Goal: Task Accomplishment & Management: Manage account settings

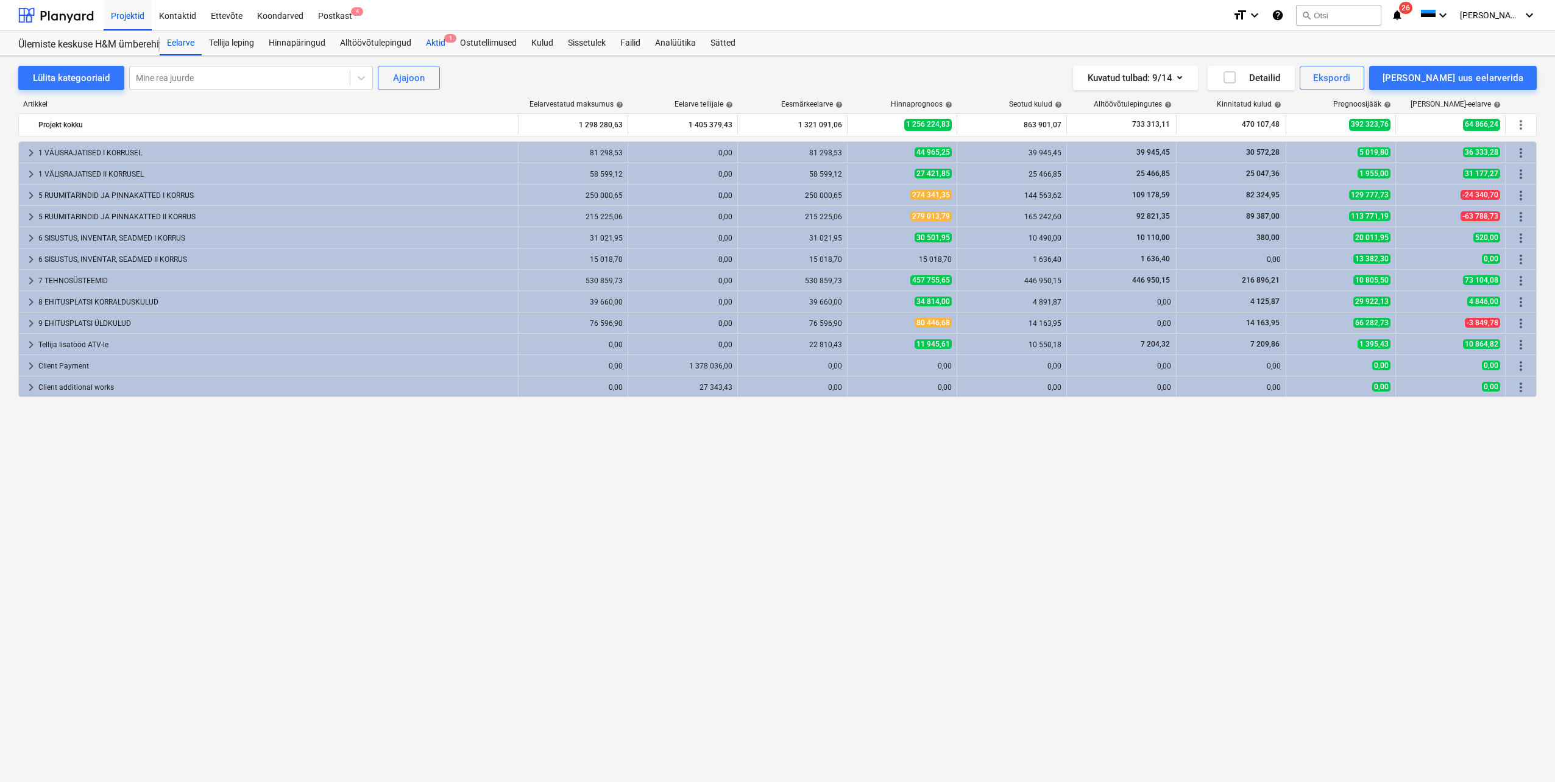
click at [434, 41] on div "Aktid 1" at bounding box center [436, 43] width 34 height 24
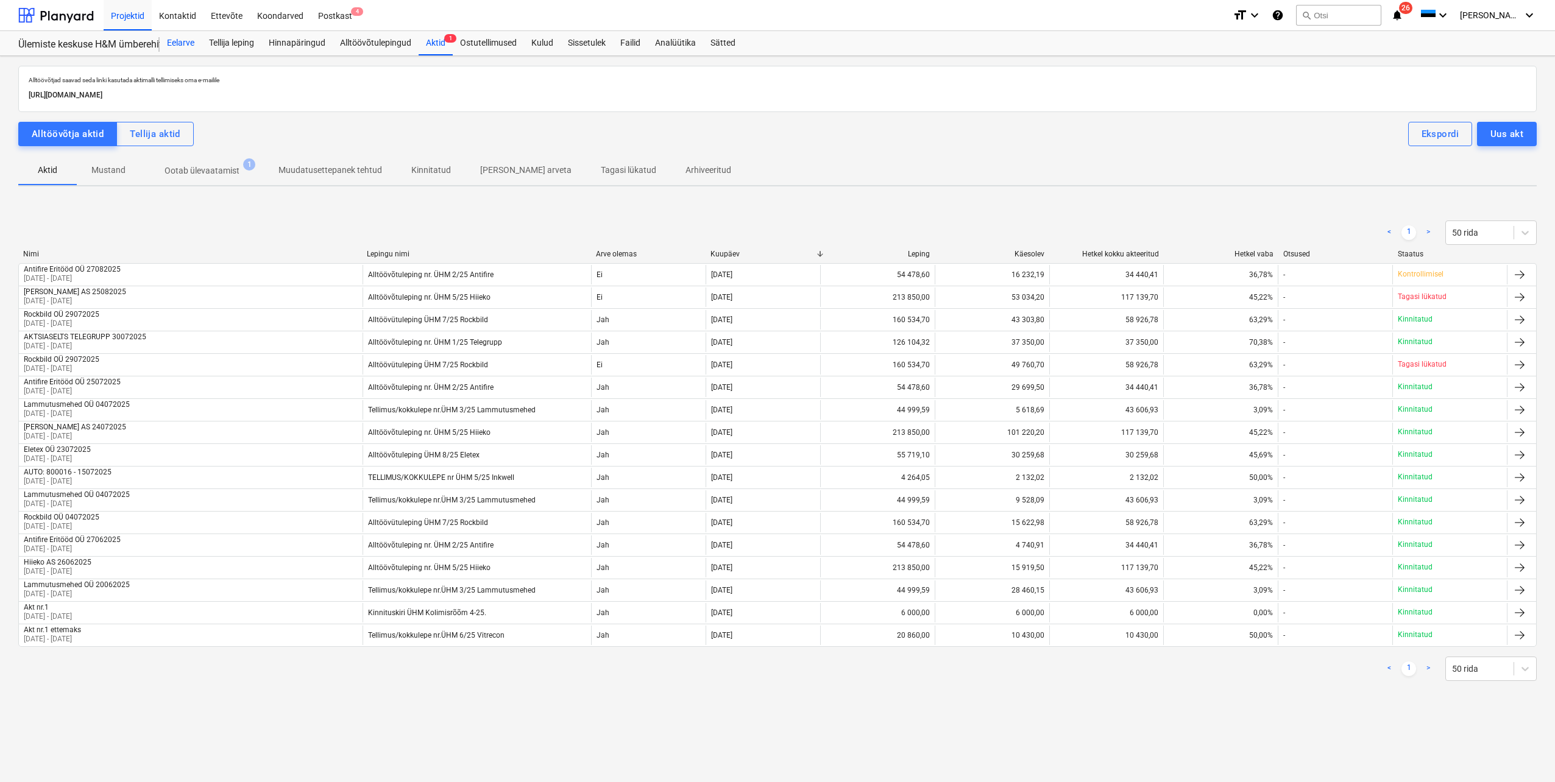
click at [172, 46] on div "Eelarve" at bounding box center [181, 43] width 42 height 24
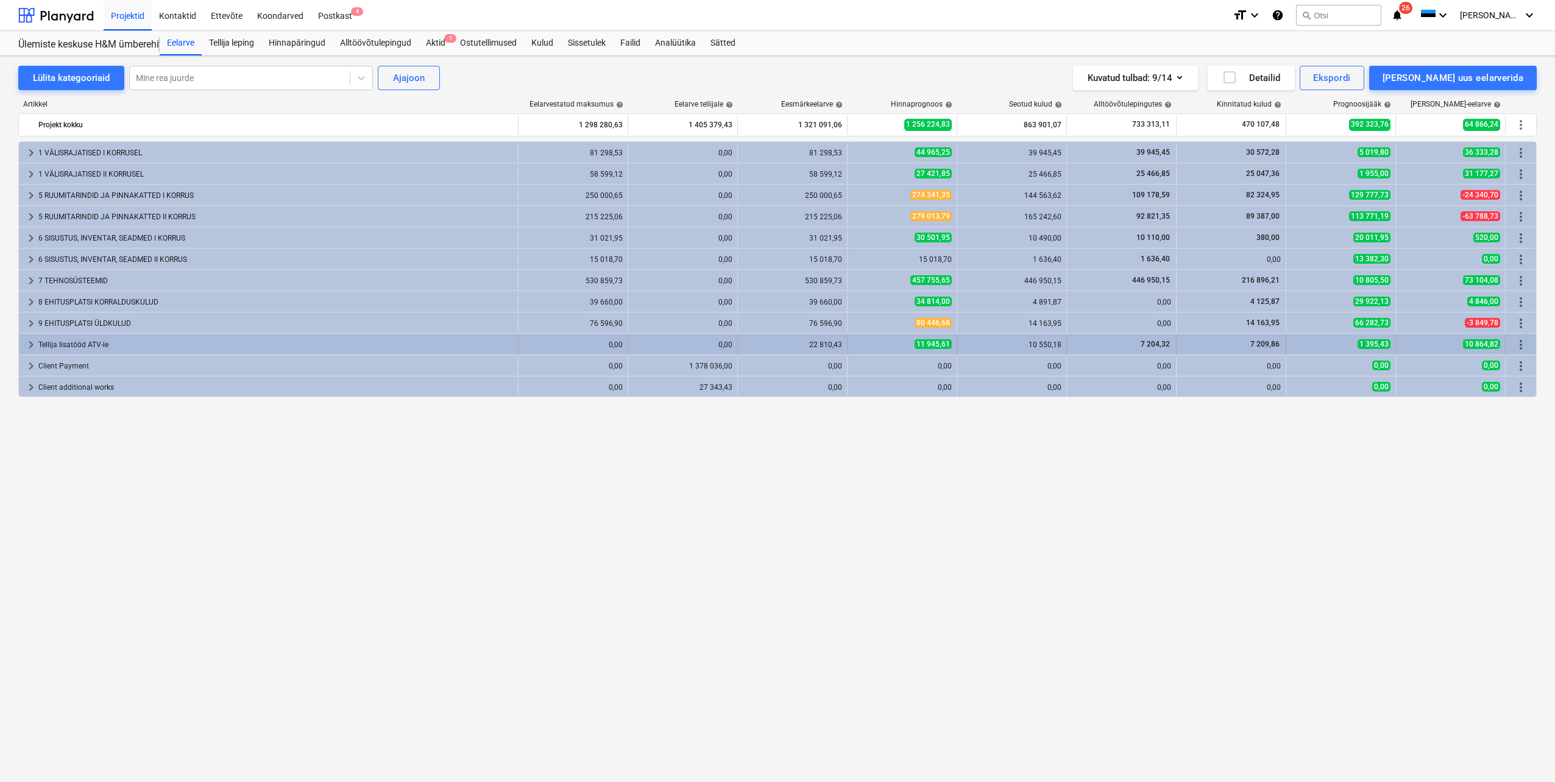
click at [30, 345] on span "keyboard_arrow_right" at bounding box center [31, 345] width 15 height 15
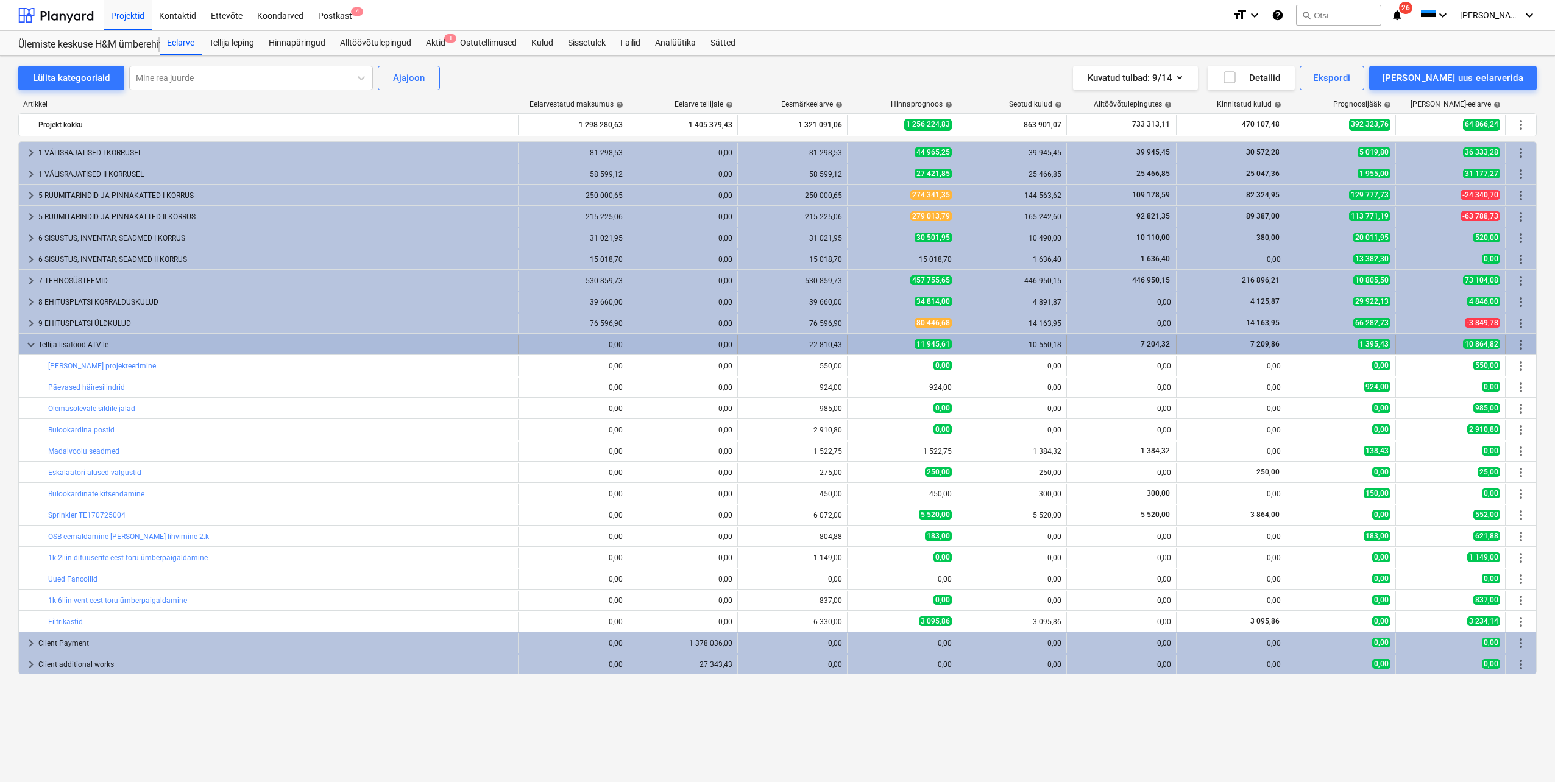
click at [1523, 347] on span "more_vert" at bounding box center [1520, 345] width 15 height 15
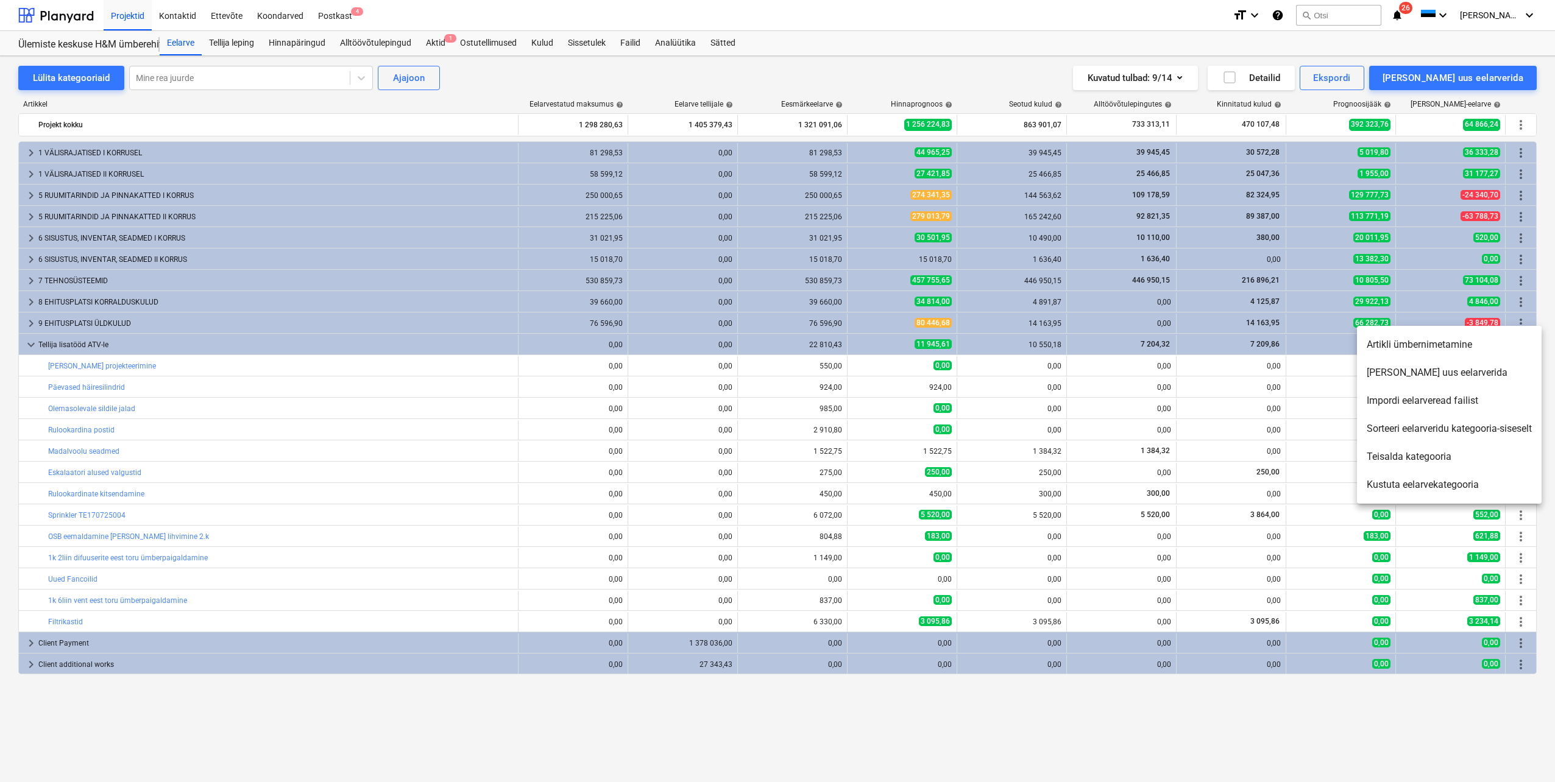
click at [1443, 375] on li "[PERSON_NAME] uus eelarverida" at bounding box center [1449, 373] width 185 height 28
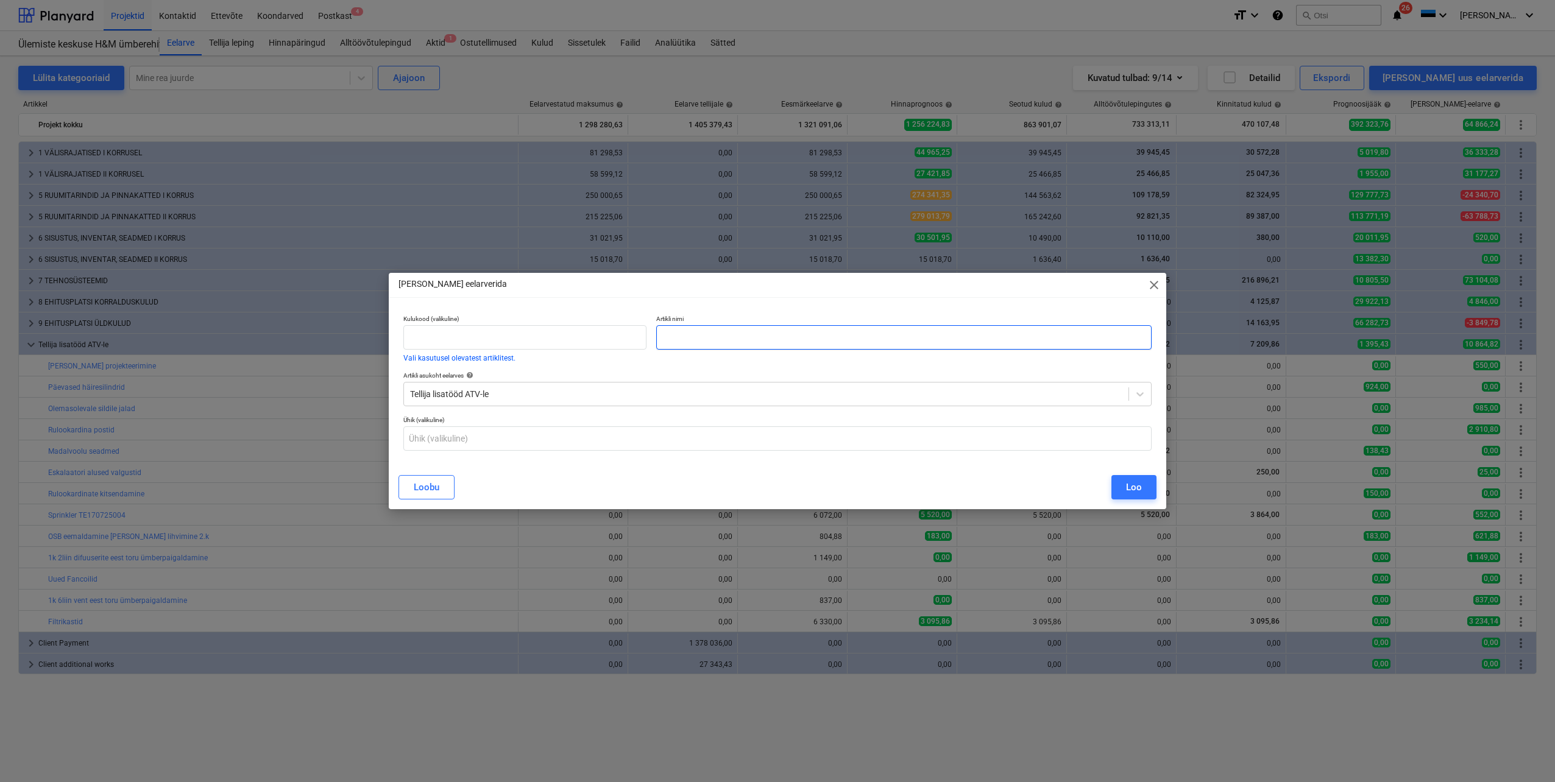
click at [718, 334] on input "text" at bounding box center [903, 337] width 495 height 24
click at [784, 340] on input "Teise korruse sprinkleri konflikst HM-15" at bounding box center [903, 337] width 495 height 24
type input "Teise korruse sprinkleri konflikt HM-15"
click at [1124, 492] on button "Loo" at bounding box center [1133, 487] width 45 height 24
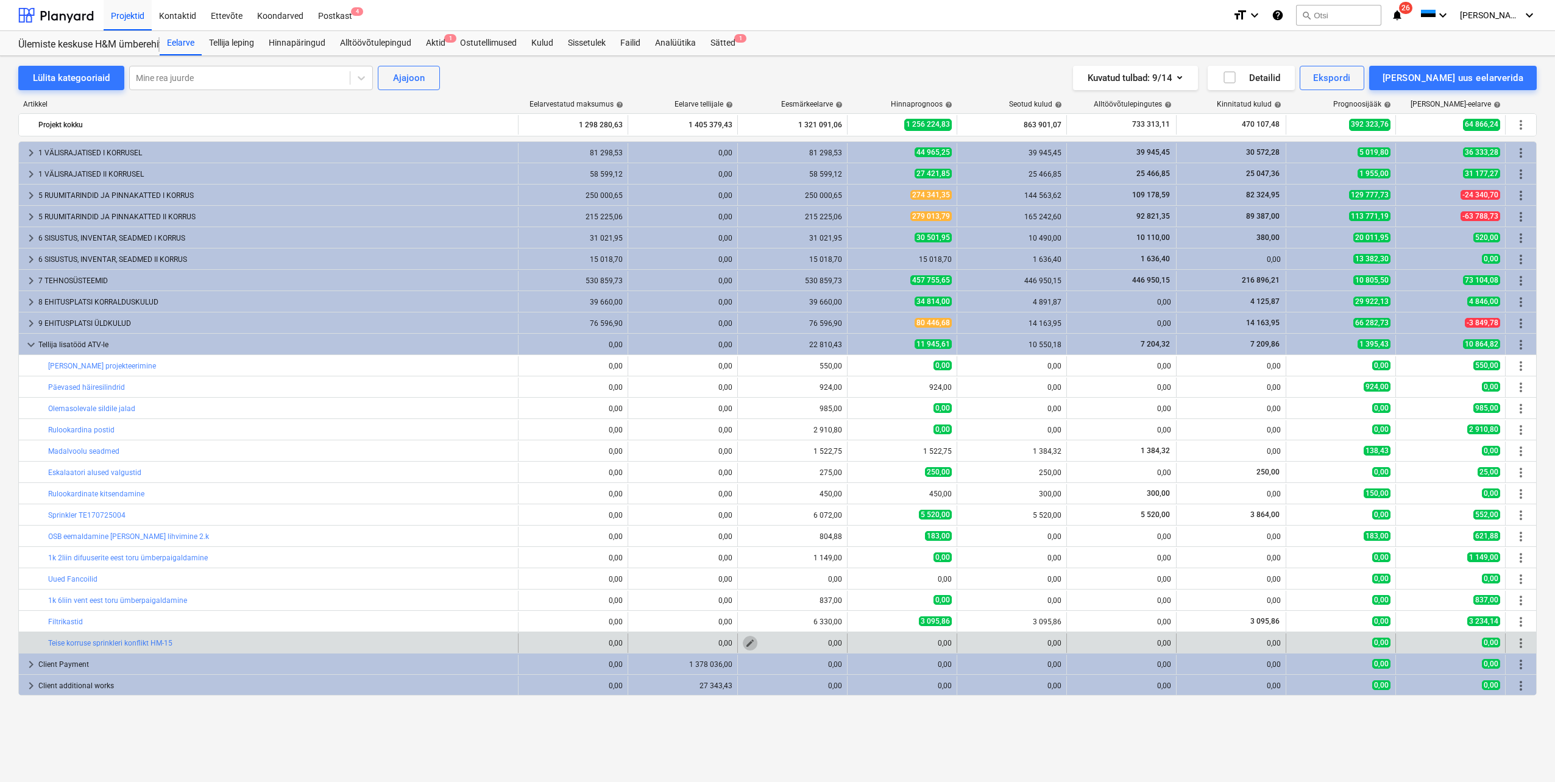
click at [750, 643] on span "edit" at bounding box center [750, 644] width 10 height 10
click at [756, 579] on input "text" at bounding box center [745, 578] width 84 height 24
type input "1,00"
click at [833, 578] on input "text" at bounding box center [839, 578] width 84 height 24
type input "2"
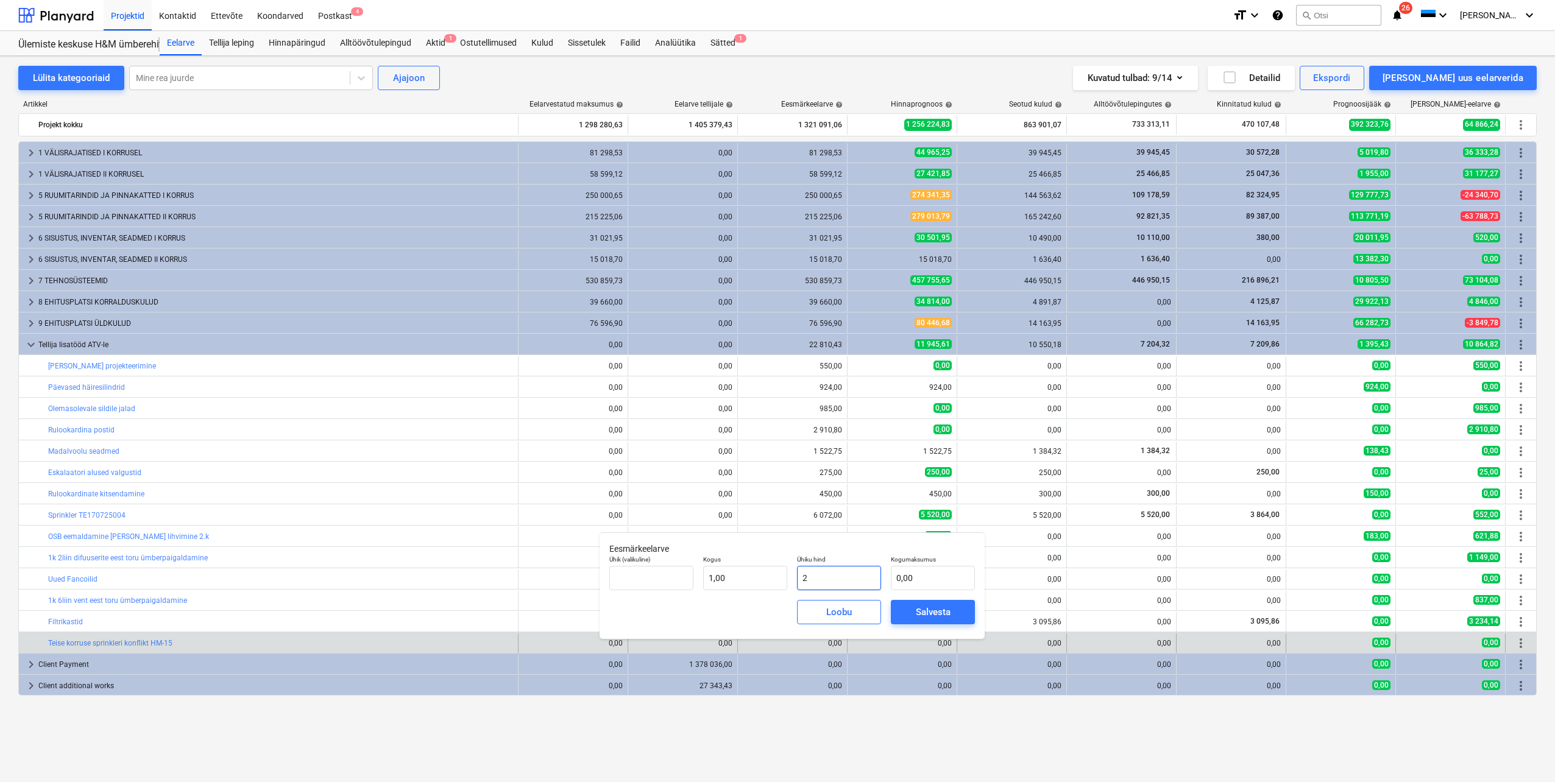
type input "2,00"
type input "27"
type input "27,00"
type input "273"
type input "273,00"
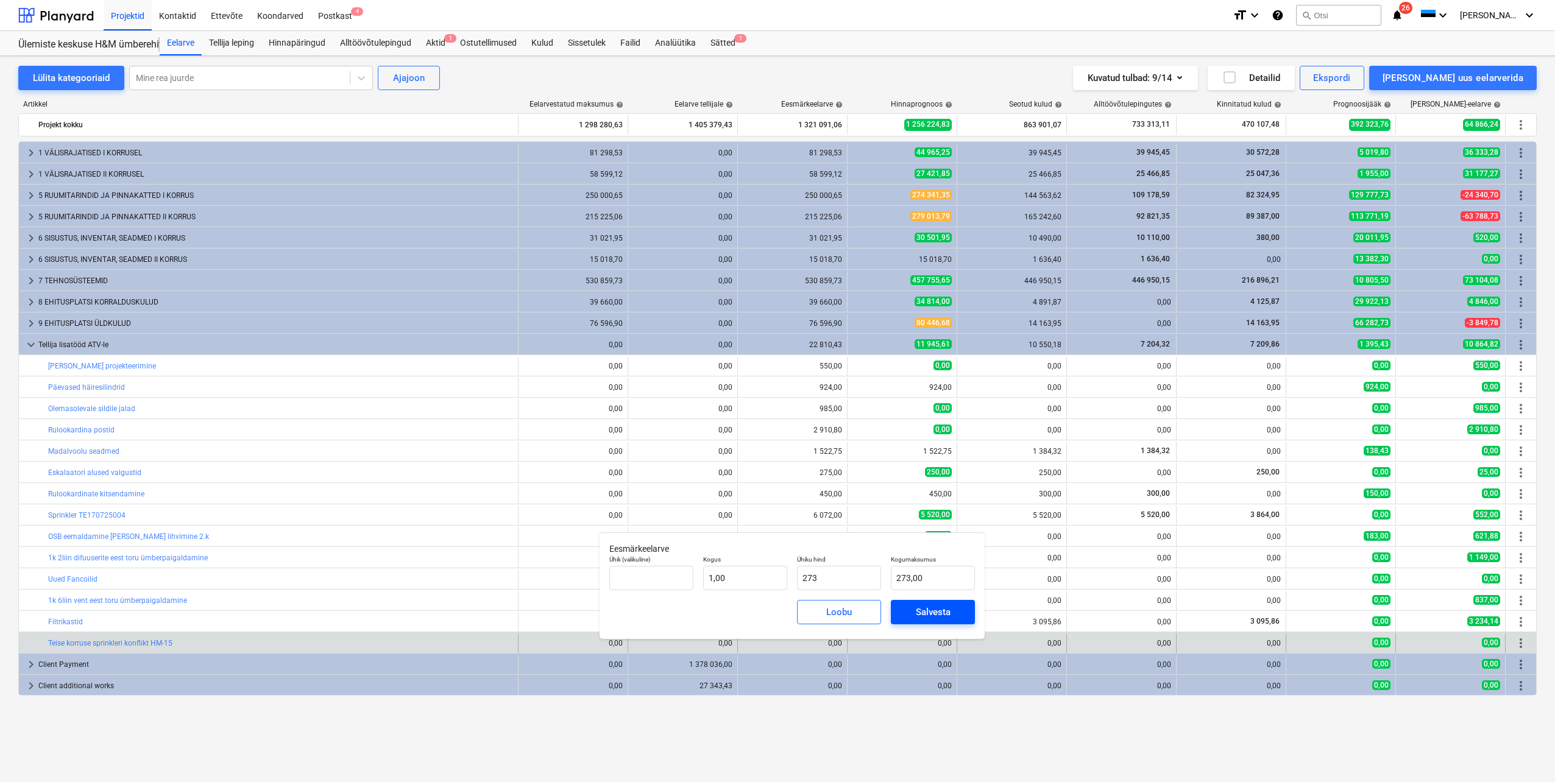
type input "273,00"
click at [908, 613] on span "Salvesta" at bounding box center [932, 612] width 55 height 16
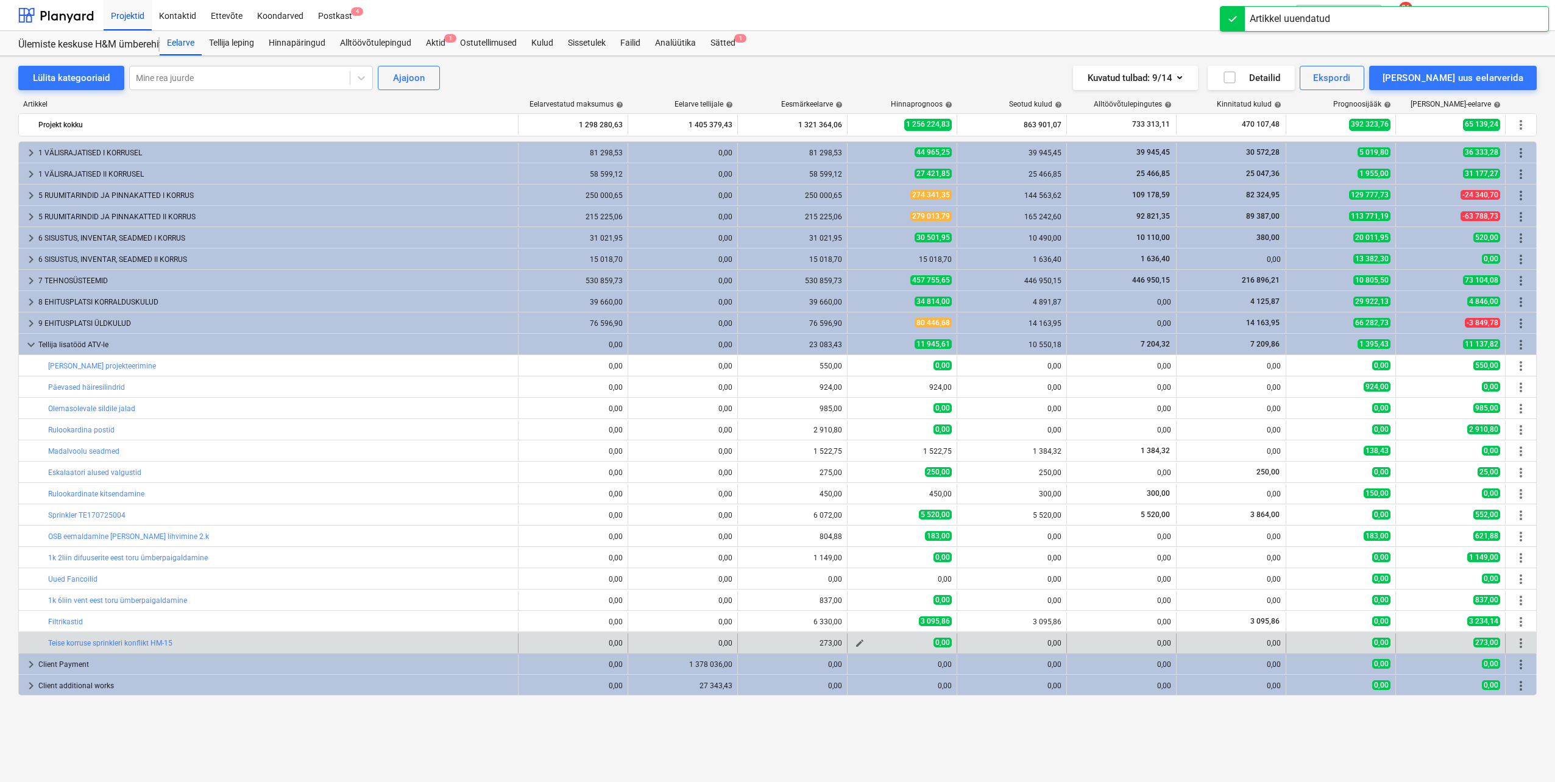
click at [859, 642] on span "edit" at bounding box center [860, 644] width 10 height 10
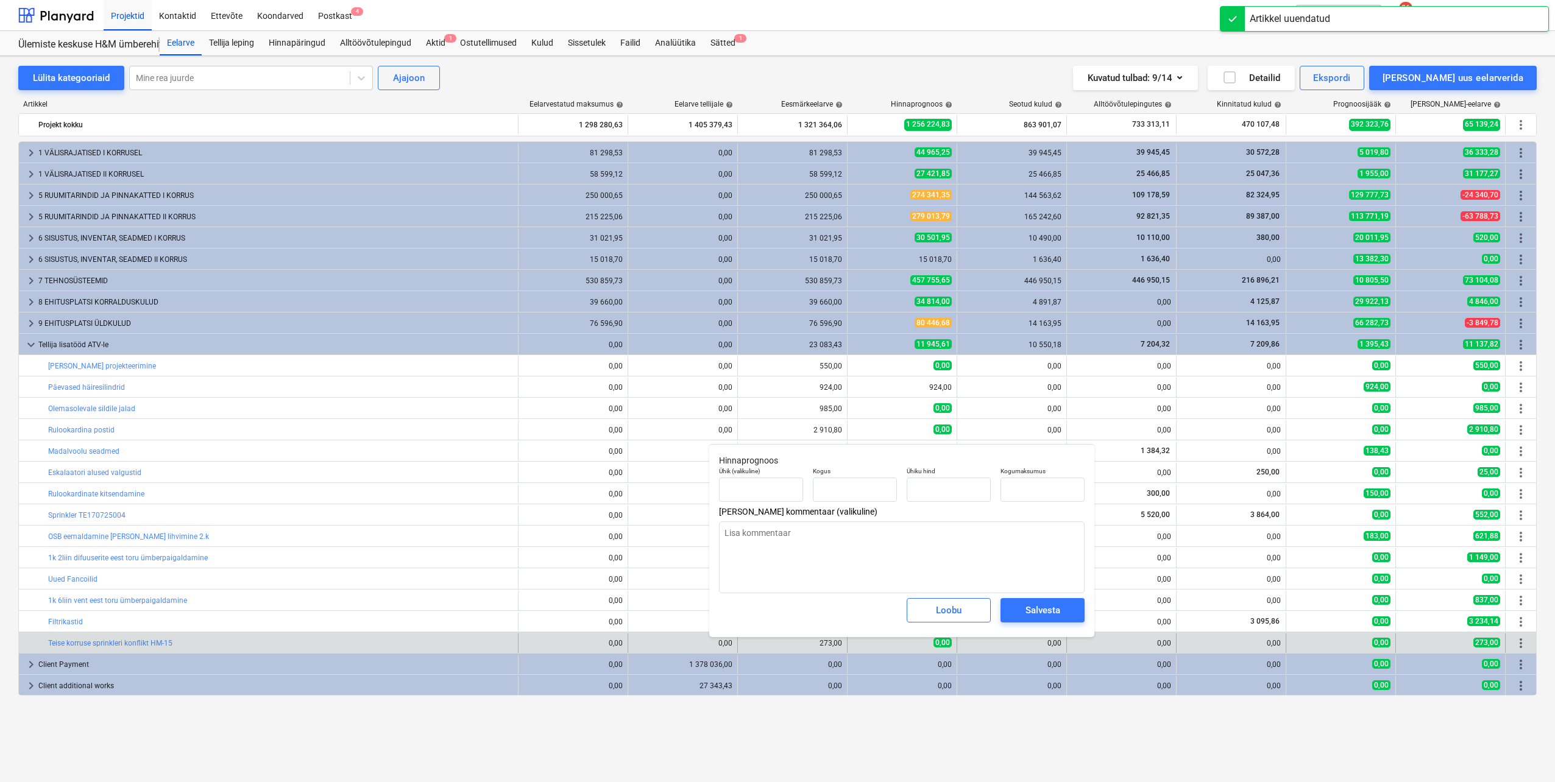
type input "0,00"
type textarea "x"
click at [855, 487] on input "text" at bounding box center [855, 490] width 84 height 24
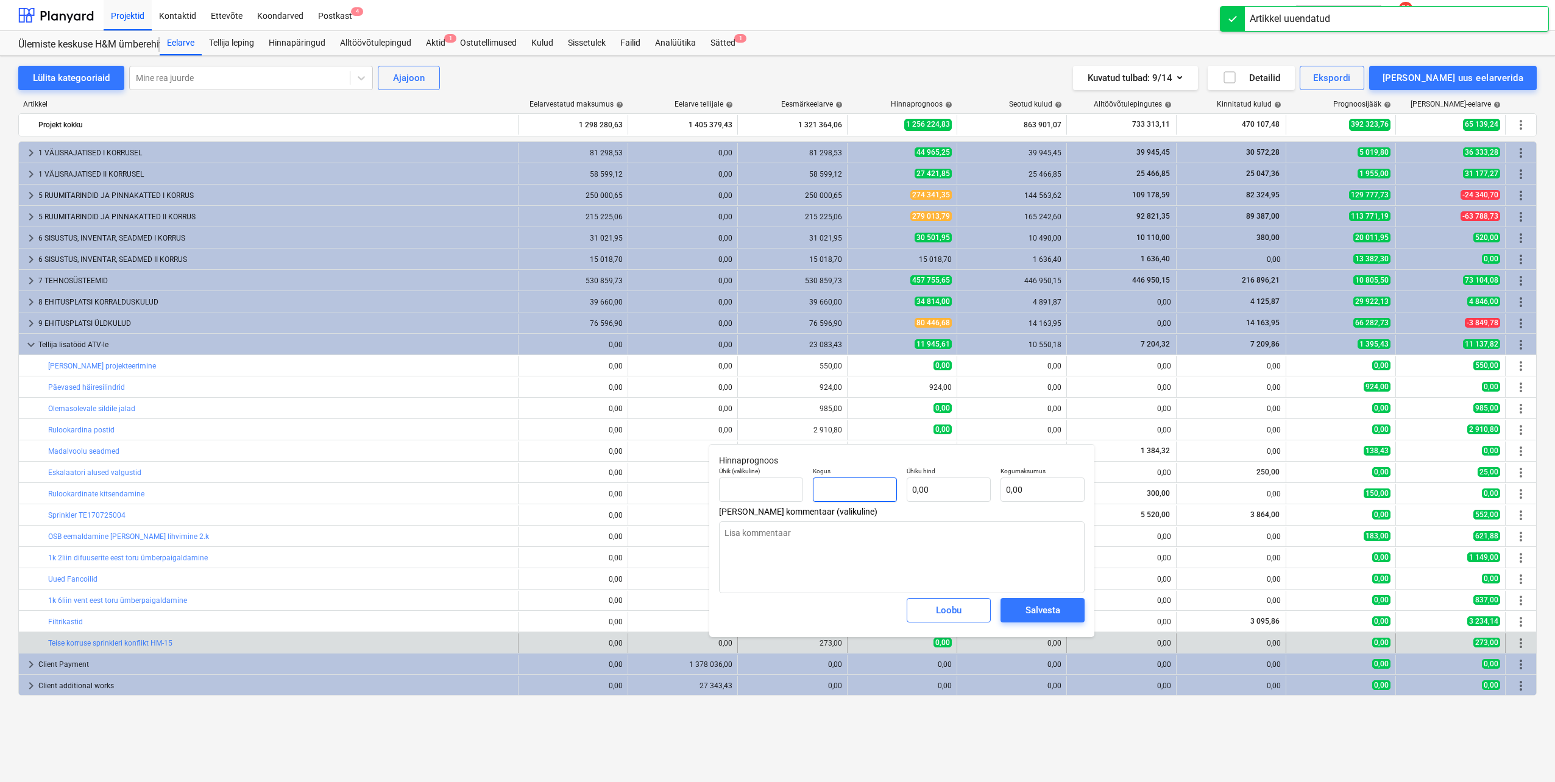
type input "1"
type textarea "x"
type input "1,00"
type textarea "x"
click at [927, 492] on input "text" at bounding box center [949, 490] width 84 height 24
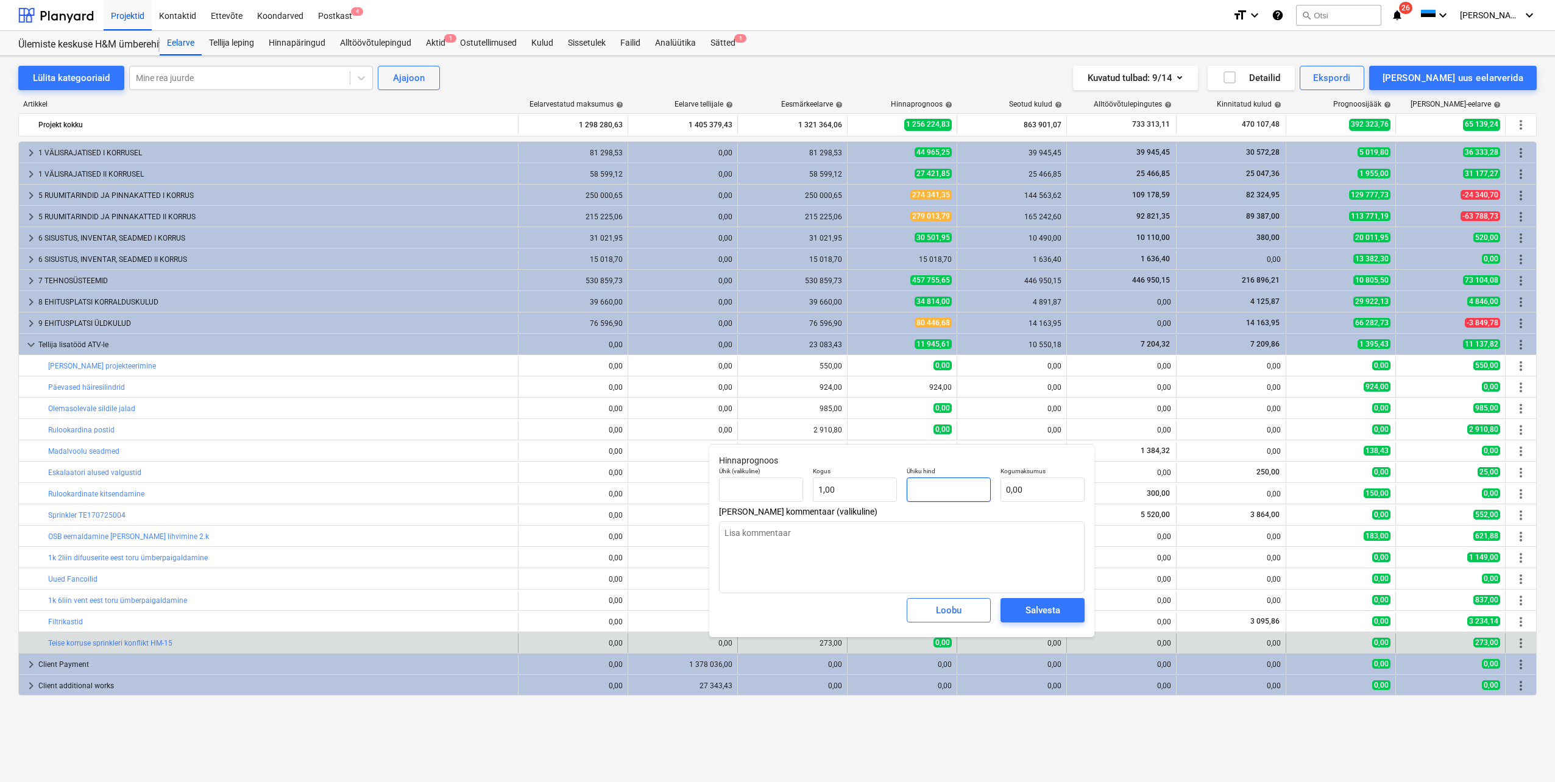
type input "2"
type textarea "x"
type input "2,00"
type input "27"
type textarea "x"
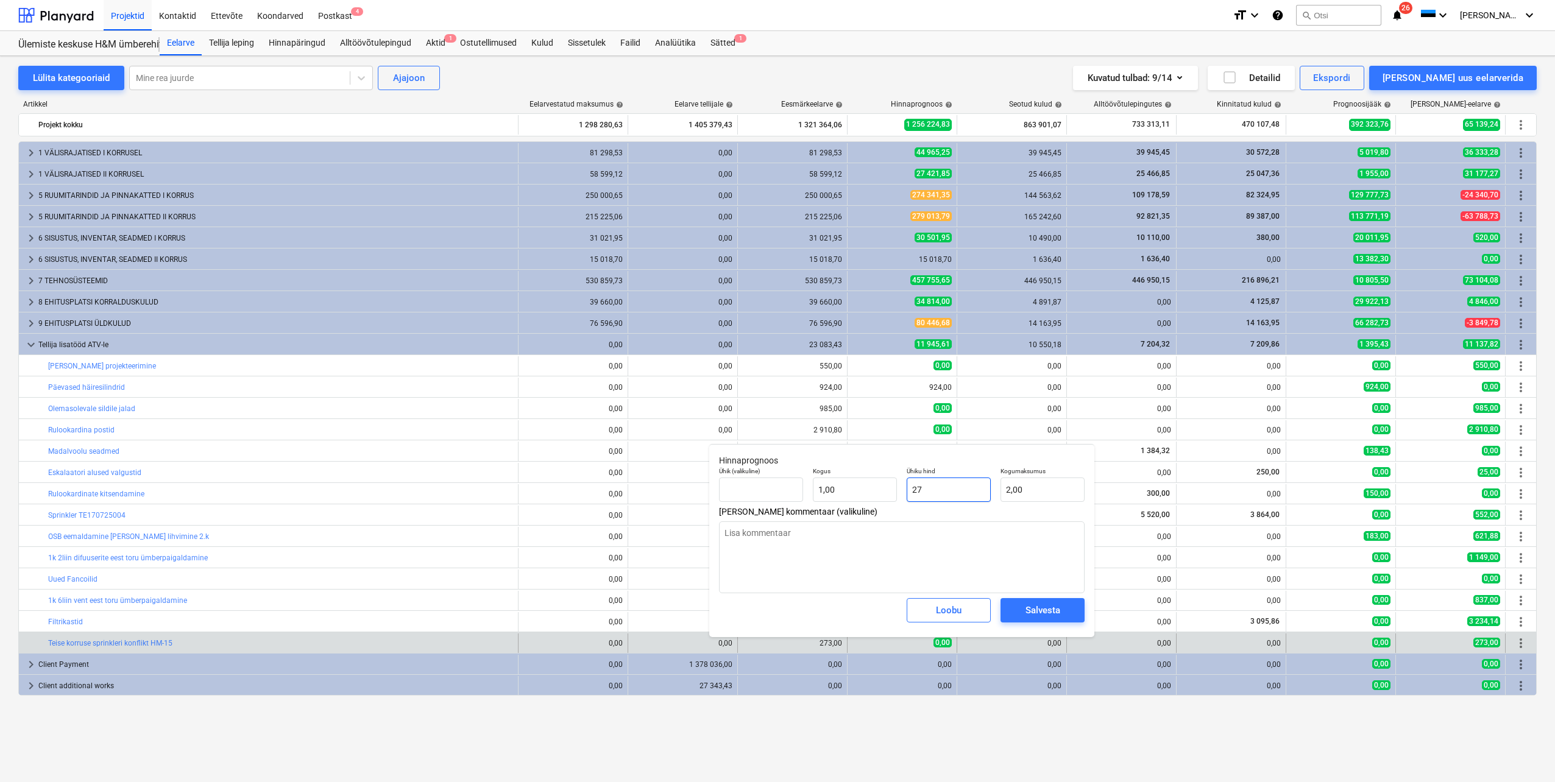
type input "27,00"
type input "273"
type textarea "x"
type input "273,00"
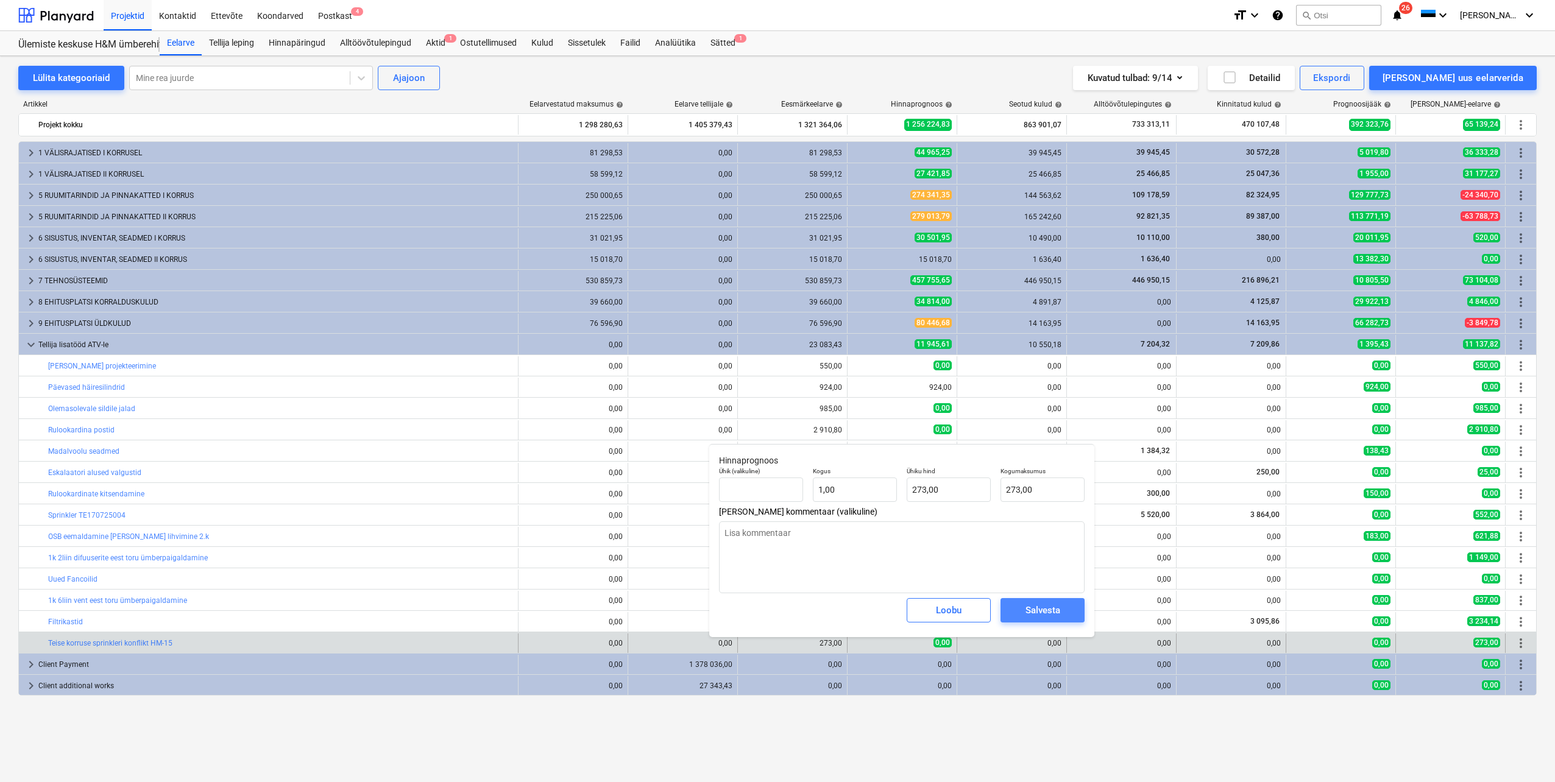
click at [1035, 617] on div "Salvesta" at bounding box center [1042, 611] width 35 height 16
type textarea "x"
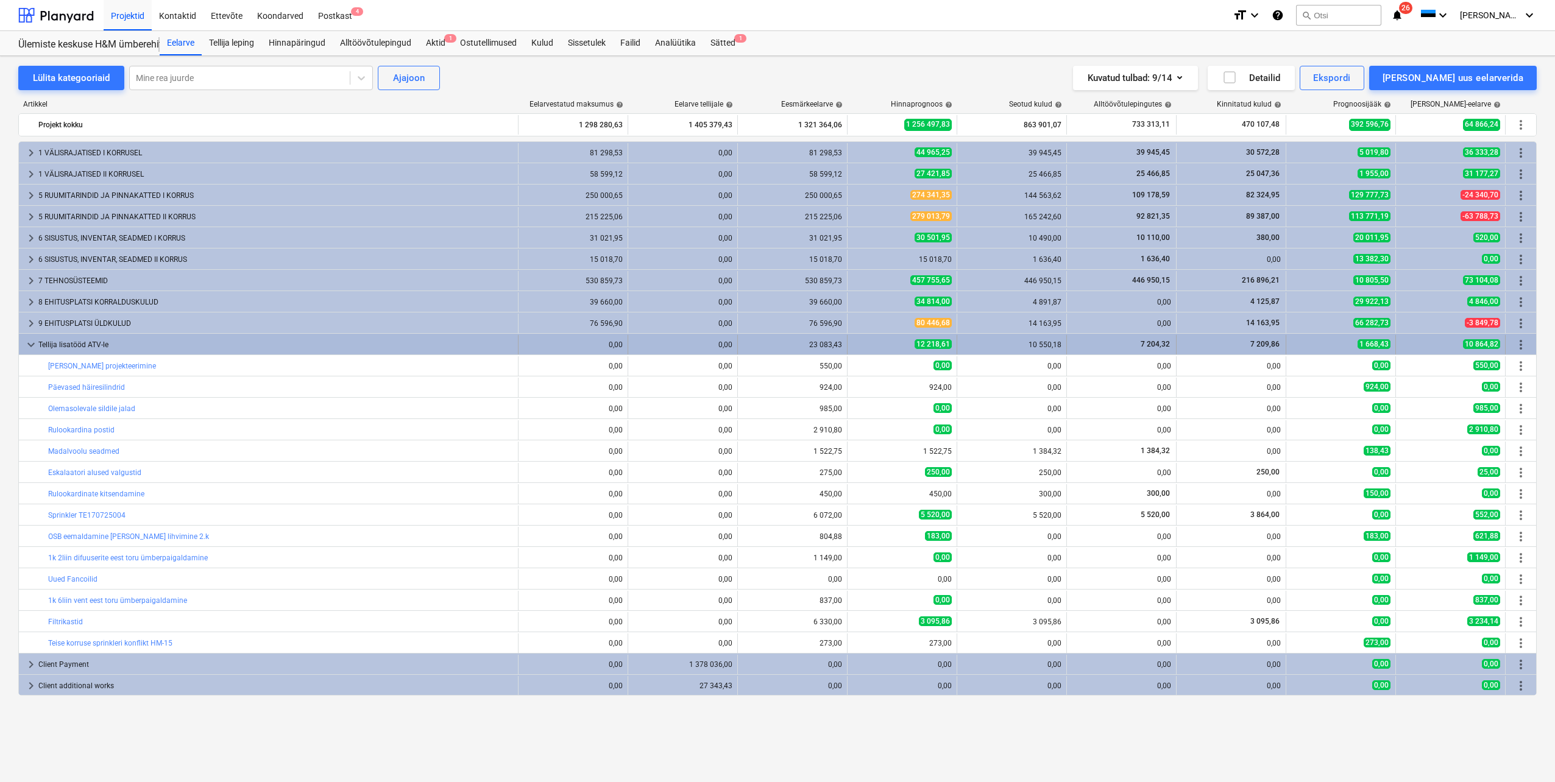
click at [1519, 344] on span "more_vert" at bounding box center [1520, 345] width 15 height 15
click at [1523, 346] on span "more_vert" at bounding box center [1520, 345] width 15 height 15
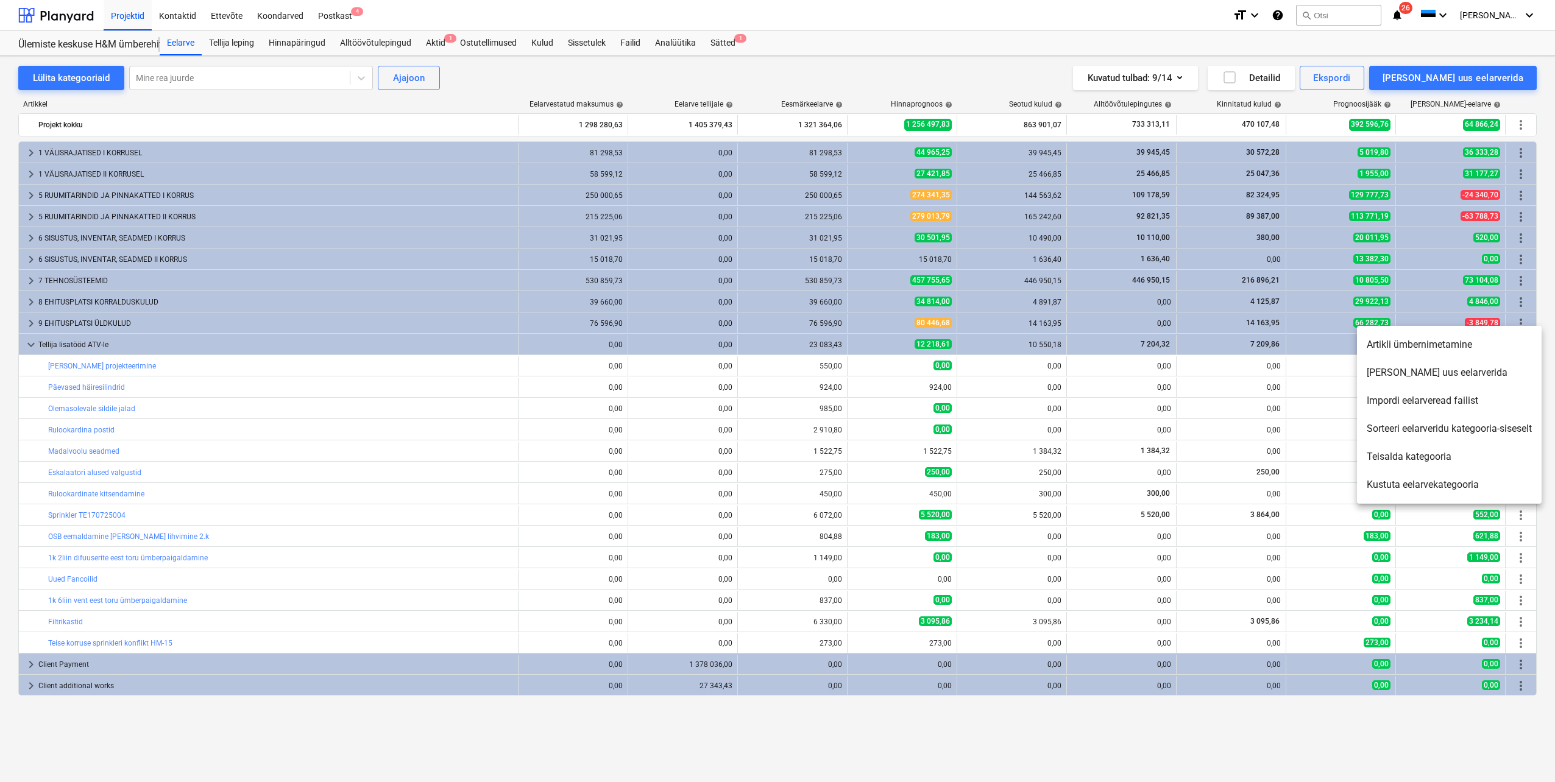
click at [1453, 370] on li "[PERSON_NAME] uus eelarverida" at bounding box center [1449, 373] width 185 height 28
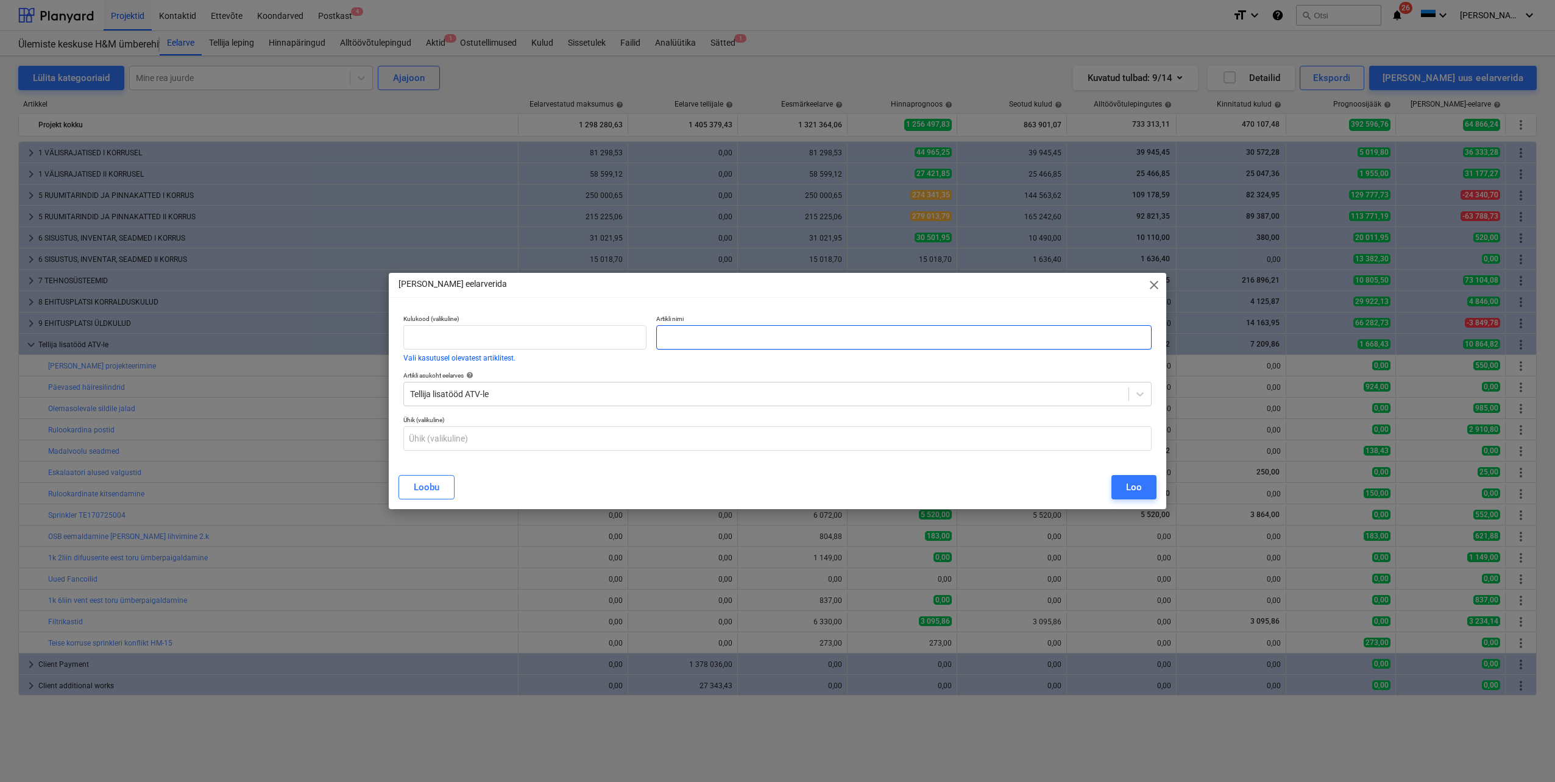
click at [692, 331] on input "text" at bounding box center [903, 337] width 495 height 24
type input "Sprinkleri voolikud HM-16"
click at [1125, 489] on button "Loo" at bounding box center [1133, 487] width 45 height 24
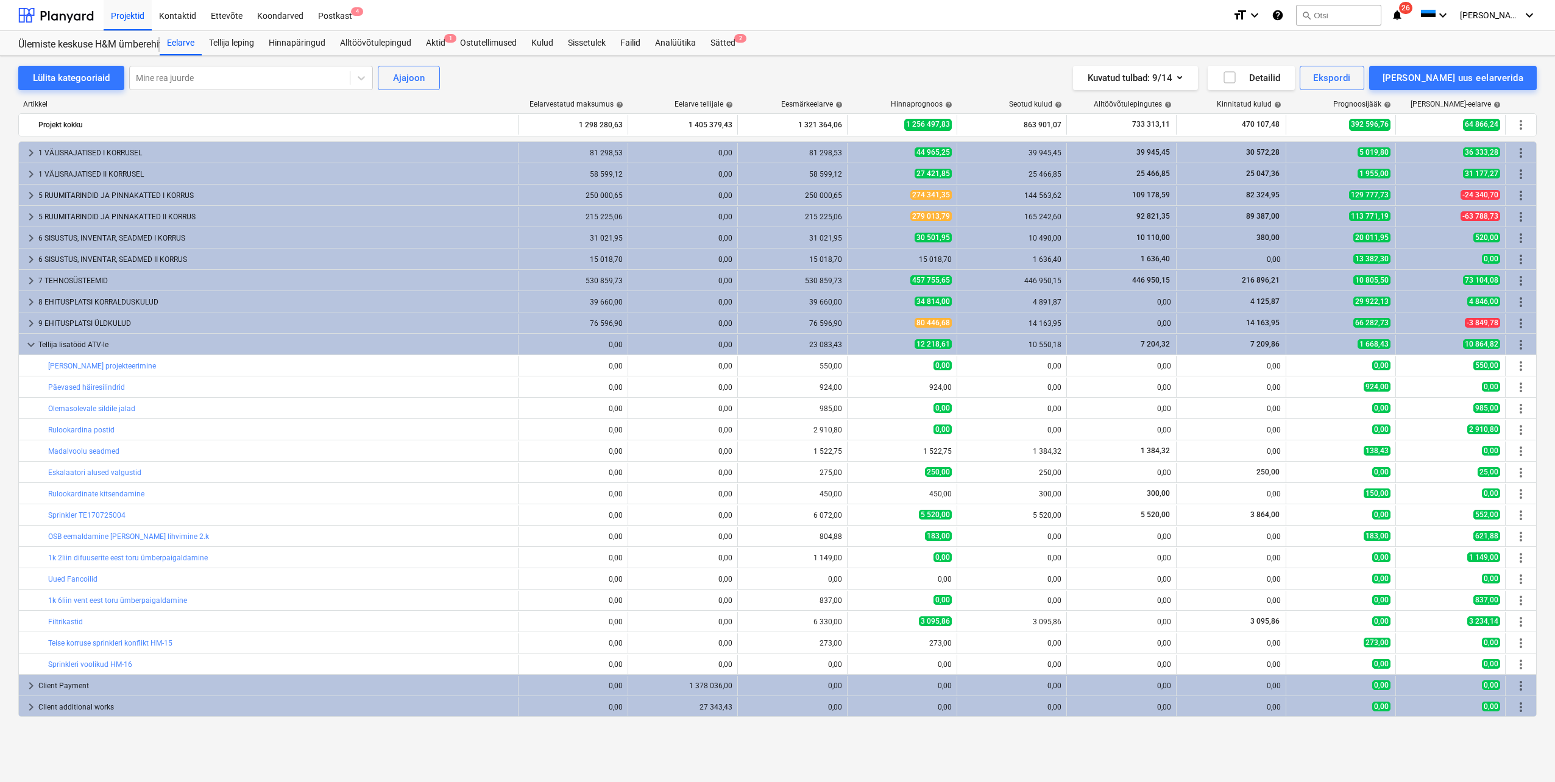
type input "0,00"
click at [833, 593] on input "text" at bounding box center [839, 599] width 84 height 24
type input "tk"
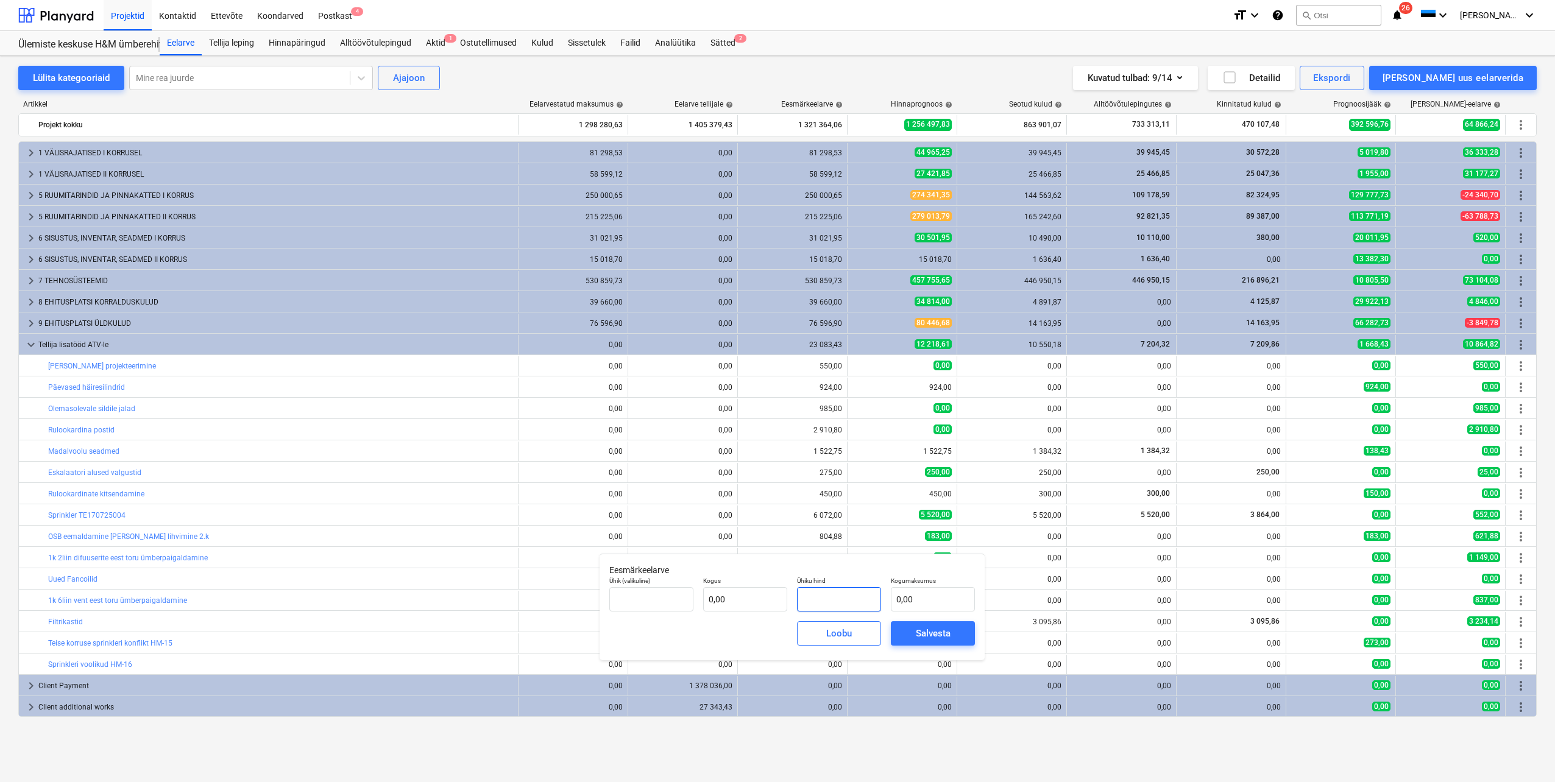
type input "7"
type input "1,00"
type input "7,00"
type input "77"
type input "77,00"
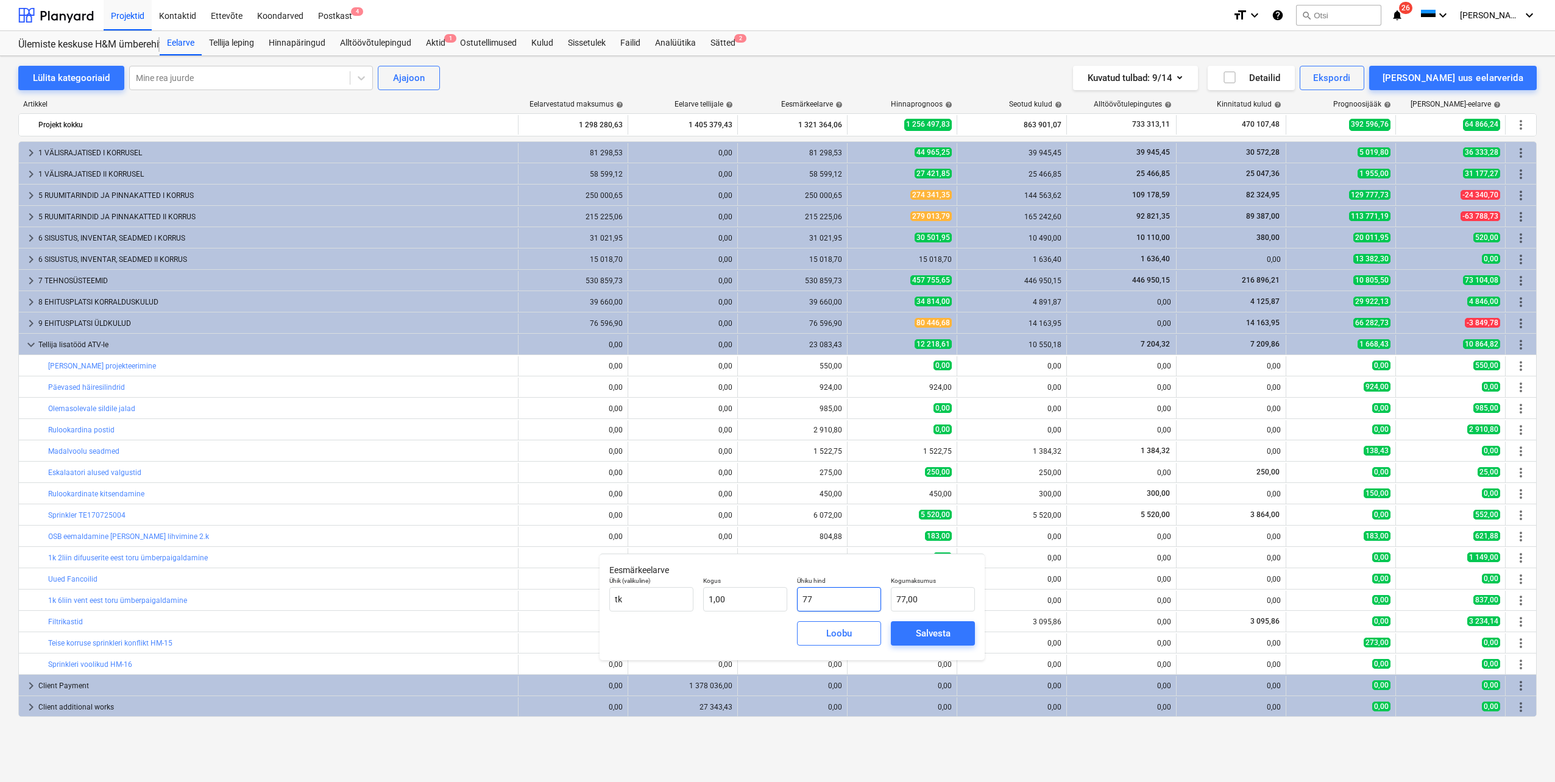
type input "770"
type input "770,00"
click at [922, 636] on div "Salvesta" at bounding box center [933, 634] width 35 height 16
type input "1,00"
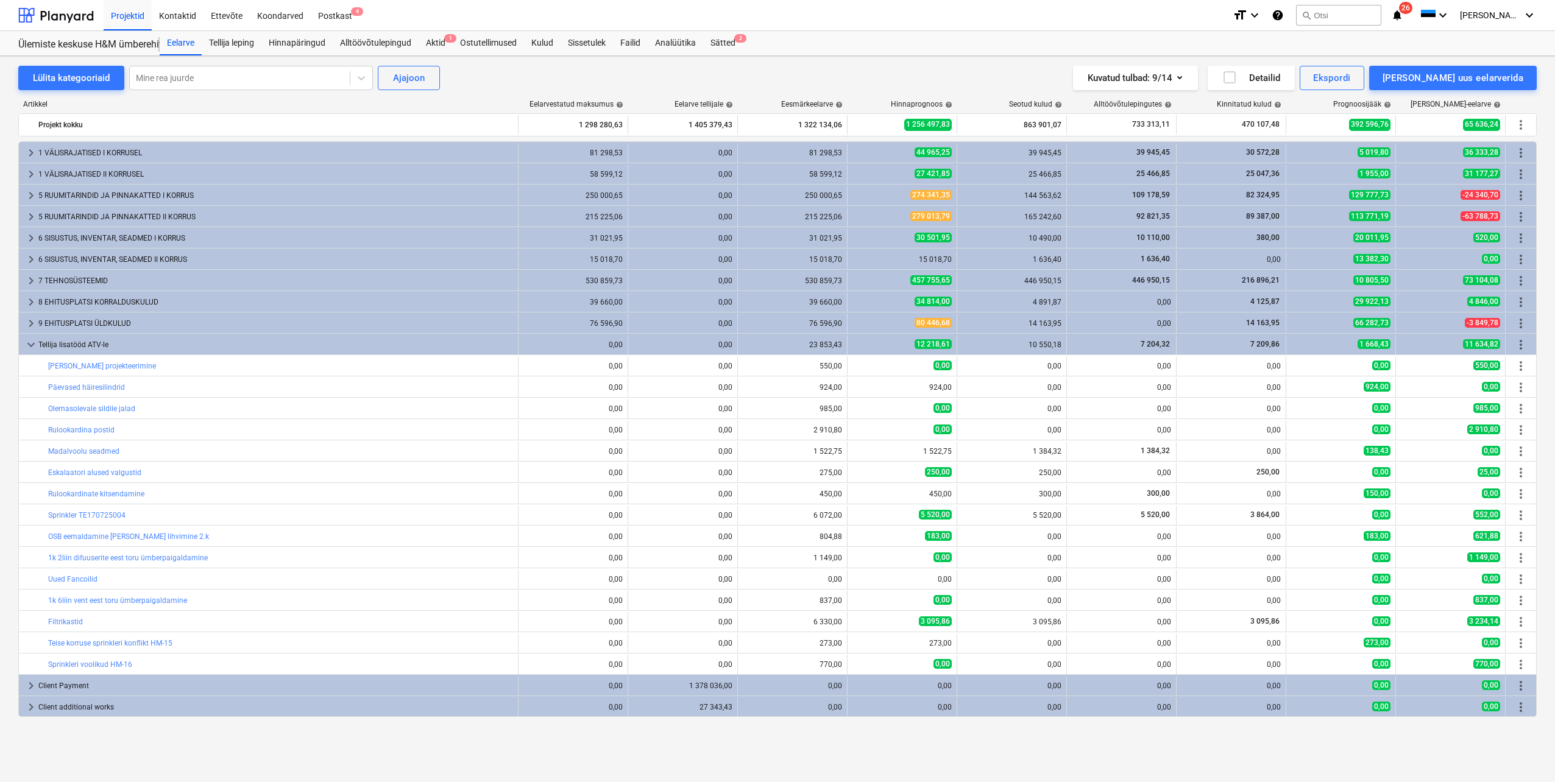
type input "770,00"
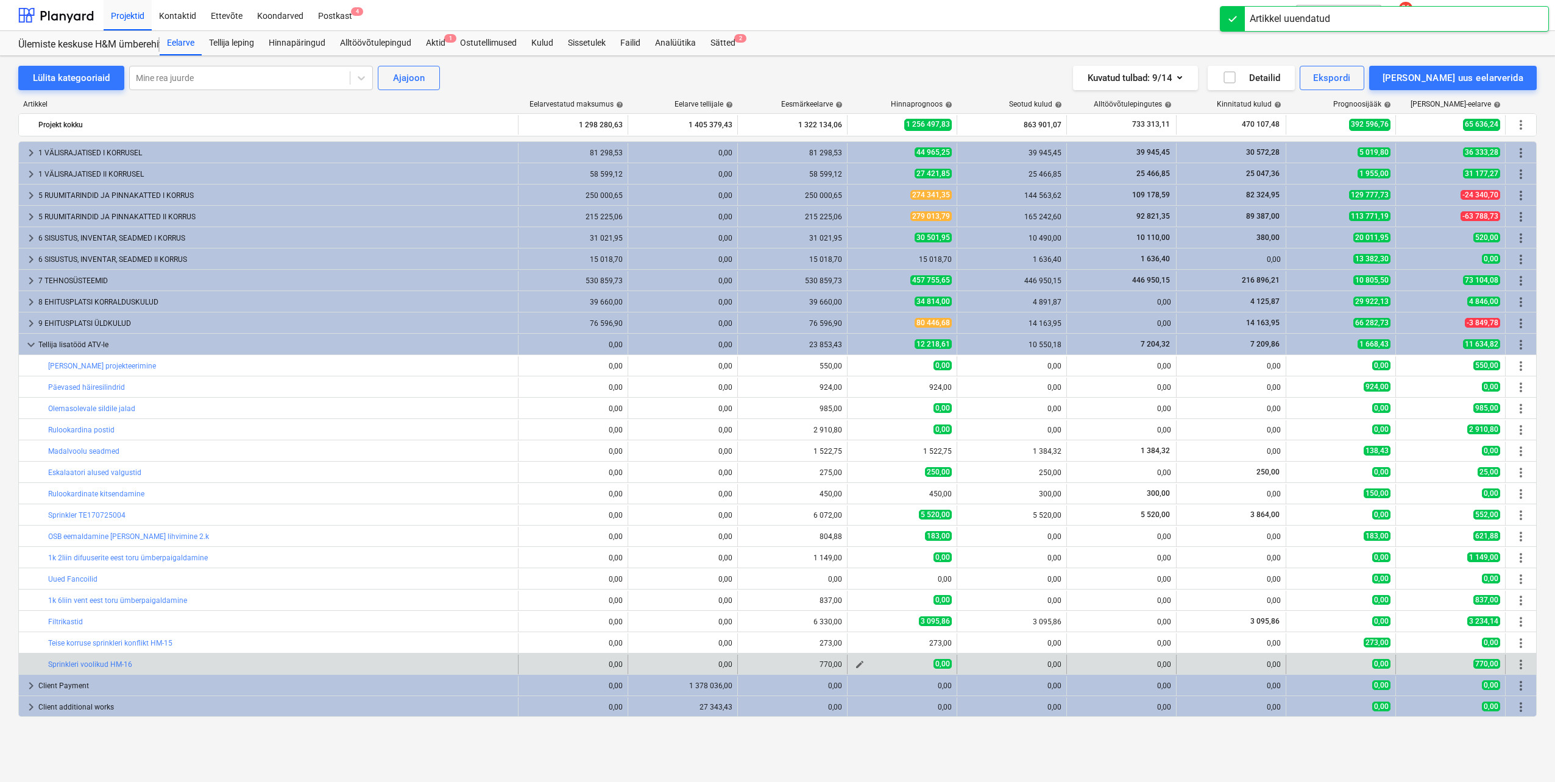
click at [861, 666] on span "edit" at bounding box center [860, 665] width 10 height 10
type textarea "x"
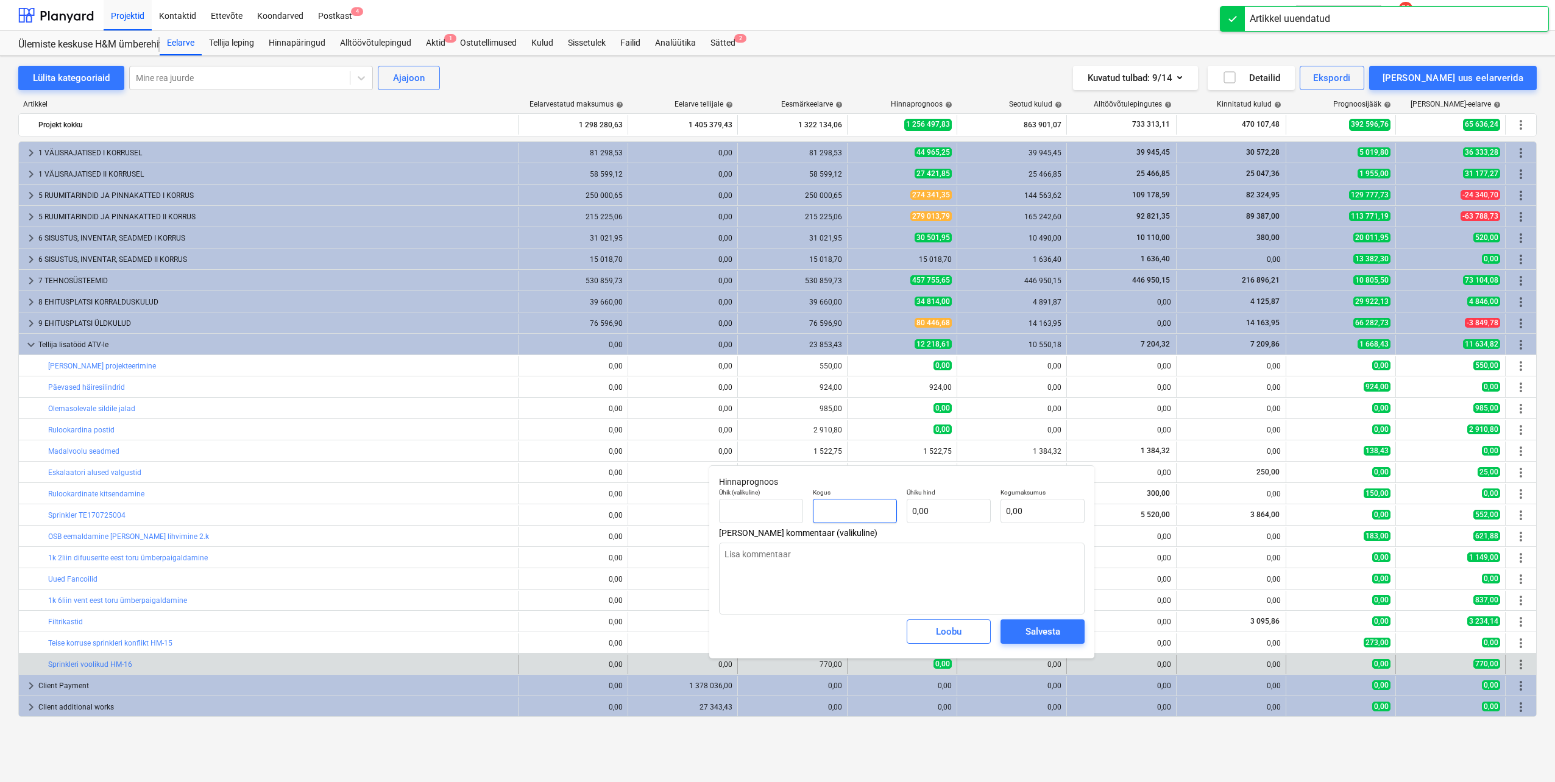
click at [854, 520] on input "text" at bounding box center [855, 511] width 84 height 24
type textarea "x"
type input "1"
type textarea "x"
type input "1,00"
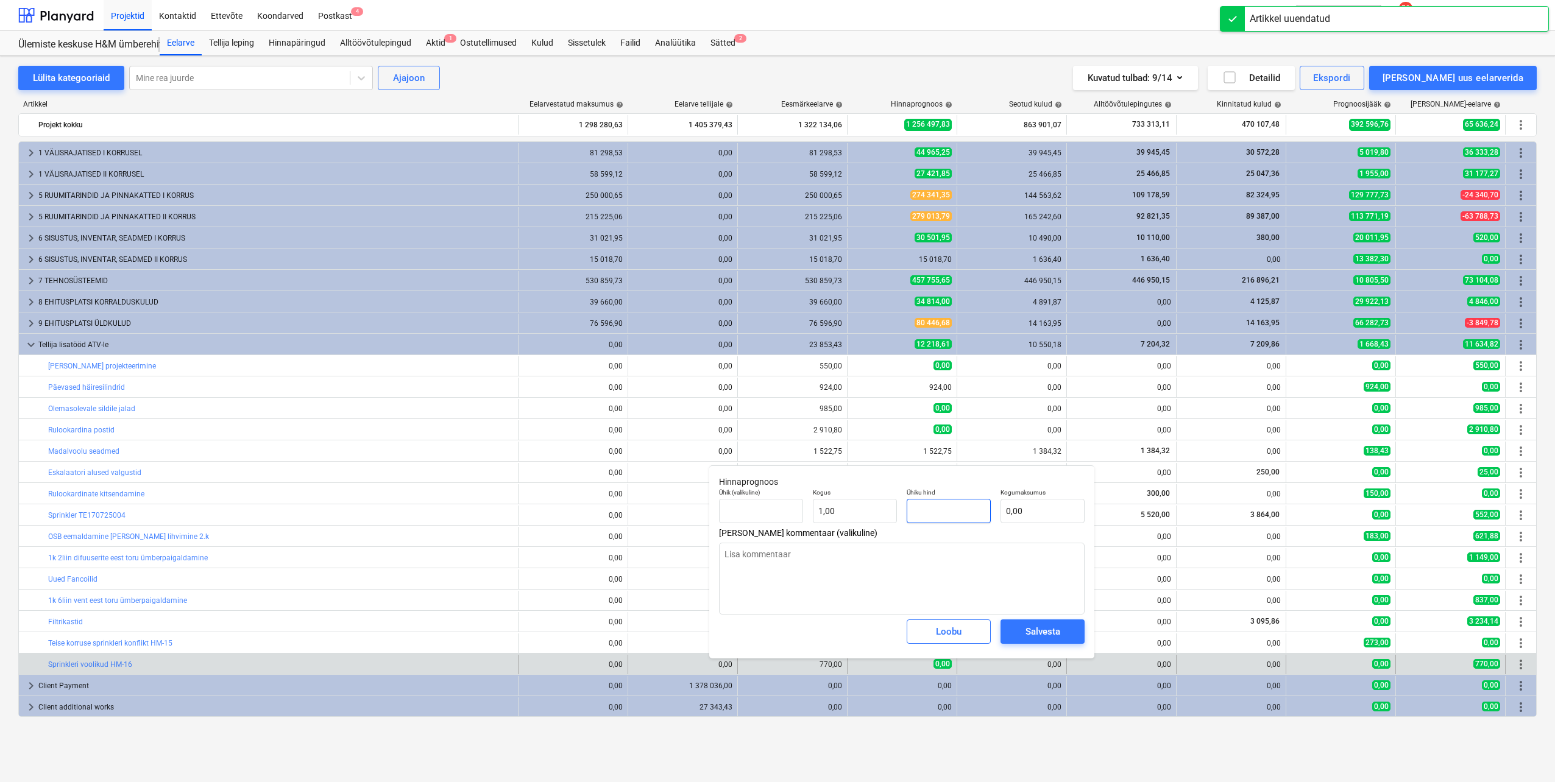
click at [935, 508] on input "text" at bounding box center [949, 511] width 84 height 24
type textarea "x"
type input "7"
type input "7,00"
type textarea "x"
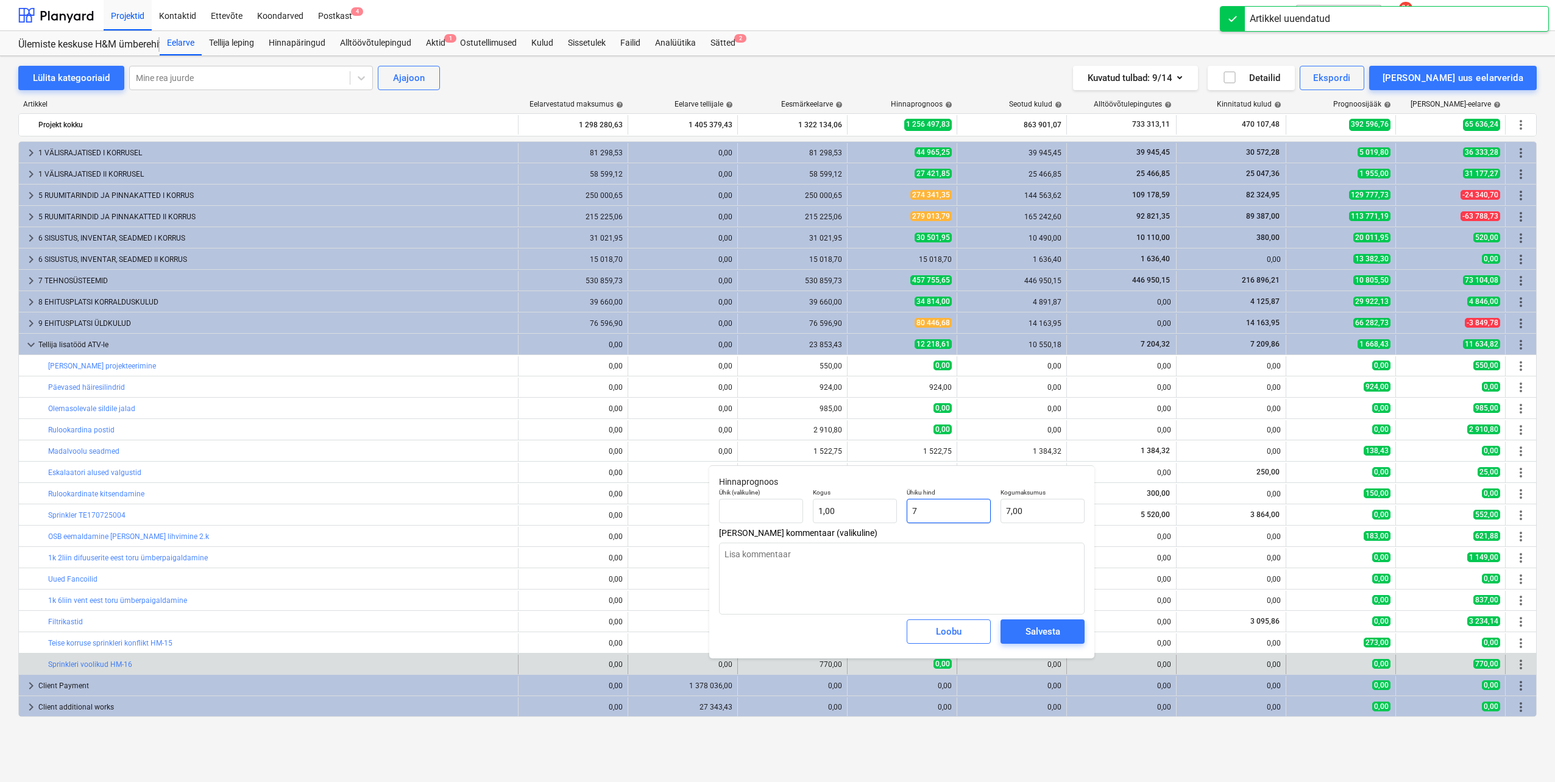
type input "77"
type input "77,00"
type textarea "x"
type input "770"
type input "770,00"
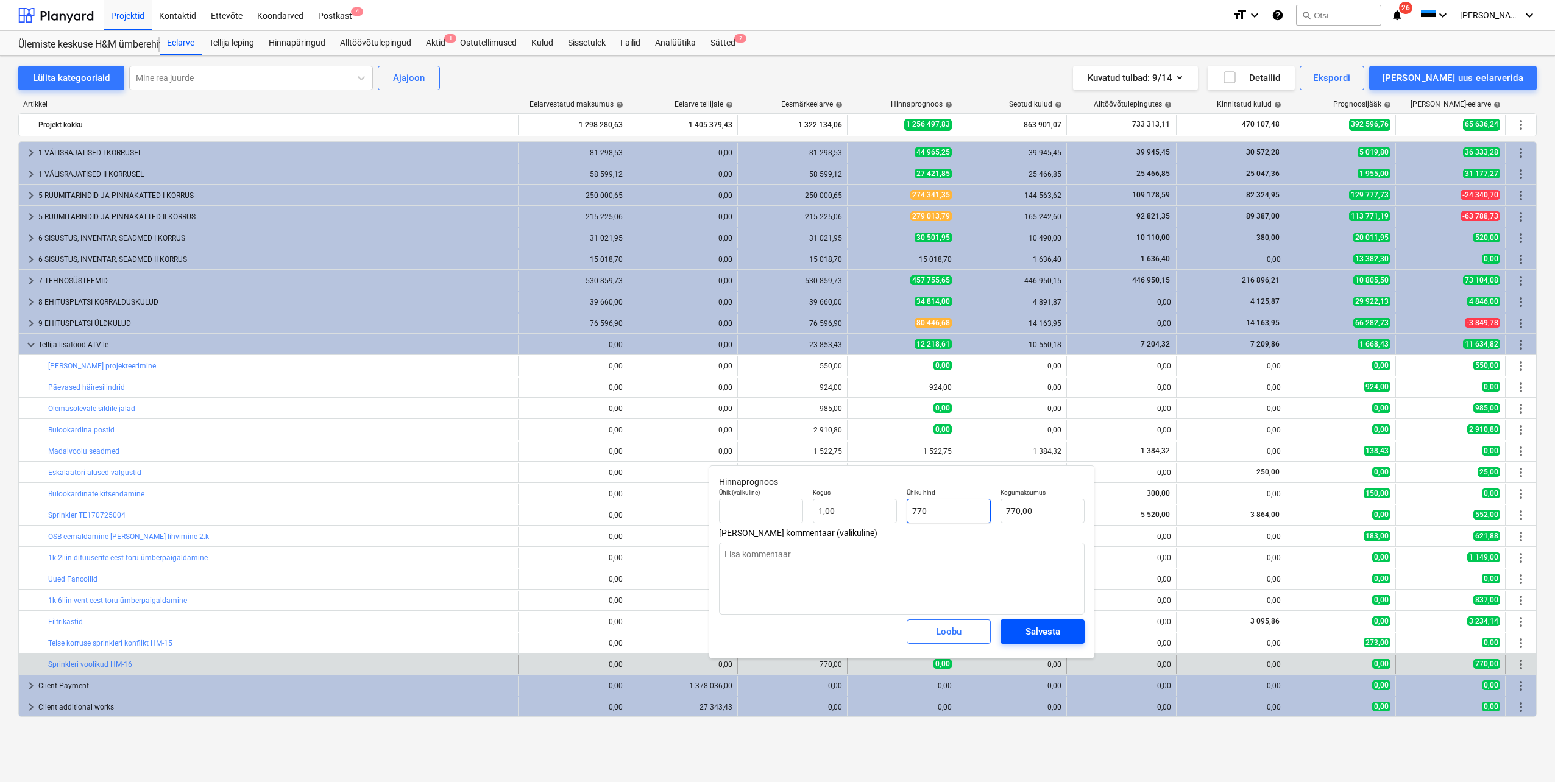
type input "770"
type textarea "x"
type input "770,00"
click at [1013, 631] on button "Salvesta" at bounding box center [1042, 632] width 84 height 24
type textarea "x"
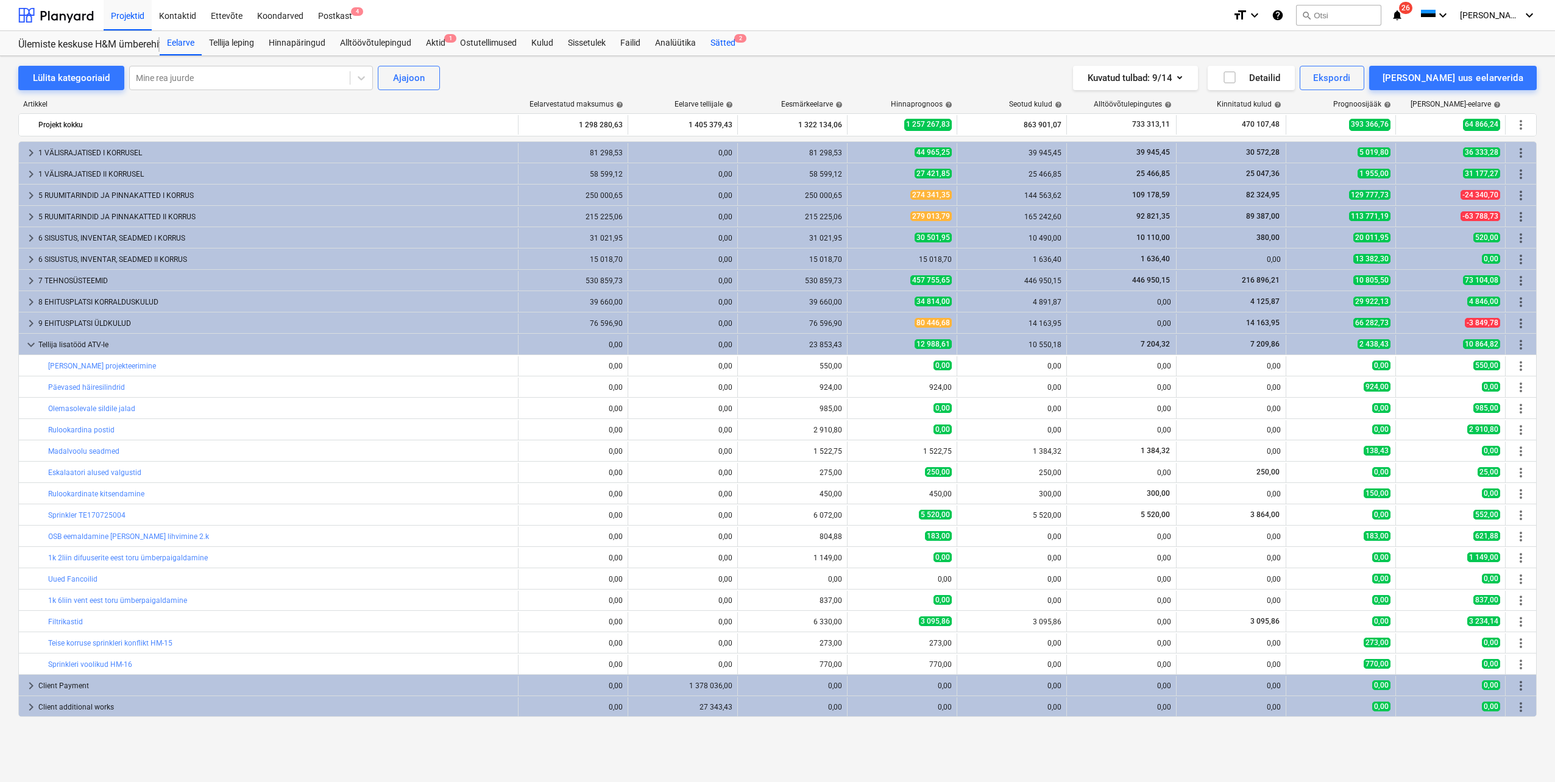
click at [727, 44] on div "Sätted 2" at bounding box center [723, 43] width 40 height 24
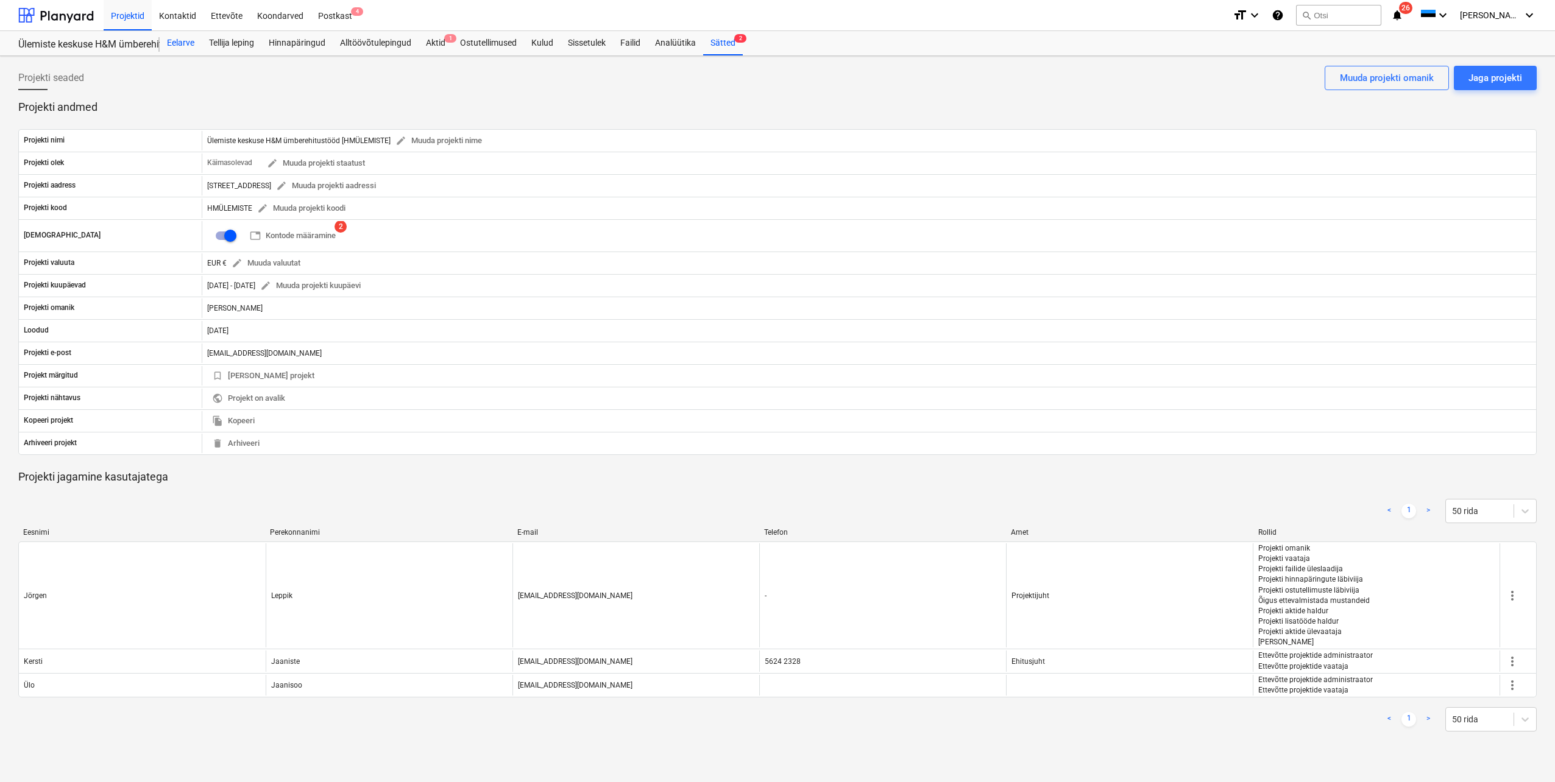
click at [178, 40] on div "Eelarve" at bounding box center [181, 43] width 42 height 24
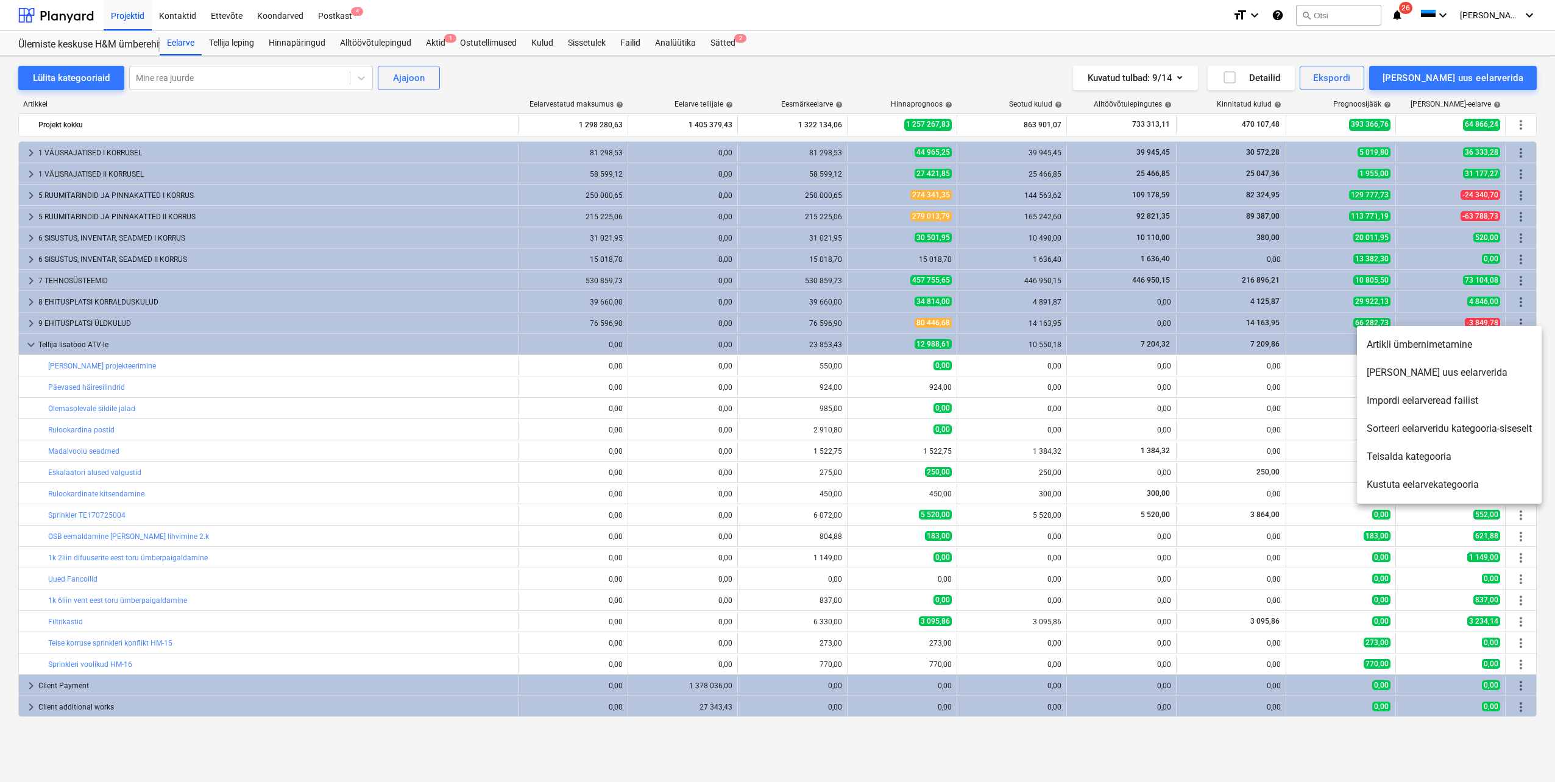
click at [1434, 378] on li "[PERSON_NAME] uus eelarverida" at bounding box center [1449, 373] width 185 height 28
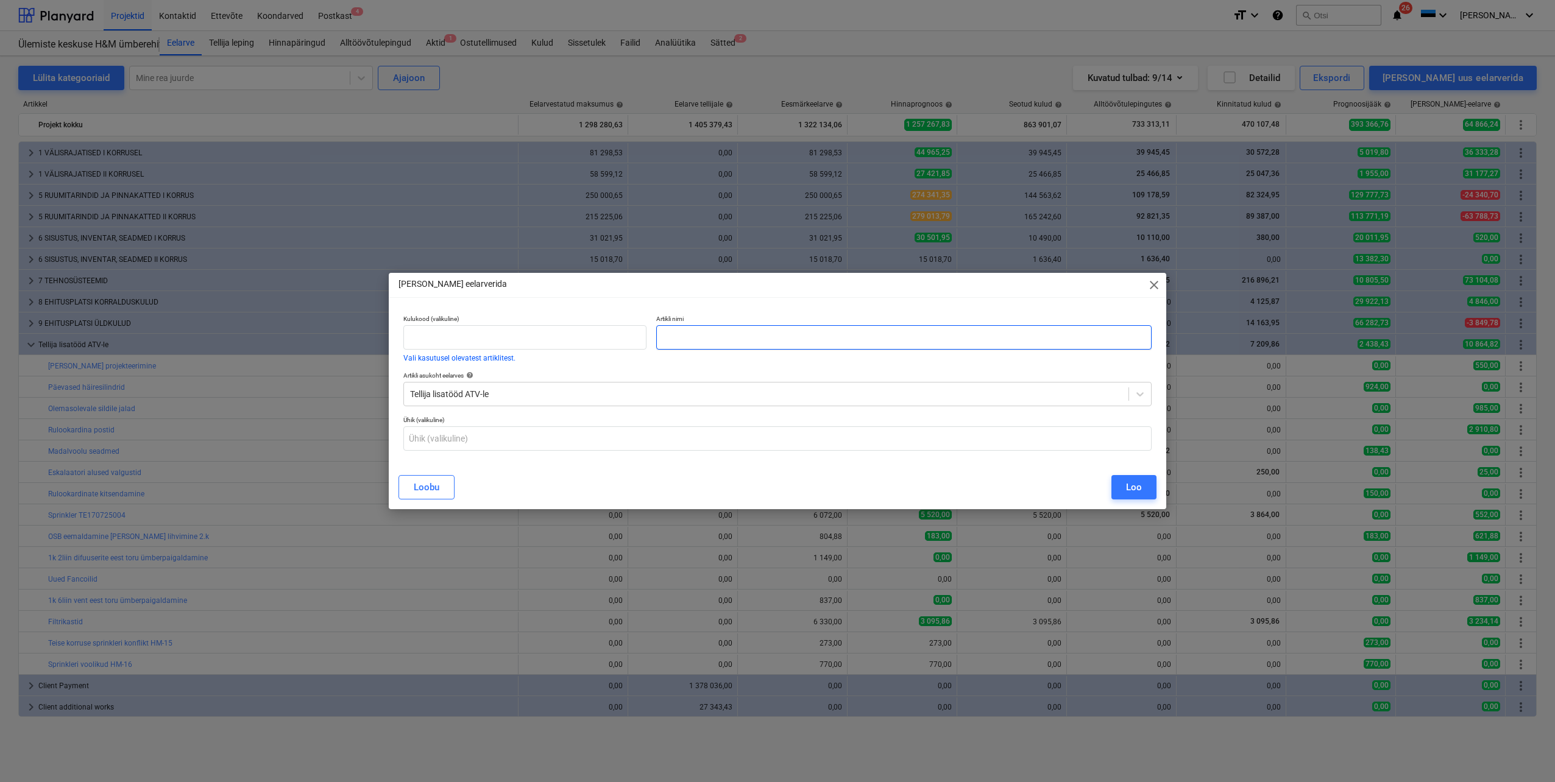
click at [686, 331] on input "text" at bounding box center [903, 337] width 495 height 24
type input "Kolmnurkliistud ribide [PERSON_NAME]"
click at [1124, 489] on button "Loo" at bounding box center [1133, 487] width 45 height 24
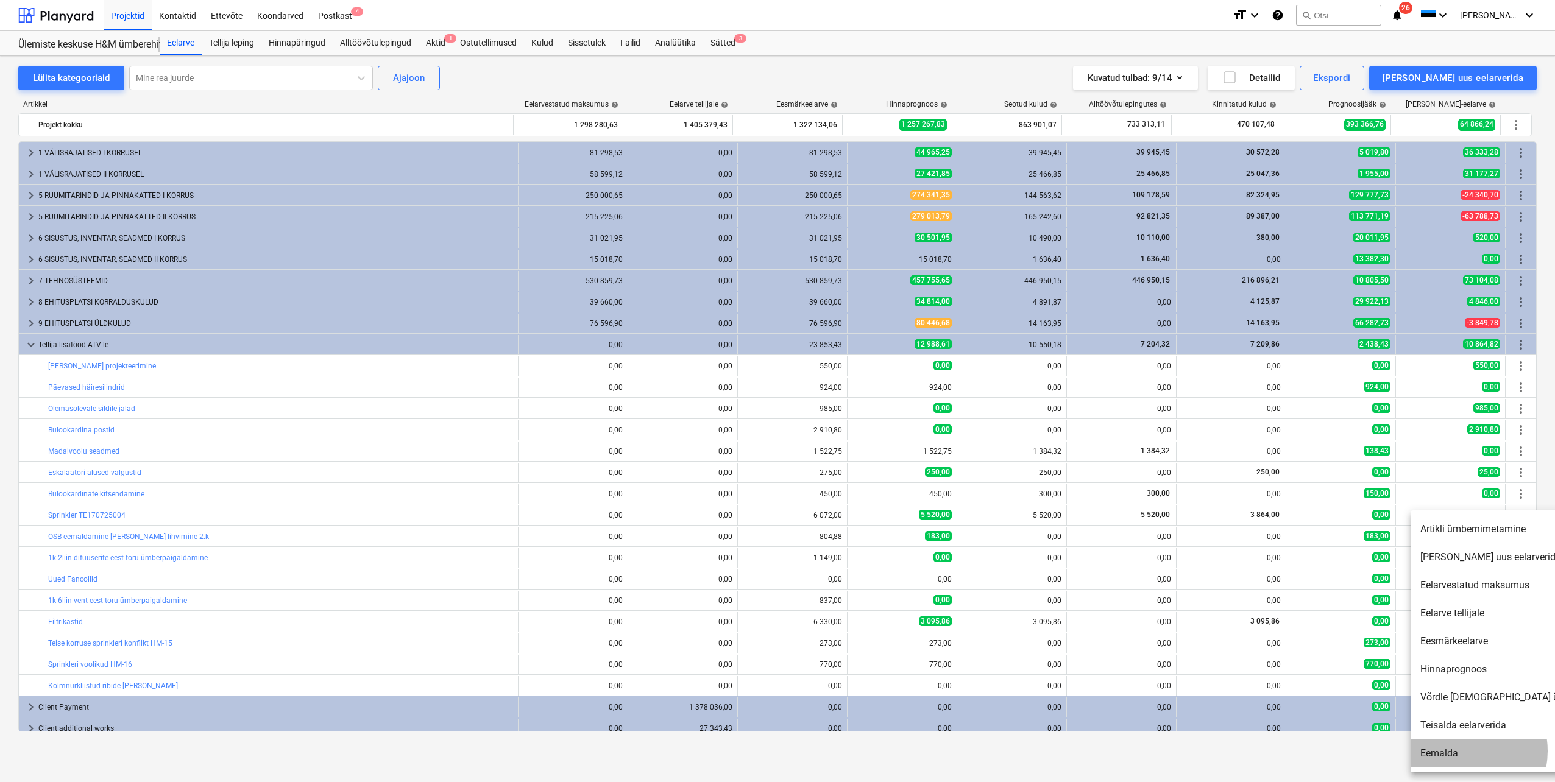
click at [1460, 751] on li "Eemalda" at bounding box center [1515, 754] width 210 height 28
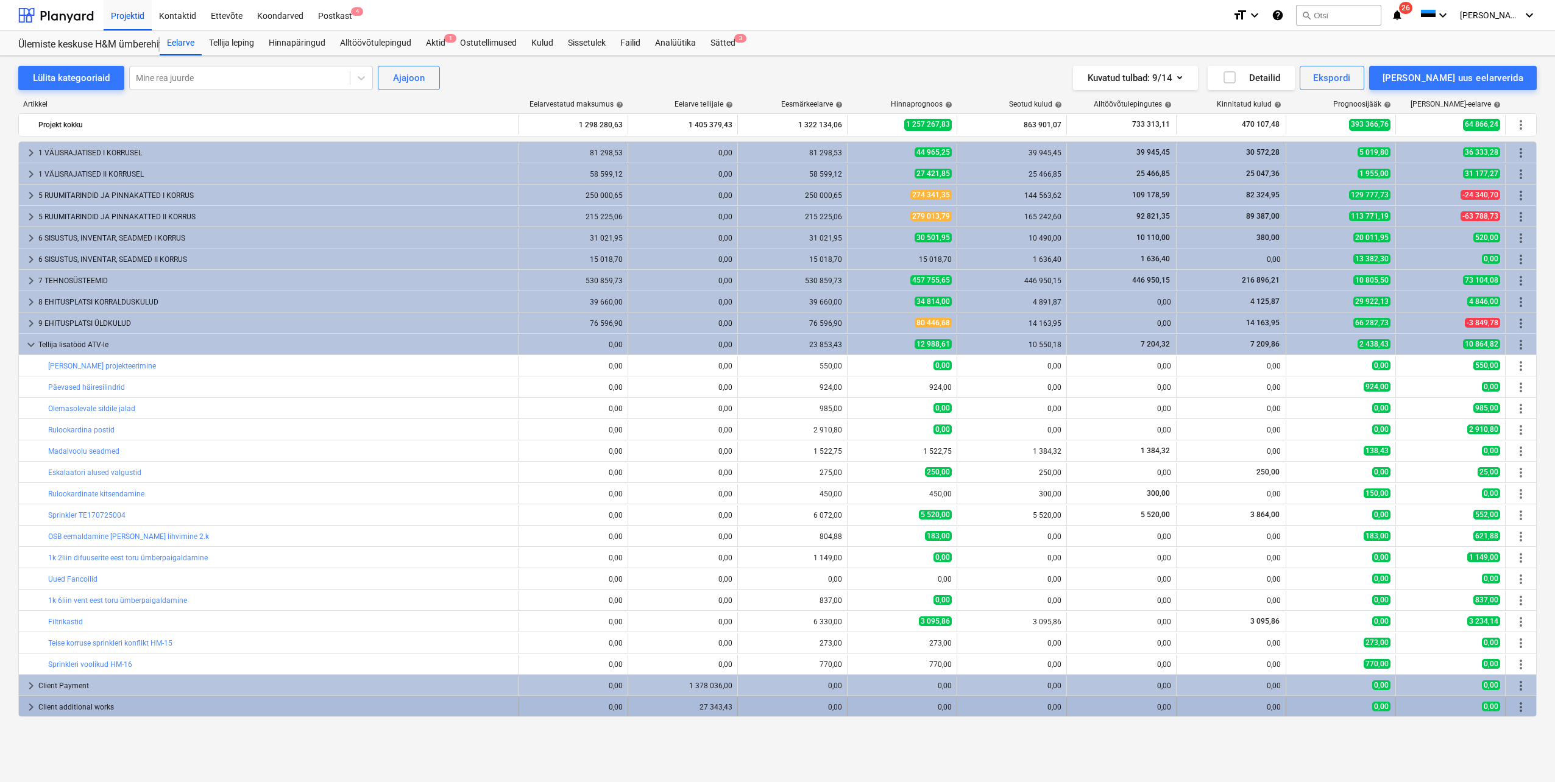
click at [30, 704] on span "keyboard_arrow_right" at bounding box center [31, 707] width 15 height 15
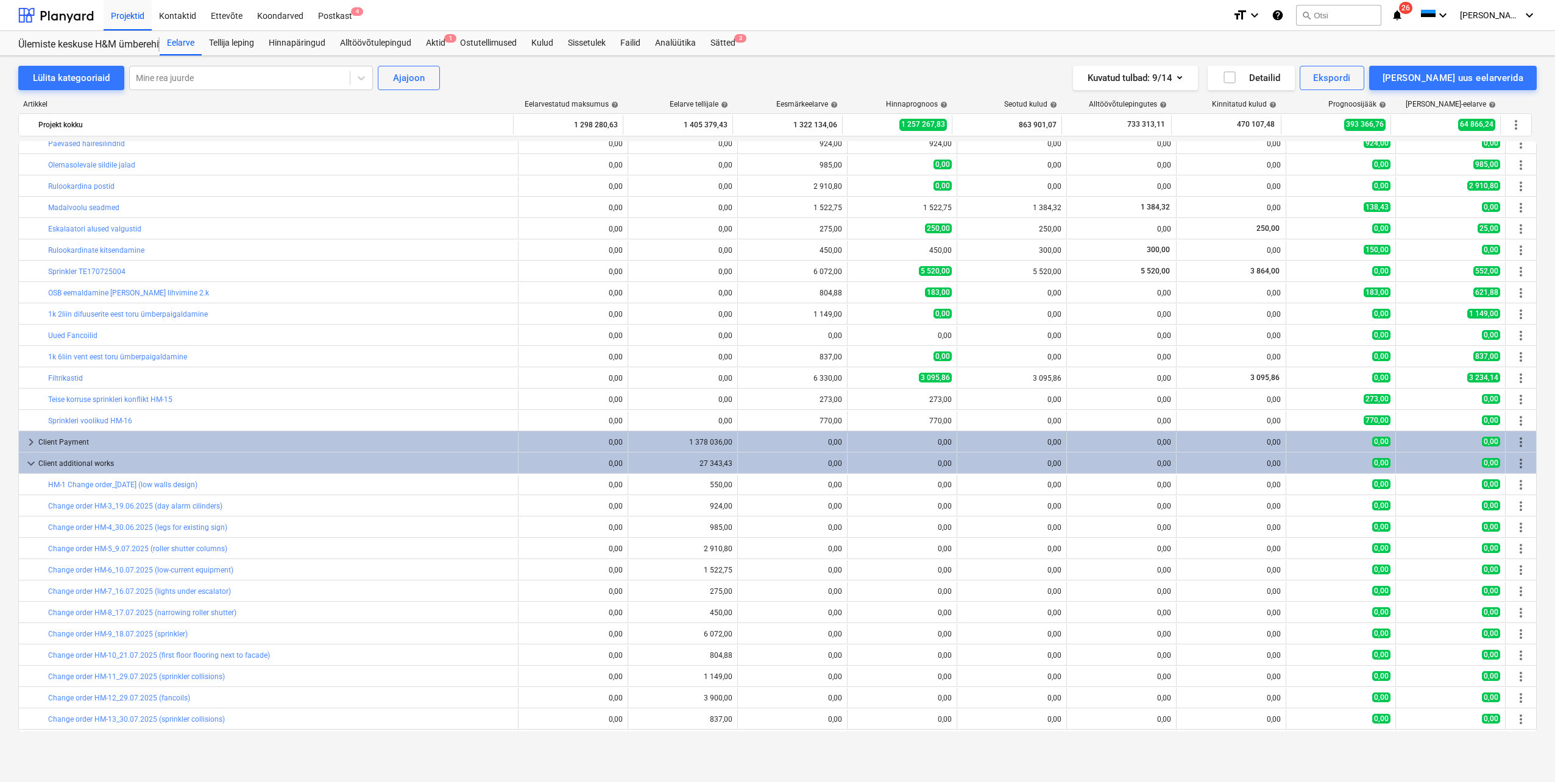
scroll to position [263, 0]
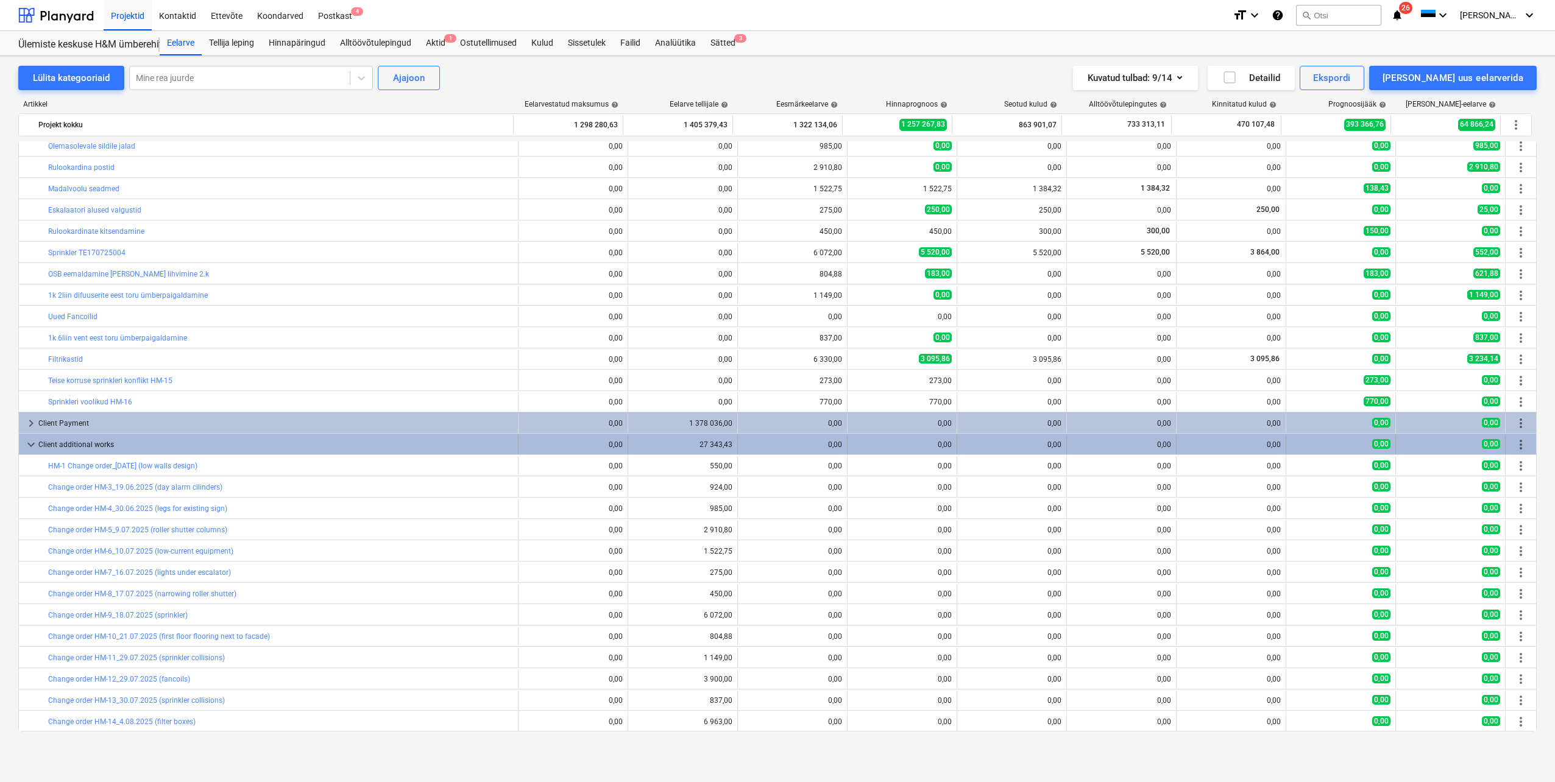
click at [1518, 447] on span "more_vert" at bounding box center [1520, 444] width 15 height 15
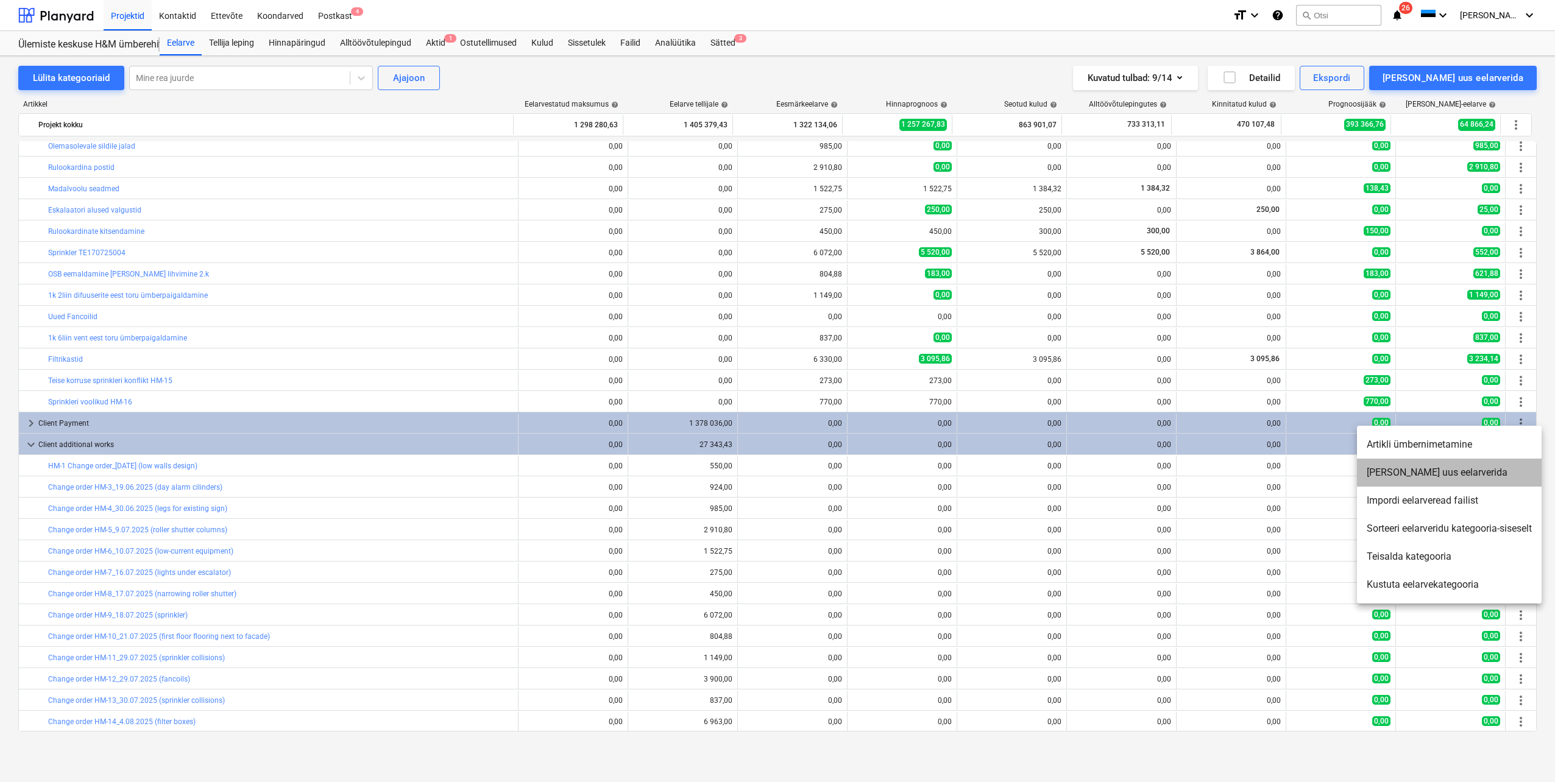
click at [1434, 471] on li "[PERSON_NAME] uus eelarverida" at bounding box center [1449, 473] width 185 height 28
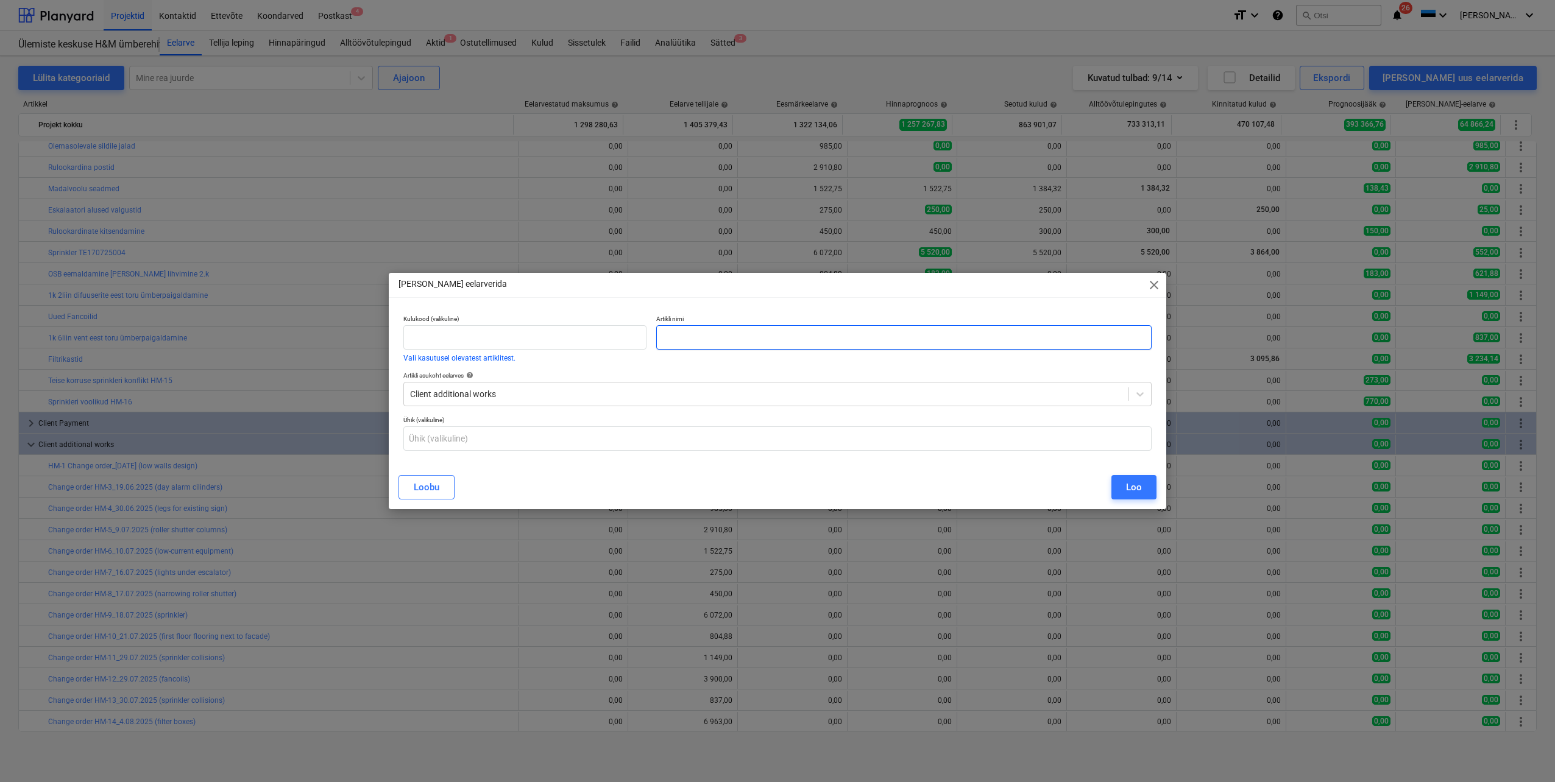
click at [743, 335] on input "text" at bounding box center [903, 337] width 495 height 24
paste input "Change order HM-15_18.08.2025 (first floor sprinkler collisions)"
type input "Change order HM-15_18.08.2025 (first floor sprinkler collisions)"
click at [1127, 486] on div "Loo" at bounding box center [1134, 487] width 16 height 16
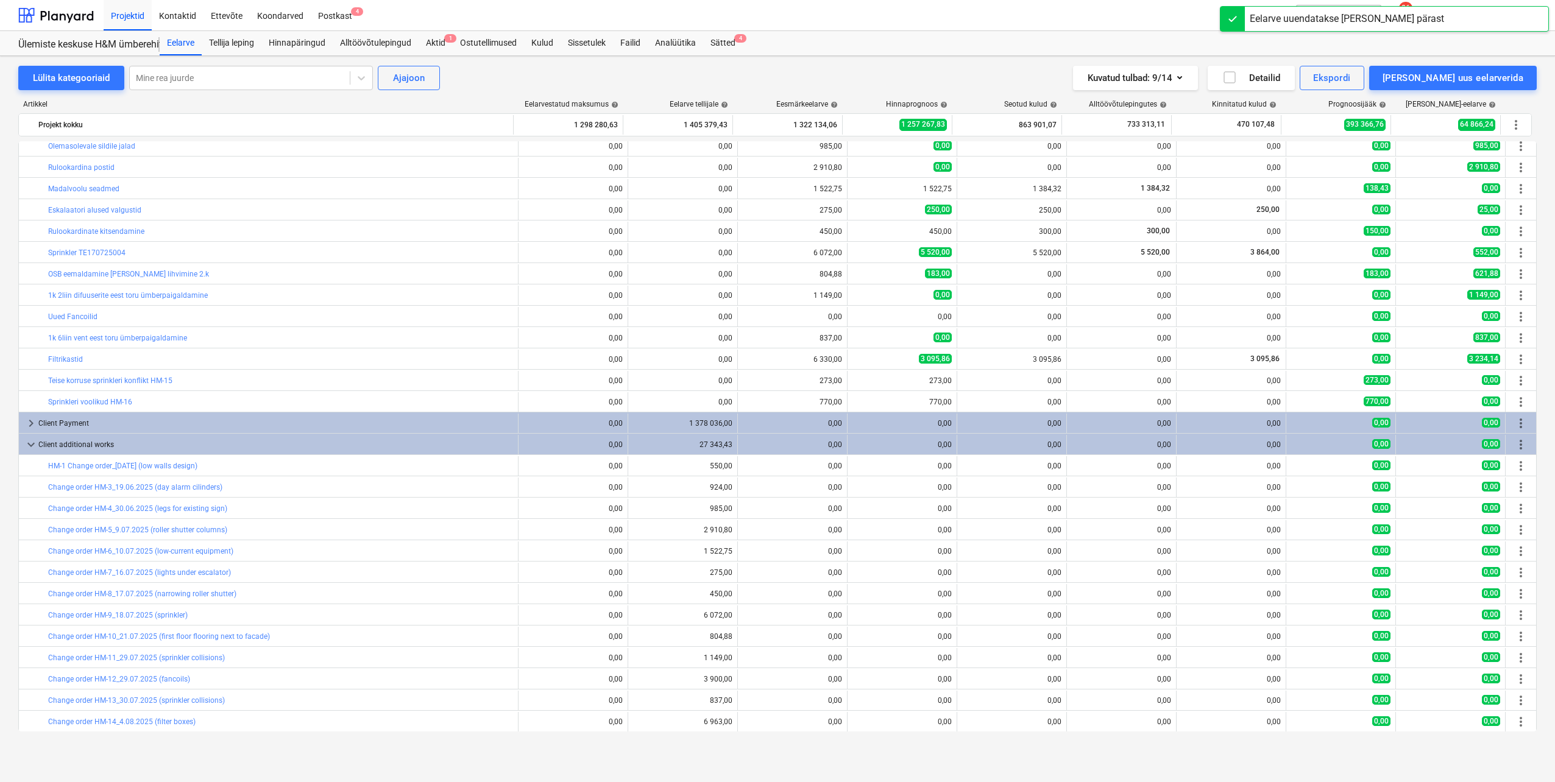
scroll to position [284, 0]
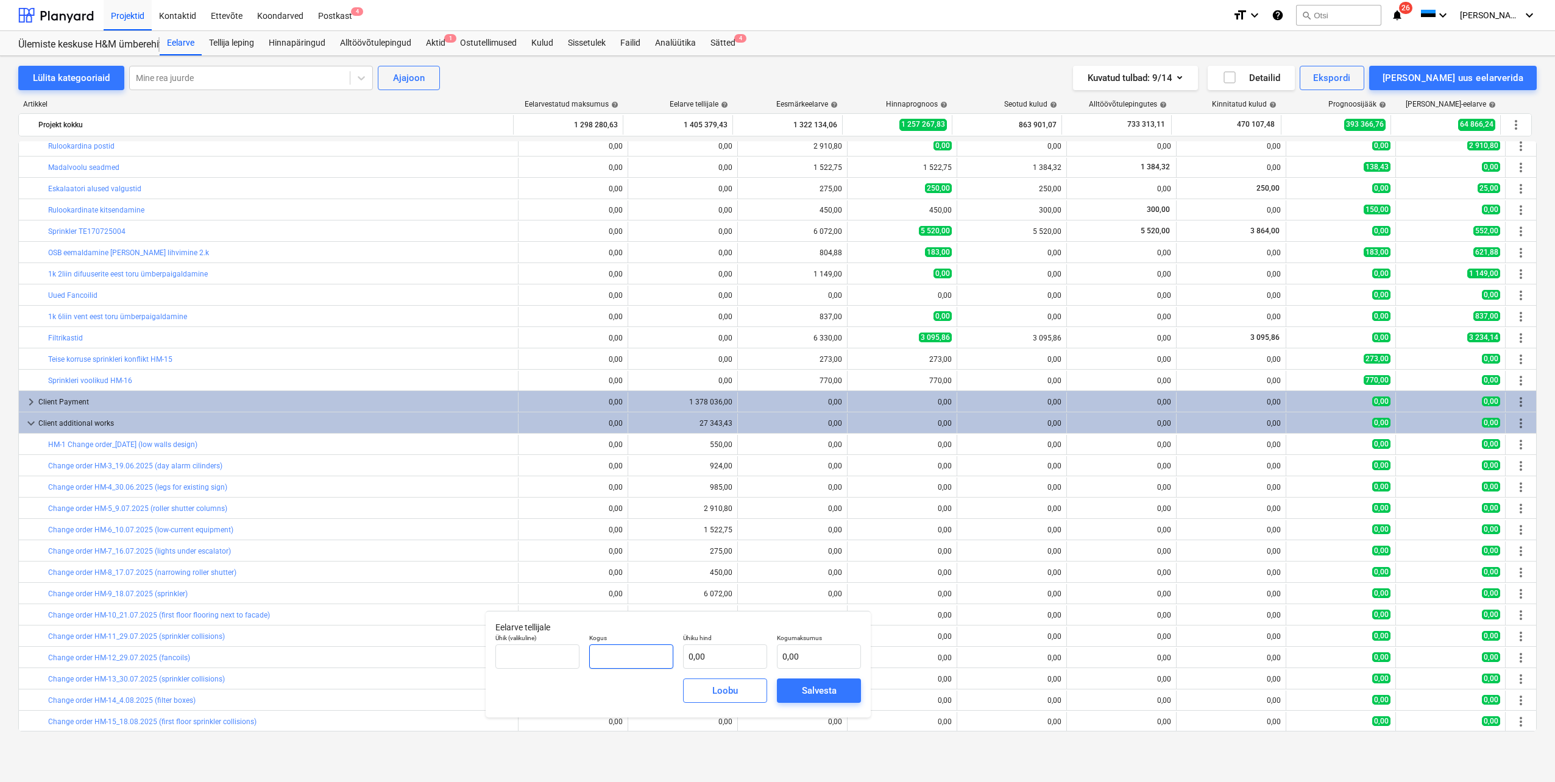
click at [640, 657] on input "text" at bounding box center [631, 657] width 84 height 24
type input "1,00"
click at [723, 657] on input "text" at bounding box center [725, 657] width 84 height 24
type input "3"
type input "3,00"
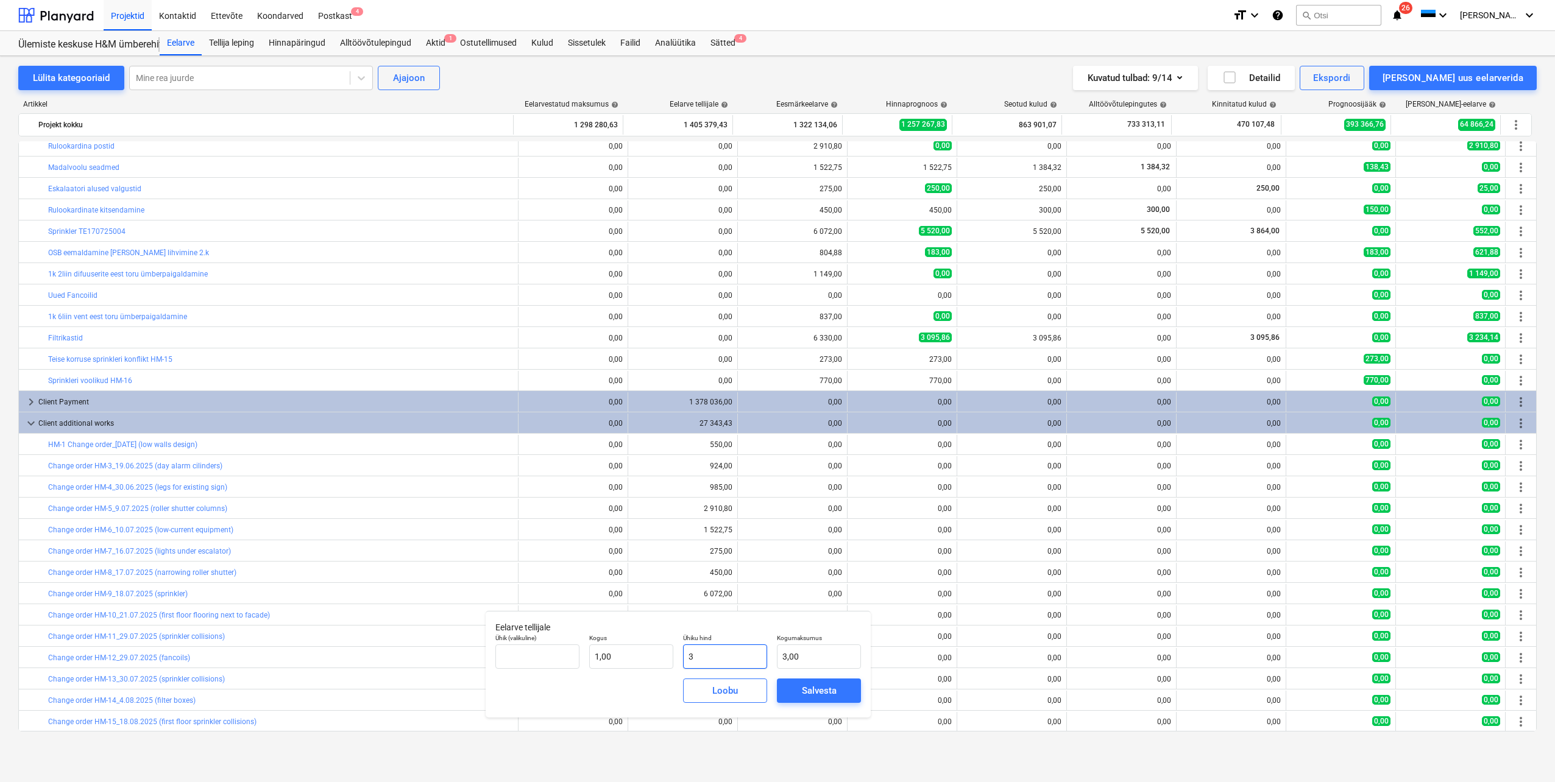
type input "30"
type input "30,00"
type input "300"
type input "300,00"
type input "300,3"
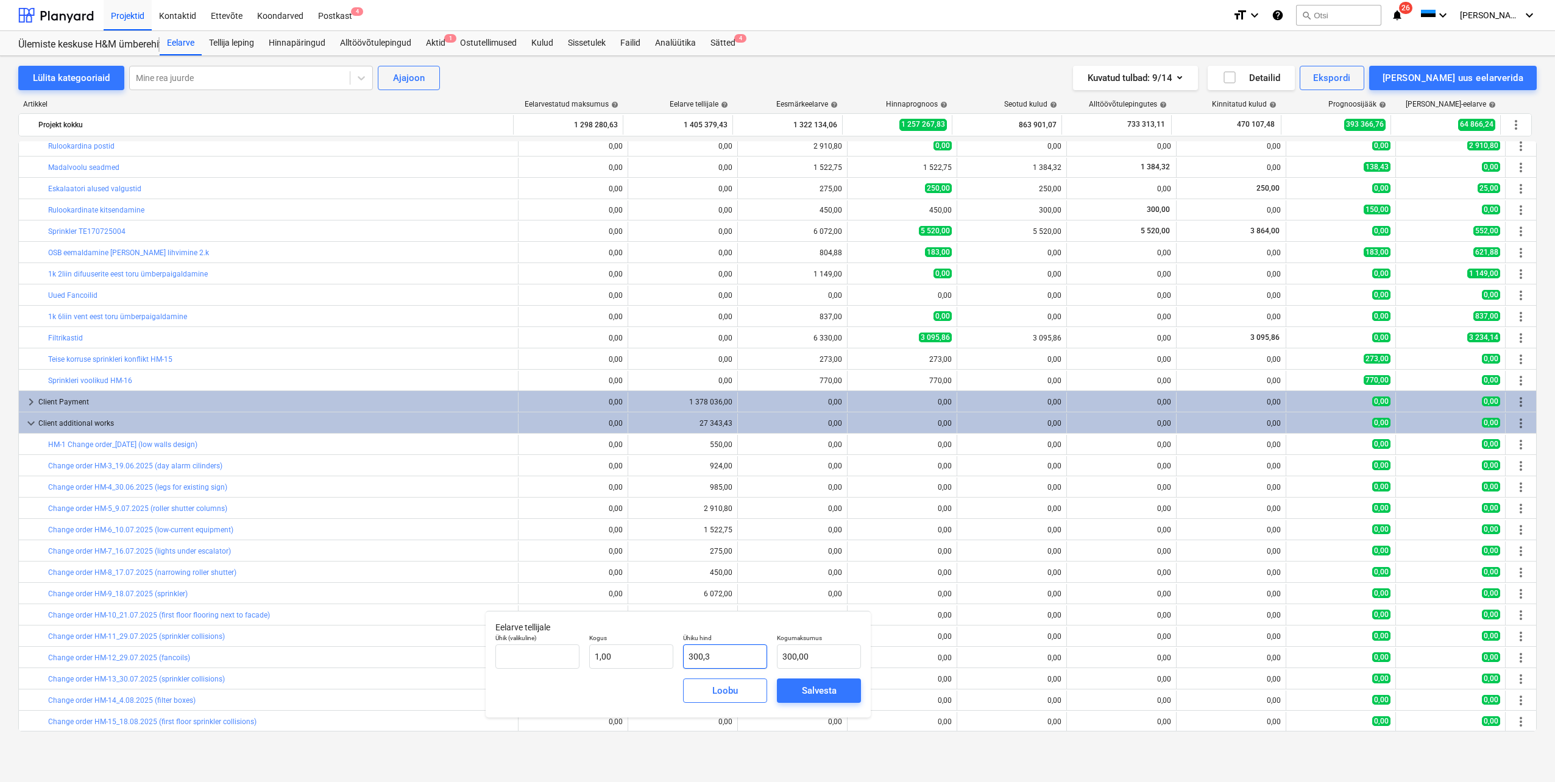
type input "300,30"
click at [800, 690] on span "Salvesta" at bounding box center [818, 691] width 55 height 16
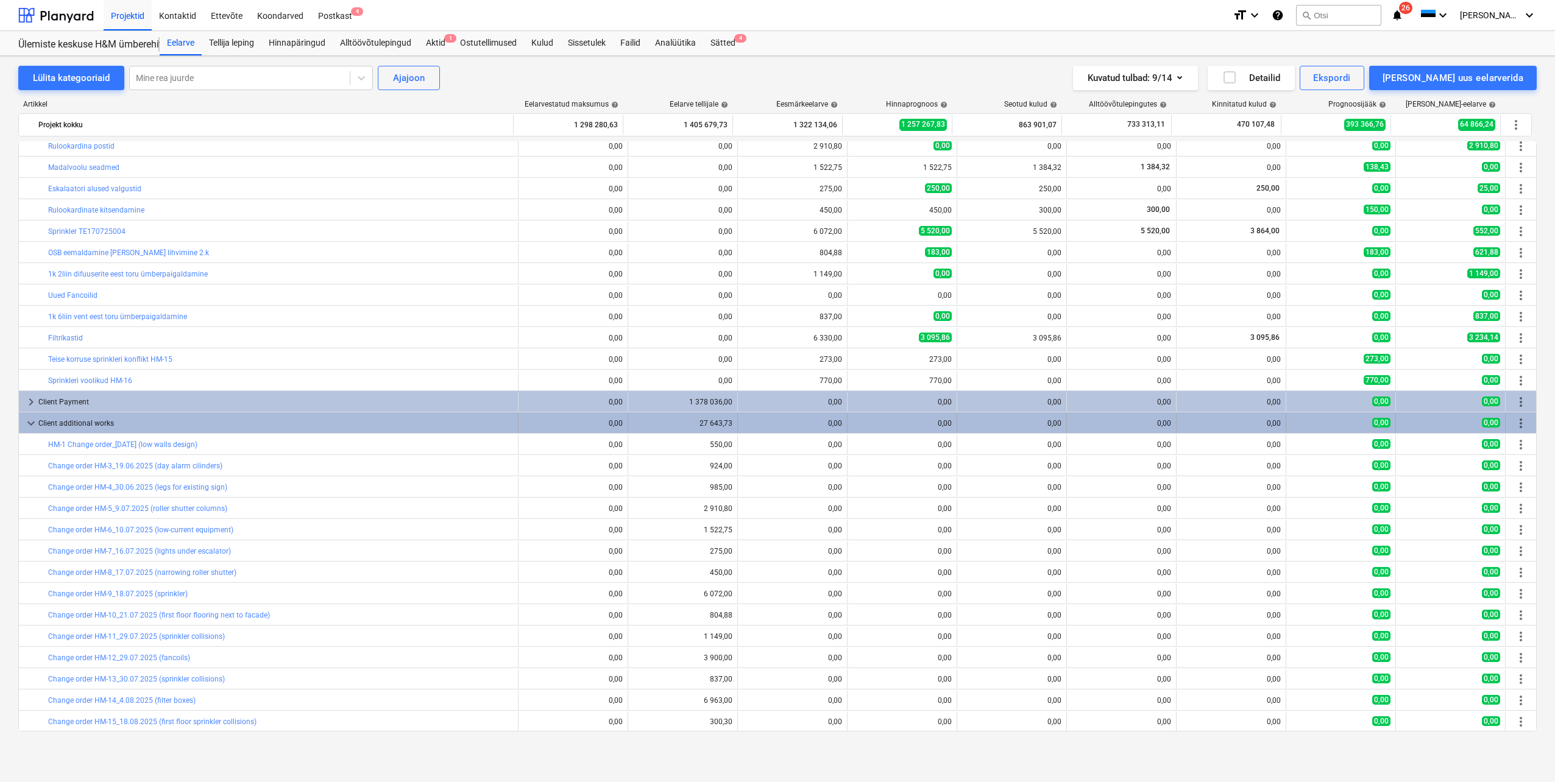
click at [1514, 425] on span "more_vert" at bounding box center [1520, 423] width 15 height 15
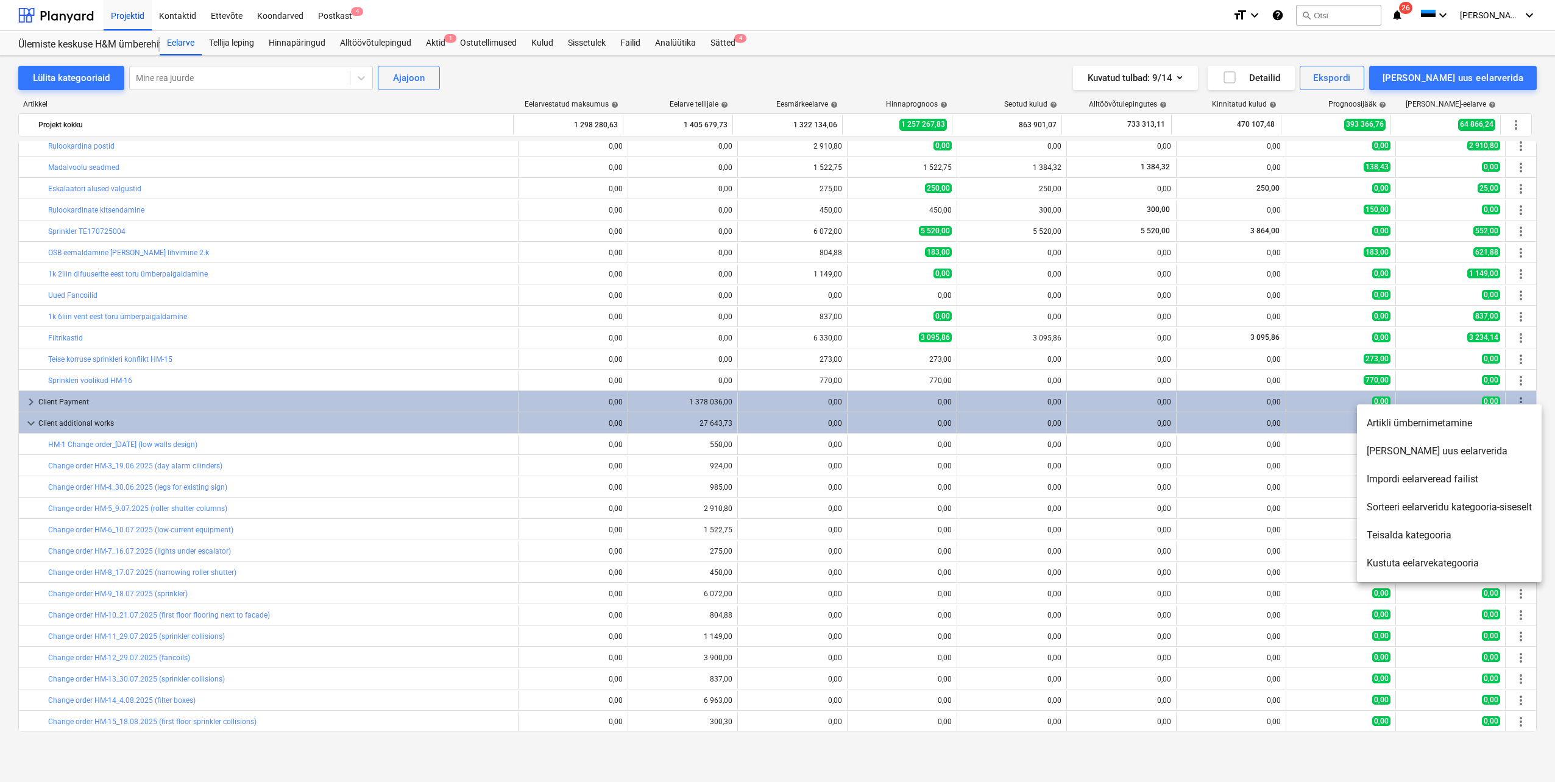
click at [1420, 454] on li "[PERSON_NAME] uus eelarverida" at bounding box center [1449, 451] width 185 height 28
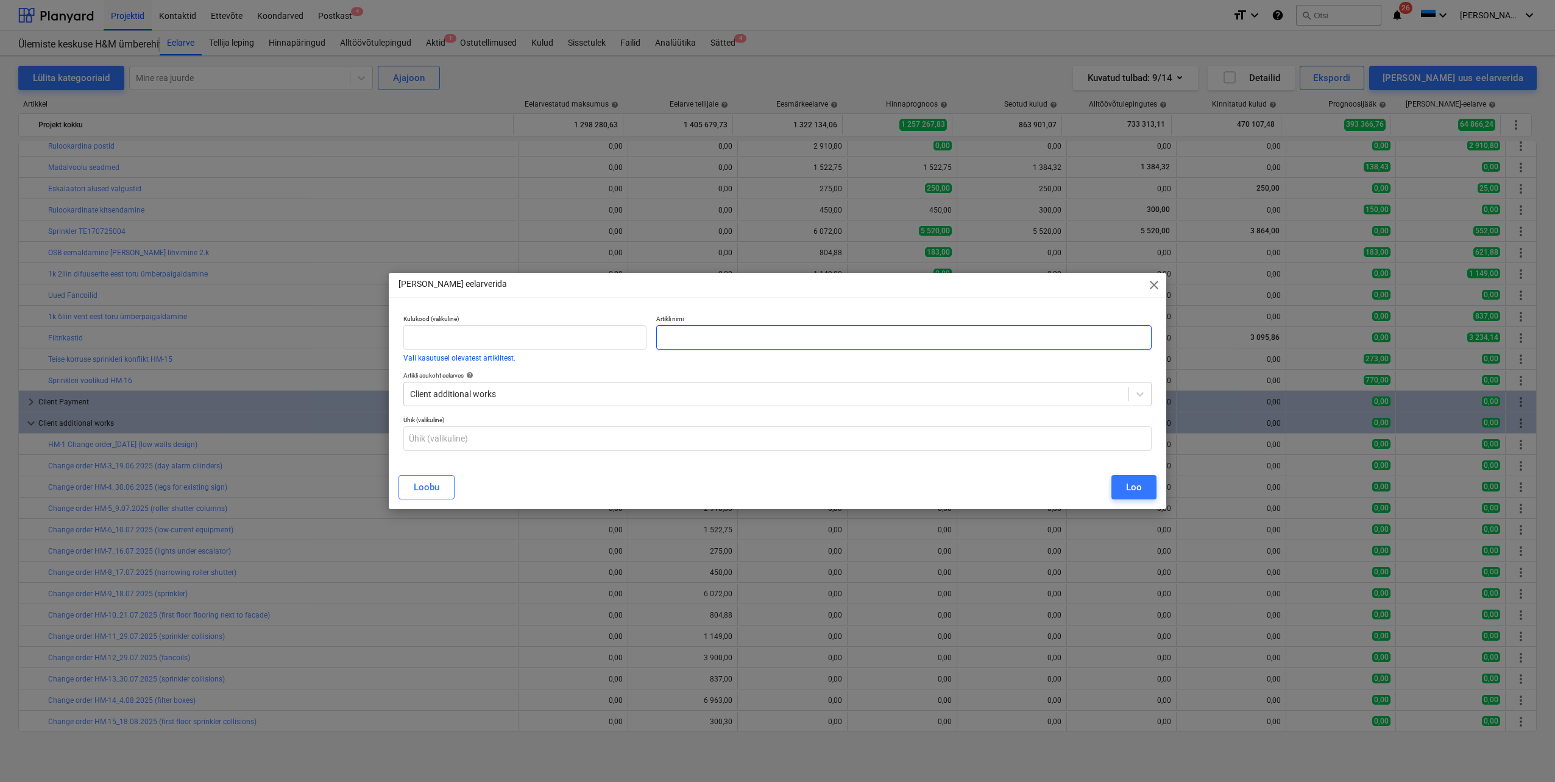
click at [692, 347] on input "text" at bounding box center [903, 337] width 495 height 24
paste input "Change order HM-16_29.08.2025 (sprinkler hoses)"
type input "Change order HM-16_29.08.2025 (sprinkler hoses)"
click at [1136, 489] on div "Loo" at bounding box center [1134, 487] width 16 height 16
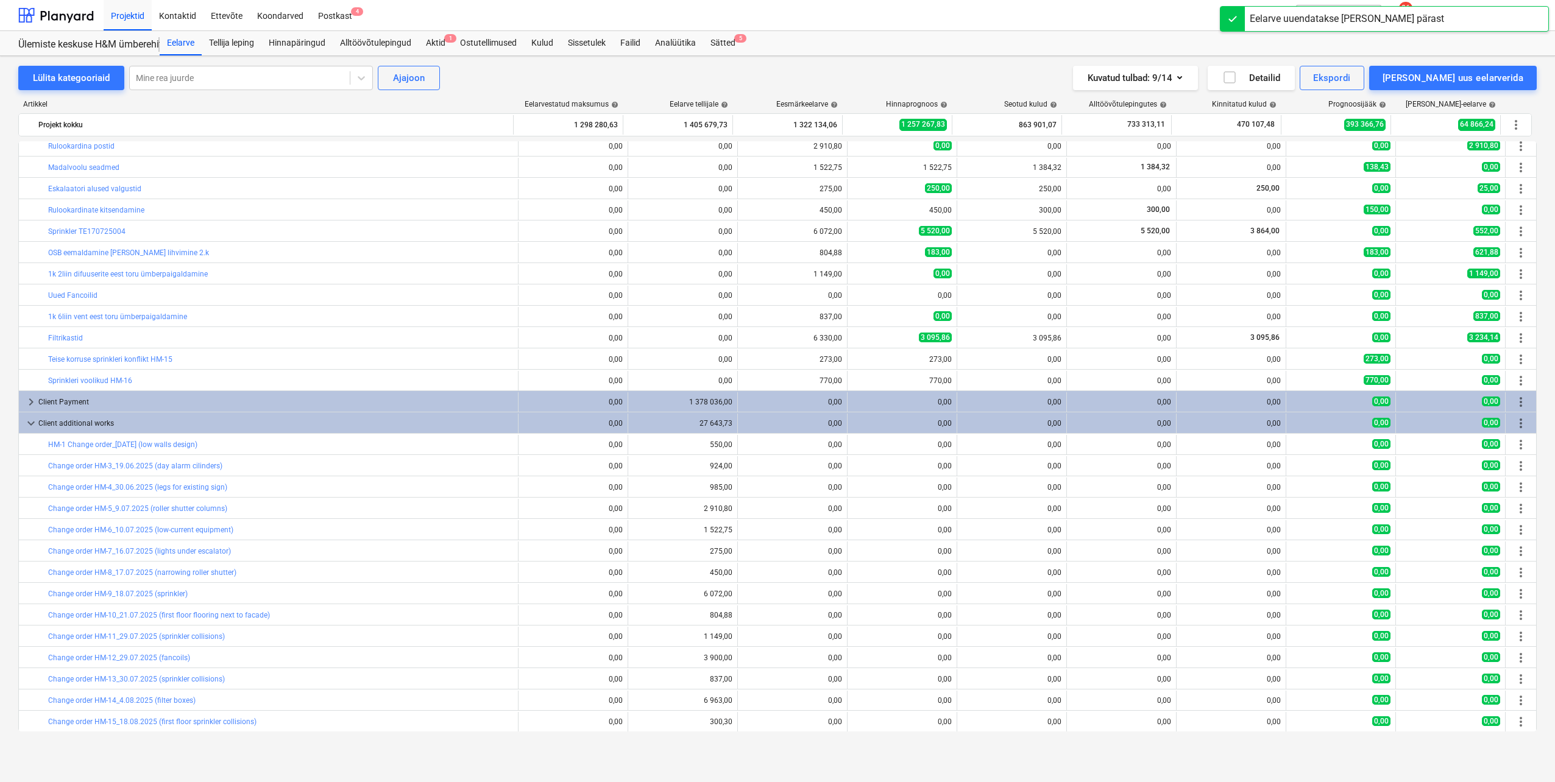
scroll to position [305, 0]
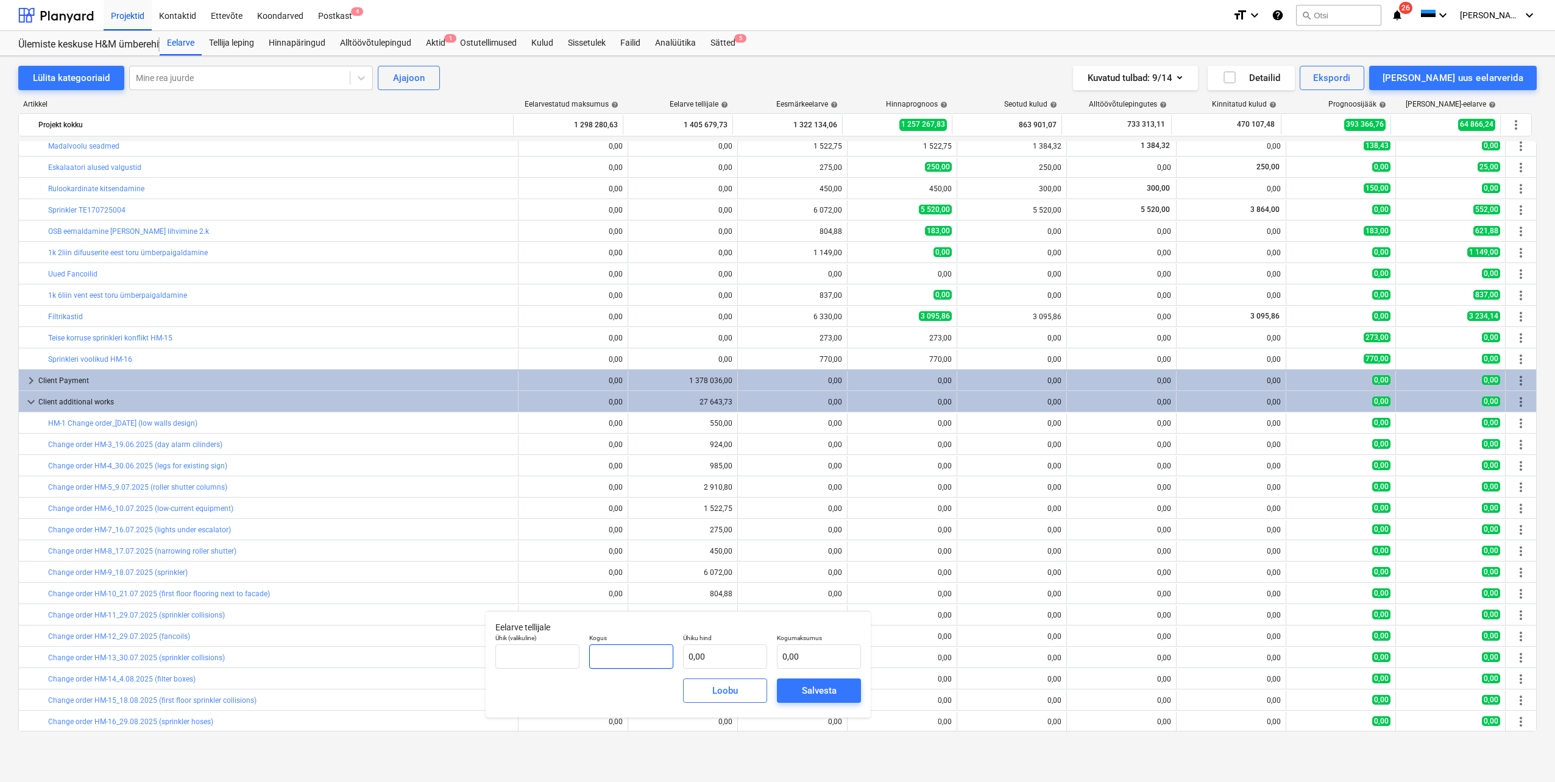
click at [646, 656] on input "text" at bounding box center [631, 657] width 84 height 24
type input "1,00"
click at [715, 656] on input "text" at bounding box center [725, 657] width 84 height 24
type input "1"
type input "1,00"
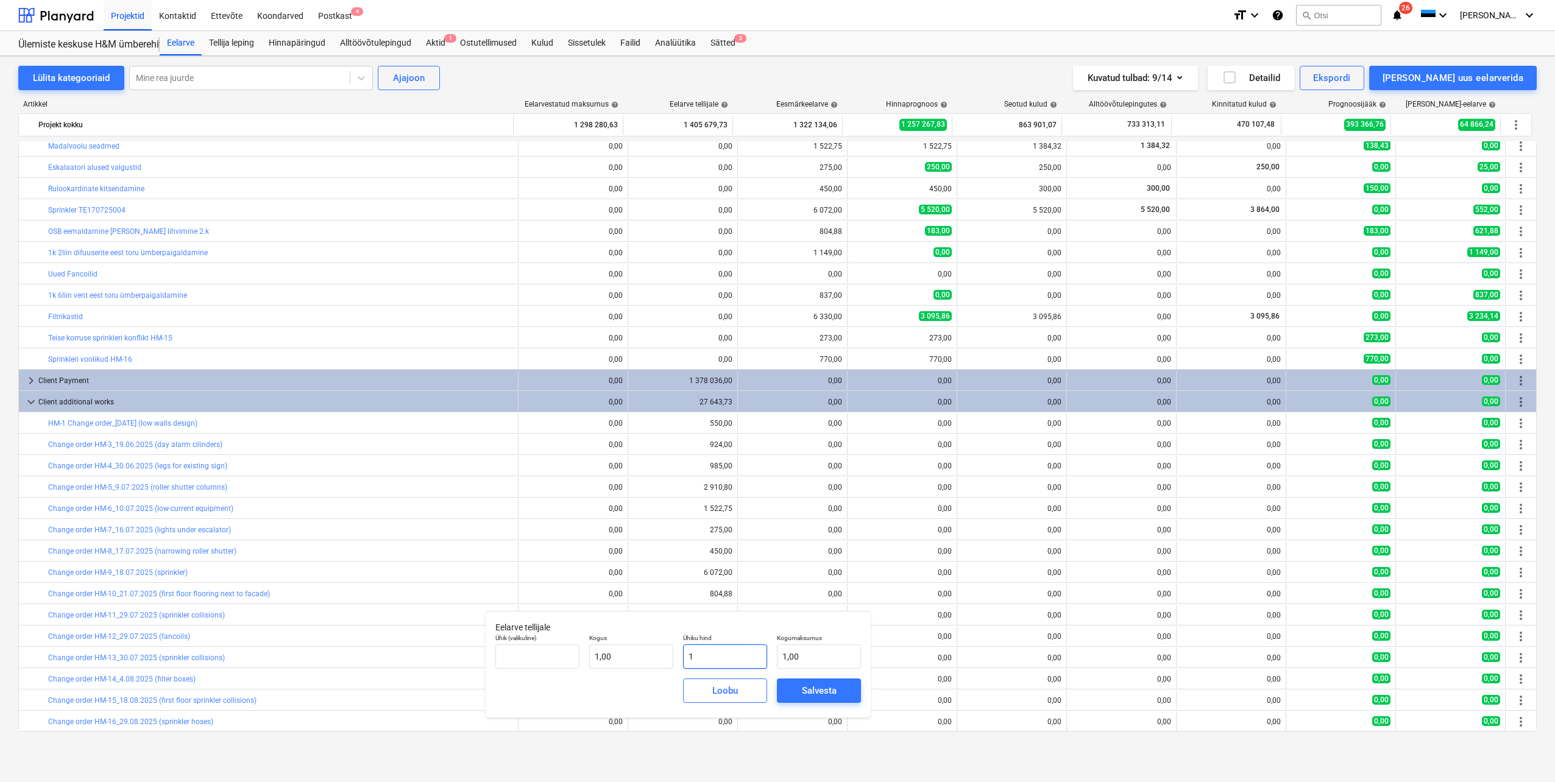
type input "10"
type input "10,00"
type input "102"
type input "102,00"
type input "1025"
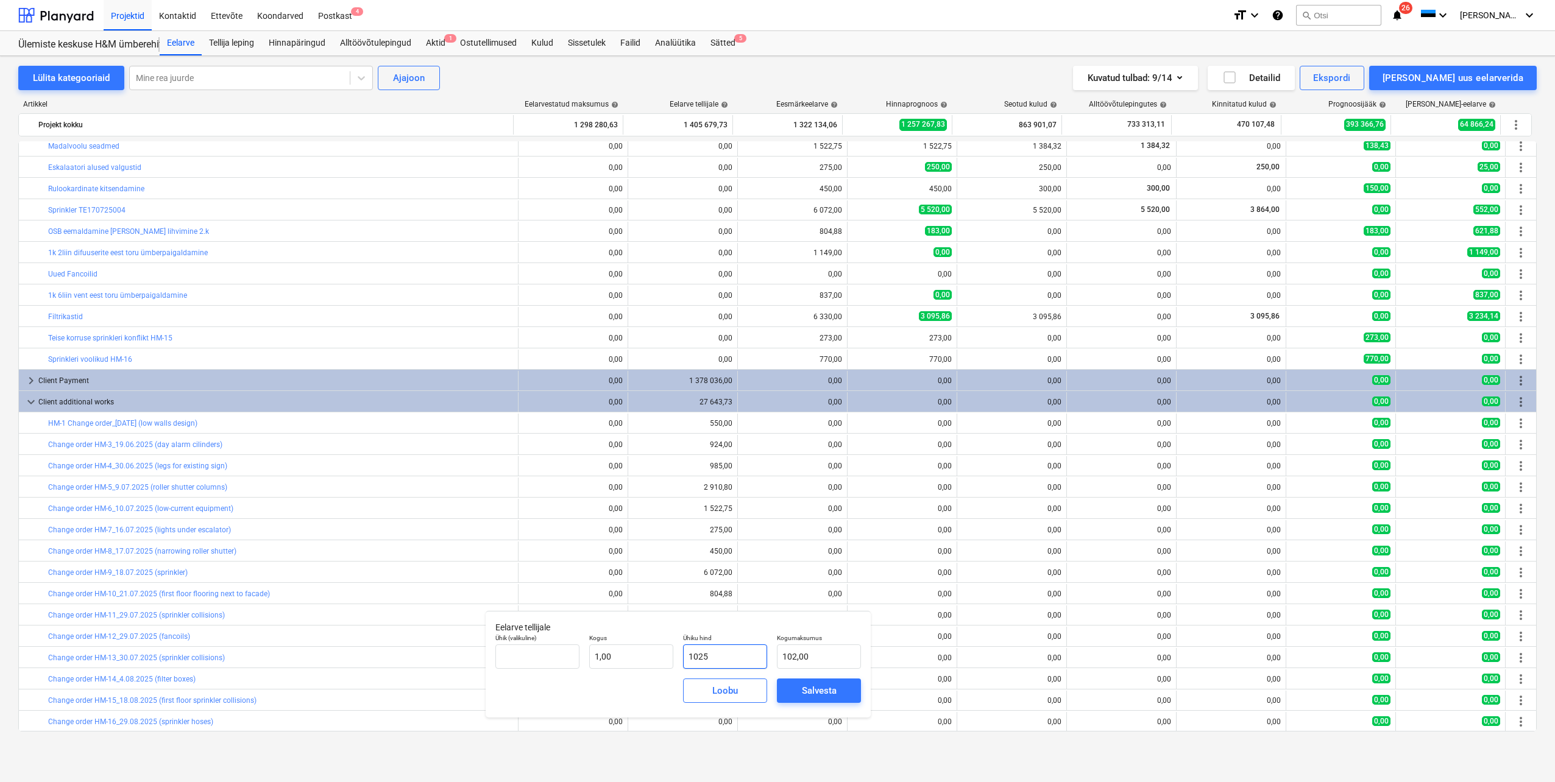
type input "1 025,00"
click at [814, 686] on div "Salvesta" at bounding box center [819, 691] width 35 height 16
click at [1431, 428] on div "0,00" at bounding box center [1450, 423] width 99 height 10
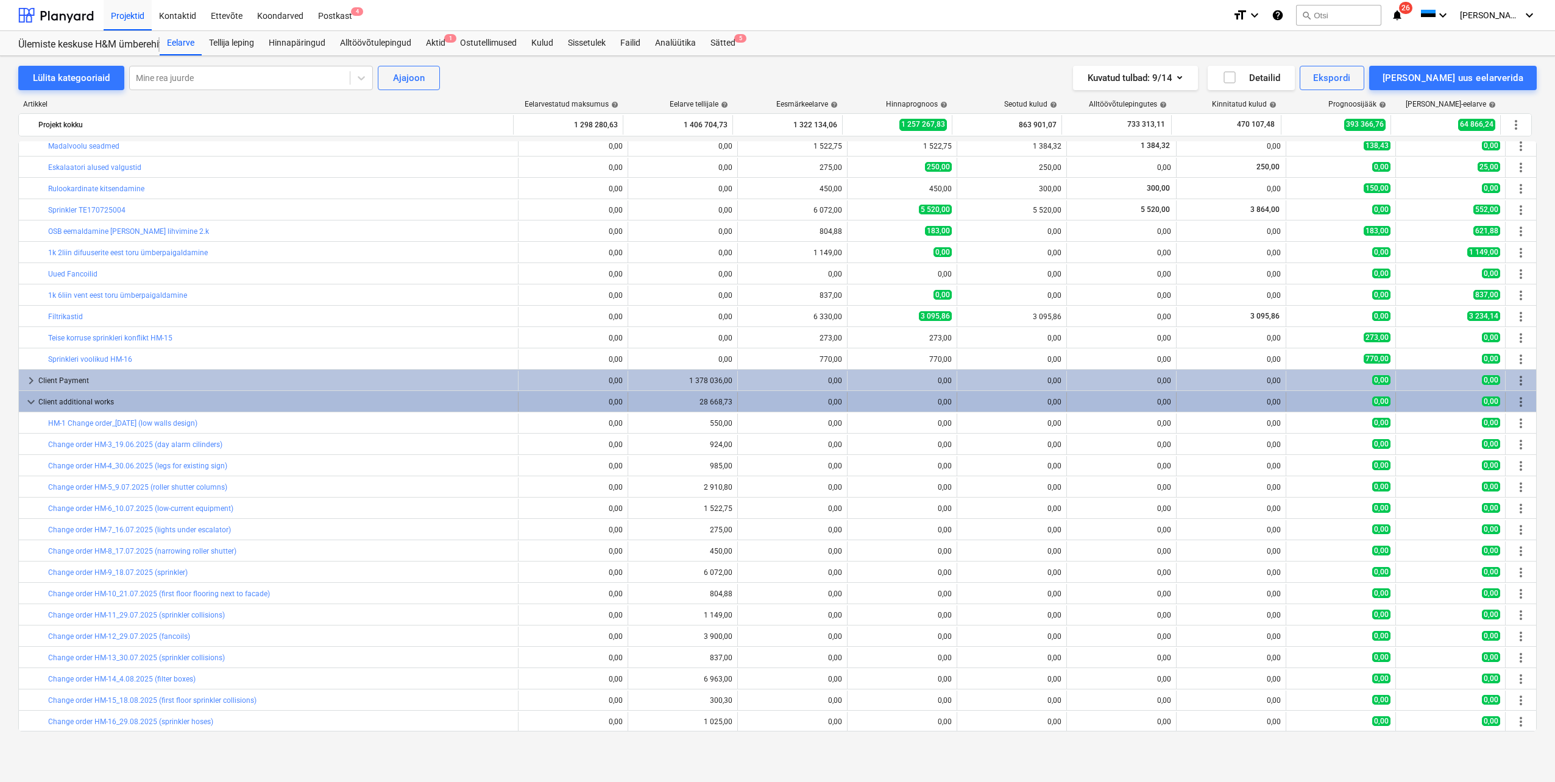
click at [1518, 404] on span "more_vert" at bounding box center [1520, 402] width 15 height 15
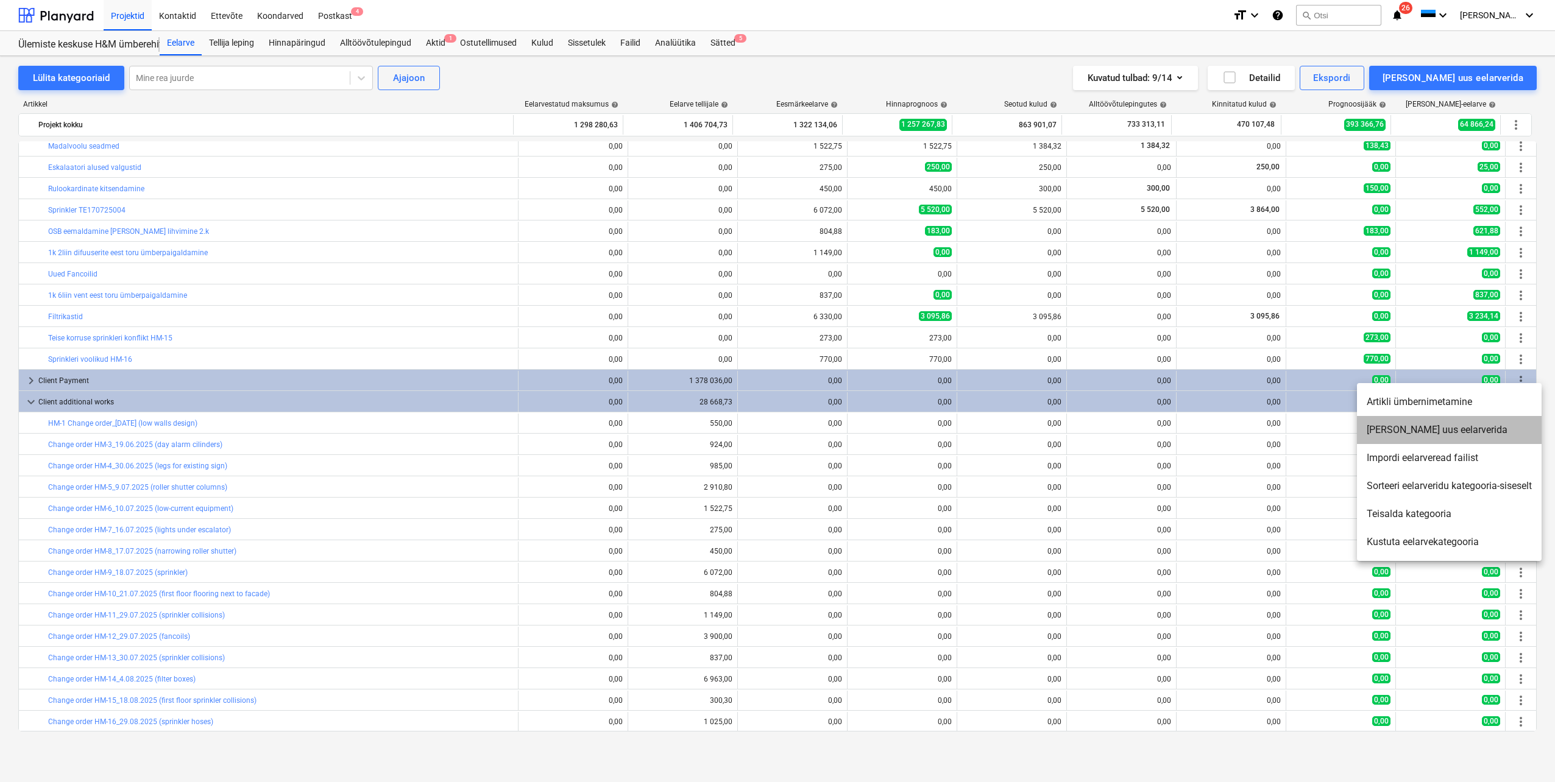
click at [1444, 433] on li "[PERSON_NAME] uus eelarverida" at bounding box center [1449, 430] width 185 height 28
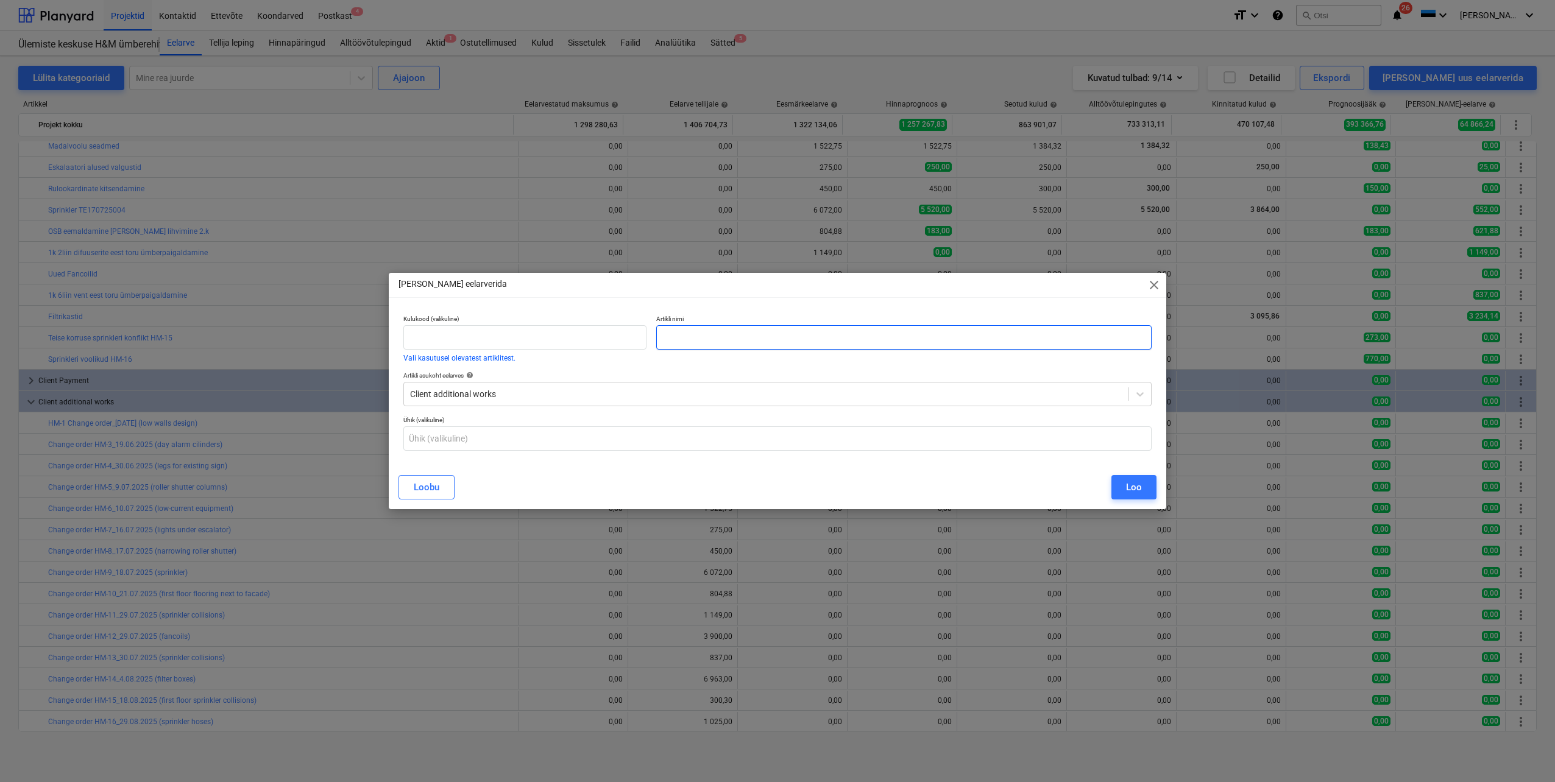
click at [702, 336] on input "text" at bounding box center [903, 337] width 495 height 24
paste input "Change order HM-17_29.08.2025 (triangular mouldings for LED lights)"
type input "Change order HM-17_29.08.2025 (triangular mouldings for LED lights)"
click at [1123, 486] on button "Loo" at bounding box center [1133, 487] width 45 height 24
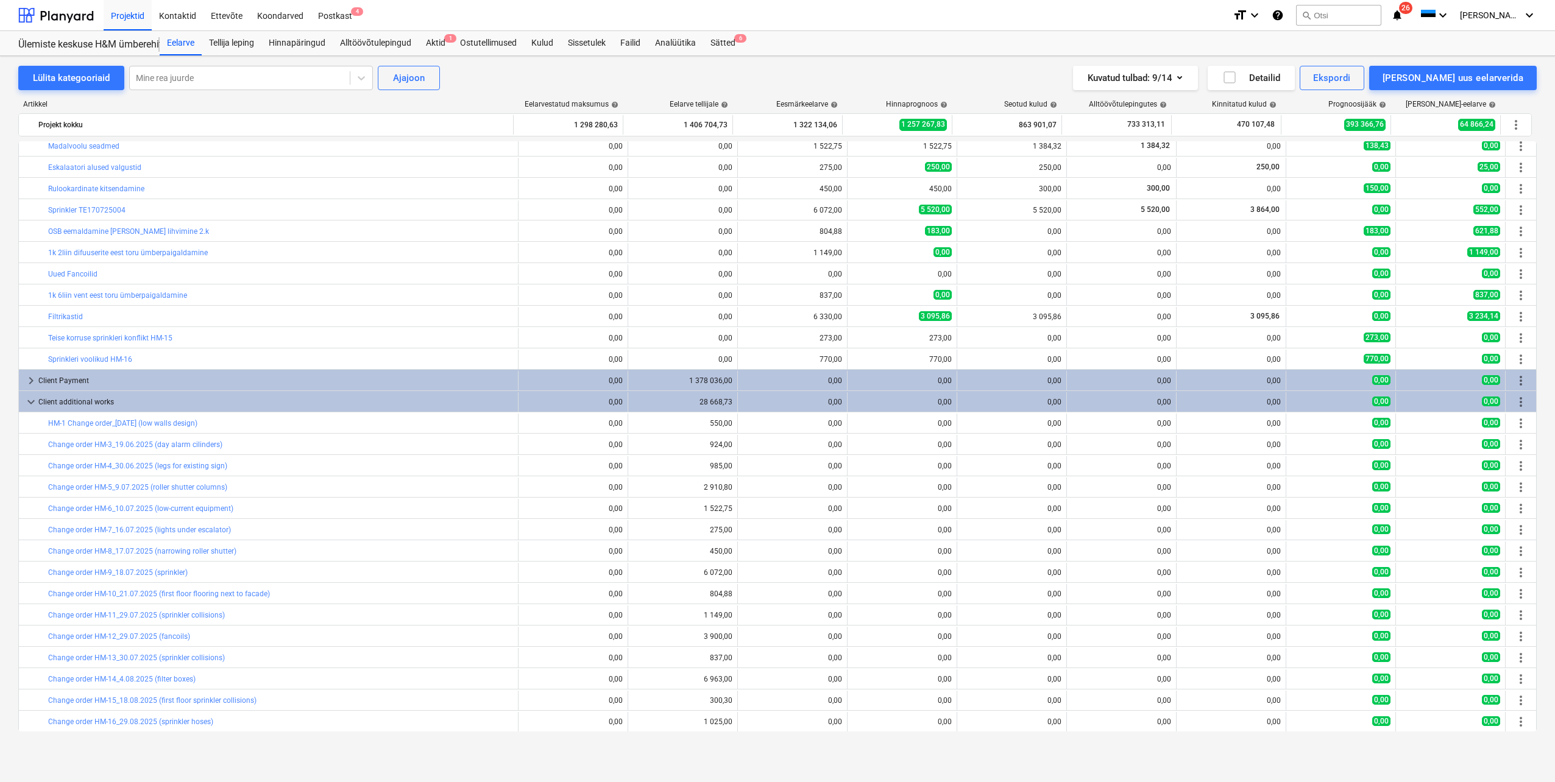
scroll to position [327, 0]
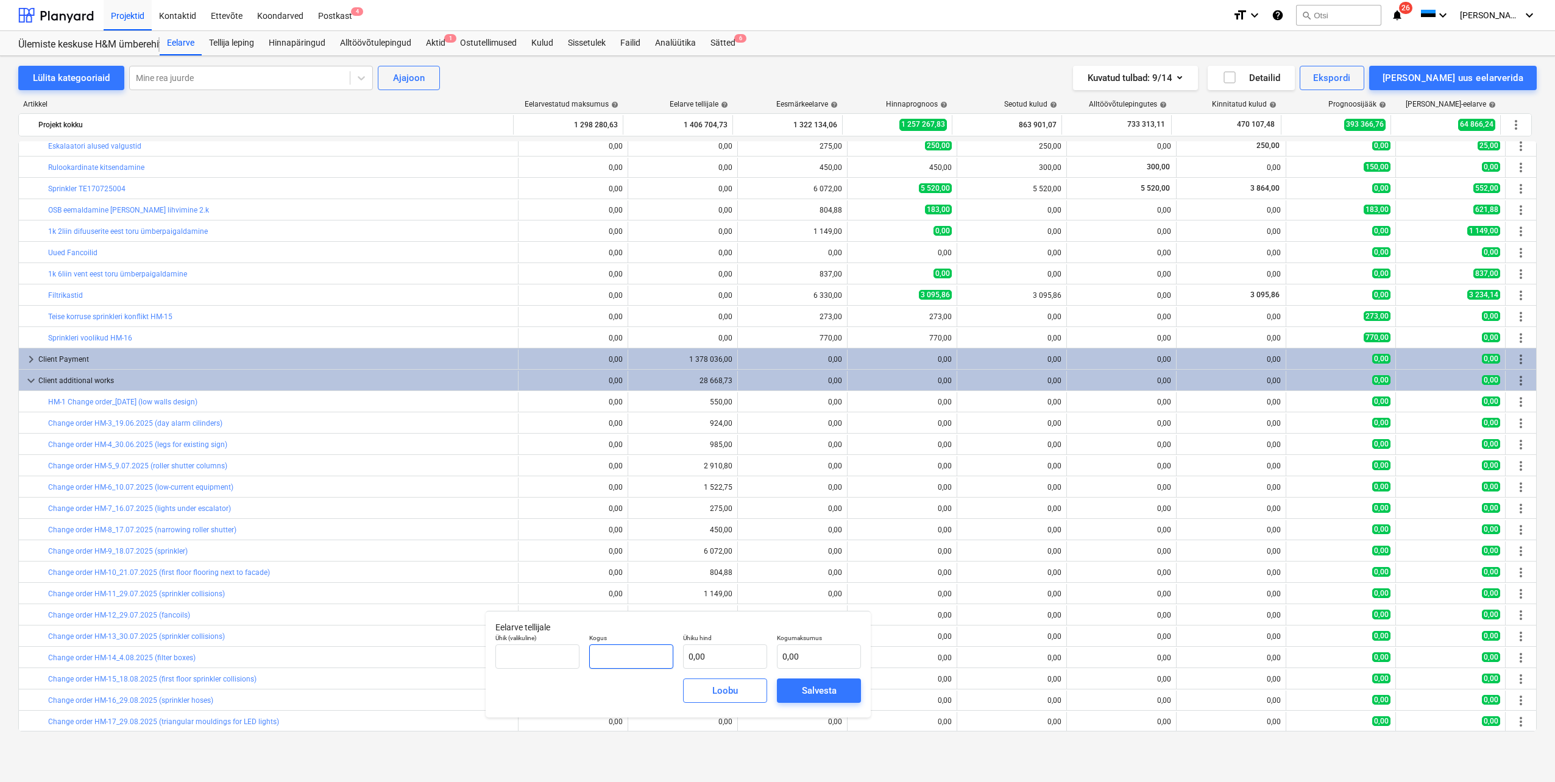
click at [643, 658] on input "text" at bounding box center [631, 657] width 84 height 24
click at [702, 655] on input "text" at bounding box center [725, 657] width 84 height 24
type input "0,00"
click at [653, 653] on input "text" at bounding box center [631, 657] width 84 height 24
type input "1,00"
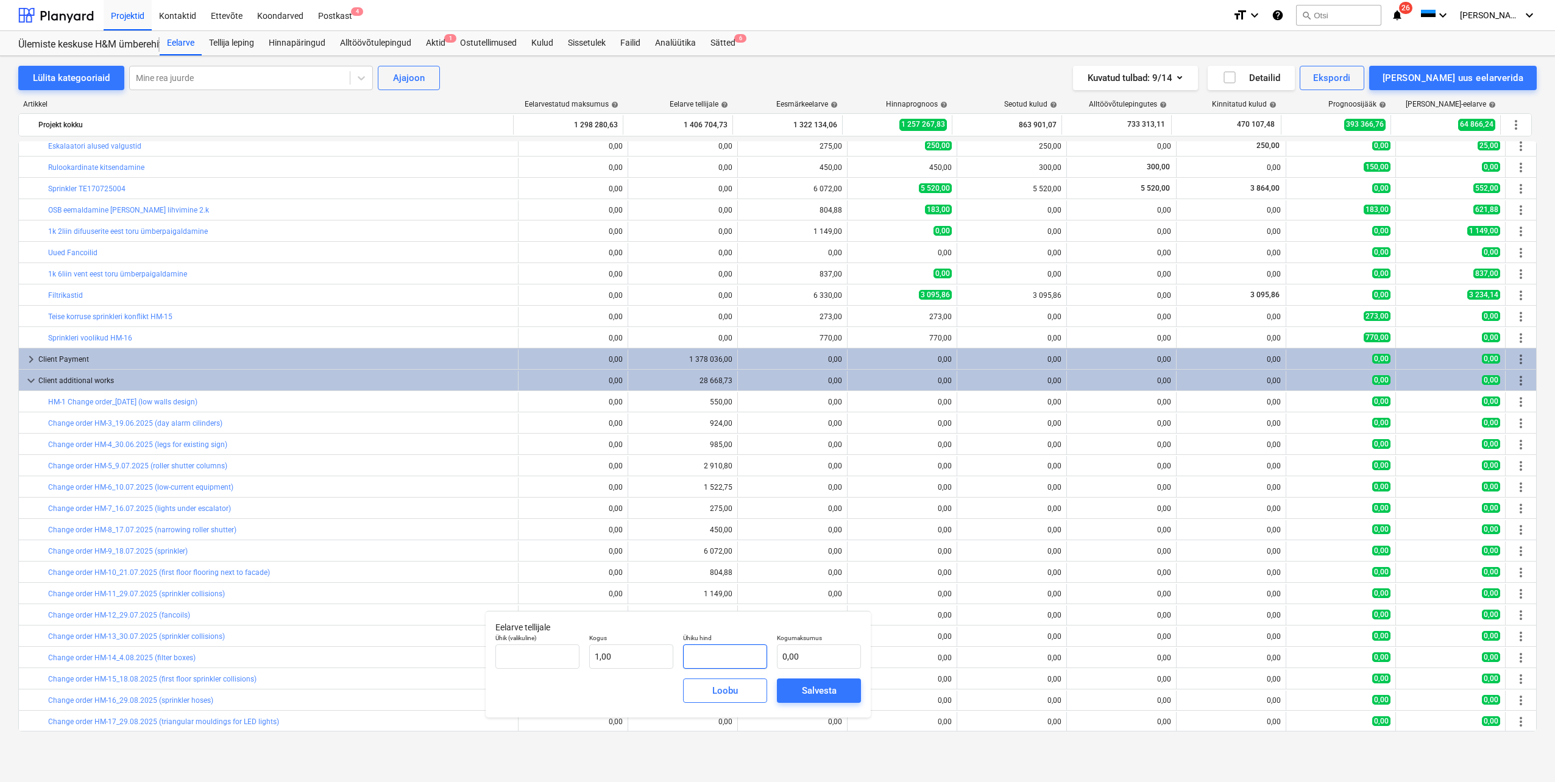
click at [714, 658] on input "text" at bounding box center [725, 657] width 84 height 24
type input "9"
type input "9,00"
type input "91"
type input "91,00"
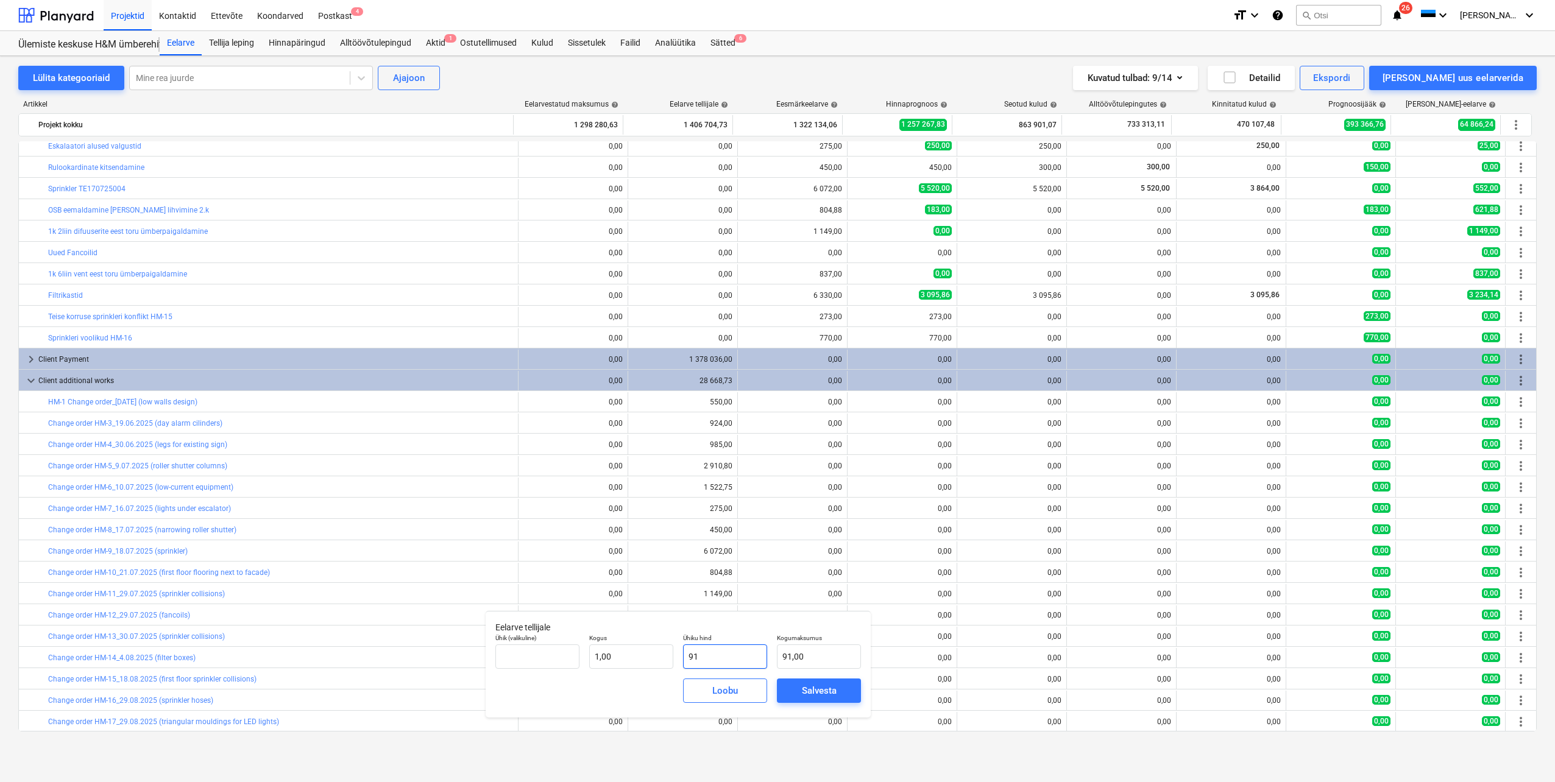
type input "918"
type input "918,00"
type input "918,5"
type input "918,50"
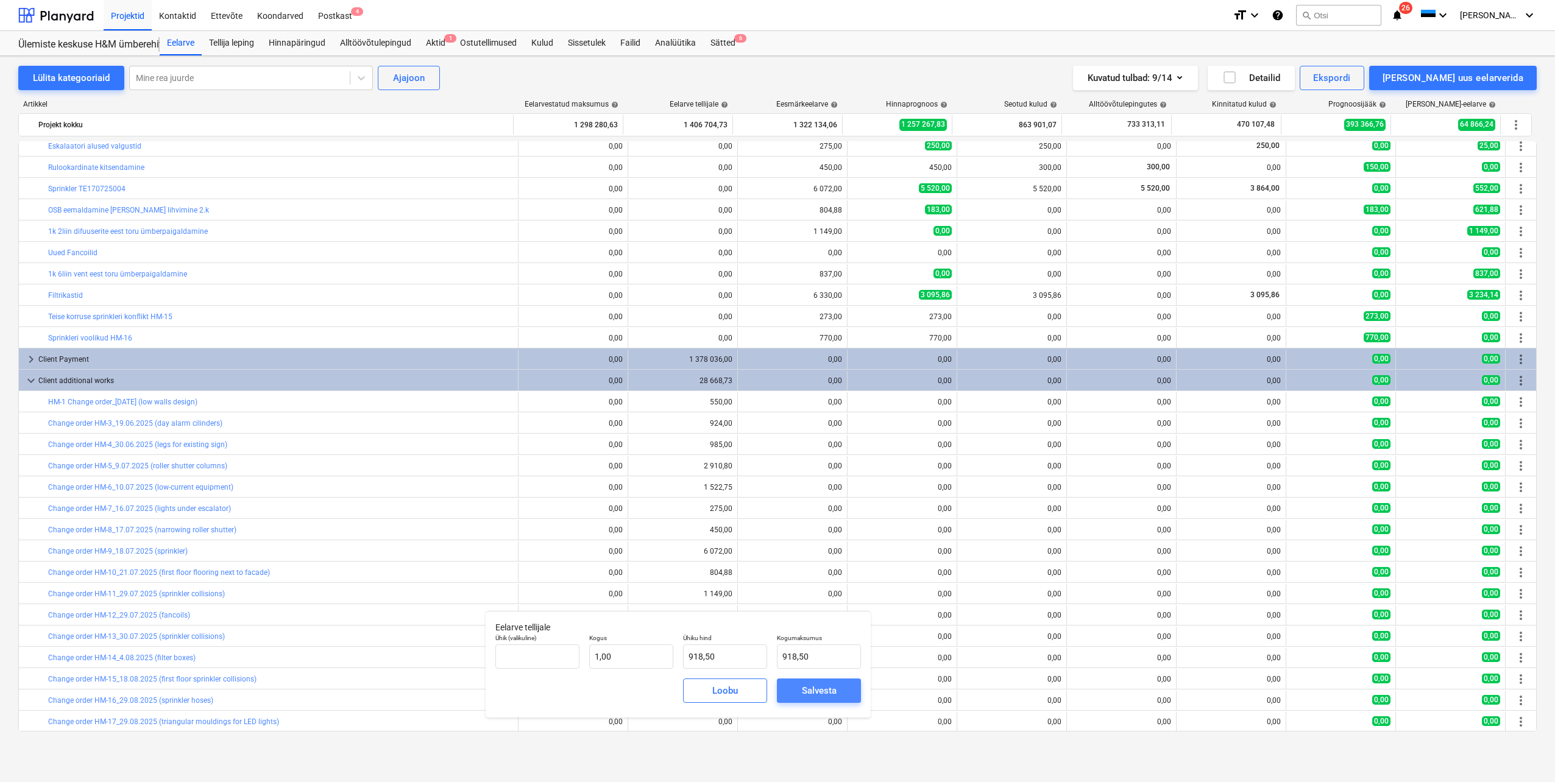
click at [820, 695] on div "Salvesta" at bounding box center [819, 691] width 35 height 16
click at [438, 43] on div "Aktid 1" at bounding box center [436, 43] width 34 height 24
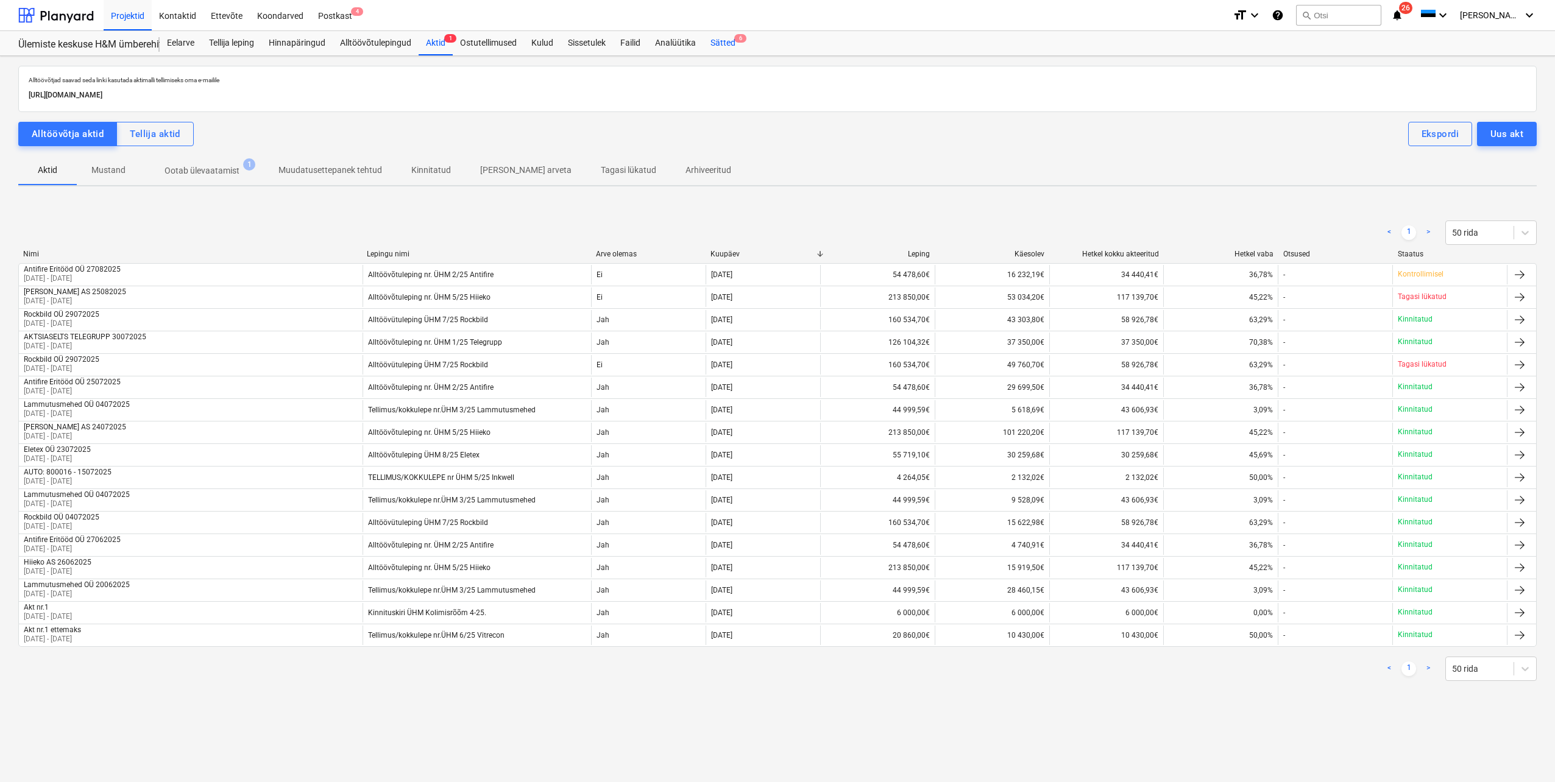
click at [725, 44] on div "Sätted 6" at bounding box center [723, 43] width 40 height 24
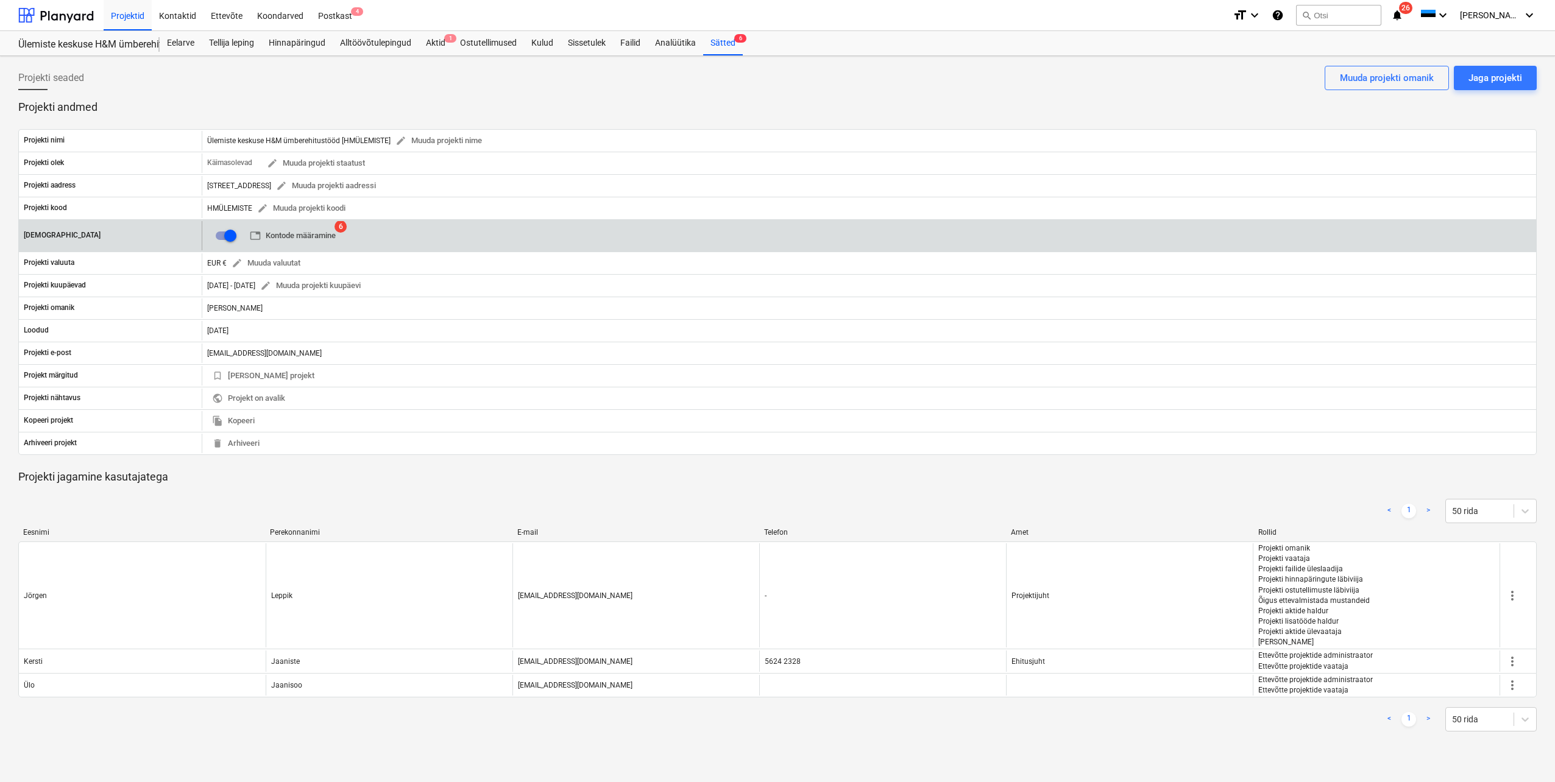
click at [306, 238] on span "table Kontode määramine" at bounding box center [293, 236] width 86 height 14
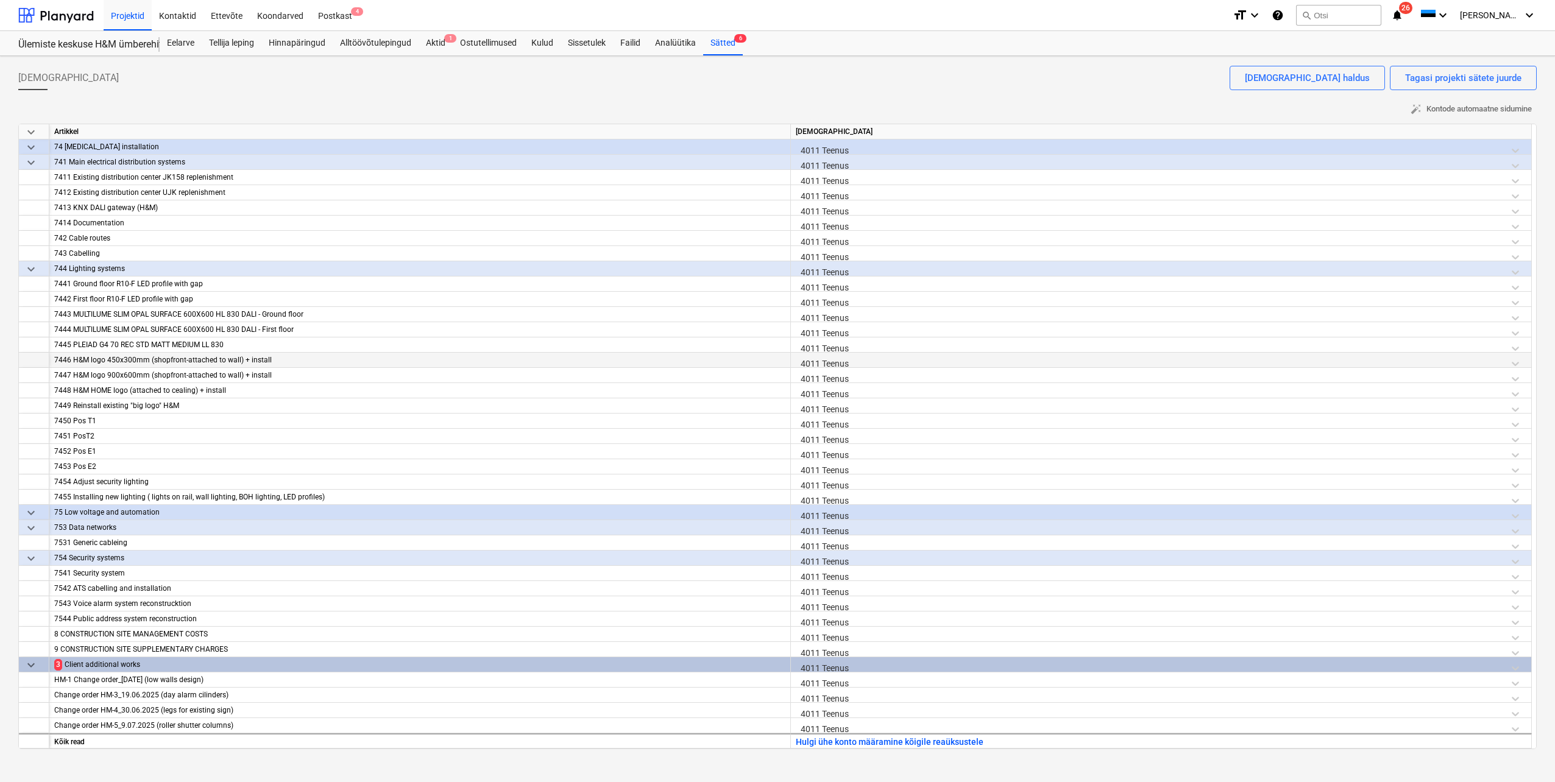
scroll to position [8956, 0]
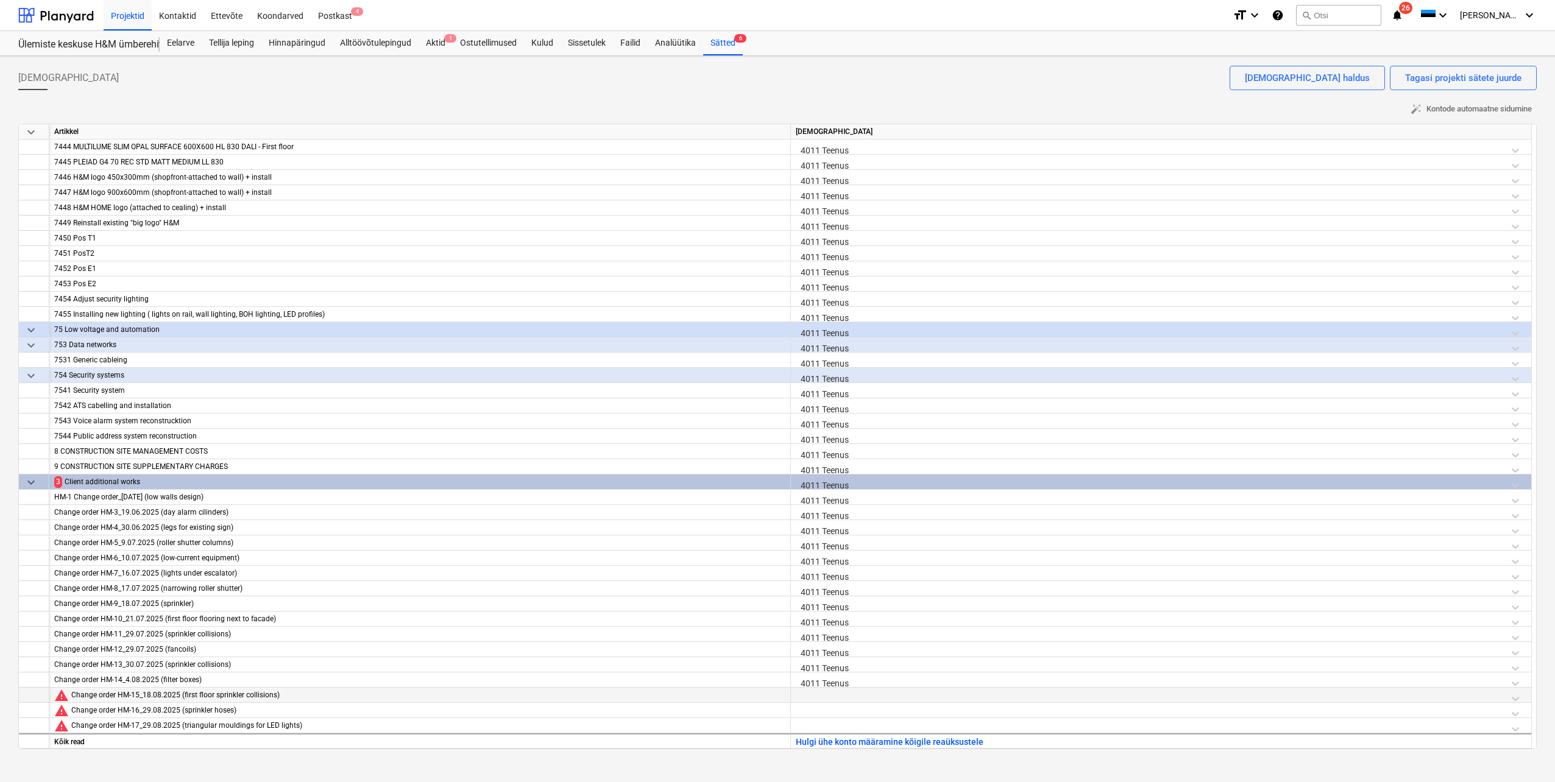
click at [815, 699] on div at bounding box center [1161, 698] width 731 height 21
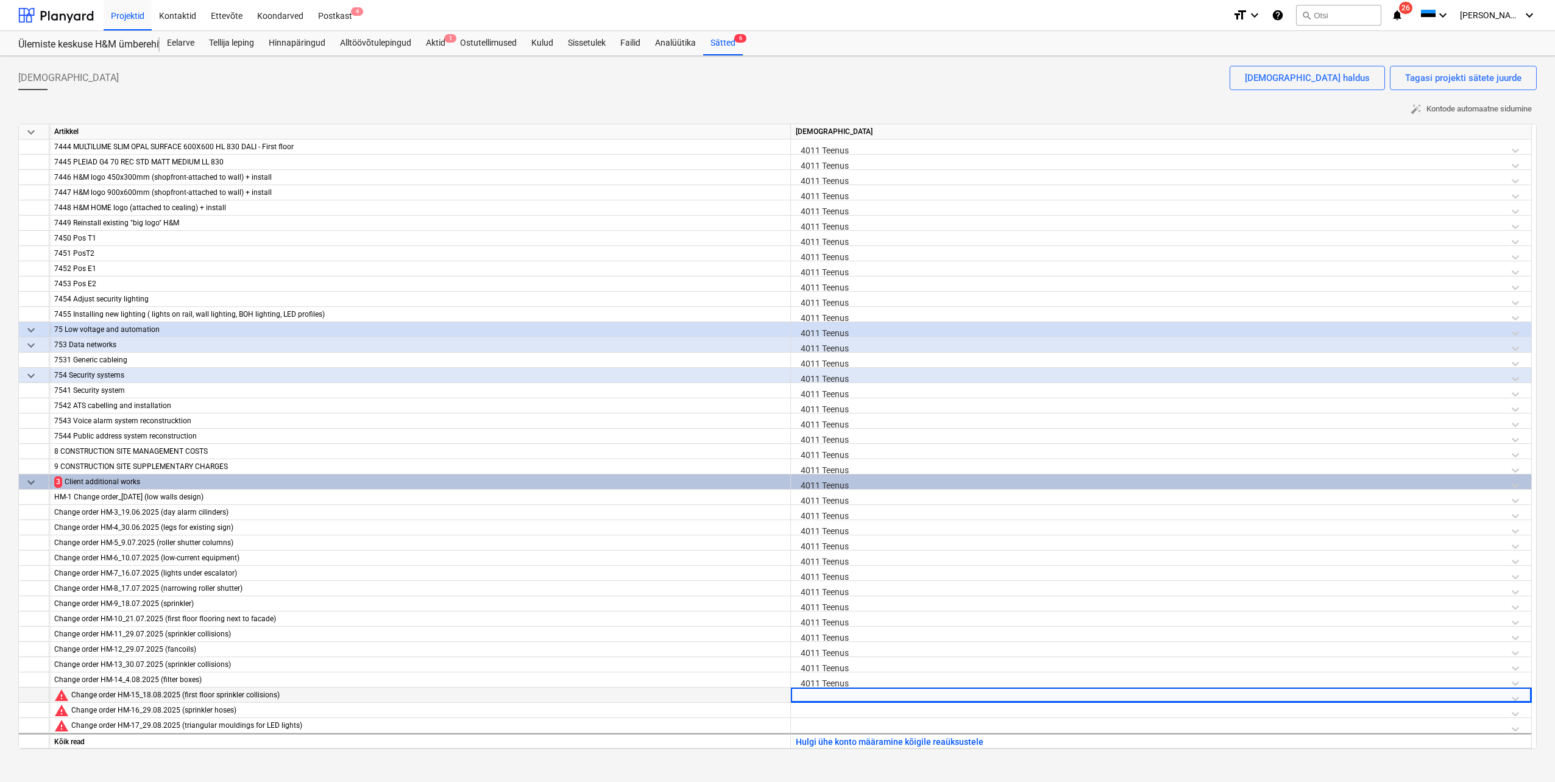
click at [815, 699] on div at bounding box center [1161, 698] width 731 height 21
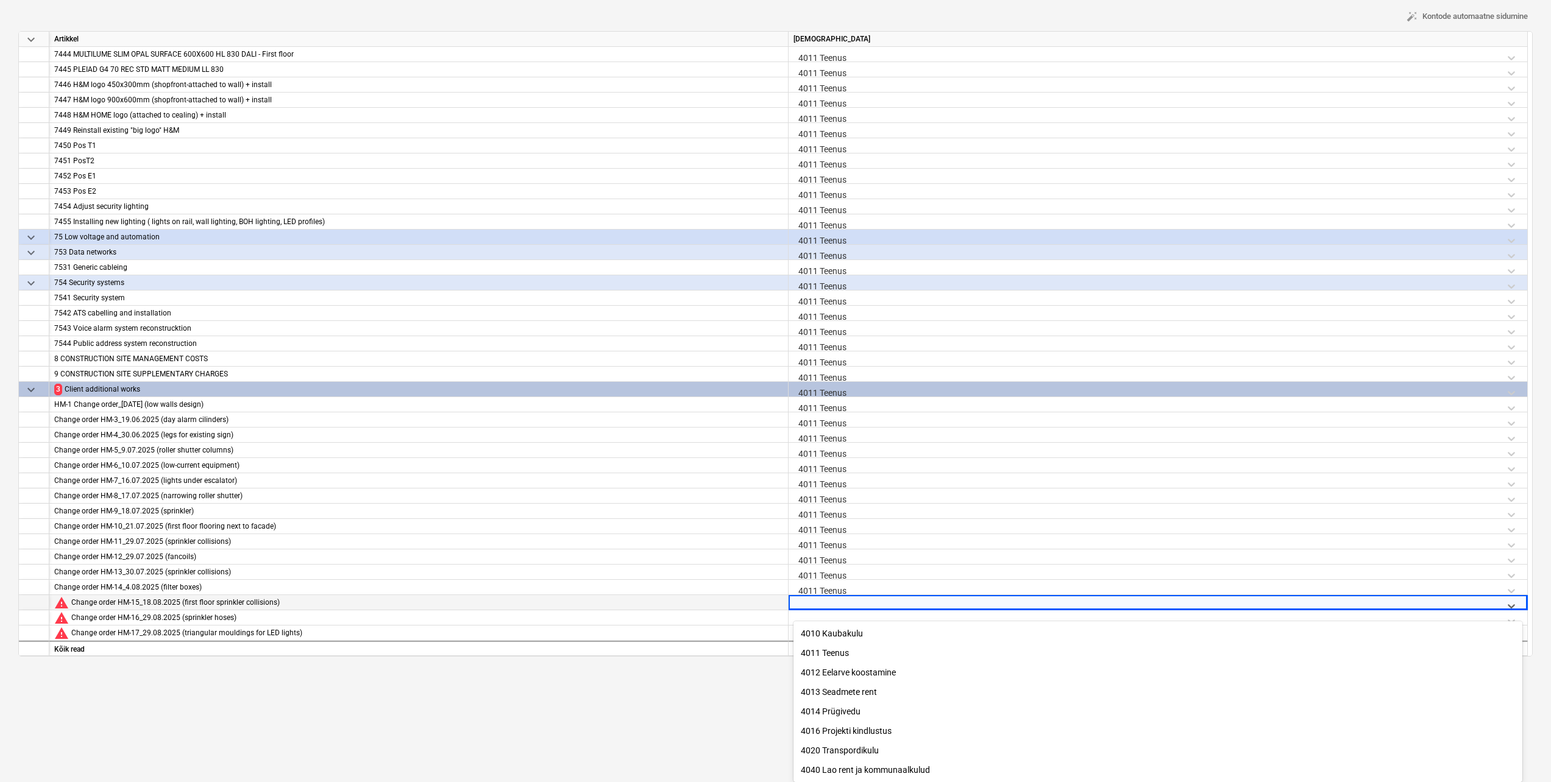
click at [831, 647] on div "4011 Teenus" at bounding box center [1157, 652] width 729 height 19
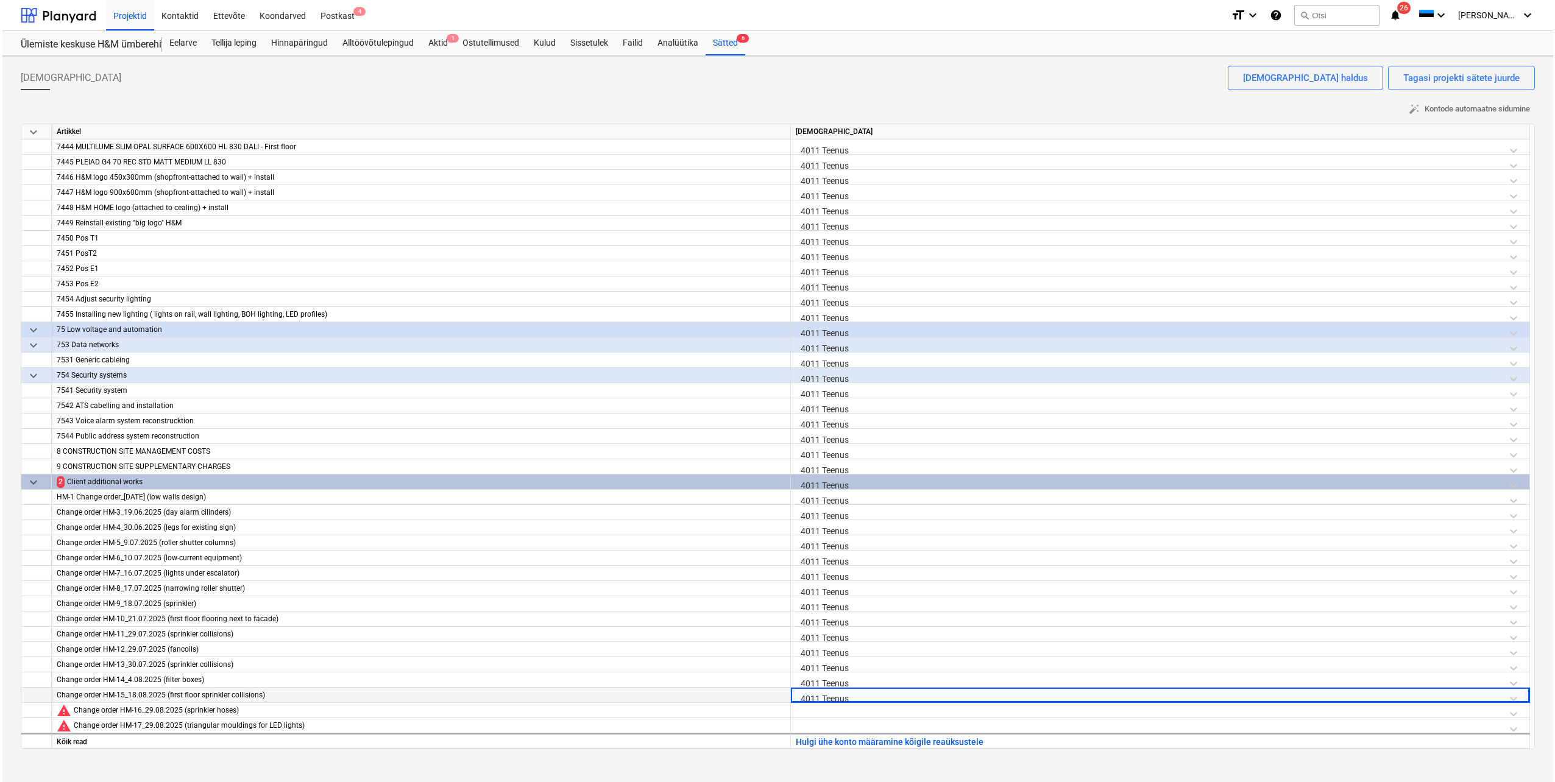
scroll to position [0, 0]
click at [819, 713] on div at bounding box center [1157, 713] width 729 height 21
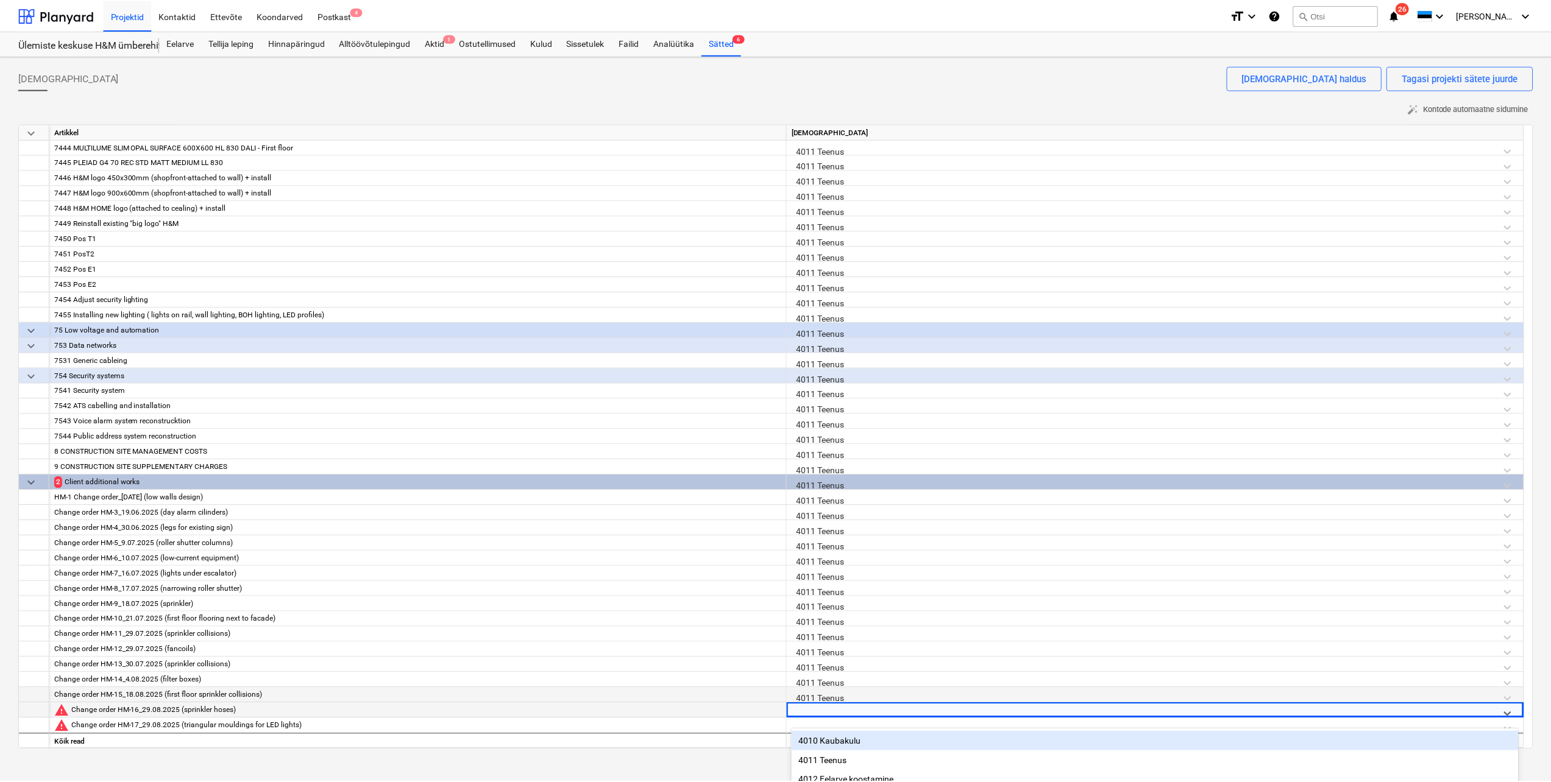
scroll to position [113, 0]
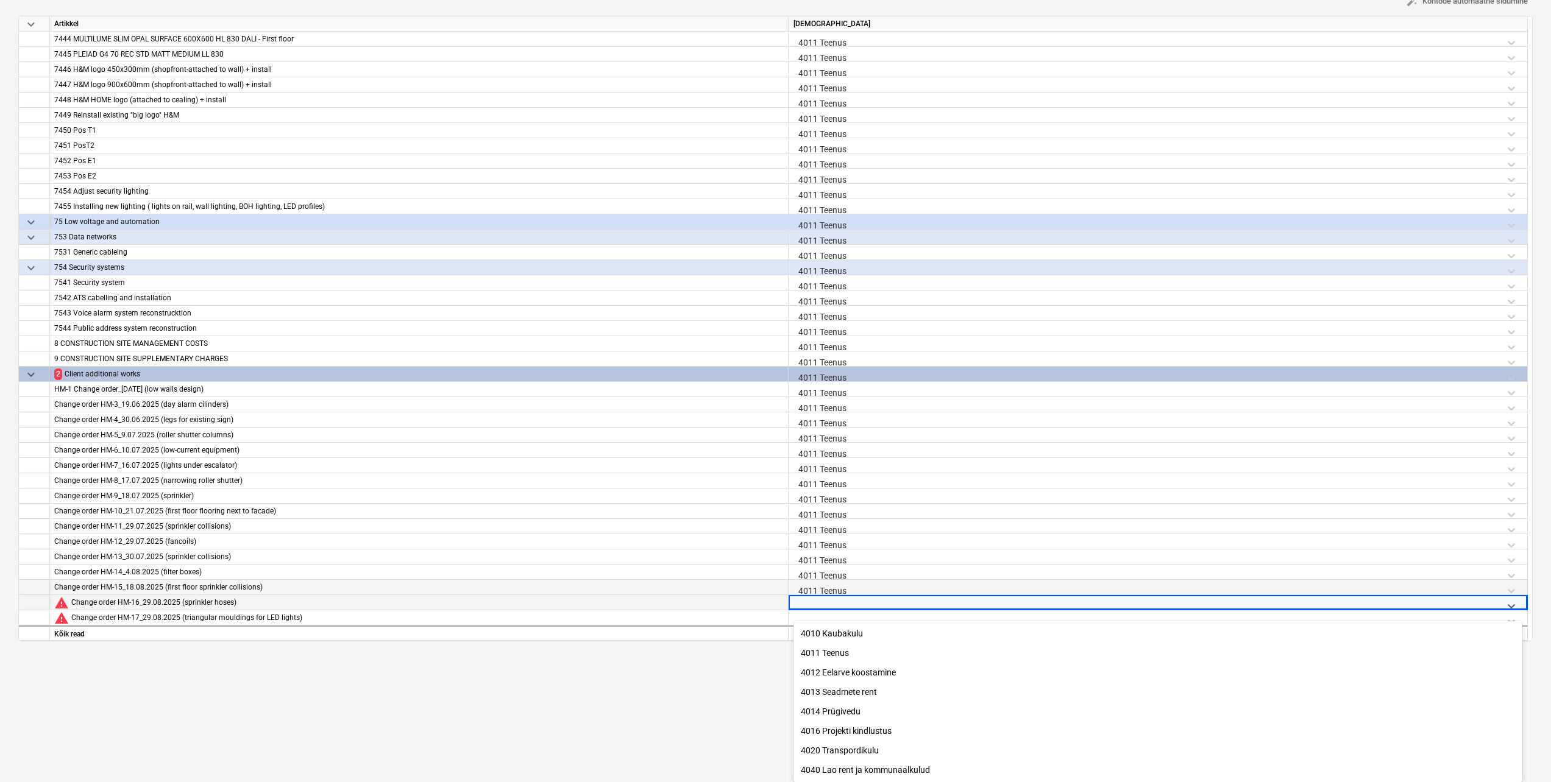
click at [833, 650] on div "4011 Teenus" at bounding box center [1157, 652] width 729 height 19
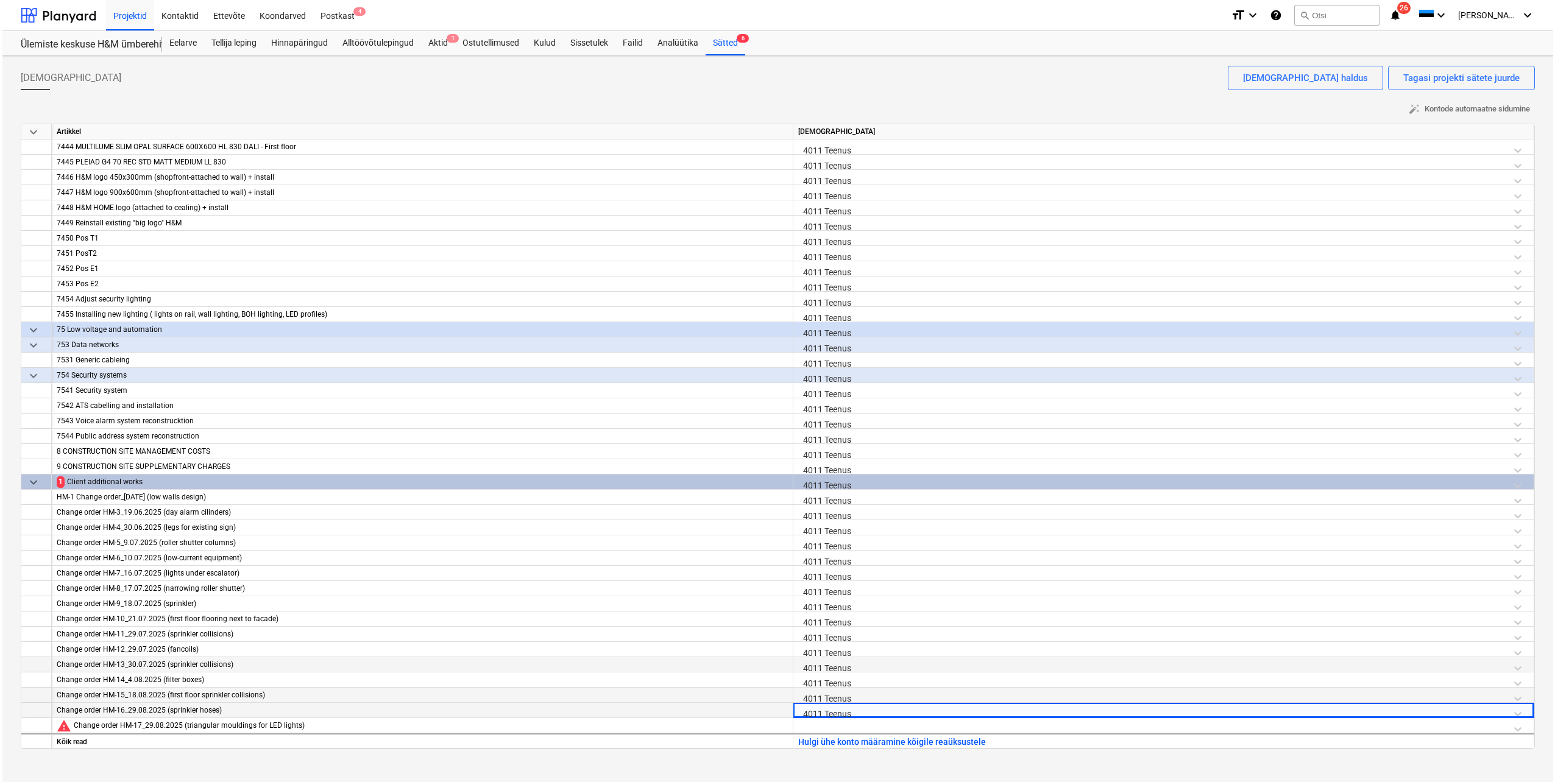
scroll to position [0, 0]
click at [826, 726] on div at bounding box center [1161, 728] width 731 height 21
click at [825, 726] on div at bounding box center [1161, 728] width 731 height 21
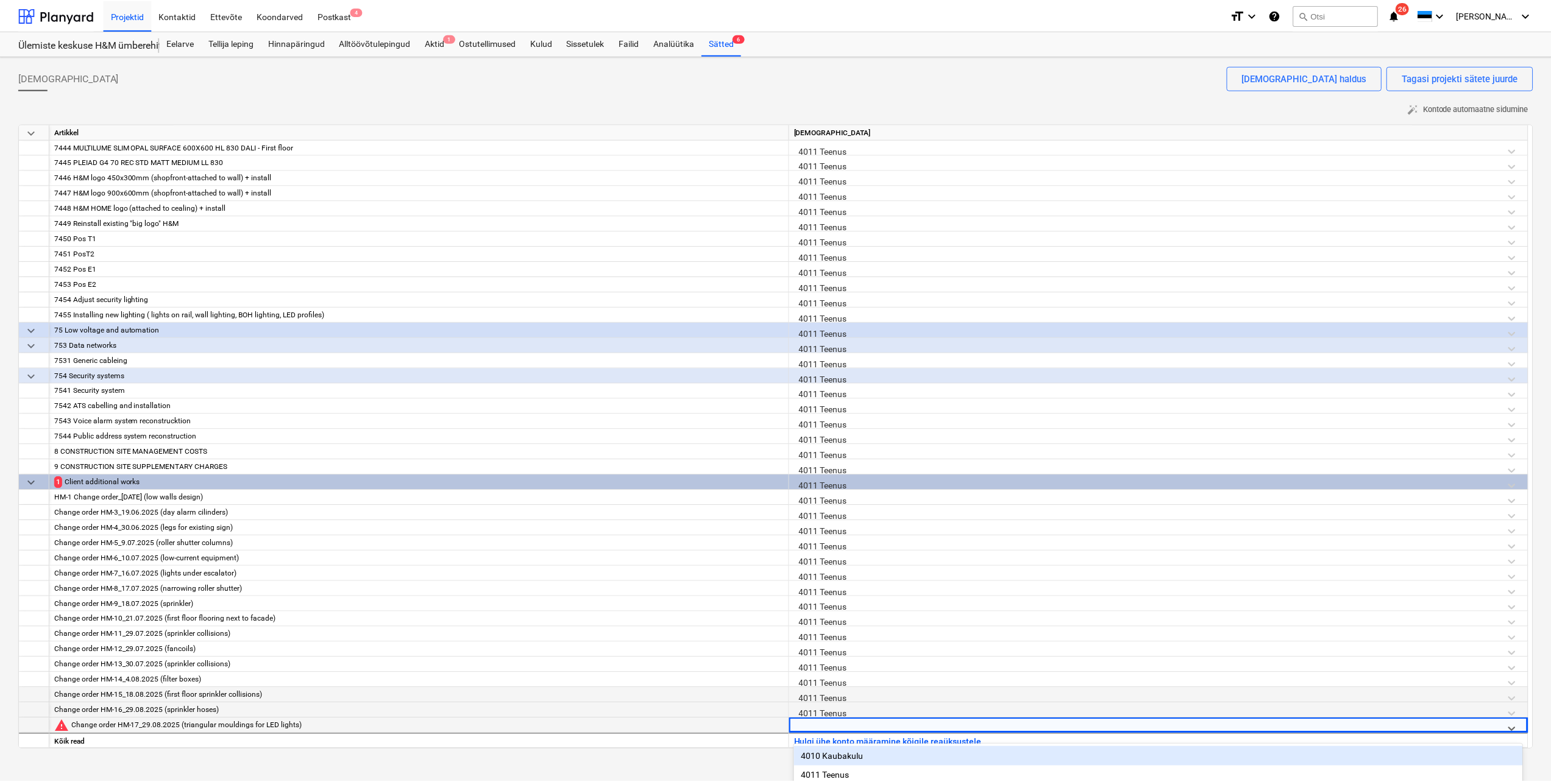
scroll to position [128, 0]
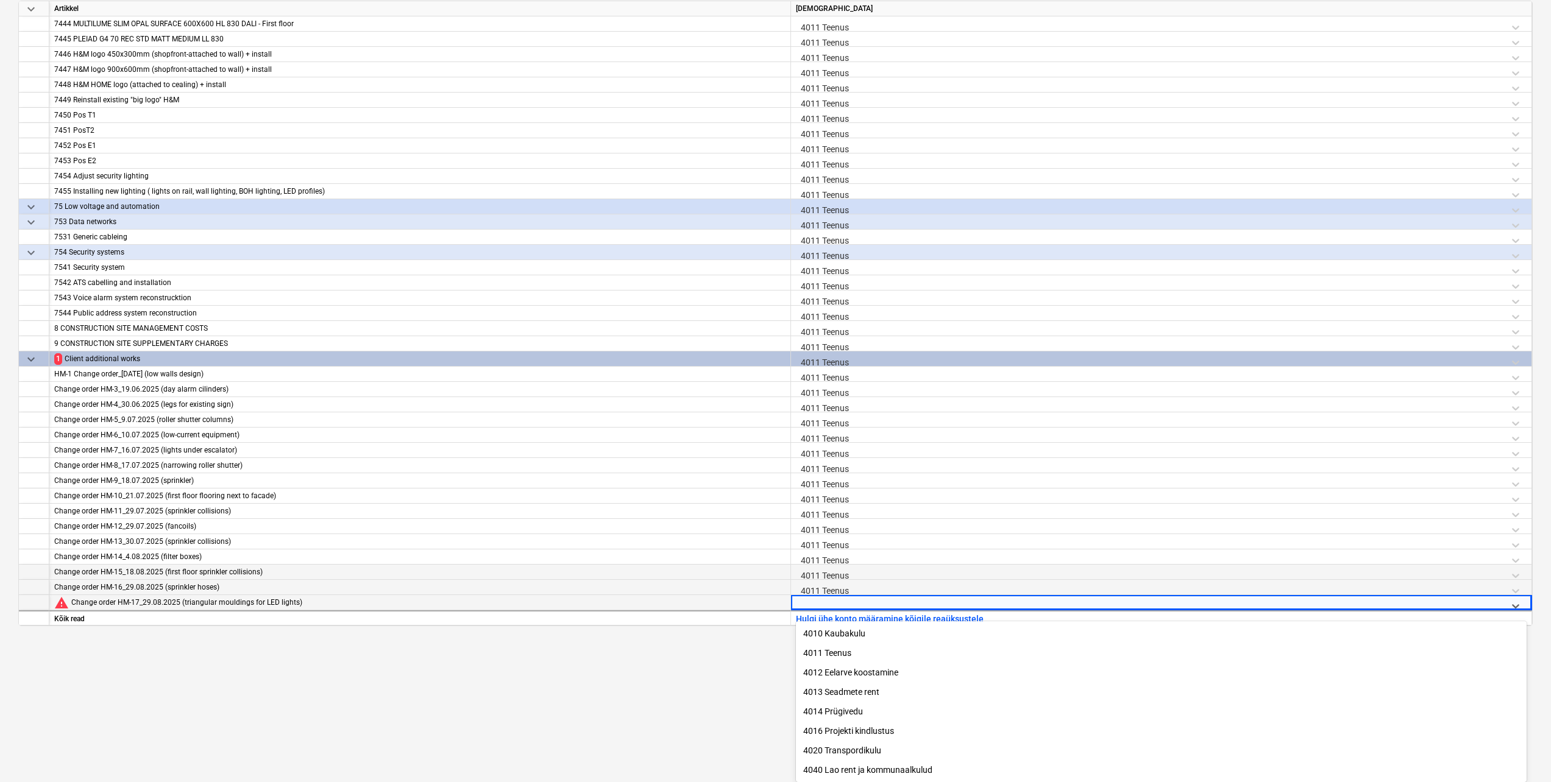
click at [842, 646] on div "4011 Teenus" at bounding box center [1161, 652] width 731 height 19
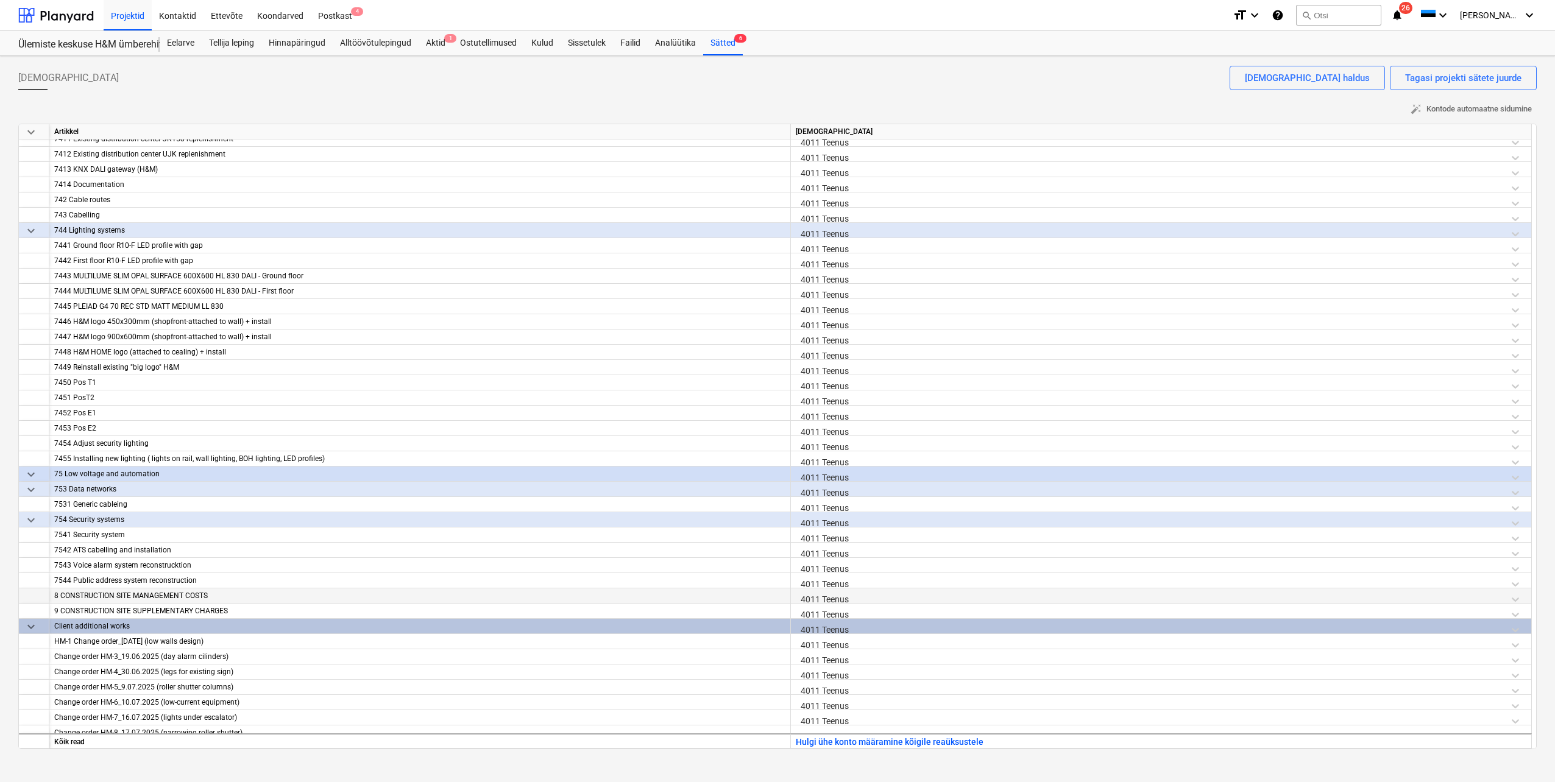
scroll to position [8773, 0]
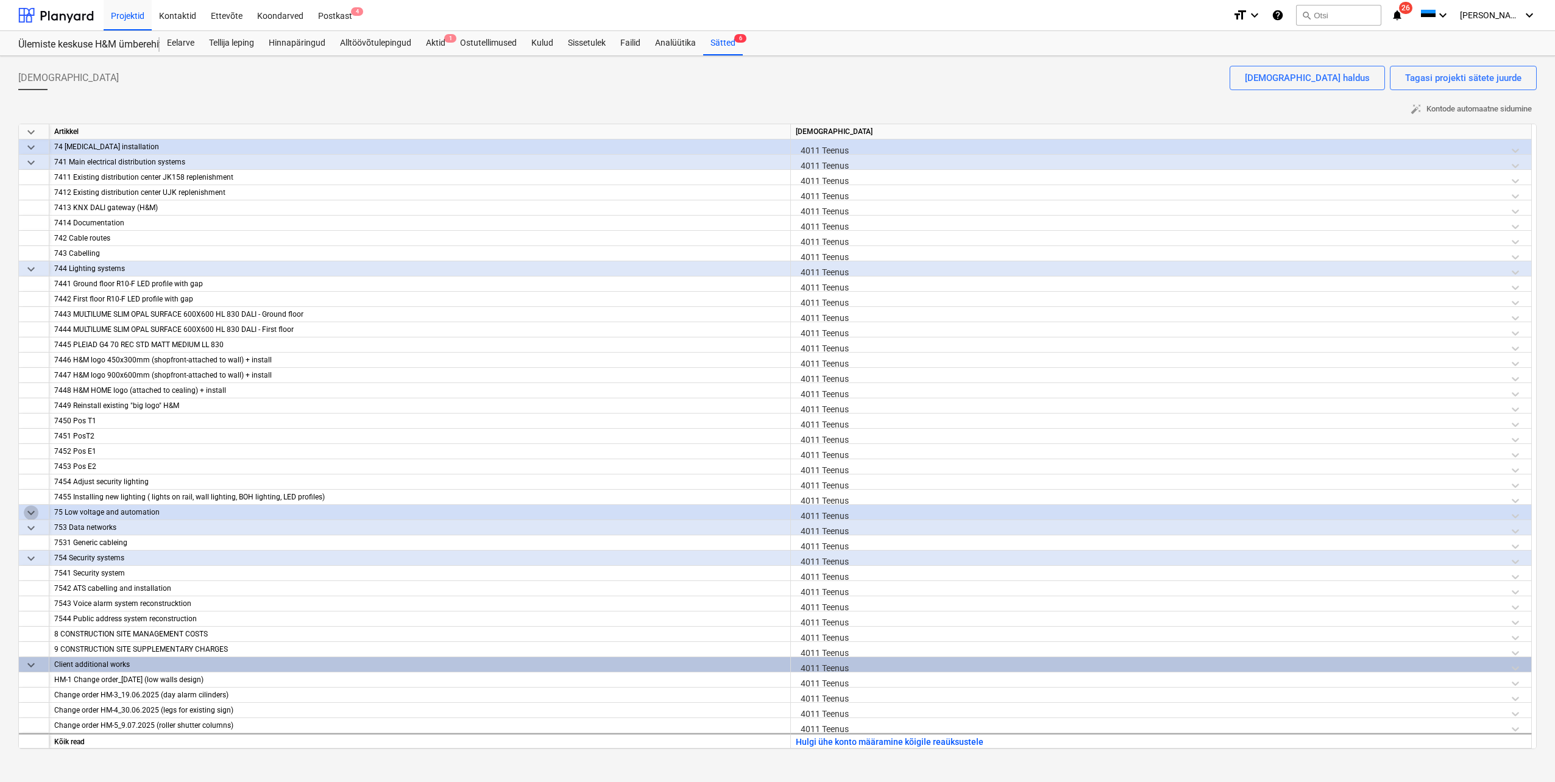
click at [35, 512] on span "keyboard_arrow_down" at bounding box center [31, 513] width 15 height 15
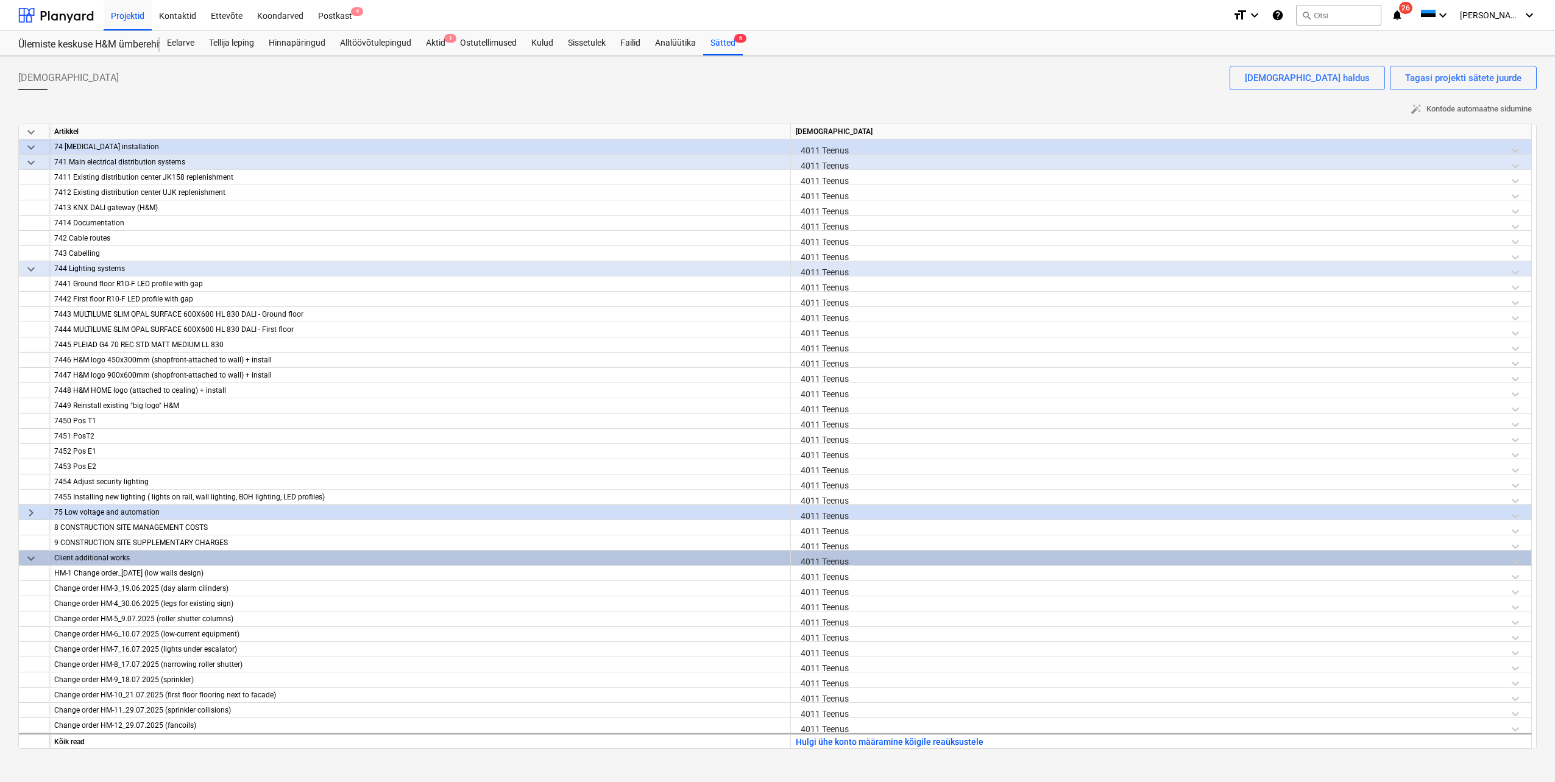
click at [32, 270] on span "keyboard_arrow_down" at bounding box center [31, 269] width 15 height 15
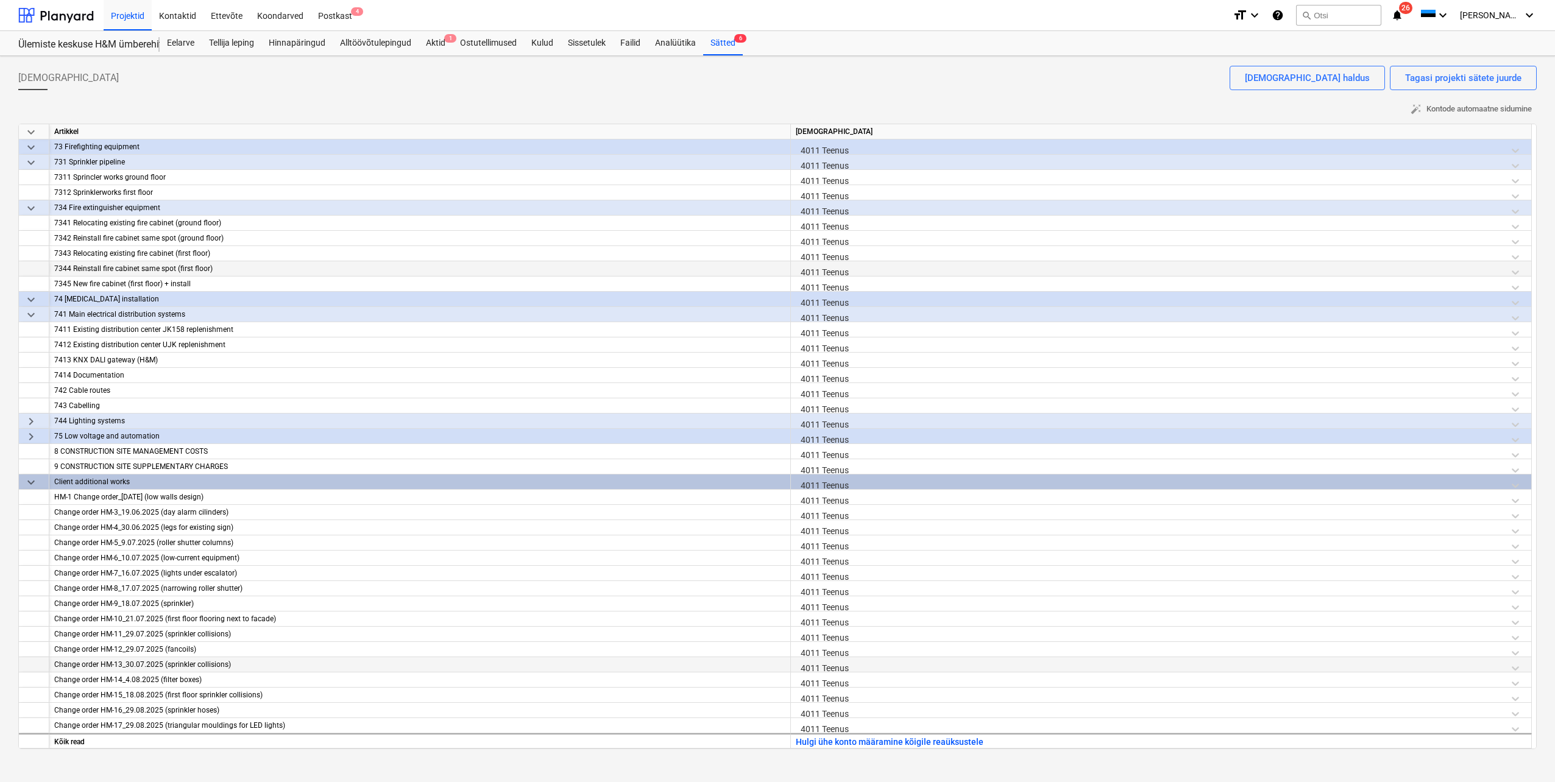
scroll to position [8621, 0]
click at [27, 211] on span "keyboard_arrow_down" at bounding box center [31, 208] width 15 height 15
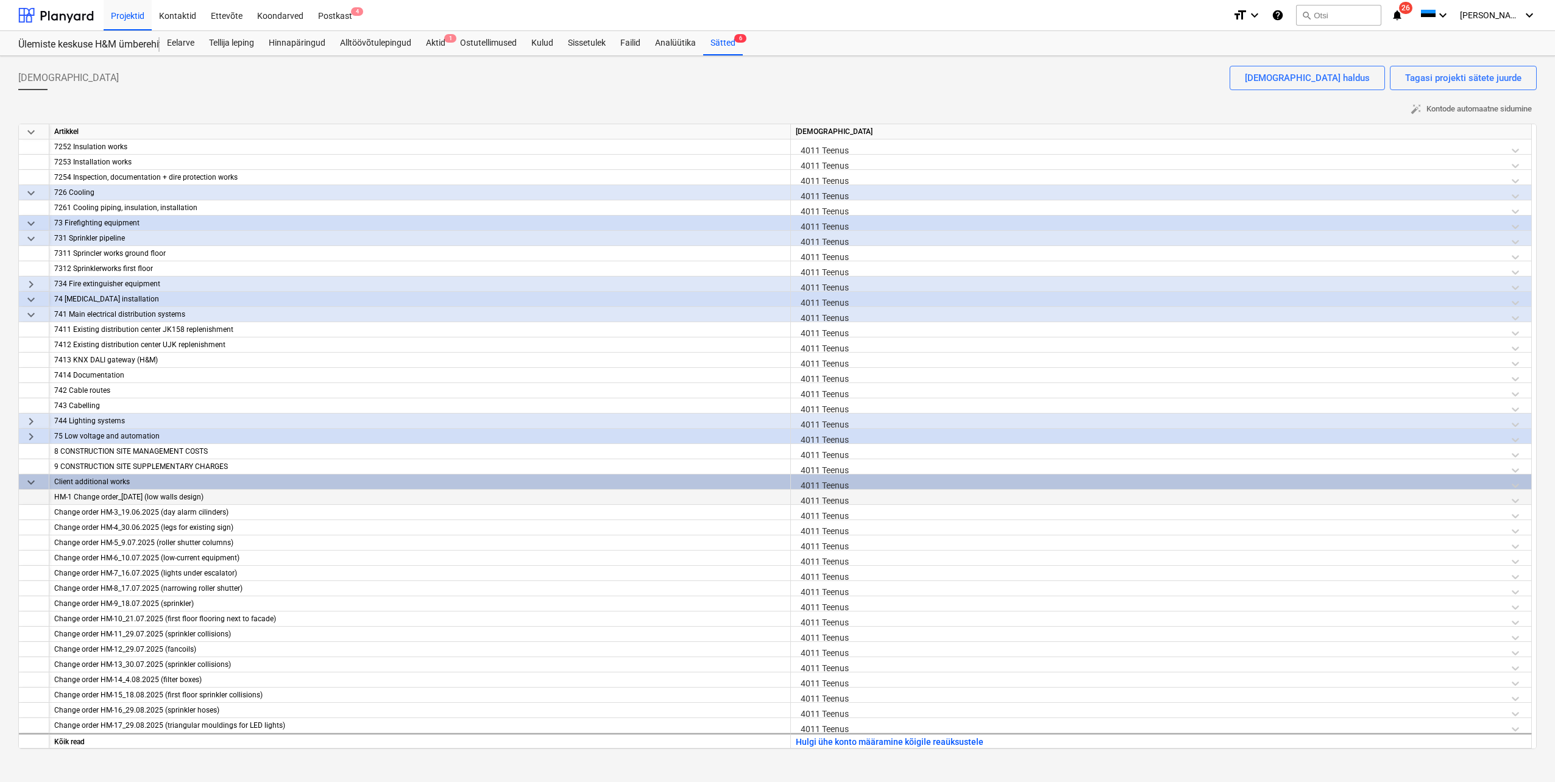
click at [30, 191] on span "keyboard_arrow_down" at bounding box center [31, 193] width 15 height 15
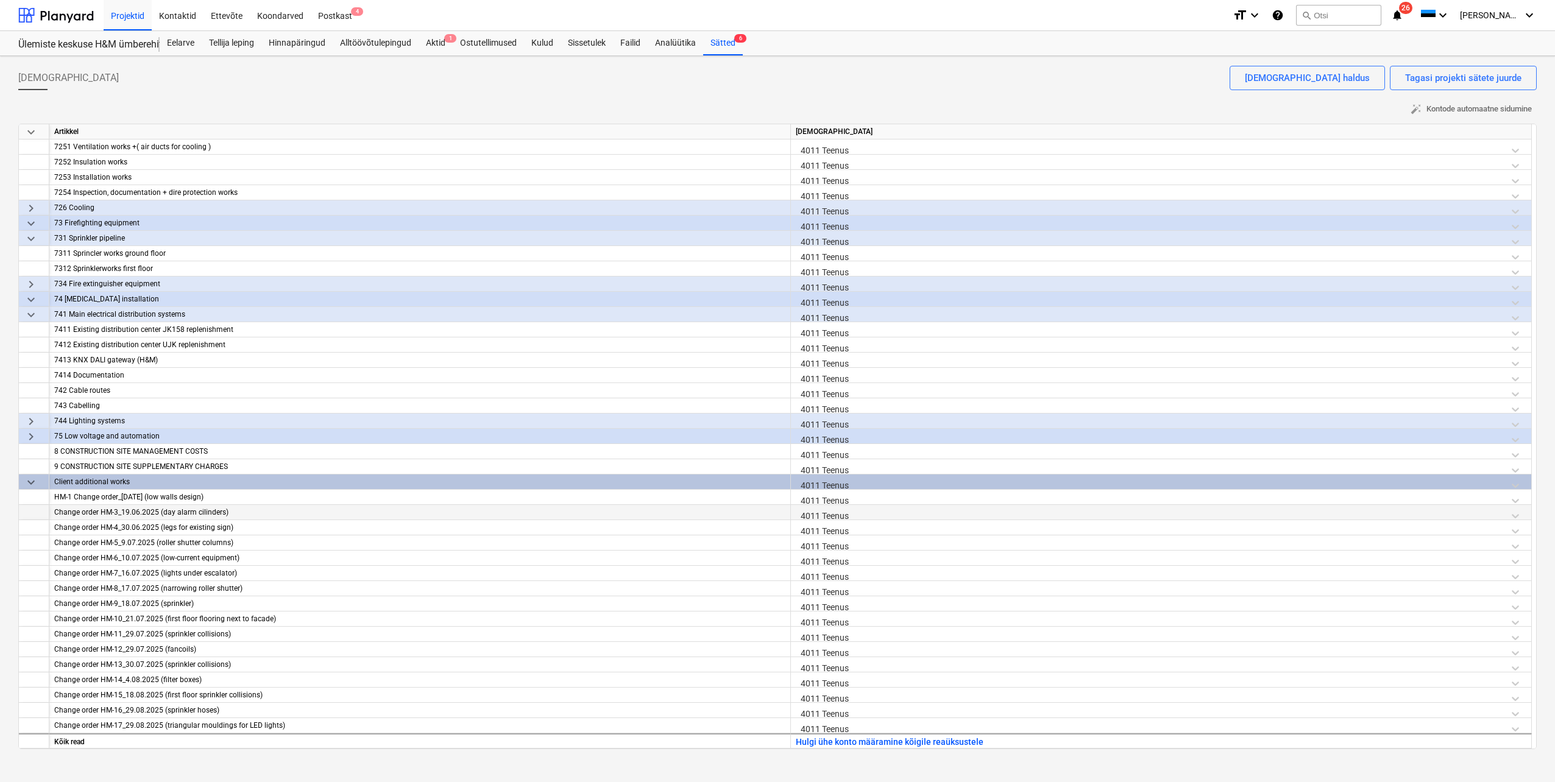
scroll to position [8530, 0]
click at [31, 210] on span "keyboard_arrow_right" at bounding box center [31, 208] width 15 height 15
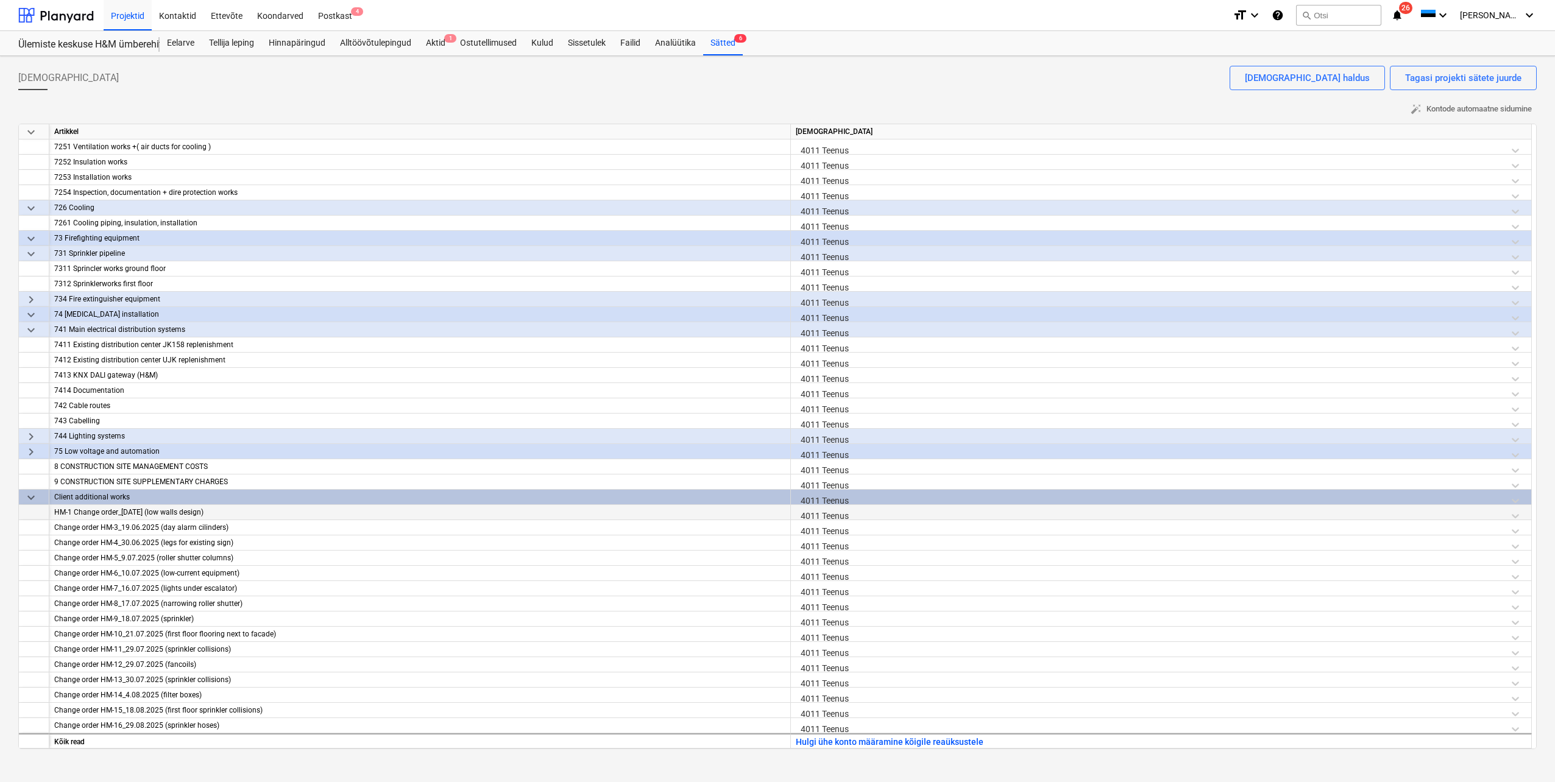
click at [31, 210] on span "keyboard_arrow_down" at bounding box center [31, 208] width 15 height 15
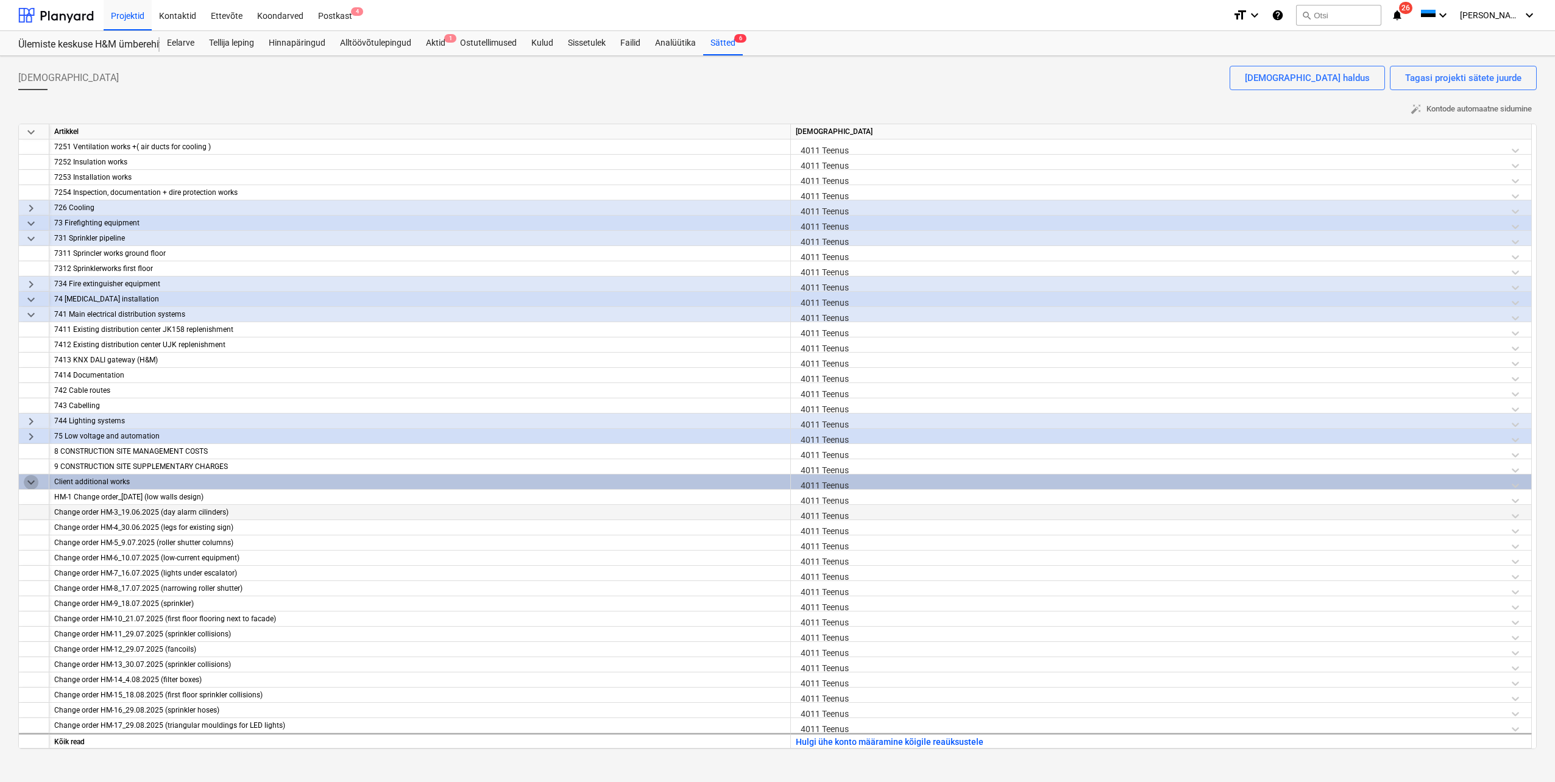
click at [33, 482] on span "keyboard_arrow_down" at bounding box center [31, 482] width 15 height 15
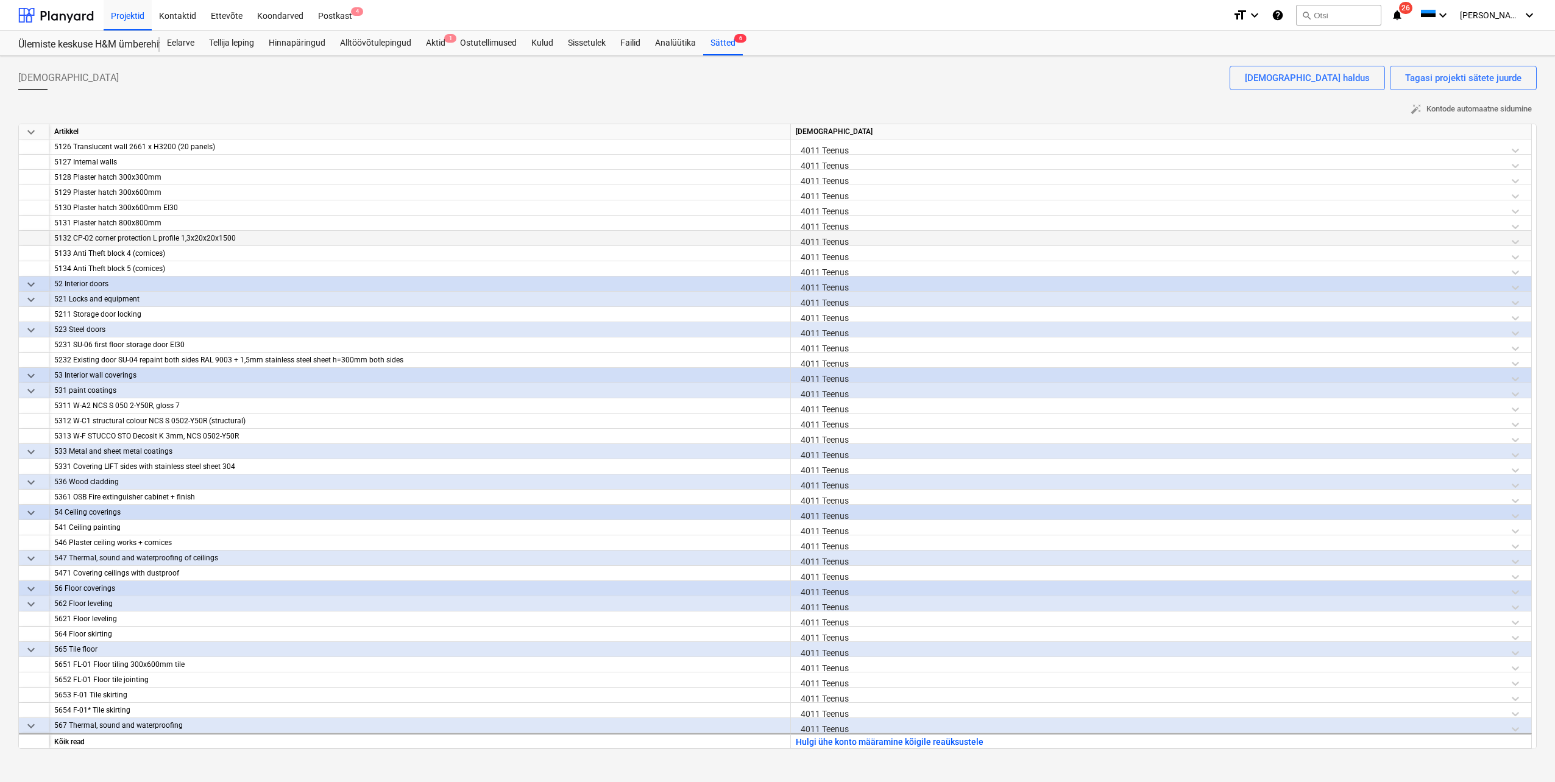
scroll to position [7067, 0]
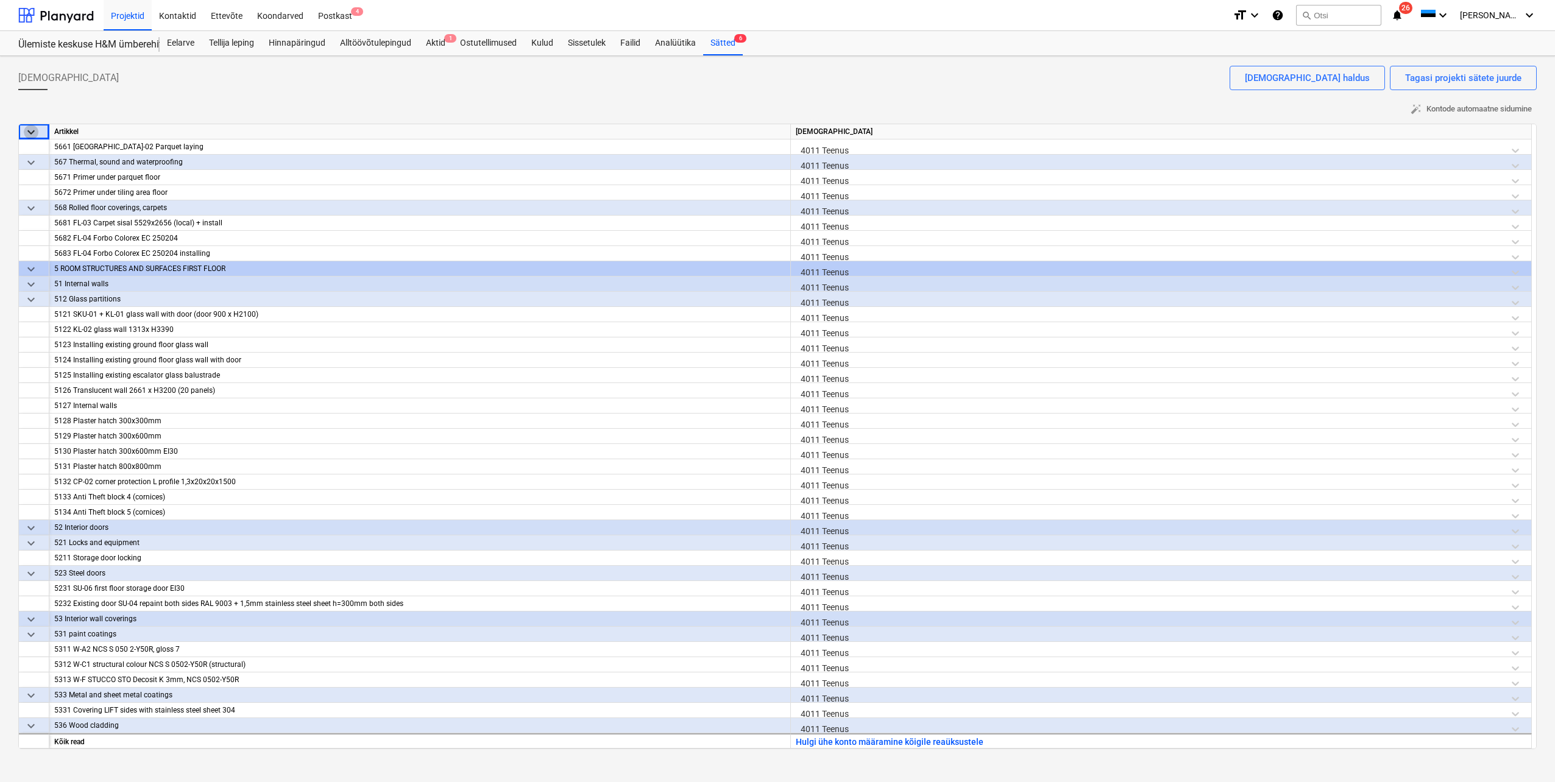
click at [33, 125] on span "keyboard_arrow_down" at bounding box center [31, 132] width 15 height 15
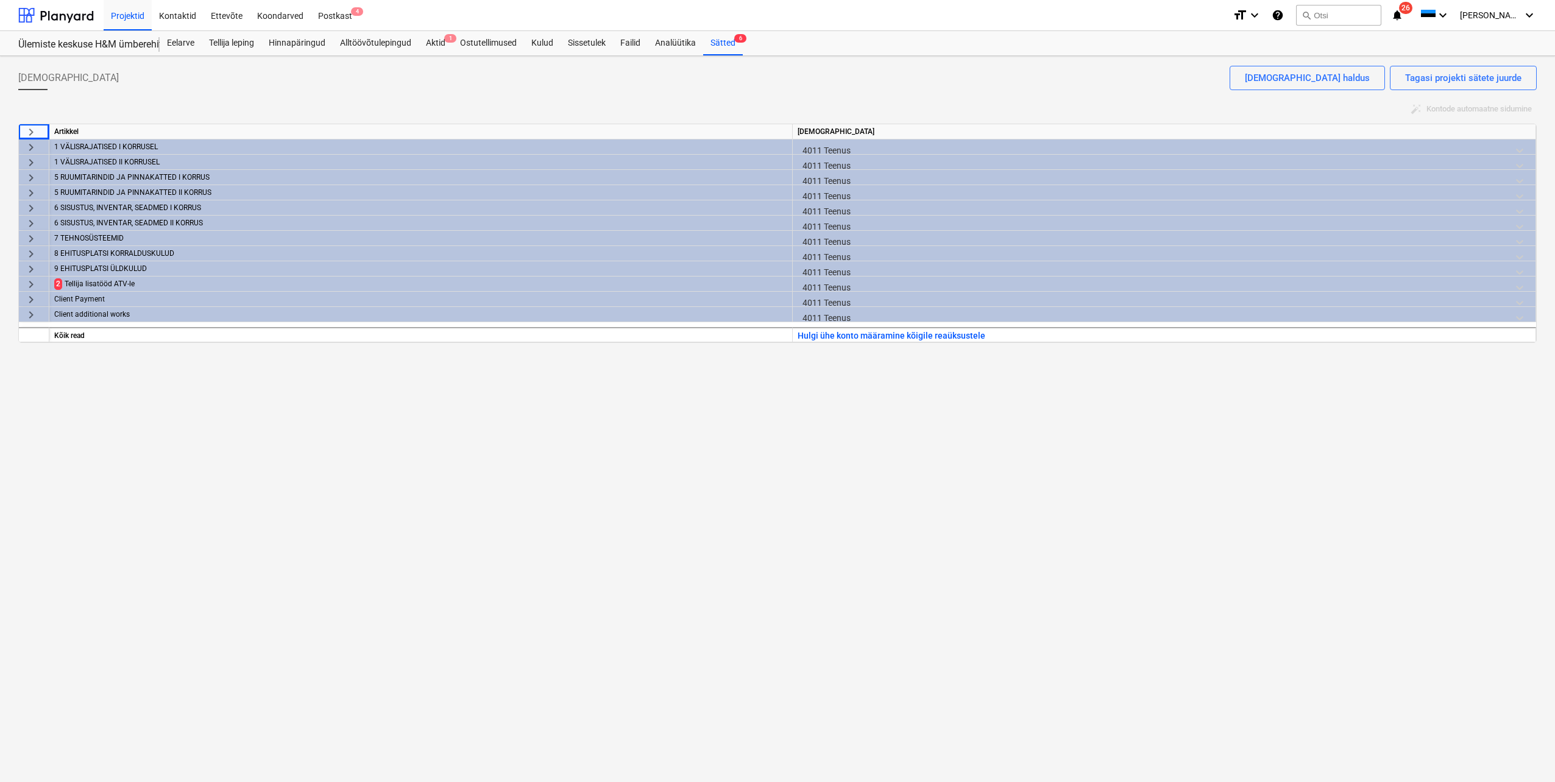
click at [27, 280] on span "keyboard_arrow_right" at bounding box center [31, 284] width 15 height 15
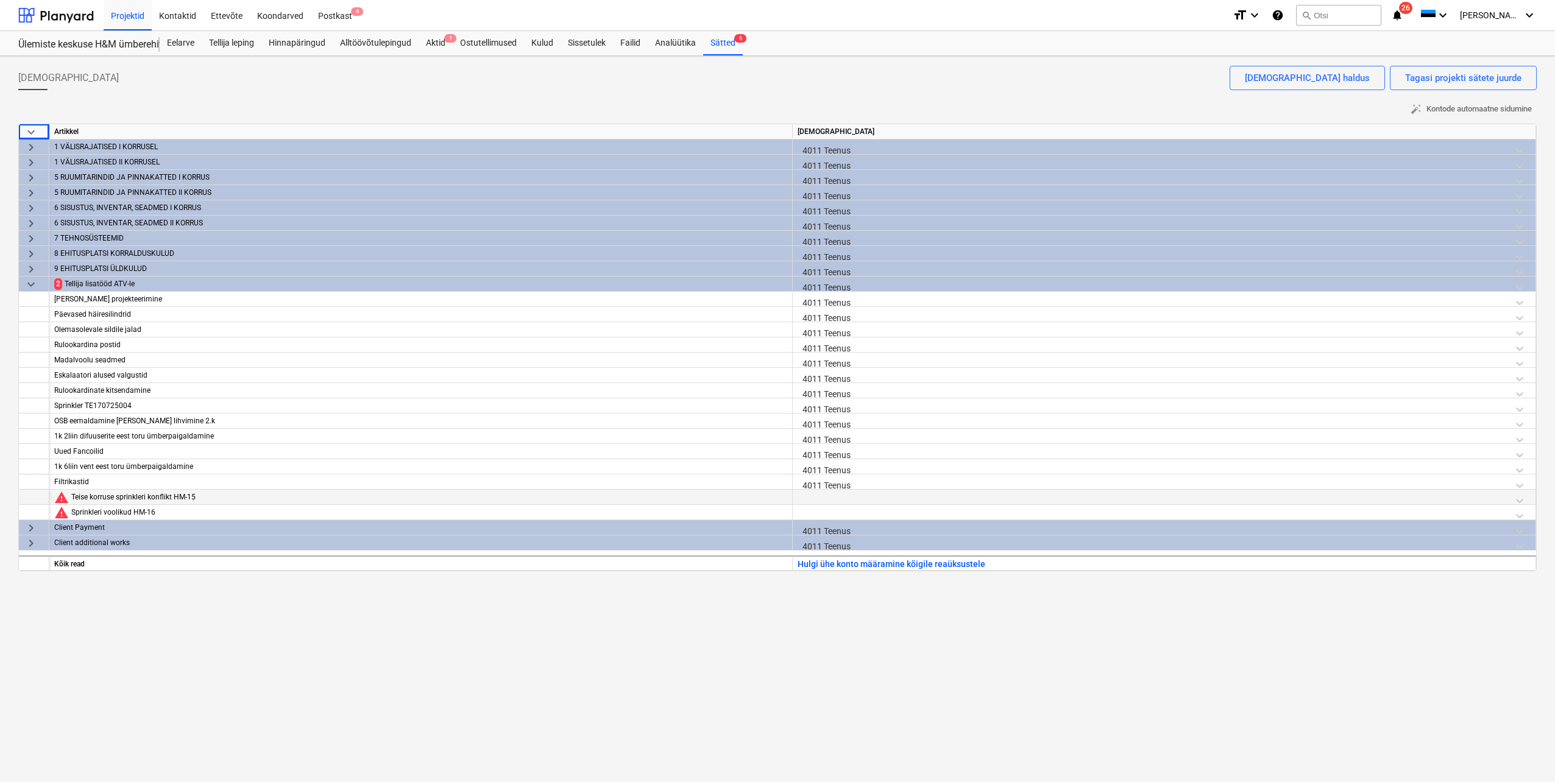
click at [810, 497] on div at bounding box center [1164, 500] width 733 height 21
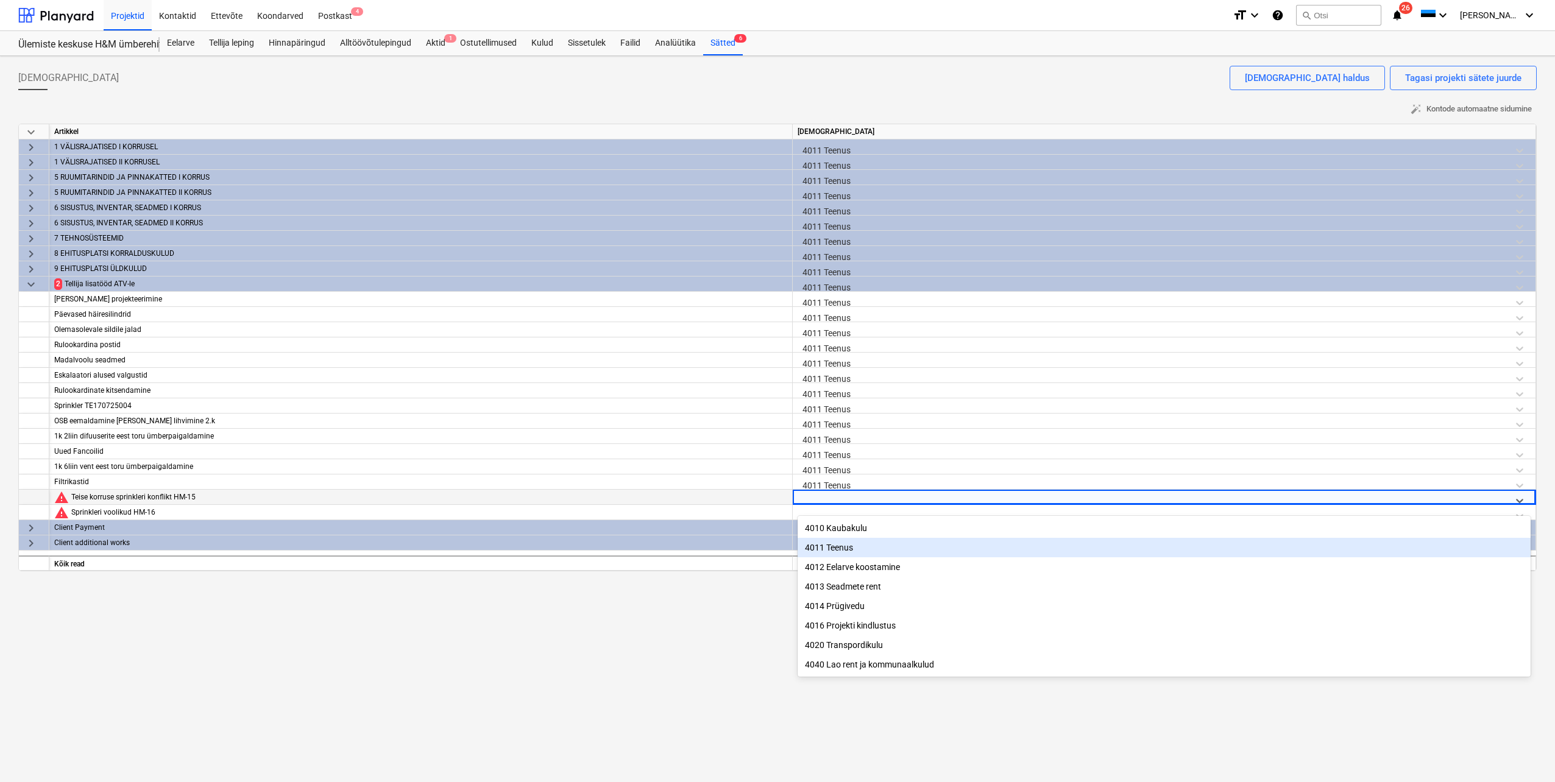
click at [828, 548] on div "4011 Teenus" at bounding box center [1164, 547] width 733 height 19
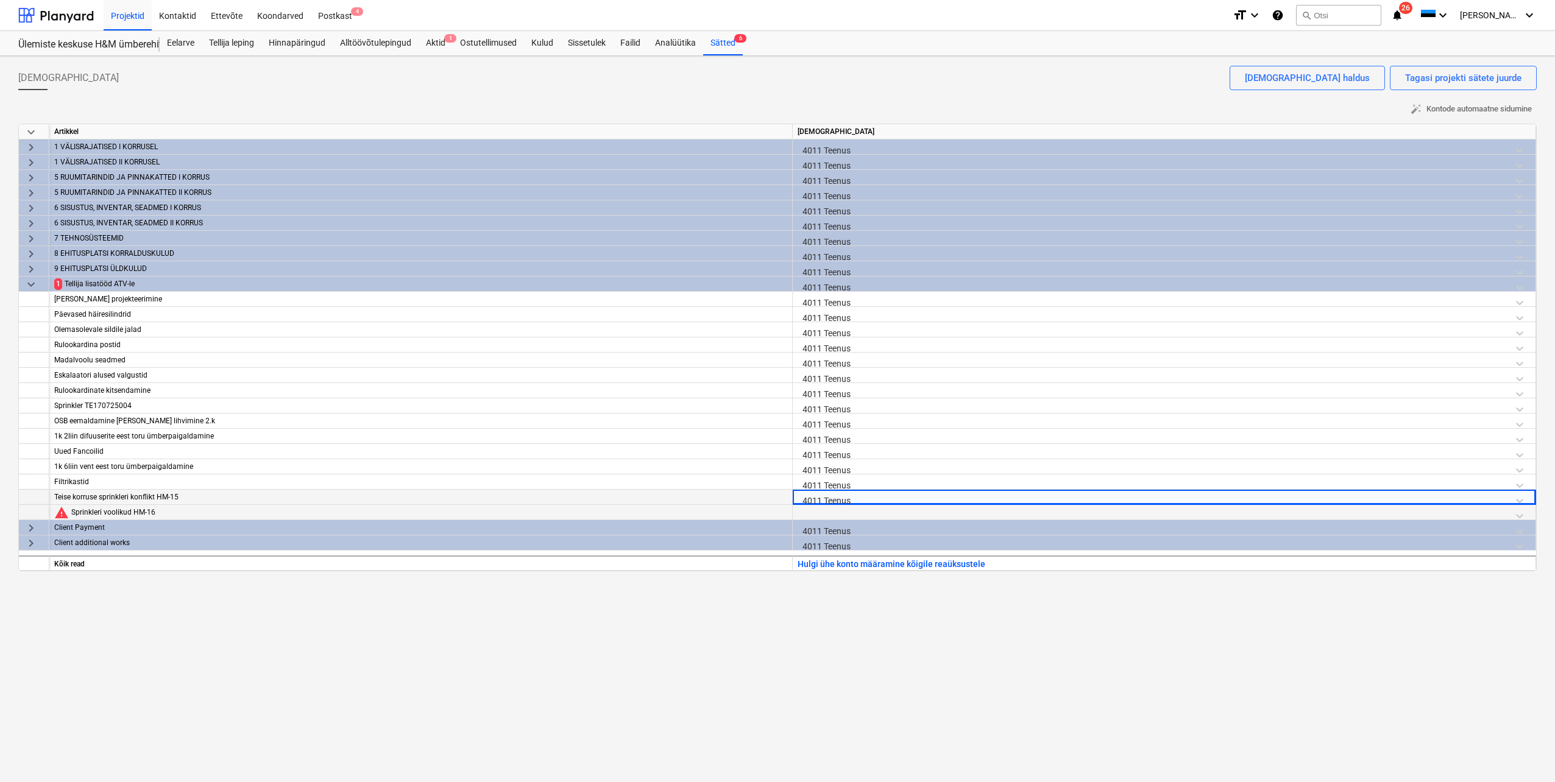
click at [819, 513] on div at bounding box center [1164, 515] width 733 height 21
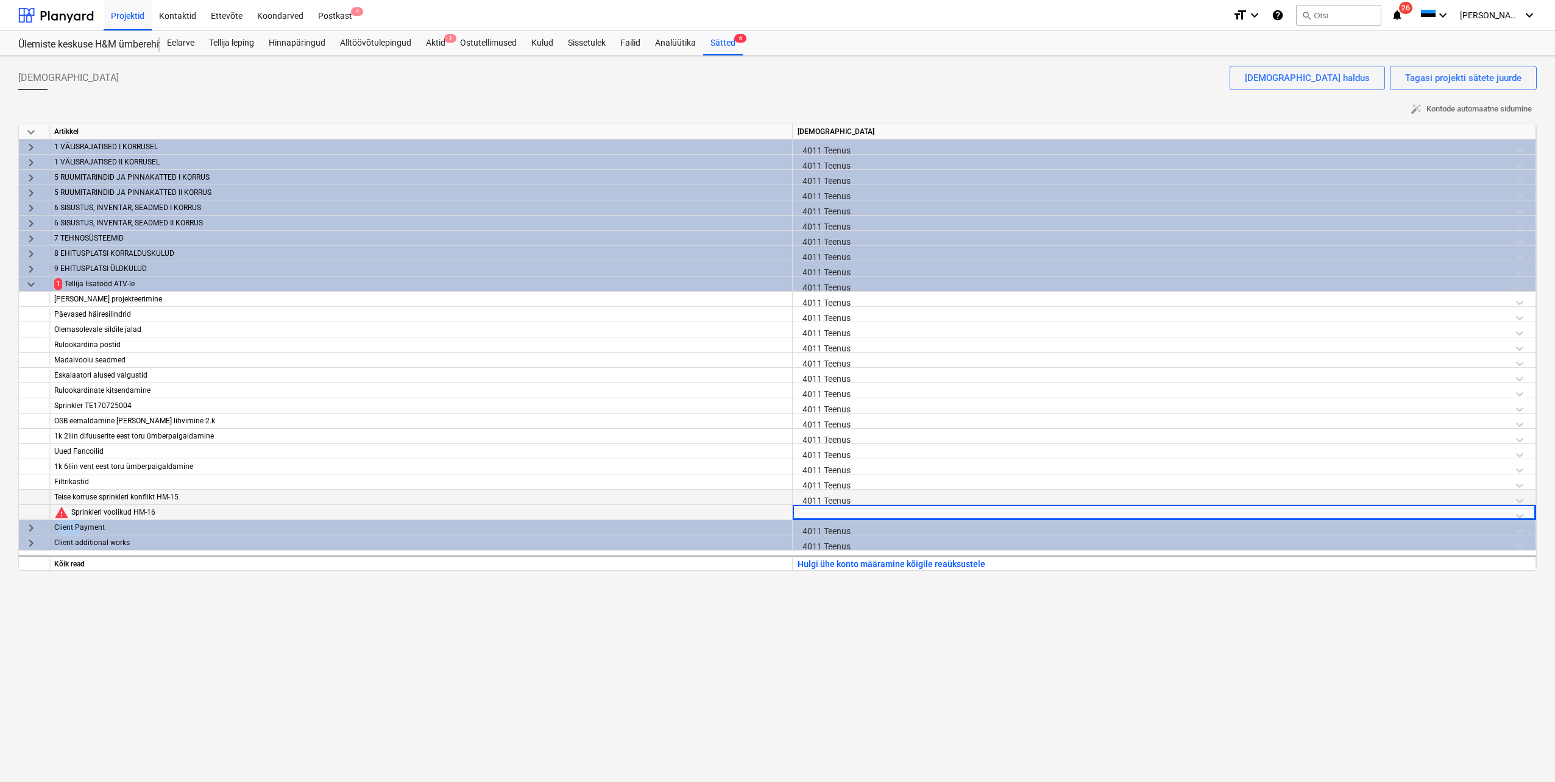
click at [819, 513] on div at bounding box center [1164, 515] width 733 height 21
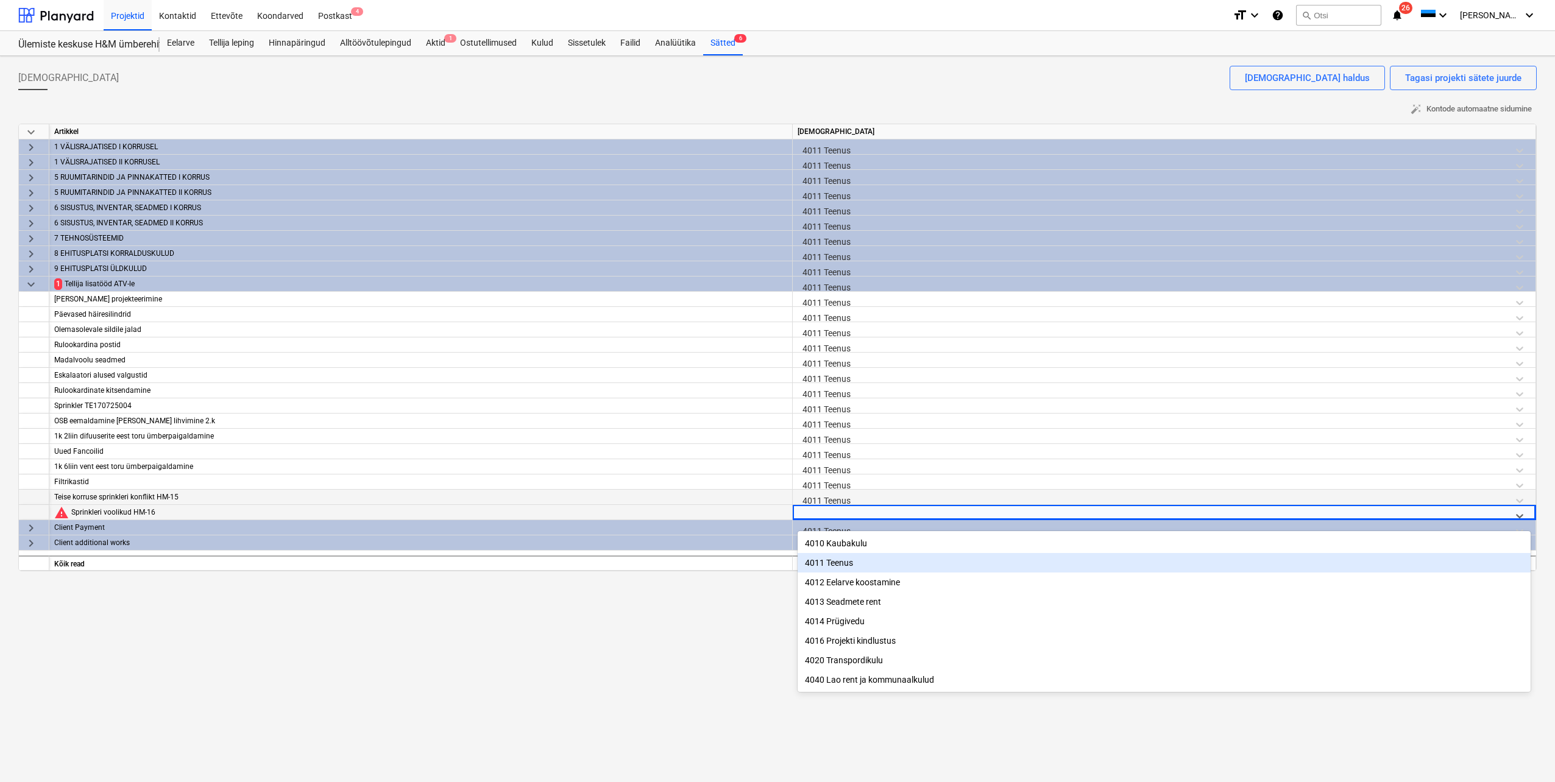
click at [833, 562] on div "4011 Teenus" at bounding box center [1164, 562] width 733 height 19
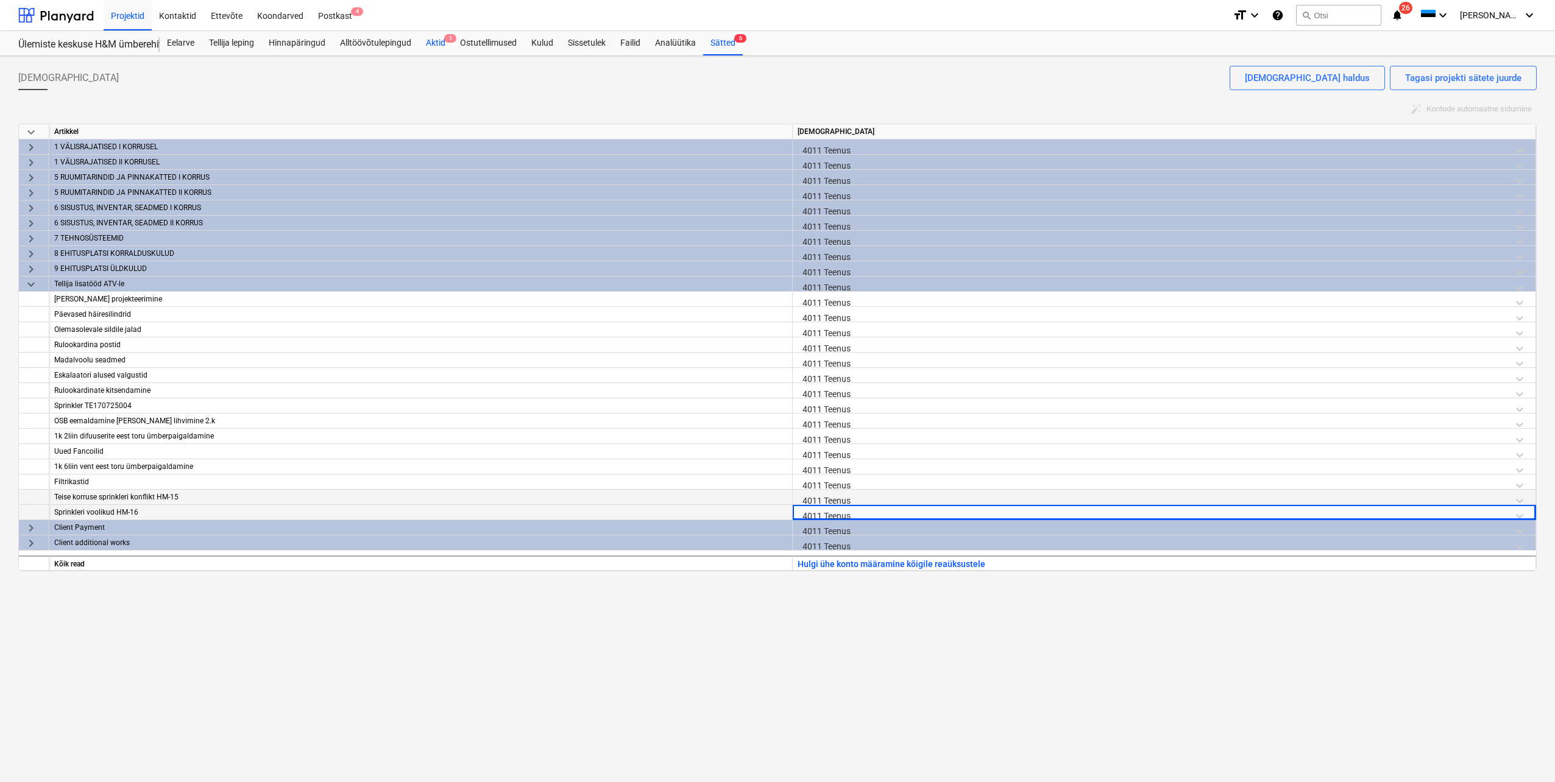
click at [433, 43] on div "Aktid 1" at bounding box center [436, 43] width 34 height 24
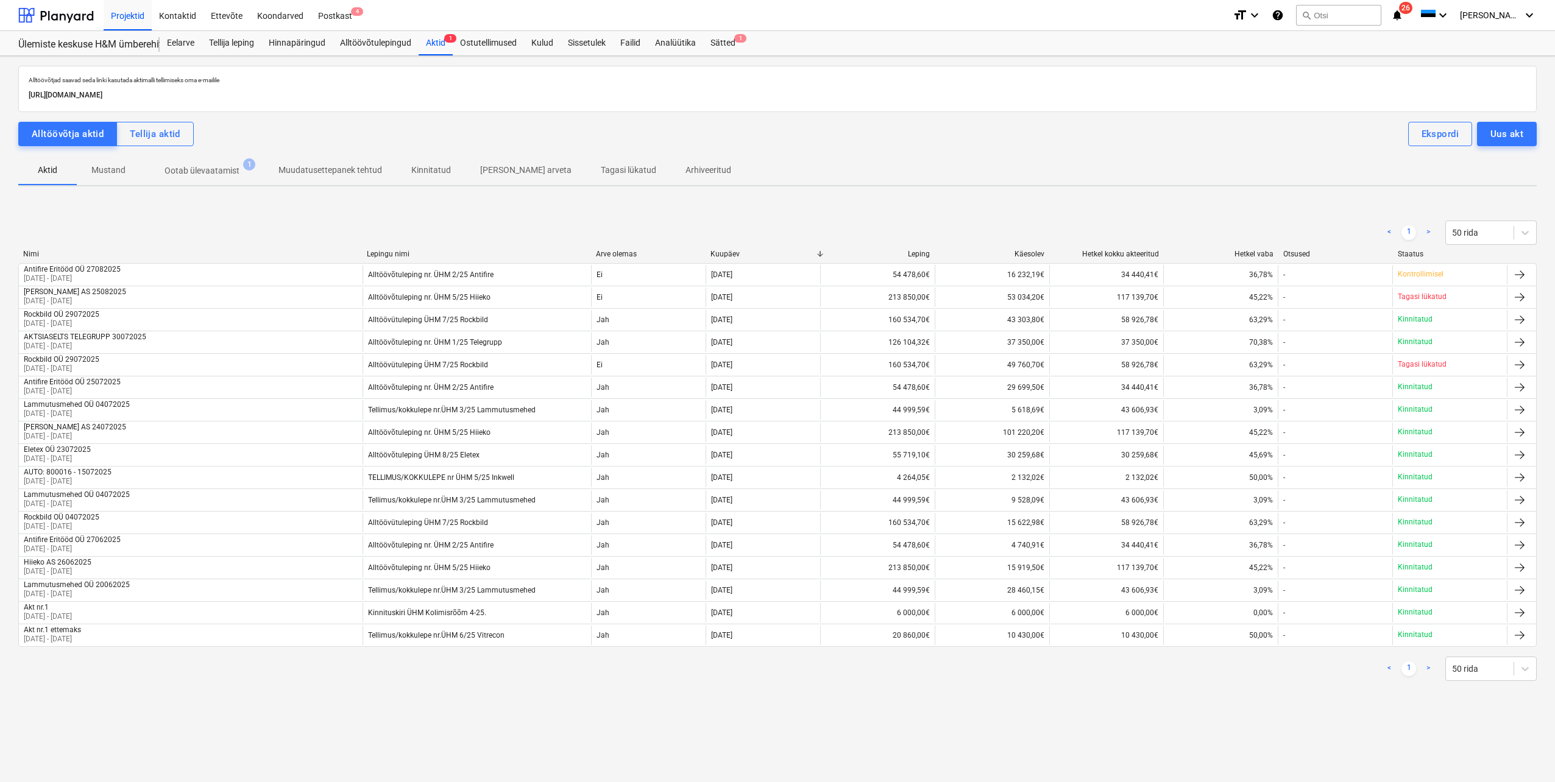
click at [217, 173] on p "Ootab ülevaatamist" at bounding box center [201, 170] width 75 height 13
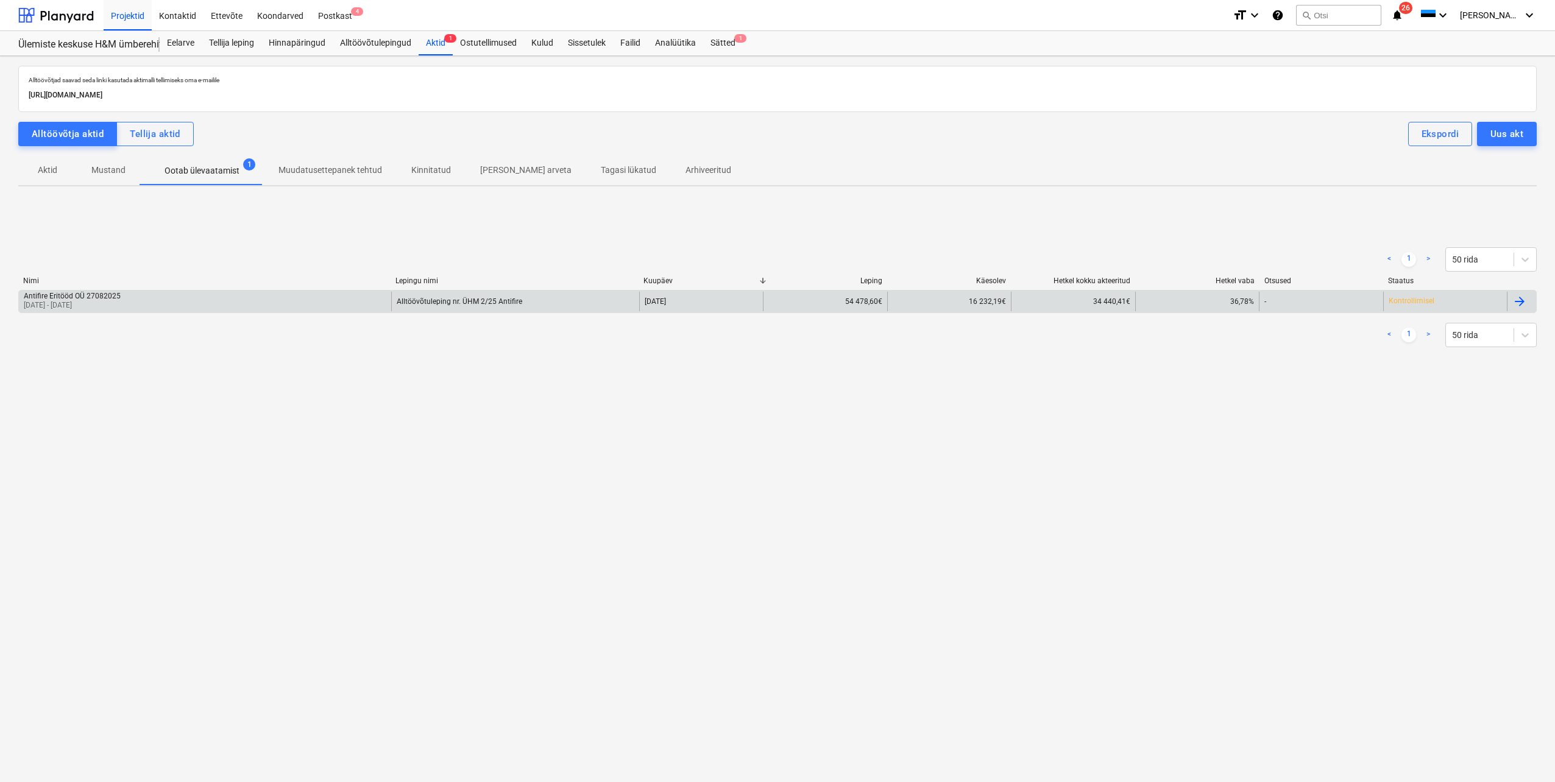
click at [1518, 303] on div at bounding box center [1519, 301] width 15 height 15
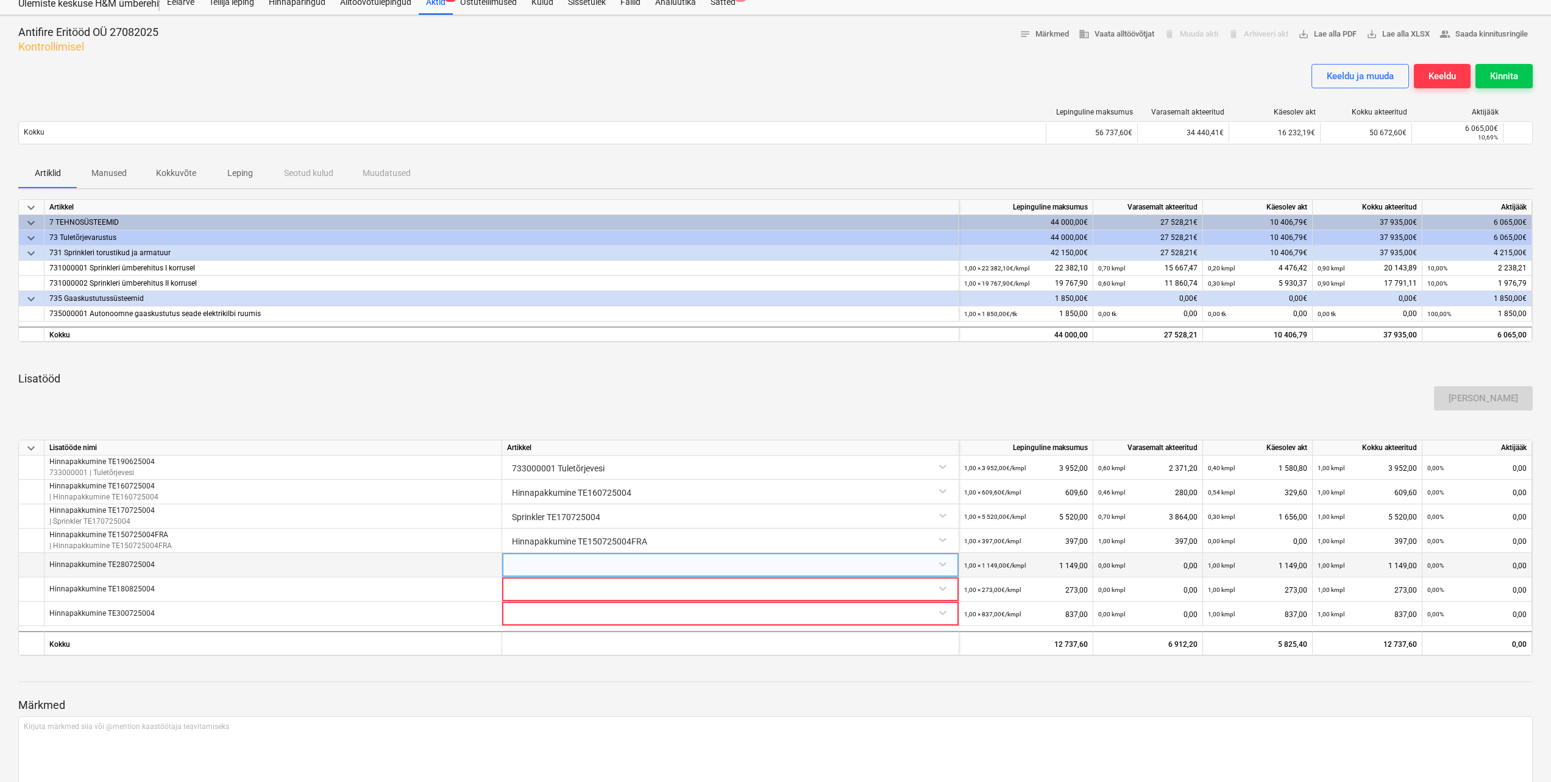
scroll to position [61, 0]
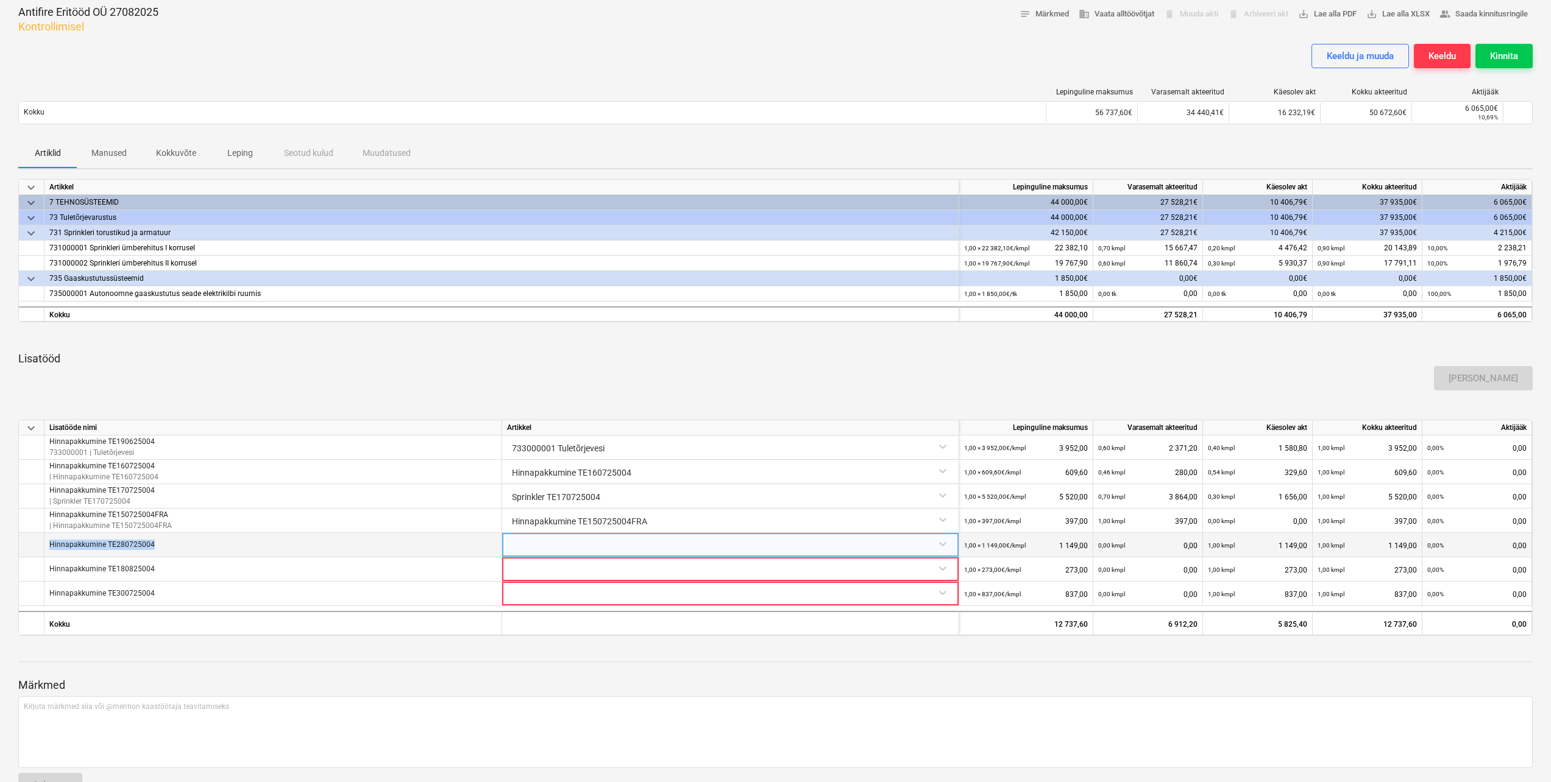
drag, startPoint x: 175, startPoint y: 546, endPoint x: 48, endPoint y: 550, distance: 126.8
click at [48, 550] on div "Hinnapakkumine TE280725004" at bounding box center [273, 545] width 458 height 24
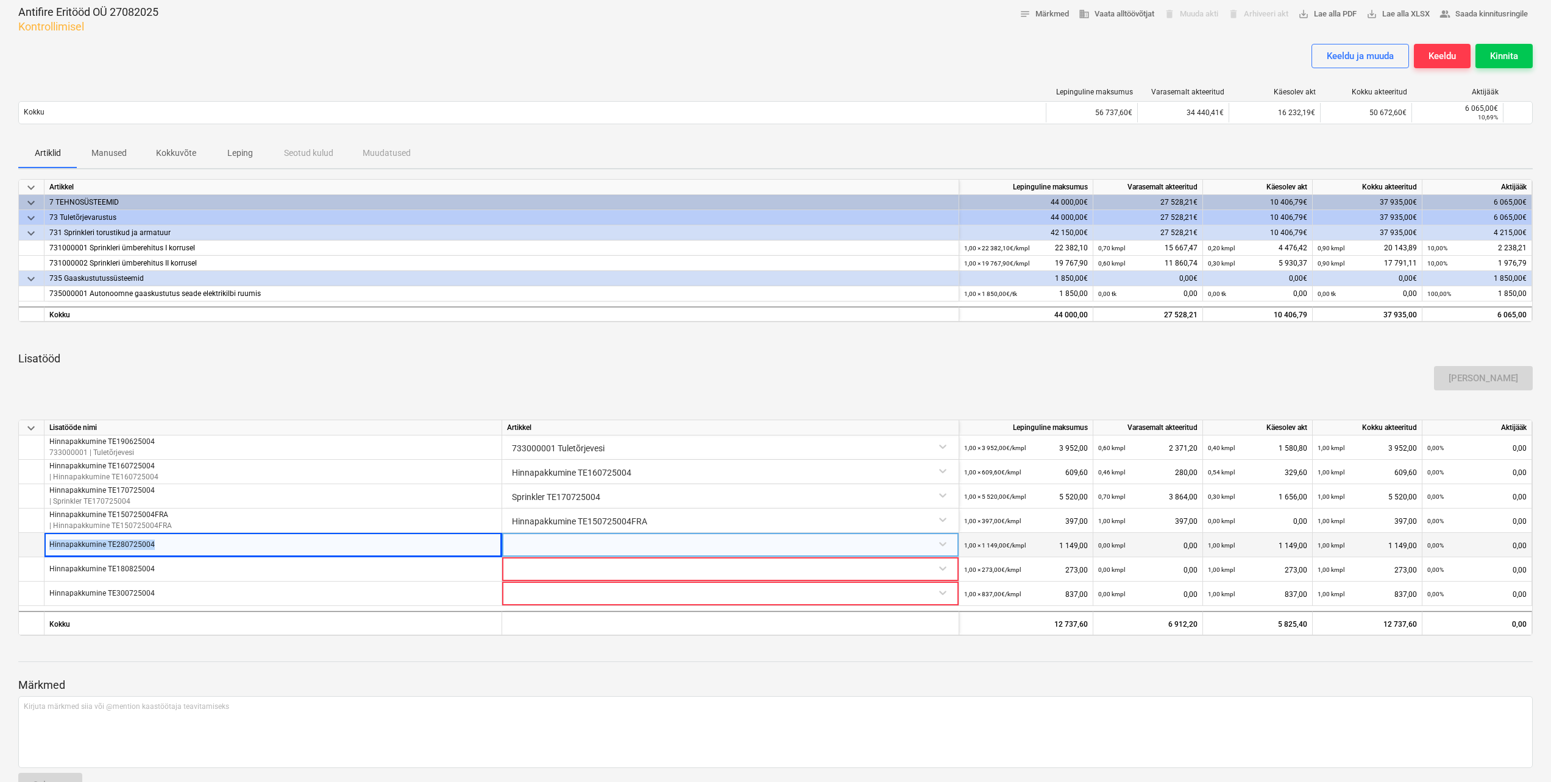
drag, startPoint x: 48, startPoint y: 550, endPoint x: 59, endPoint y: 546, distance: 11.6
copy p "Hinnapakkumine TE280725004"
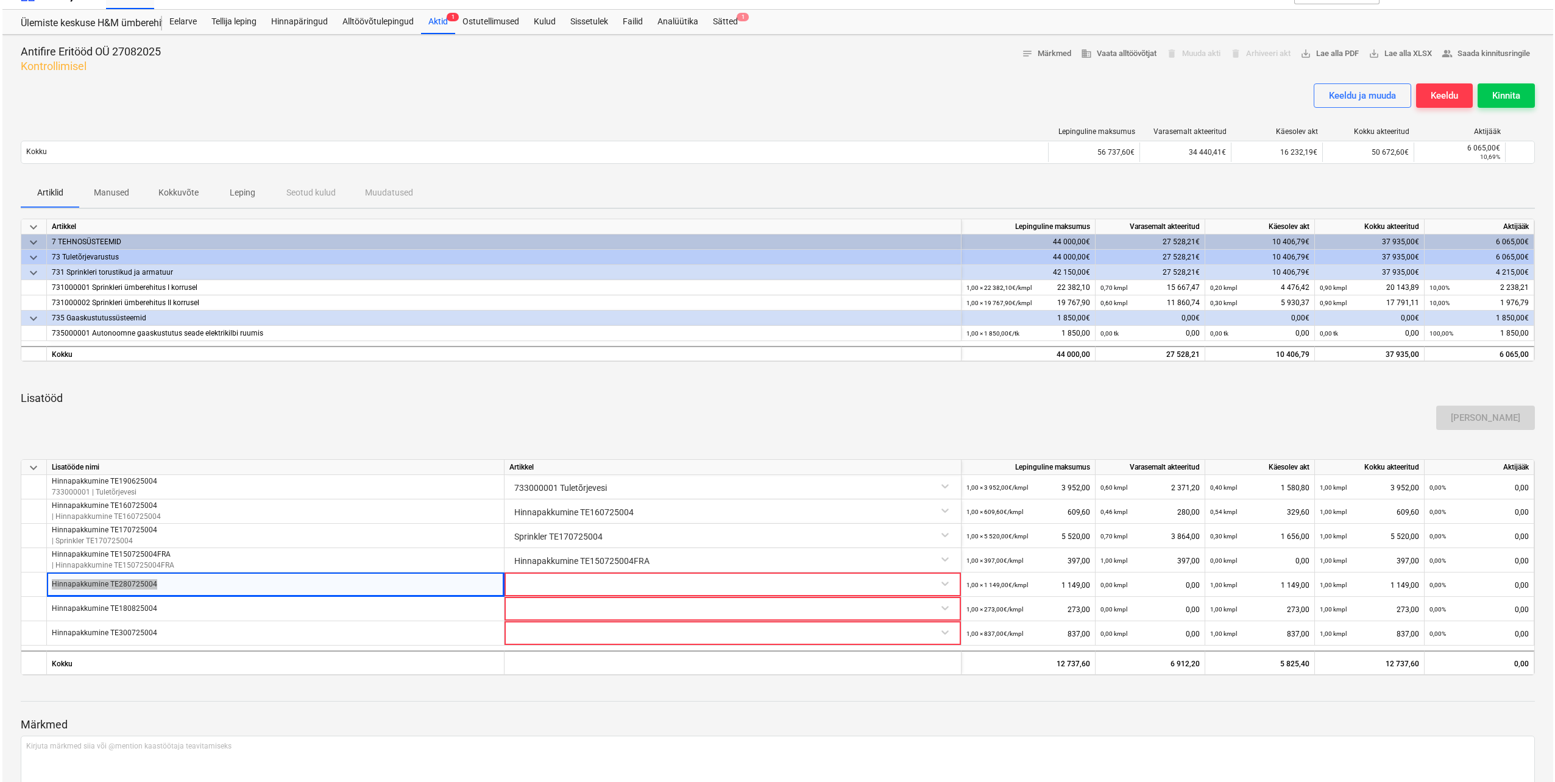
scroll to position [0, 0]
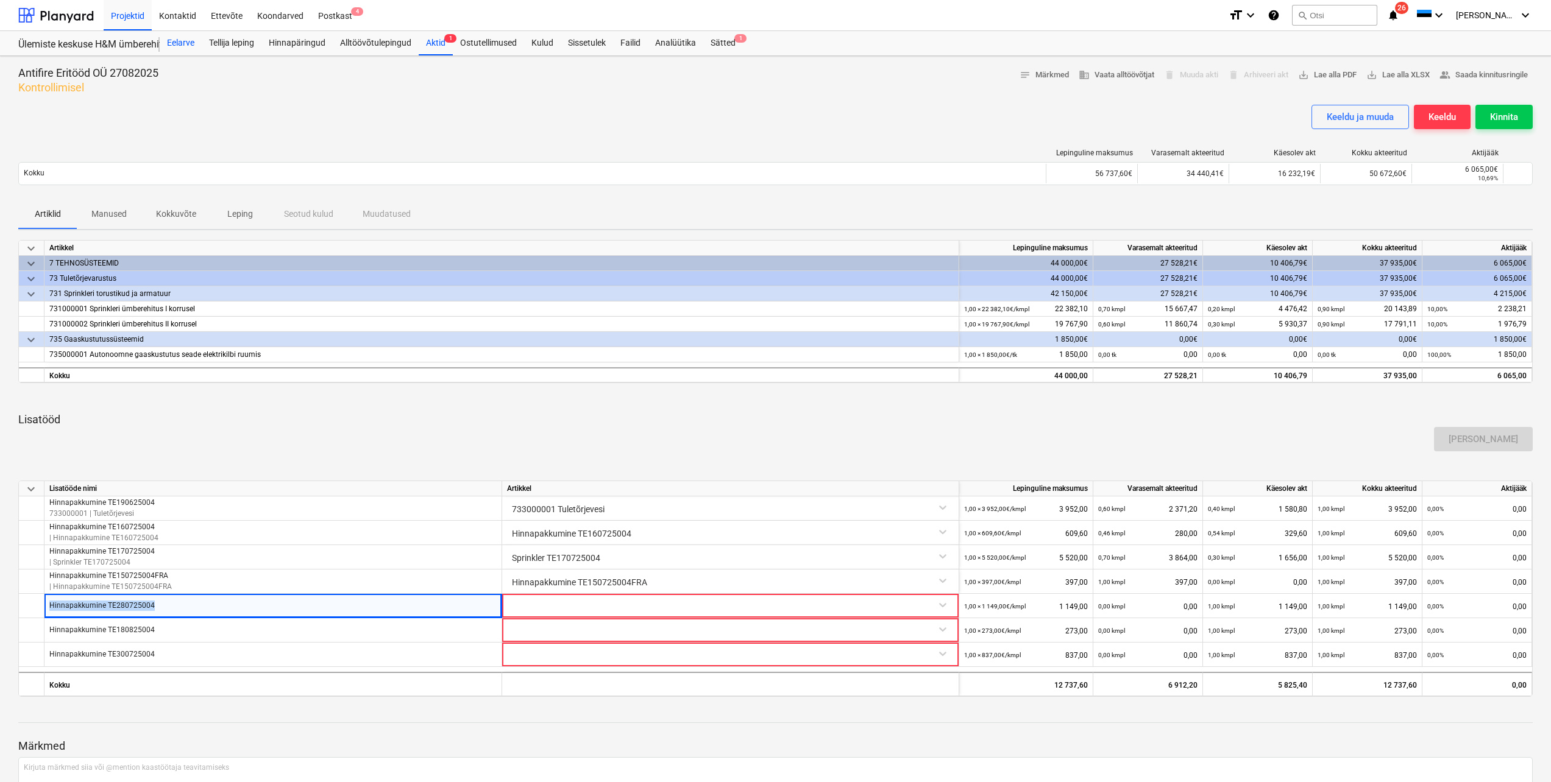
click at [180, 43] on div "Eelarve" at bounding box center [181, 43] width 42 height 24
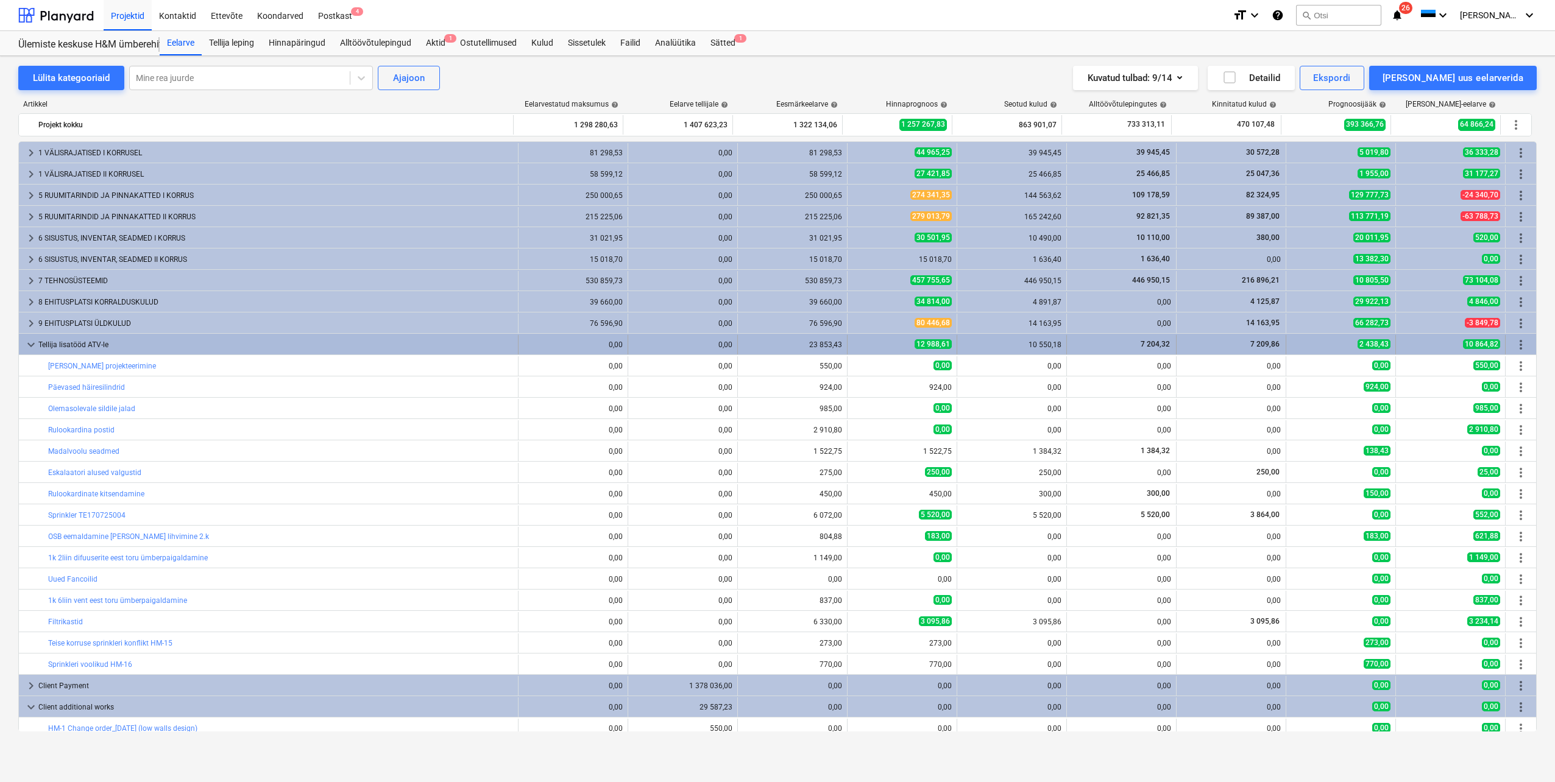
click at [1518, 343] on span "more_vert" at bounding box center [1520, 345] width 15 height 15
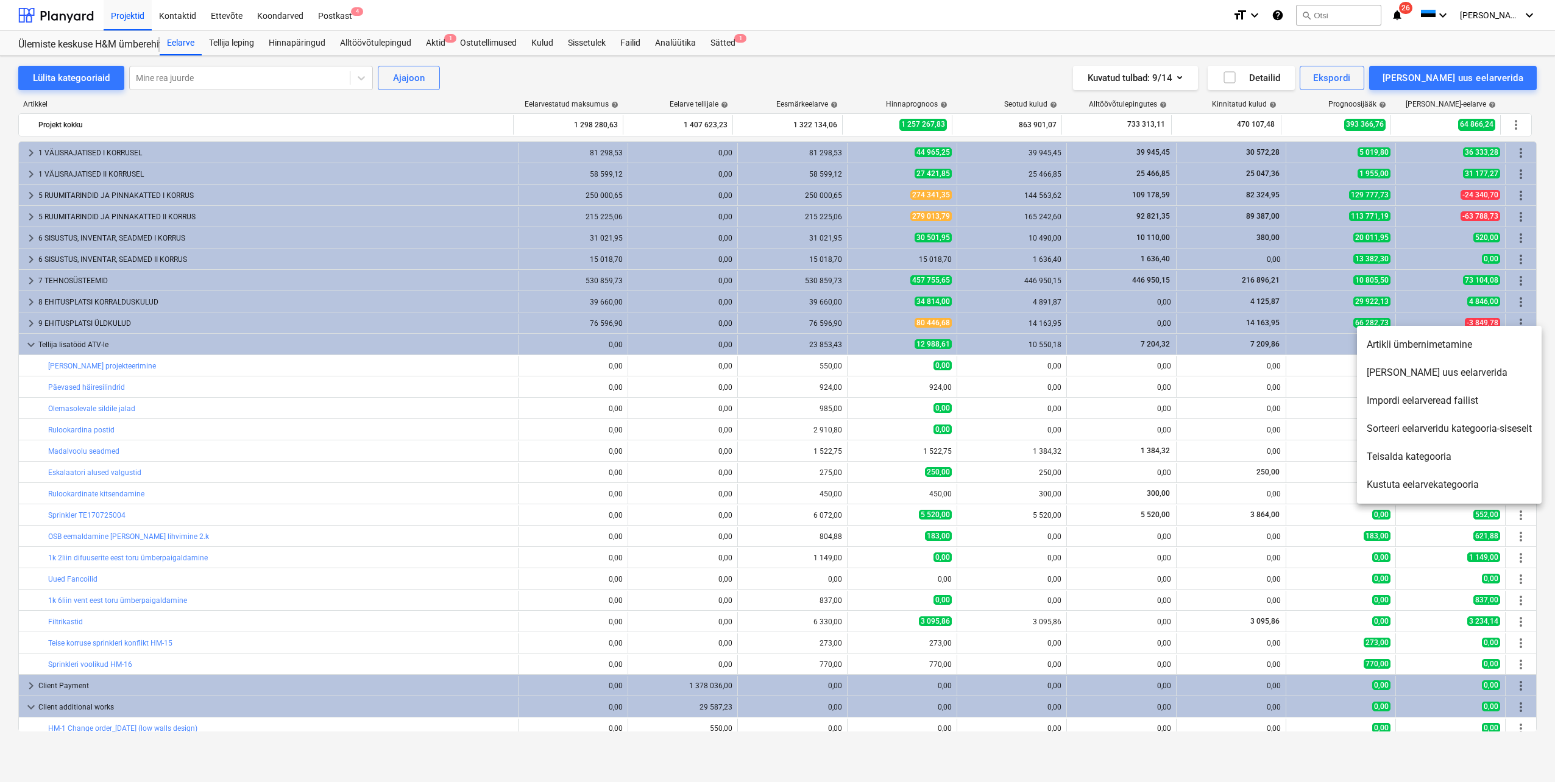
click at [1438, 372] on li "[PERSON_NAME] uus eelarverida" at bounding box center [1449, 373] width 185 height 28
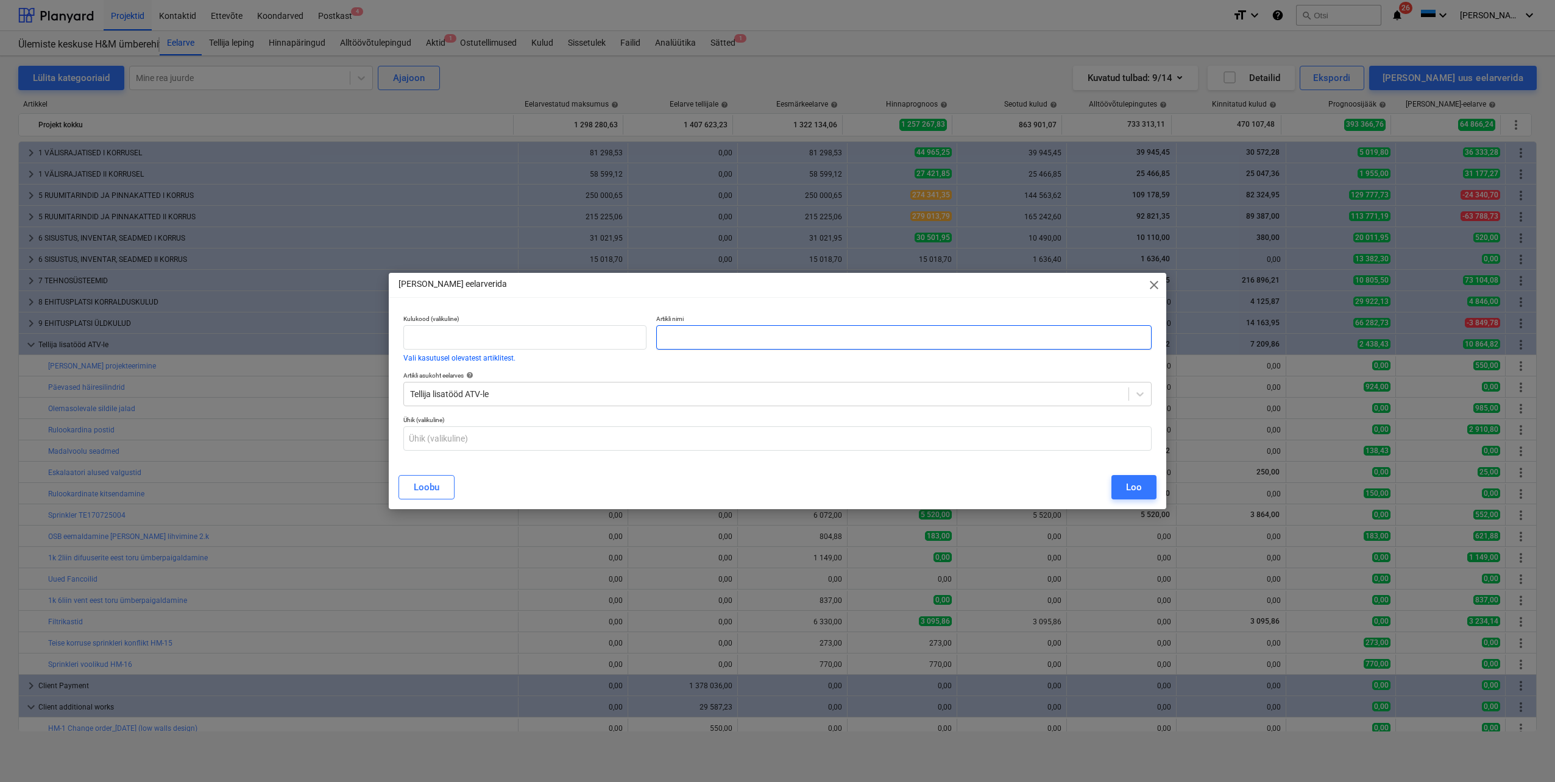
click at [709, 330] on input "text" at bounding box center [903, 337] width 495 height 24
paste input "TE280725004"
type input "TE280725004 Antifire"
click at [1145, 487] on button "Loo" at bounding box center [1133, 487] width 45 height 24
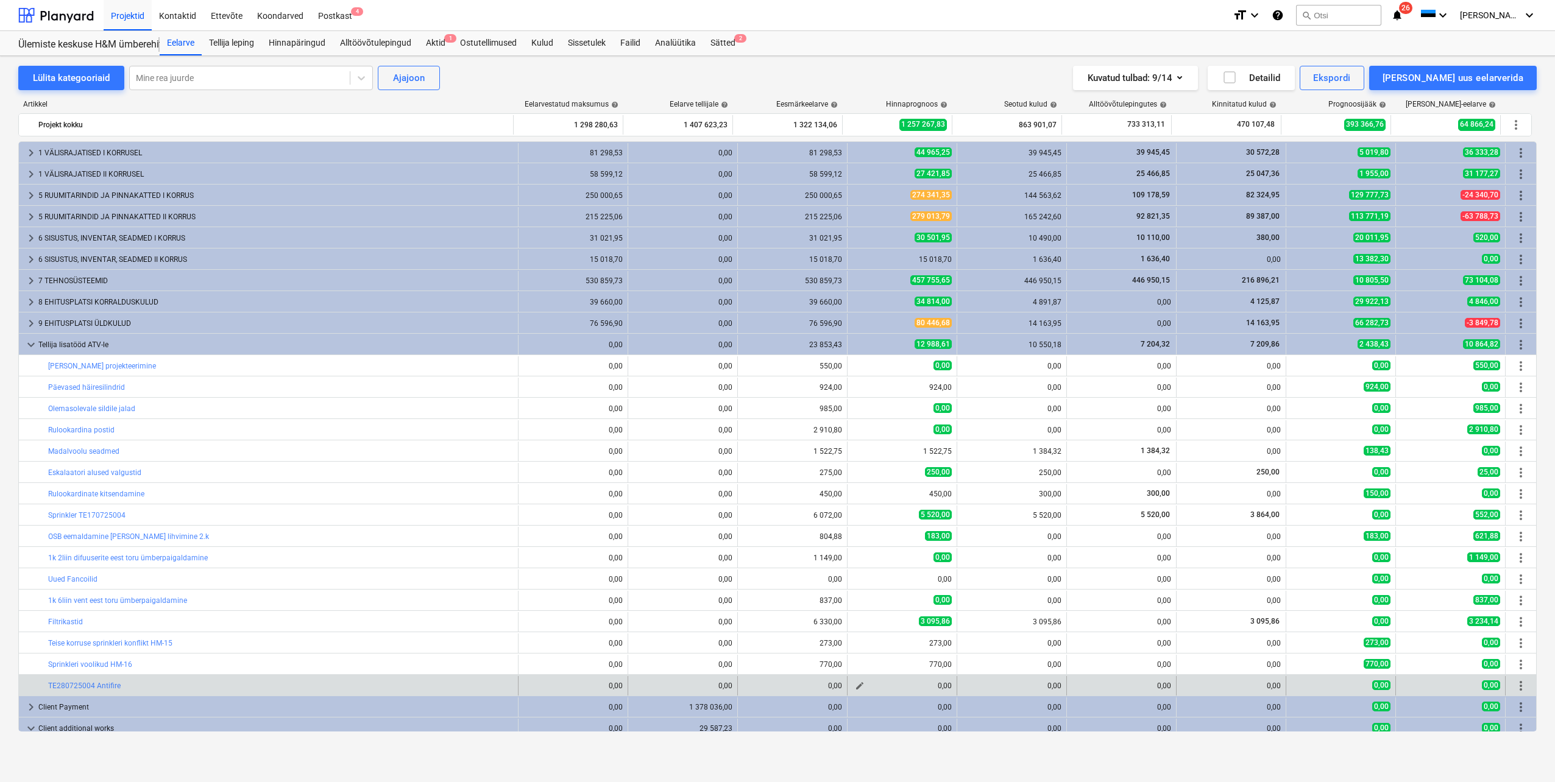
click at [852, 687] on button "edit" at bounding box center [859, 686] width 15 height 15
type textarea "x"
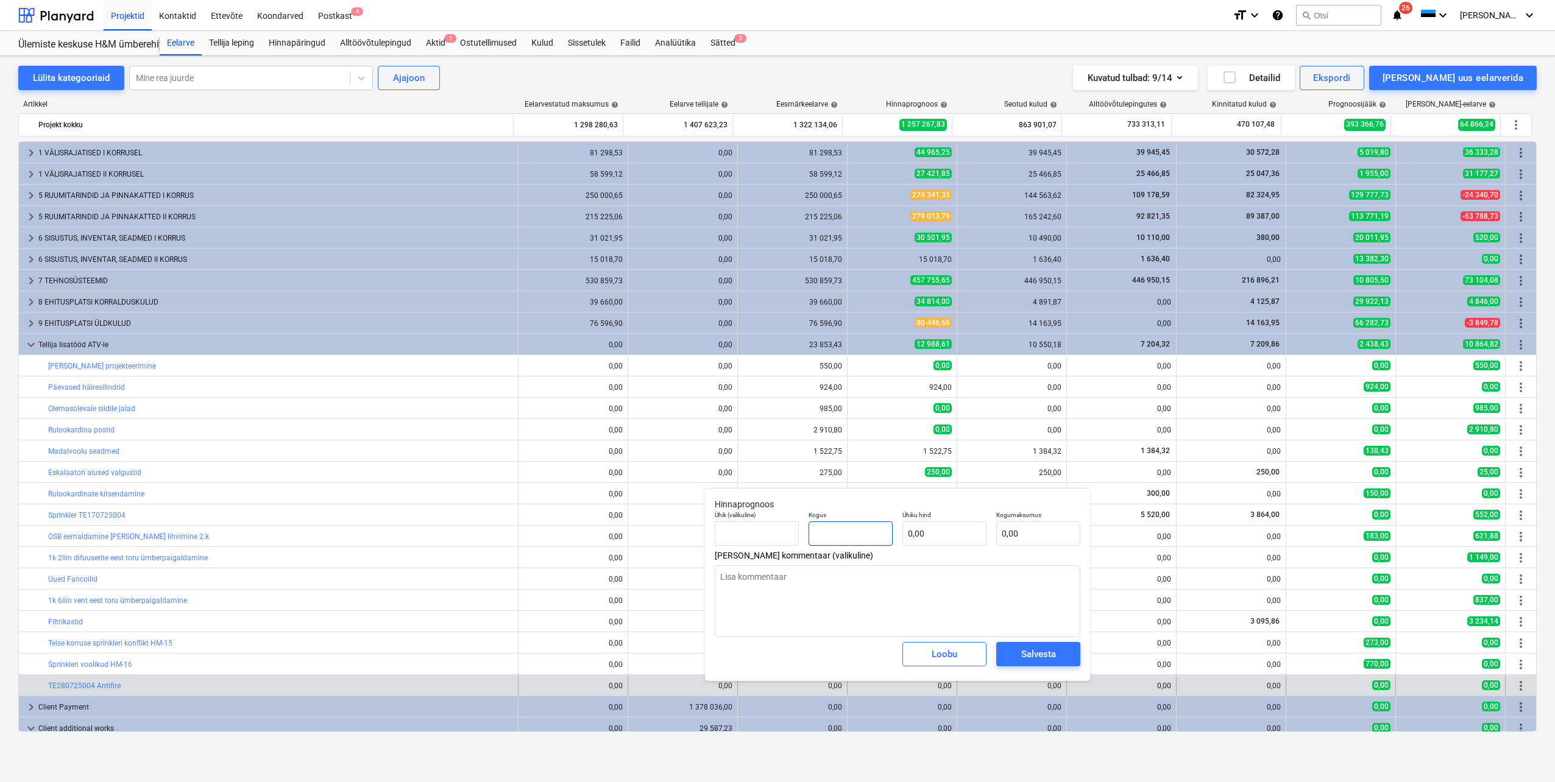
click at [833, 532] on input "text" at bounding box center [850, 534] width 84 height 24
type textarea "x"
type input "1"
type textarea "x"
type input "1,00"
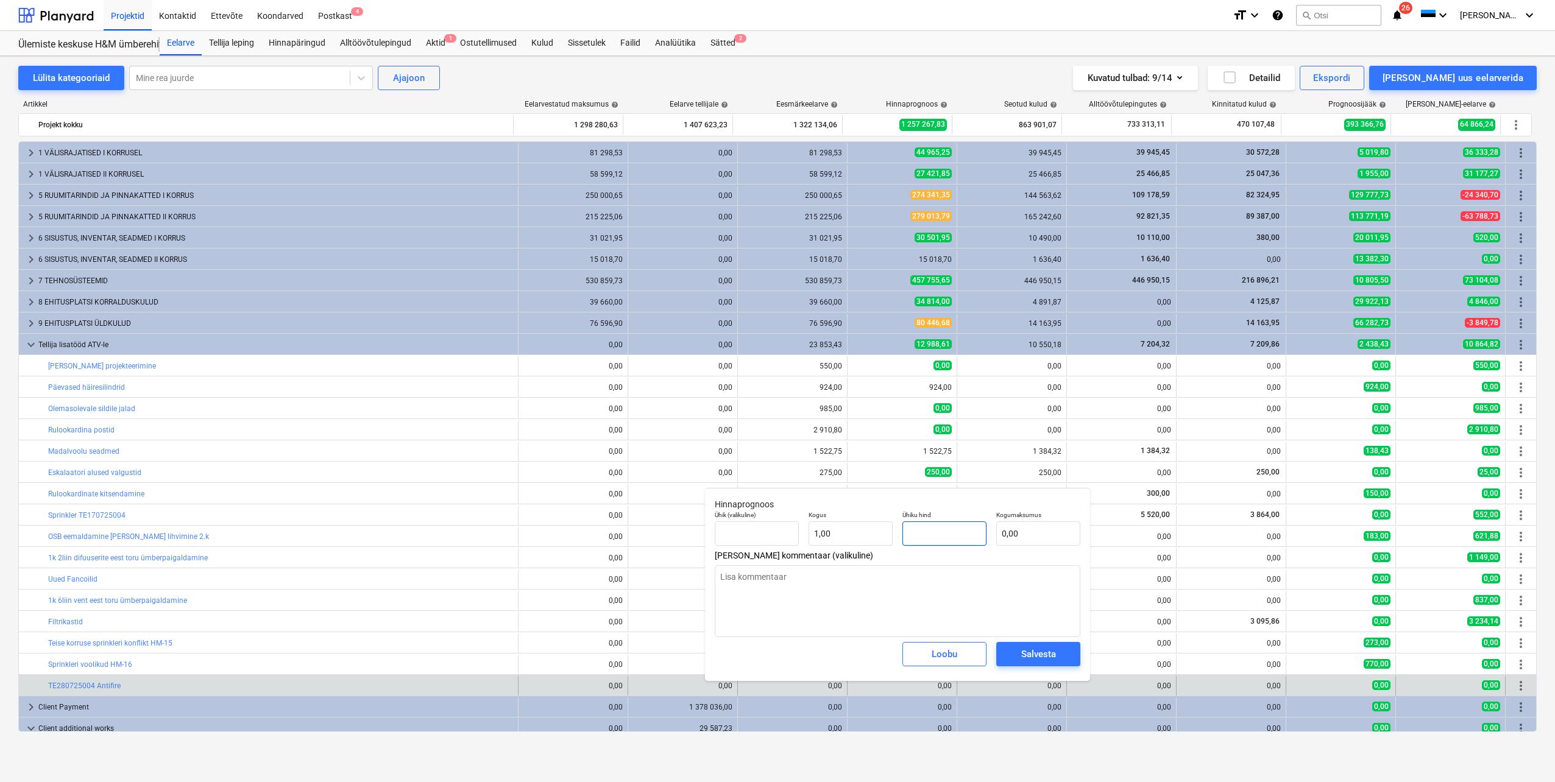
click at [926, 535] on input "text" at bounding box center [944, 534] width 84 height 24
type textarea "x"
type input "1"
type input "1,00"
type textarea "x"
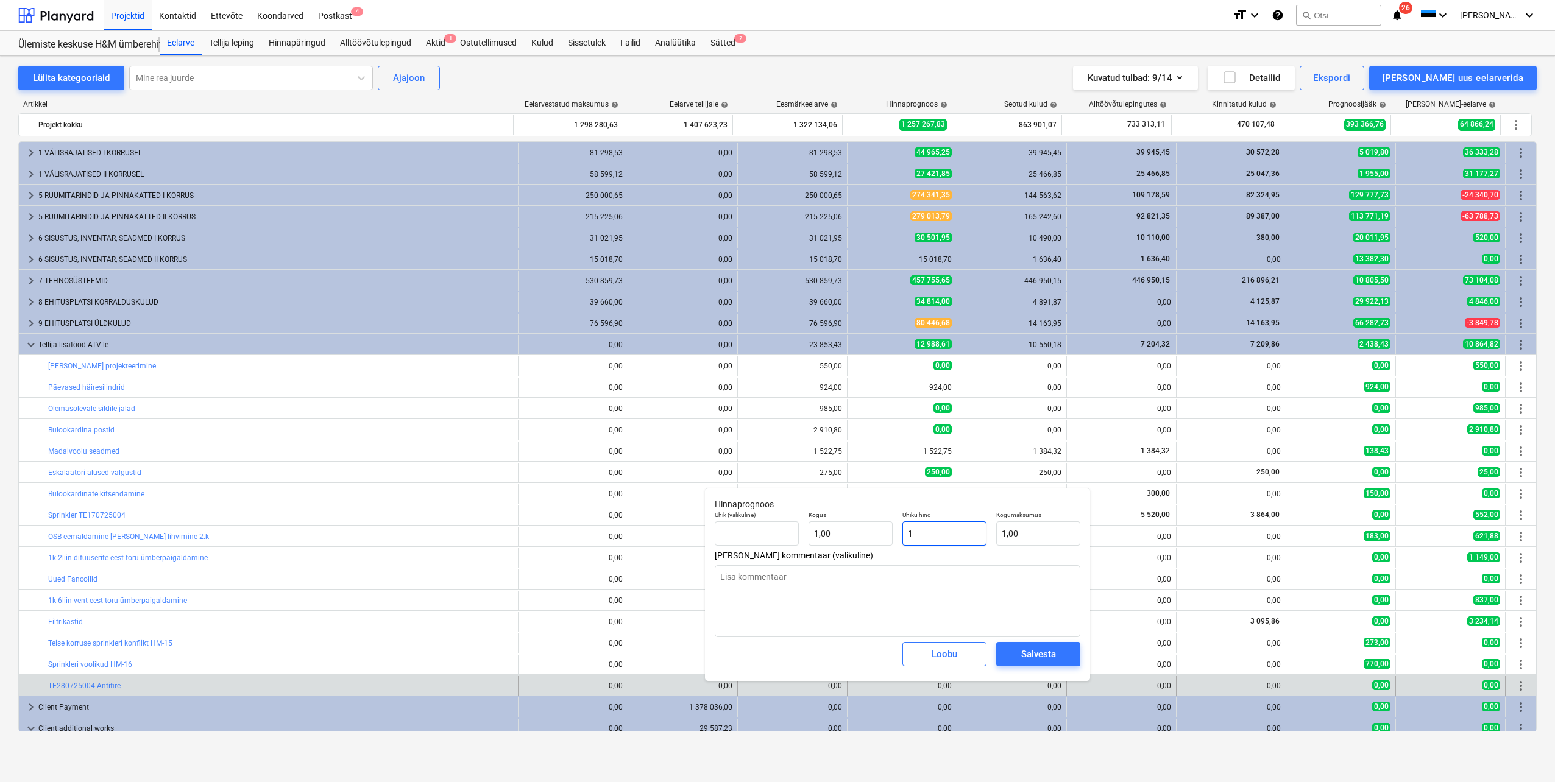
type input "11"
type input "11,00"
type textarea "x"
type input "114"
type input "114,00"
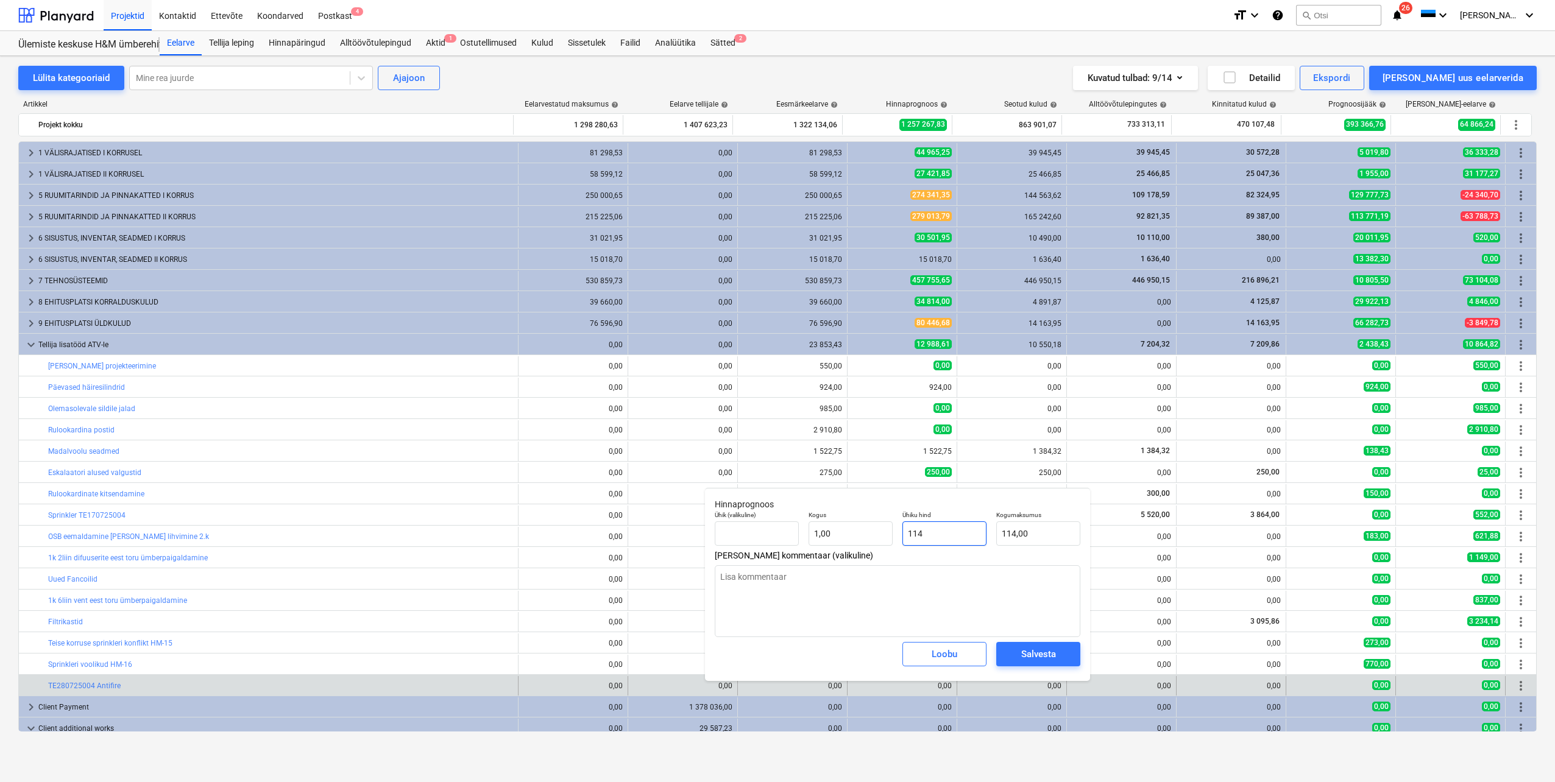
type textarea "x"
type input "1149"
type input "1 149,00"
type input "1149"
type textarea "x"
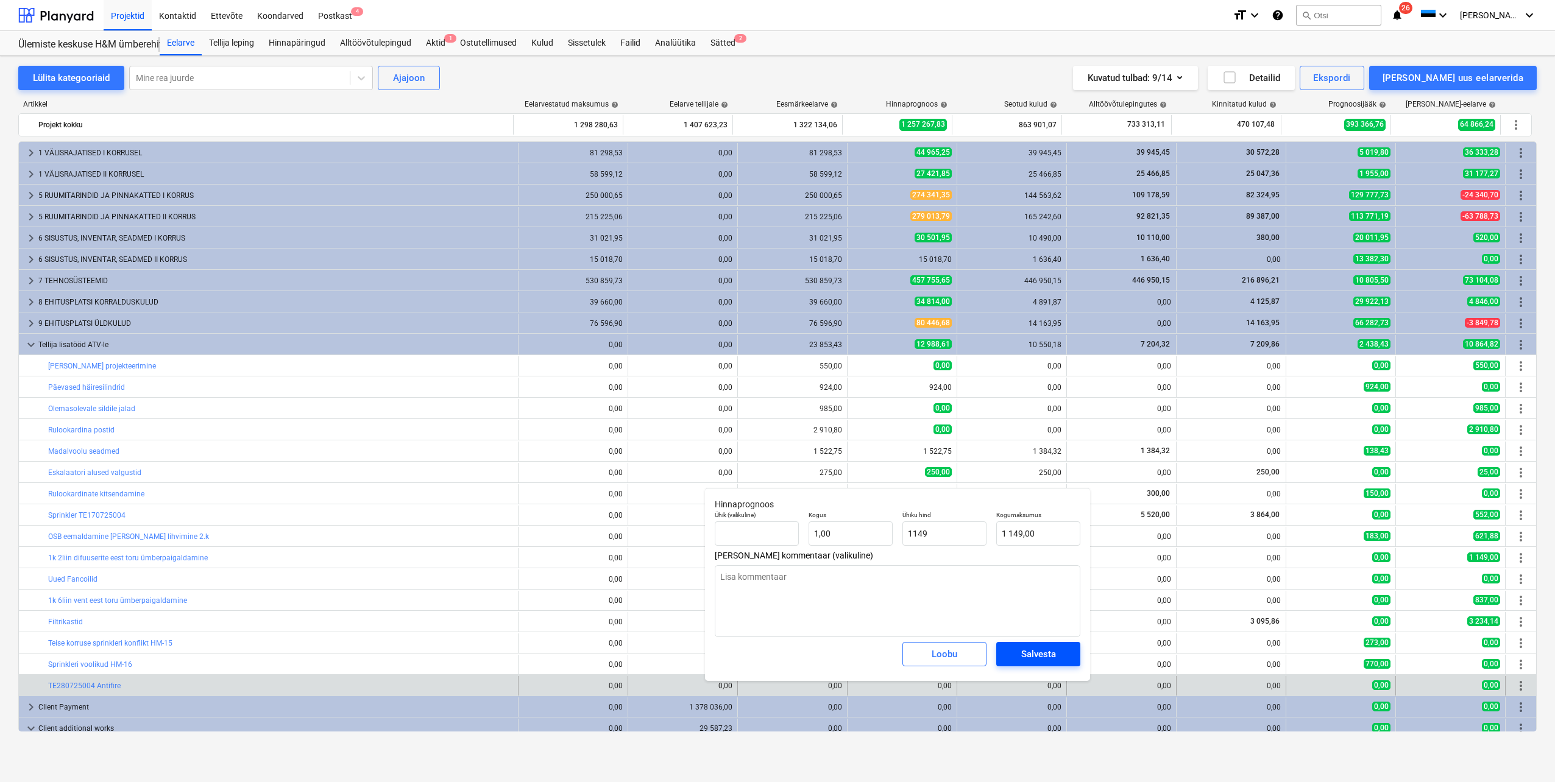
type input "1 149,00"
click at [1027, 652] on div "Salvesta" at bounding box center [1038, 654] width 35 height 16
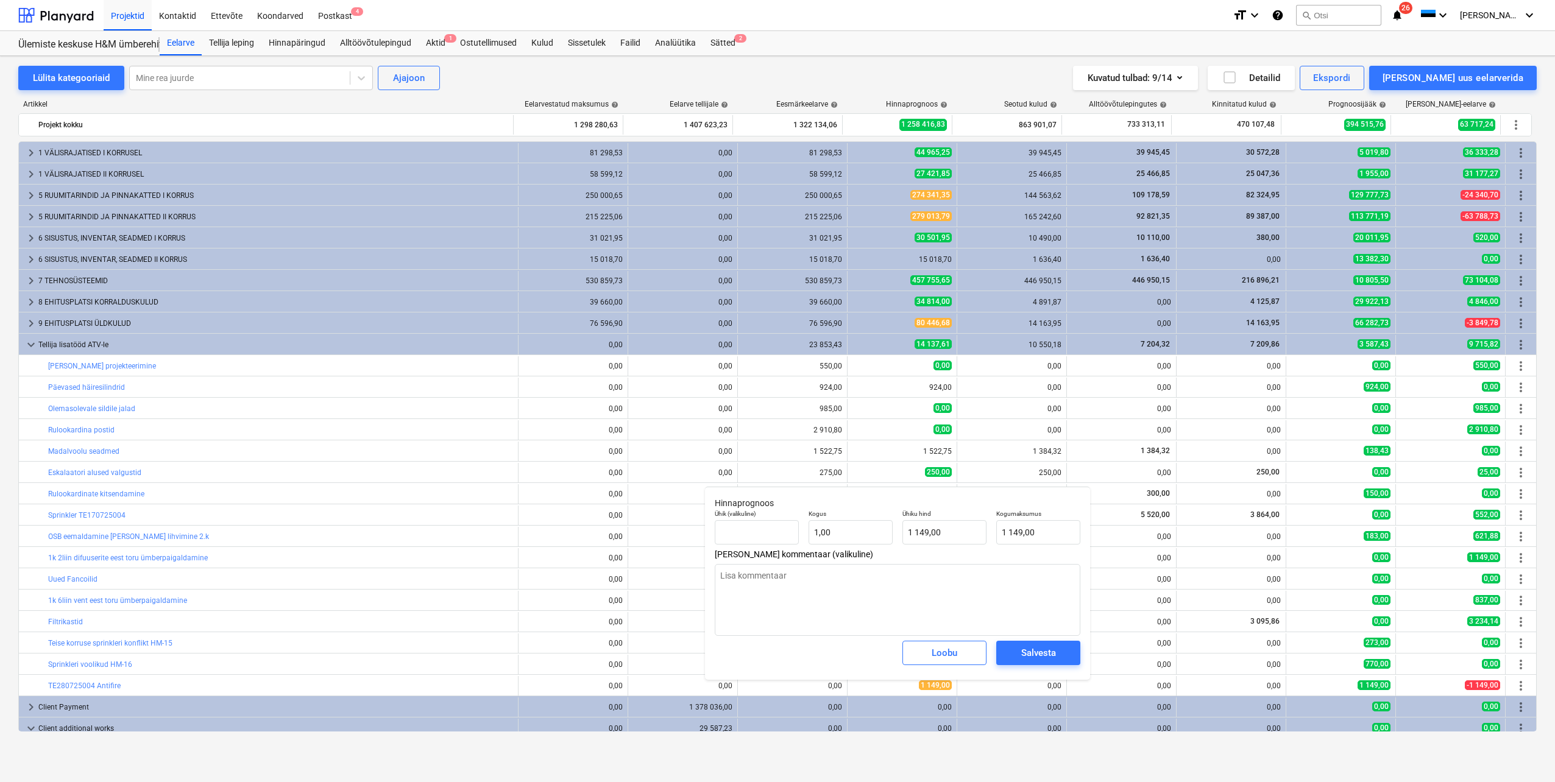
type textarea "x"
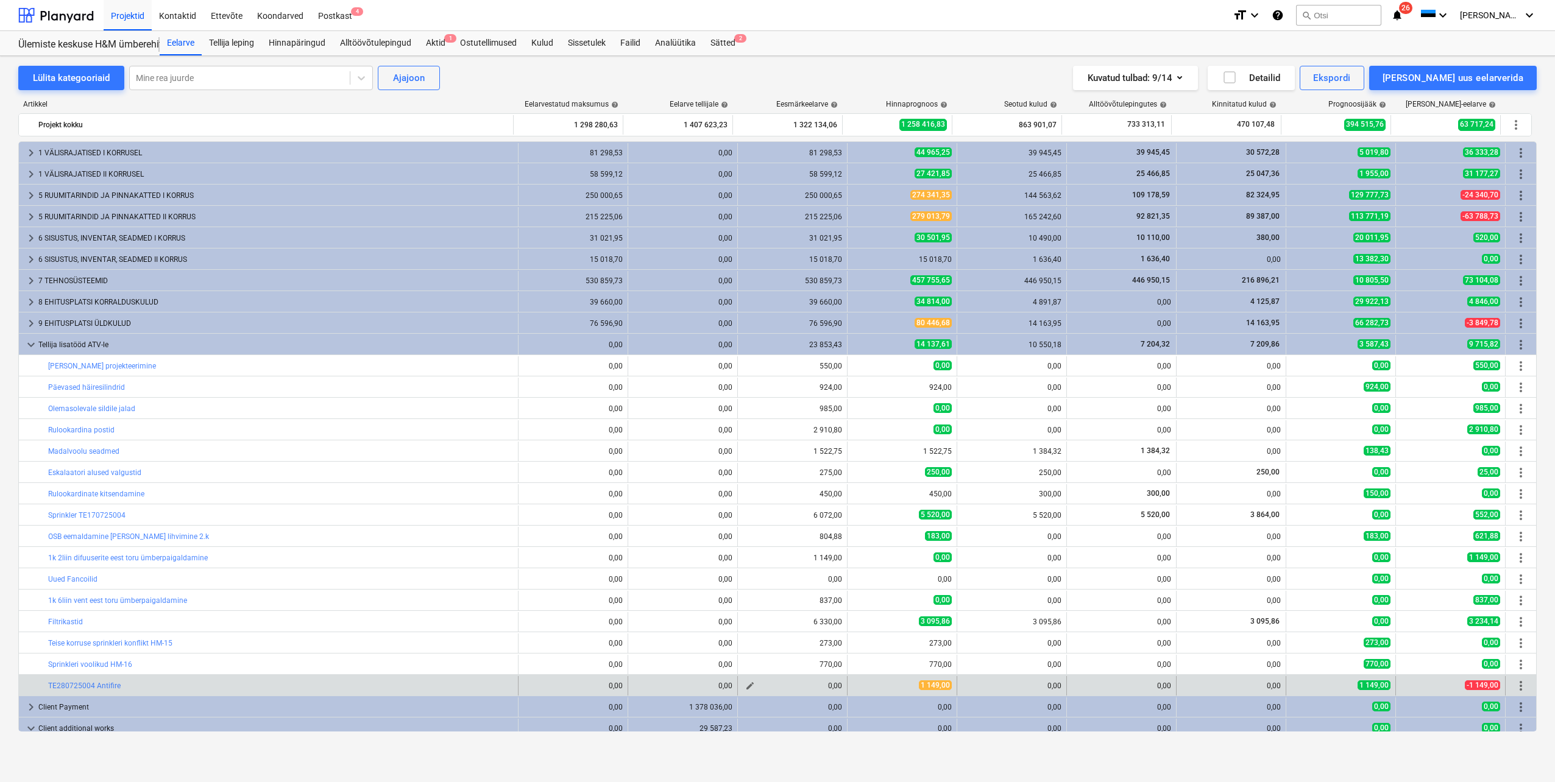
click at [745, 685] on span "edit" at bounding box center [750, 686] width 10 height 10
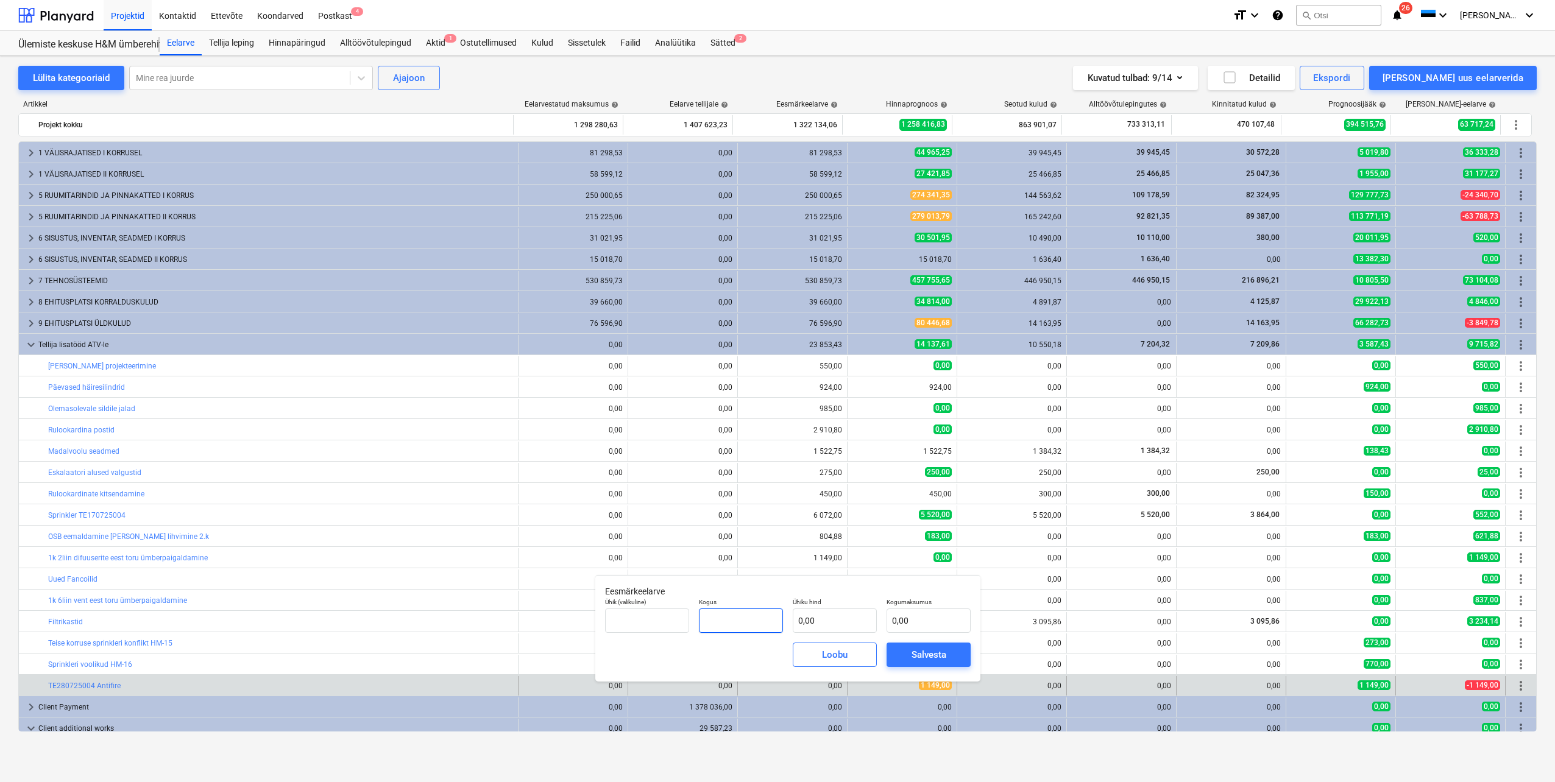
click at [742, 620] on input "text" at bounding box center [741, 621] width 84 height 24
type input "1,00"
click at [826, 623] on input "text" at bounding box center [835, 621] width 84 height 24
type input "1"
type input "1,00"
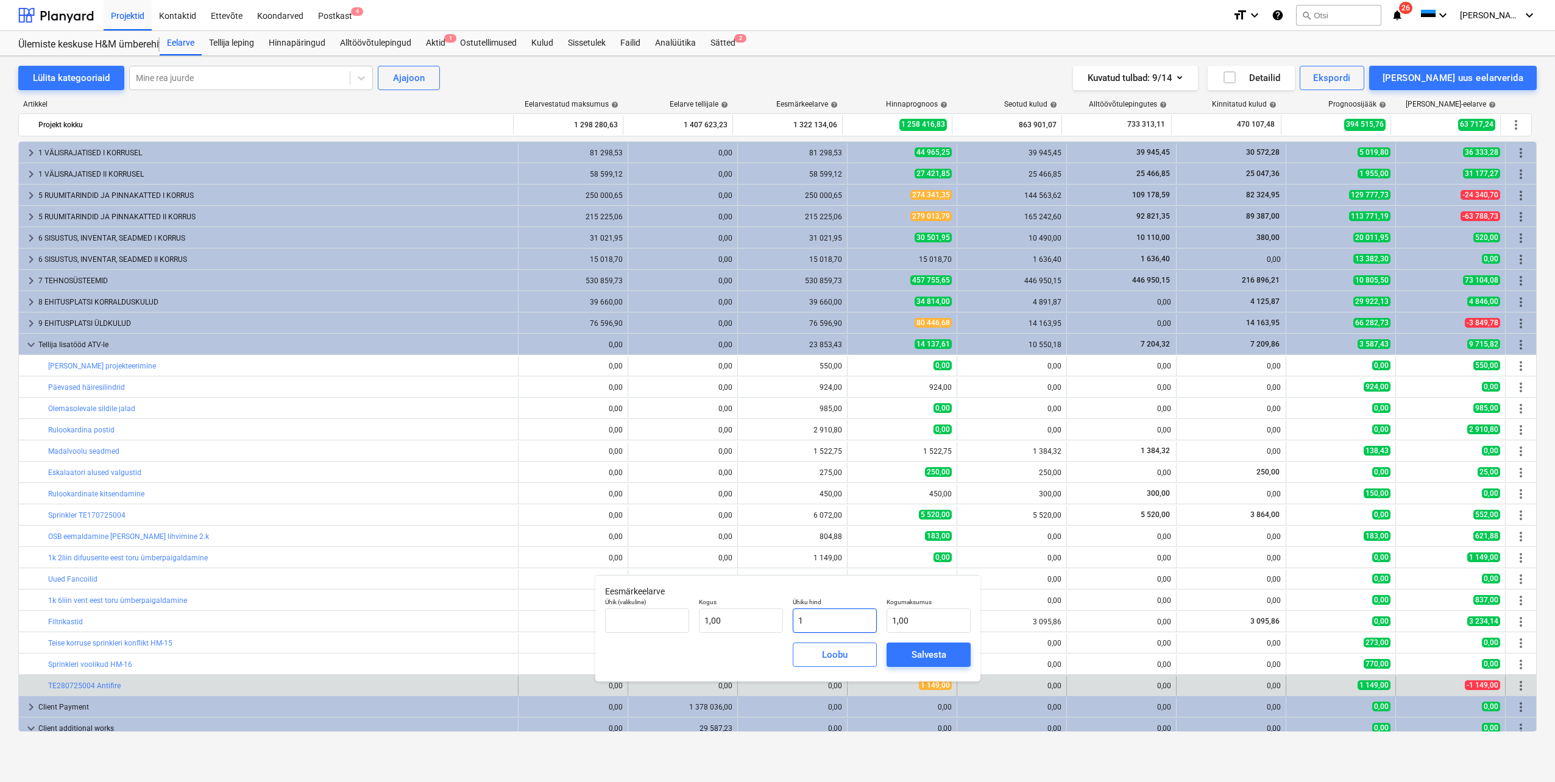
type input "11"
type input "11,00"
type input "114"
type input "114,00"
type input "1149"
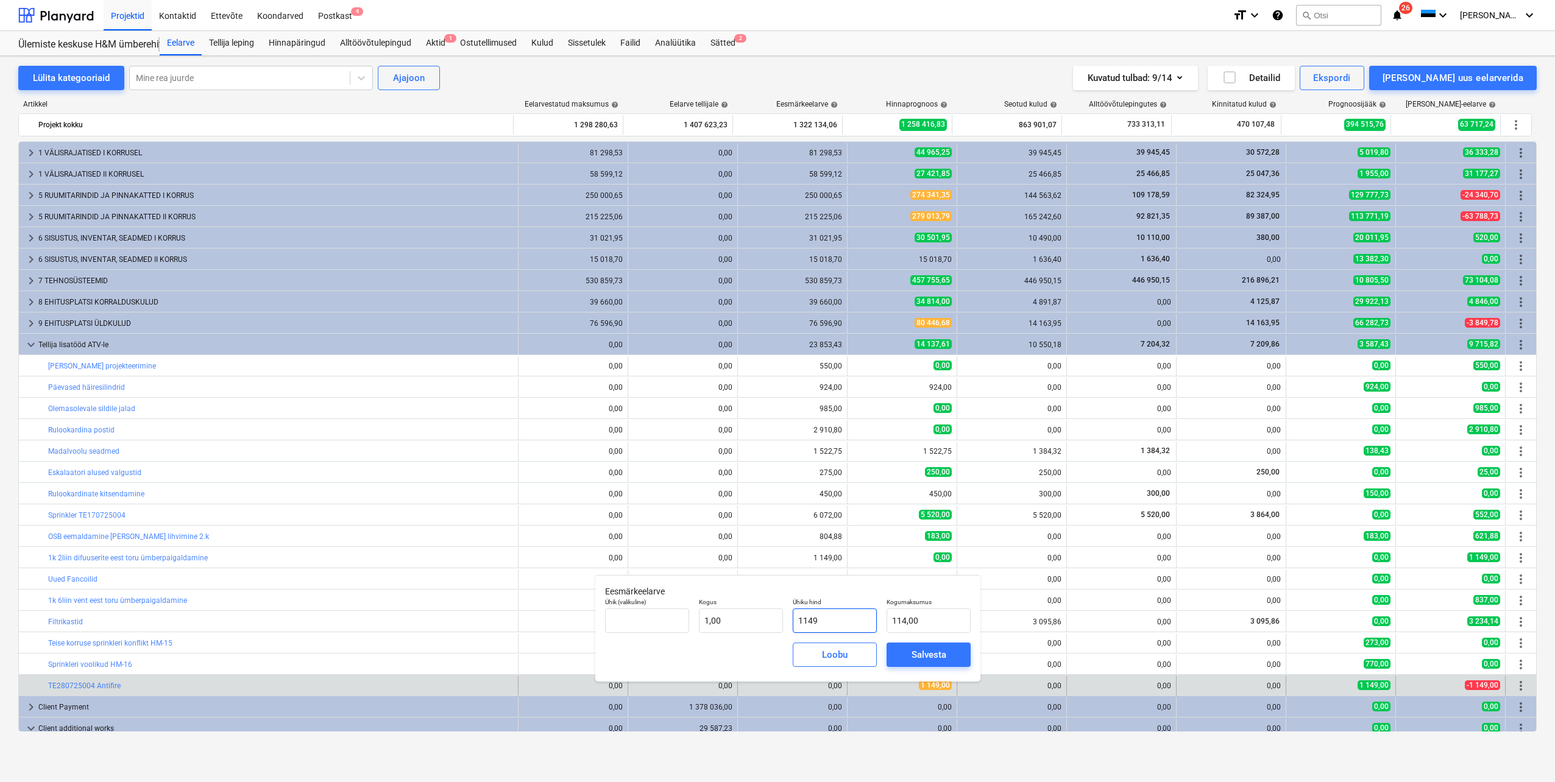
type input "1 149,00"
click at [901, 658] on span "Salvesta" at bounding box center [928, 655] width 55 height 16
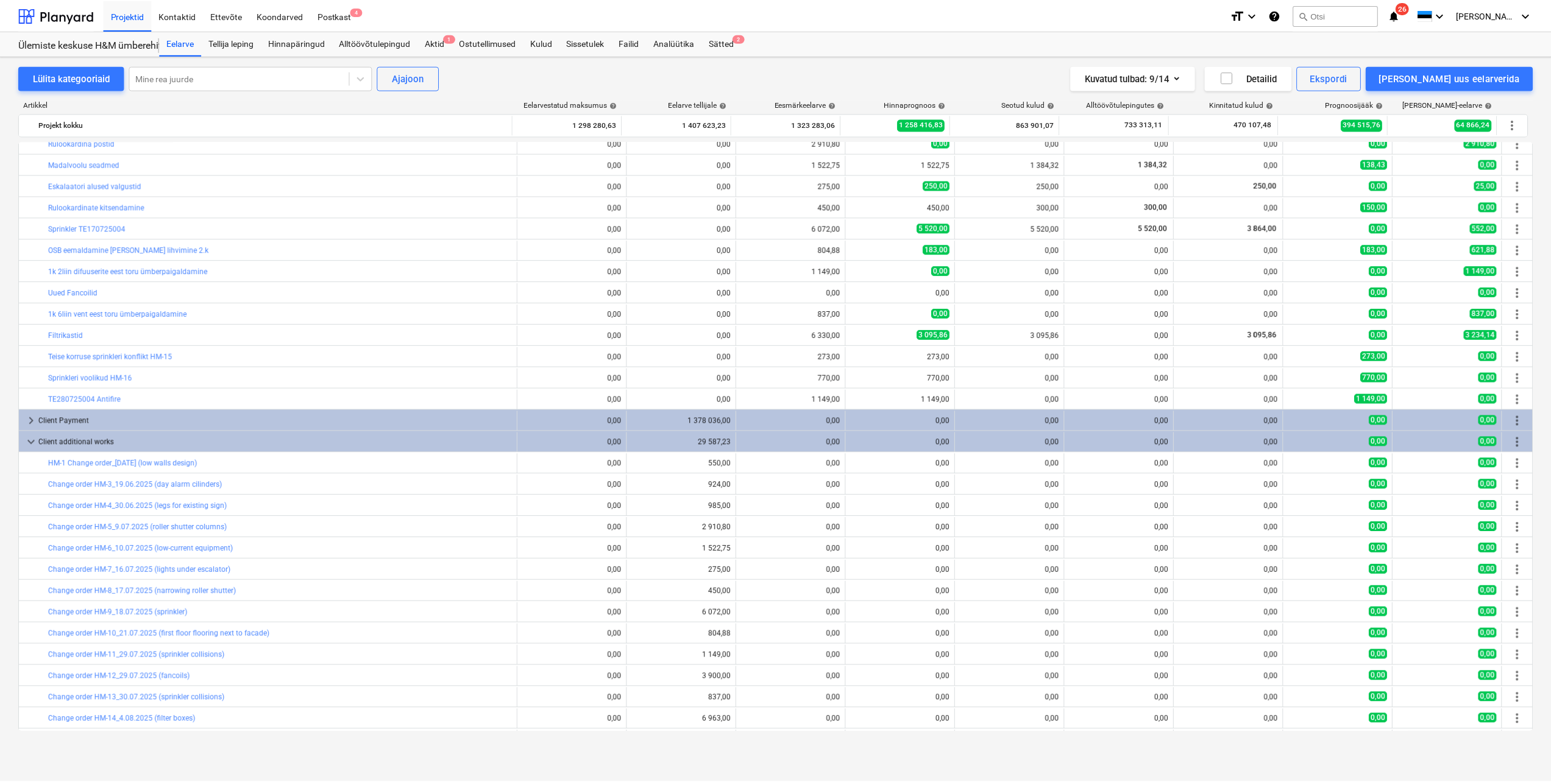
scroll to position [348, 0]
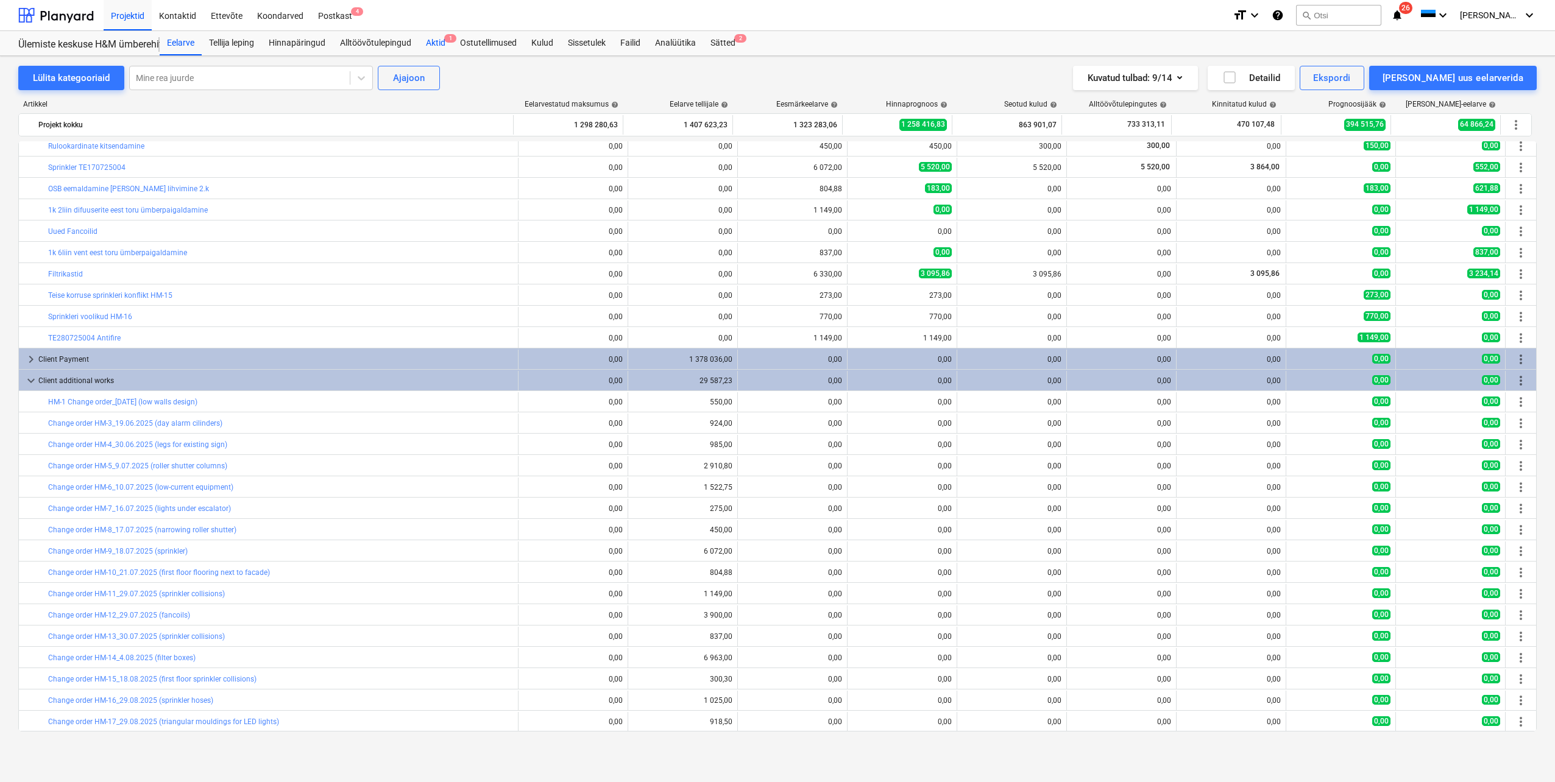
click at [431, 43] on div "Aktid 1" at bounding box center [436, 43] width 34 height 24
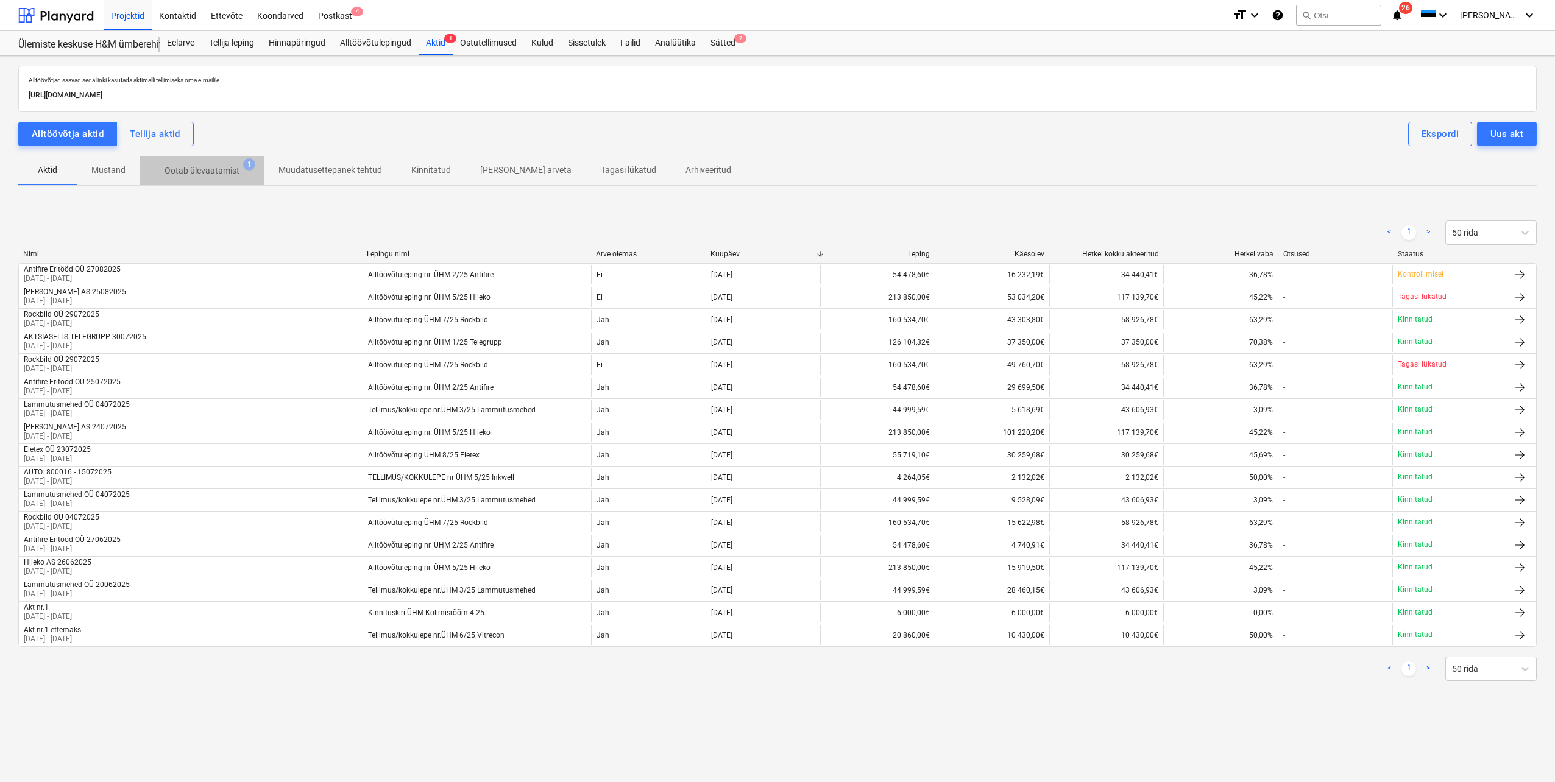
click at [214, 175] on p "Ootab ülevaatamist" at bounding box center [201, 170] width 75 height 13
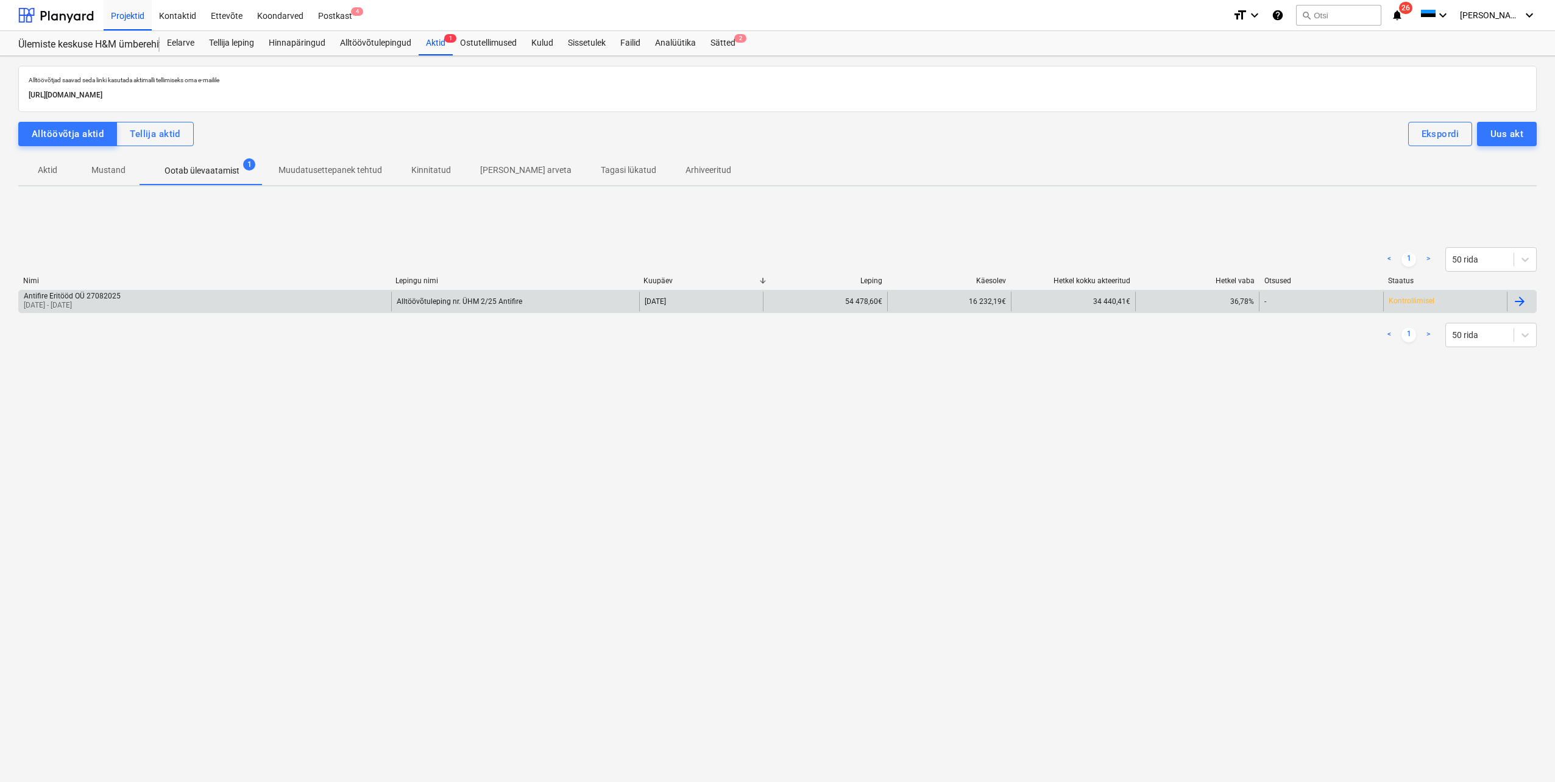
click at [171, 309] on div "Antifire Eritööd OÜ 27082025 [DATE] - [DATE]" at bounding box center [205, 301] width 372 height 19
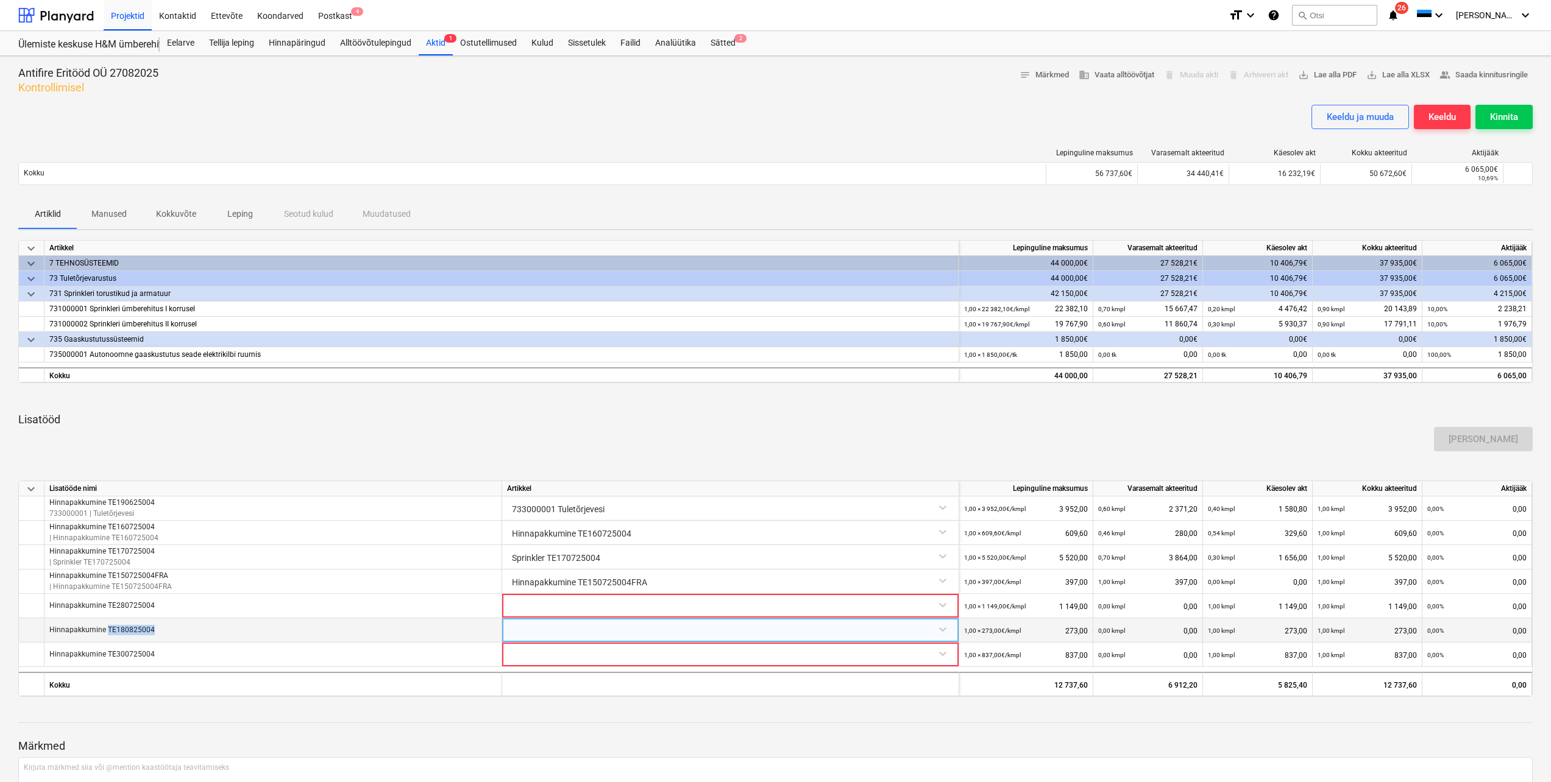
drag, startPoint x: 164, startPoint y: 631, endPoint x: 106, endPoint y: 631, distance: 58.5
click at [106, 631] on div "Hinnapakkumine TE180825004" at bounding box center [273, 630] width 458 height 24
copy p "TE180825004"
click at [944, 631] on div at bounding box center [730, 628] width 447 height 21
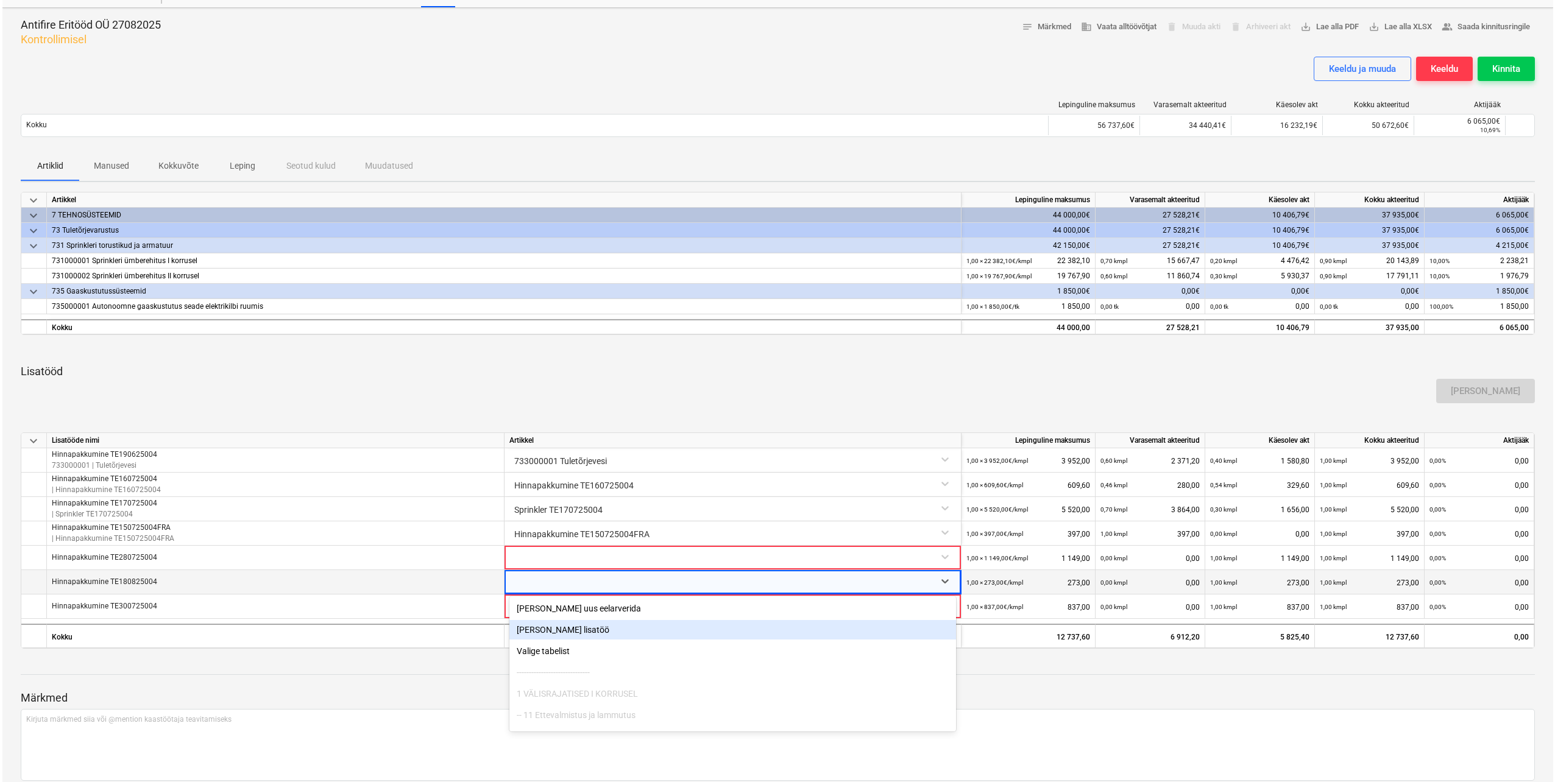
scroll to position [52, 0]
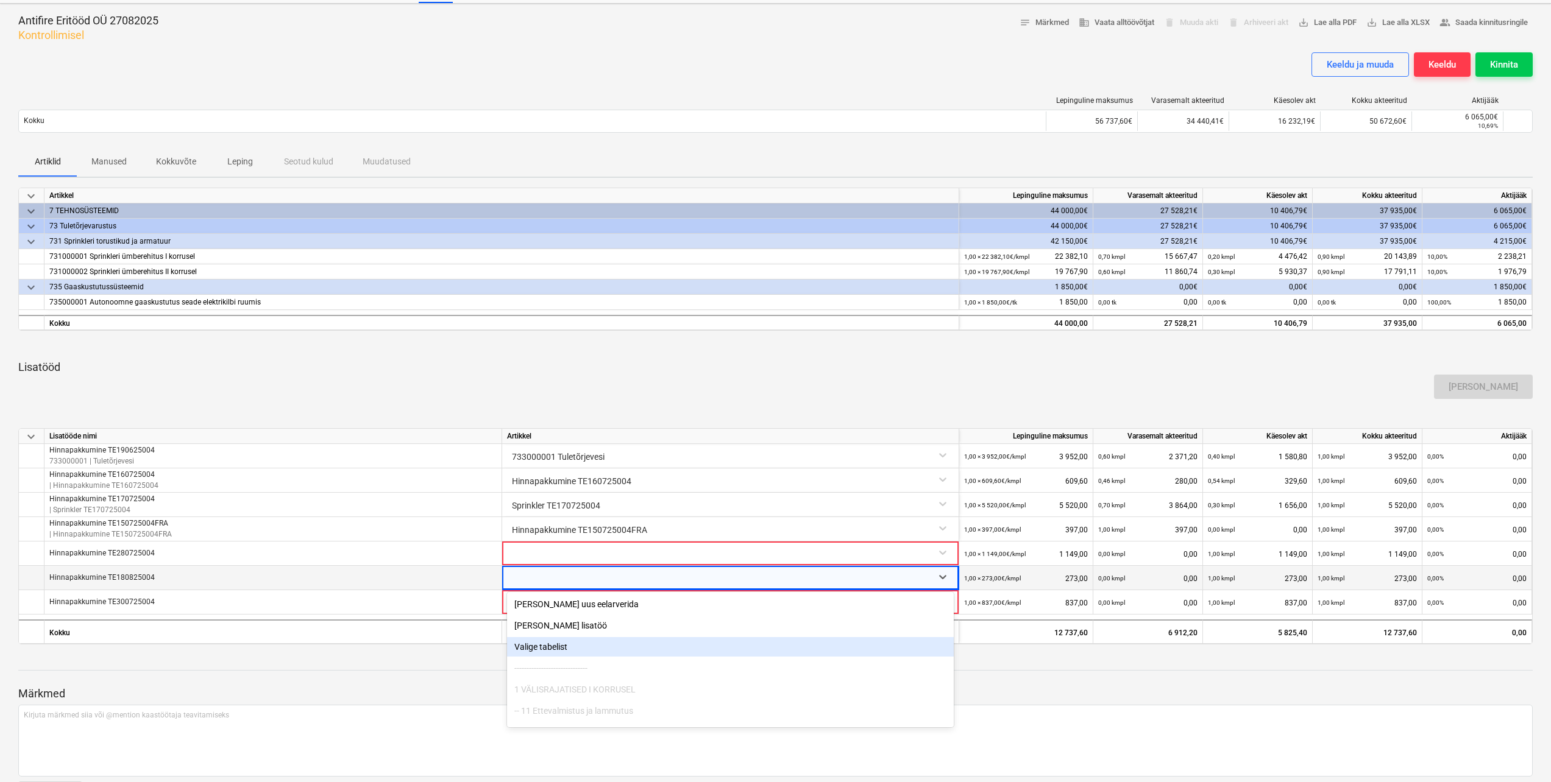
click at [549, 646] on div "Valige tabelist" at bounding box center [730, 646] width 447 height 19
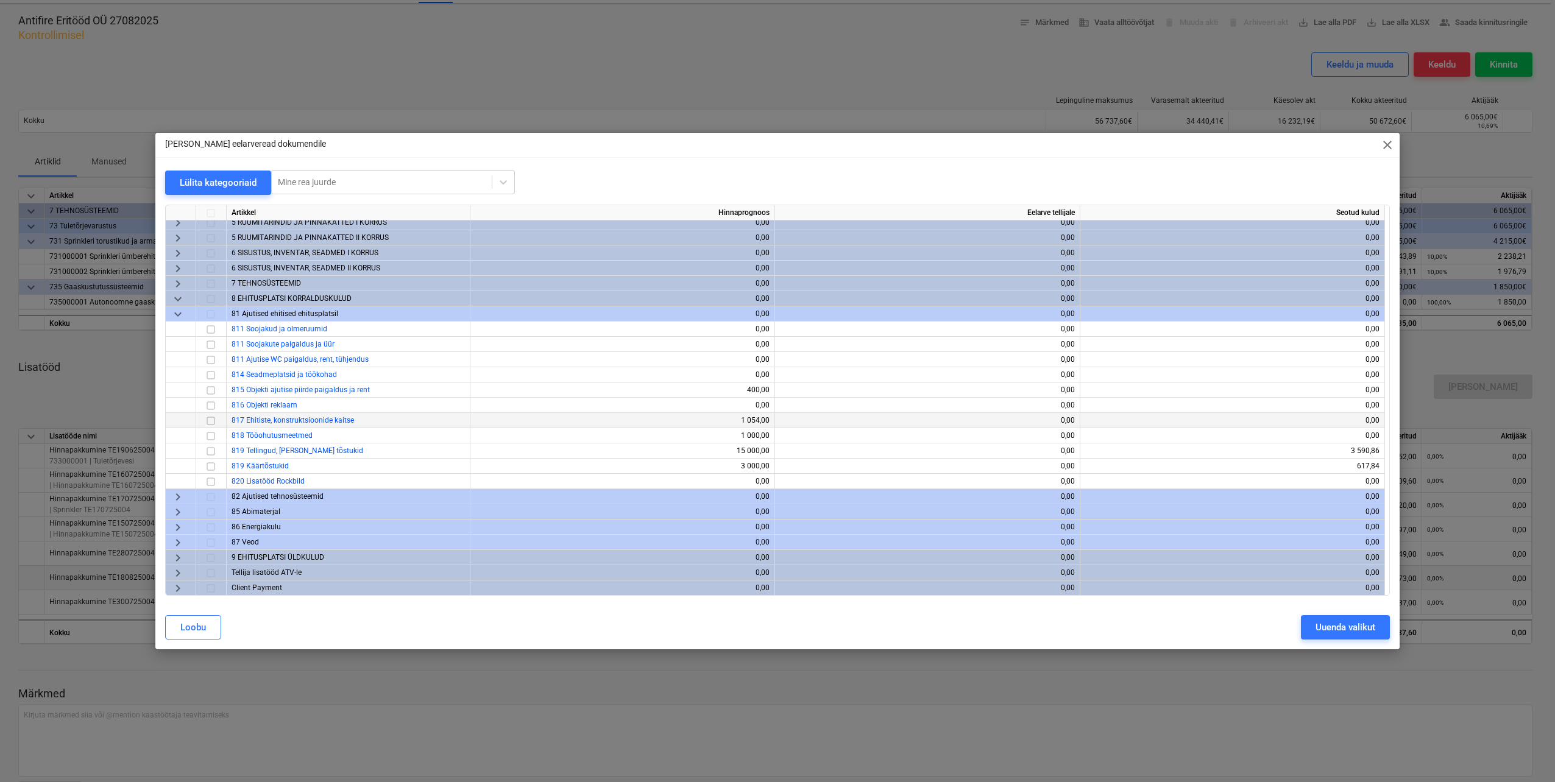
scroll to position [52, 0]
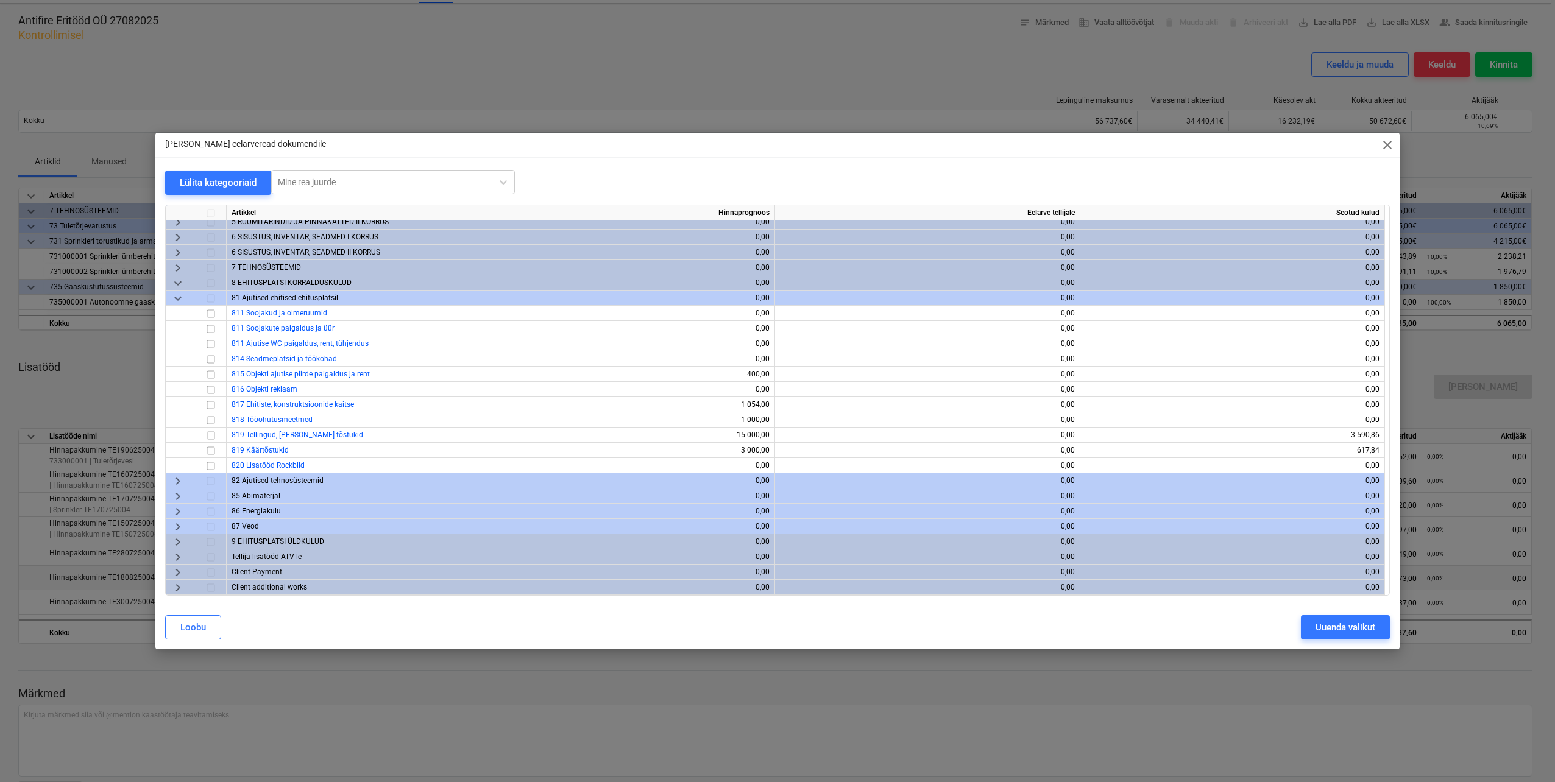
click at [175, 557] on span "keyboard_arrow_right" at bounding box center [178, 557] width 15 height 15
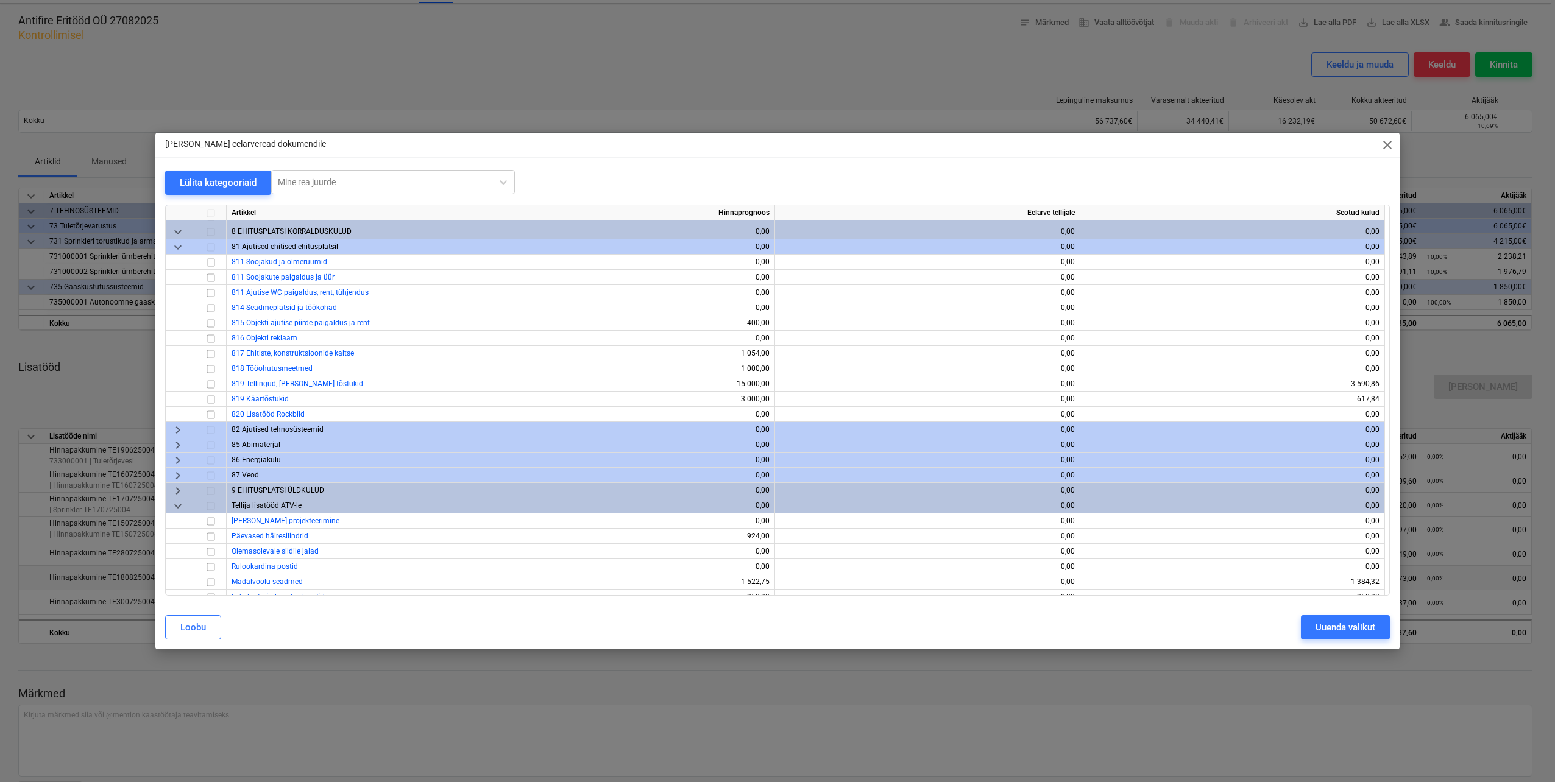
scroll to position [295, 0]
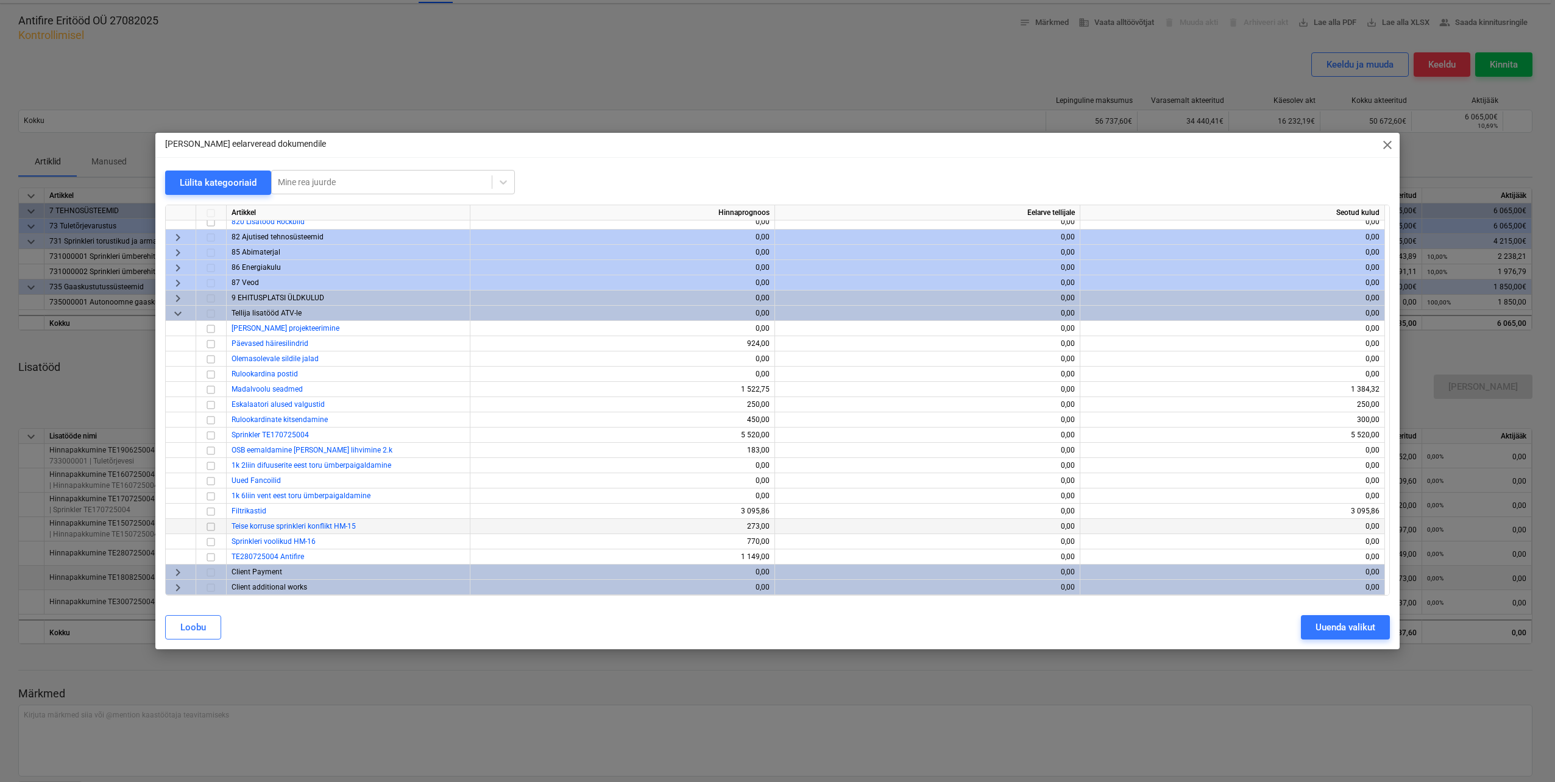
click at [213, 528] on input "checkbox" at bounding box center [210, 527] width 15 height 15
click at [1332, 631] on div "Uuenda valikut" at bounding box center [1345, 628] width 60 height 16
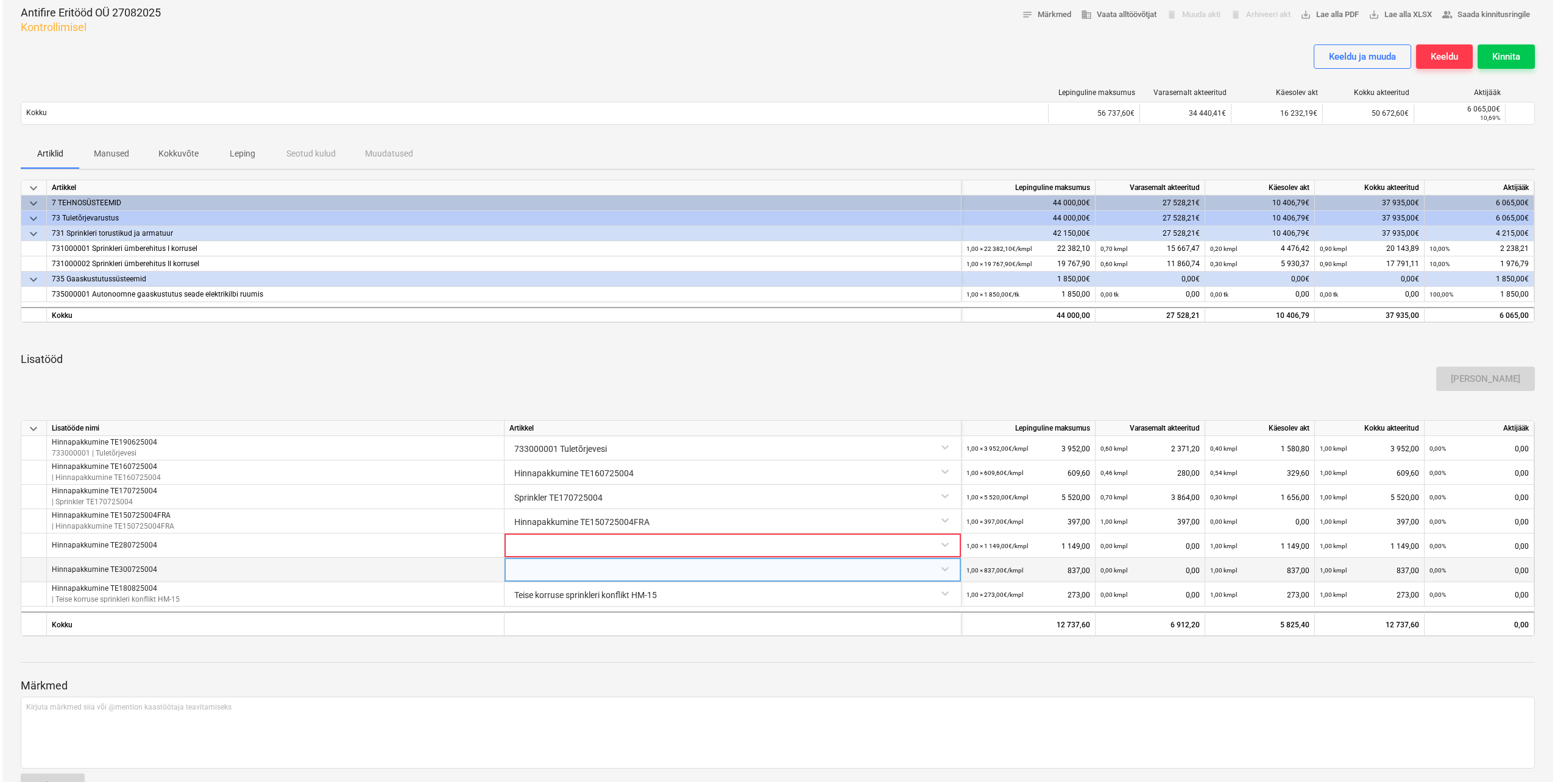
scroll to position [61, 0]
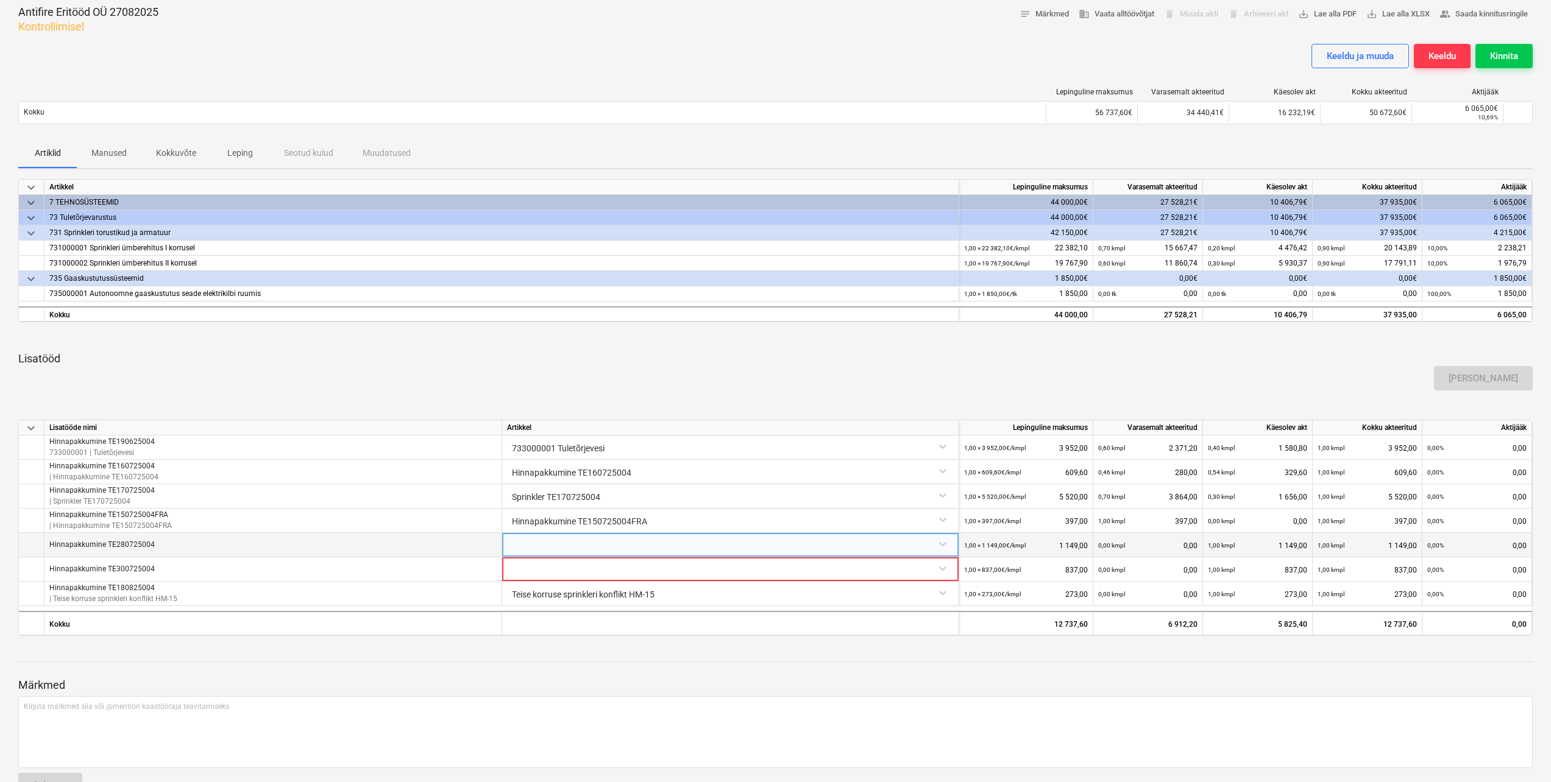
click at [940, 547] on div at bounding box center [730, 543] width 447 height 21
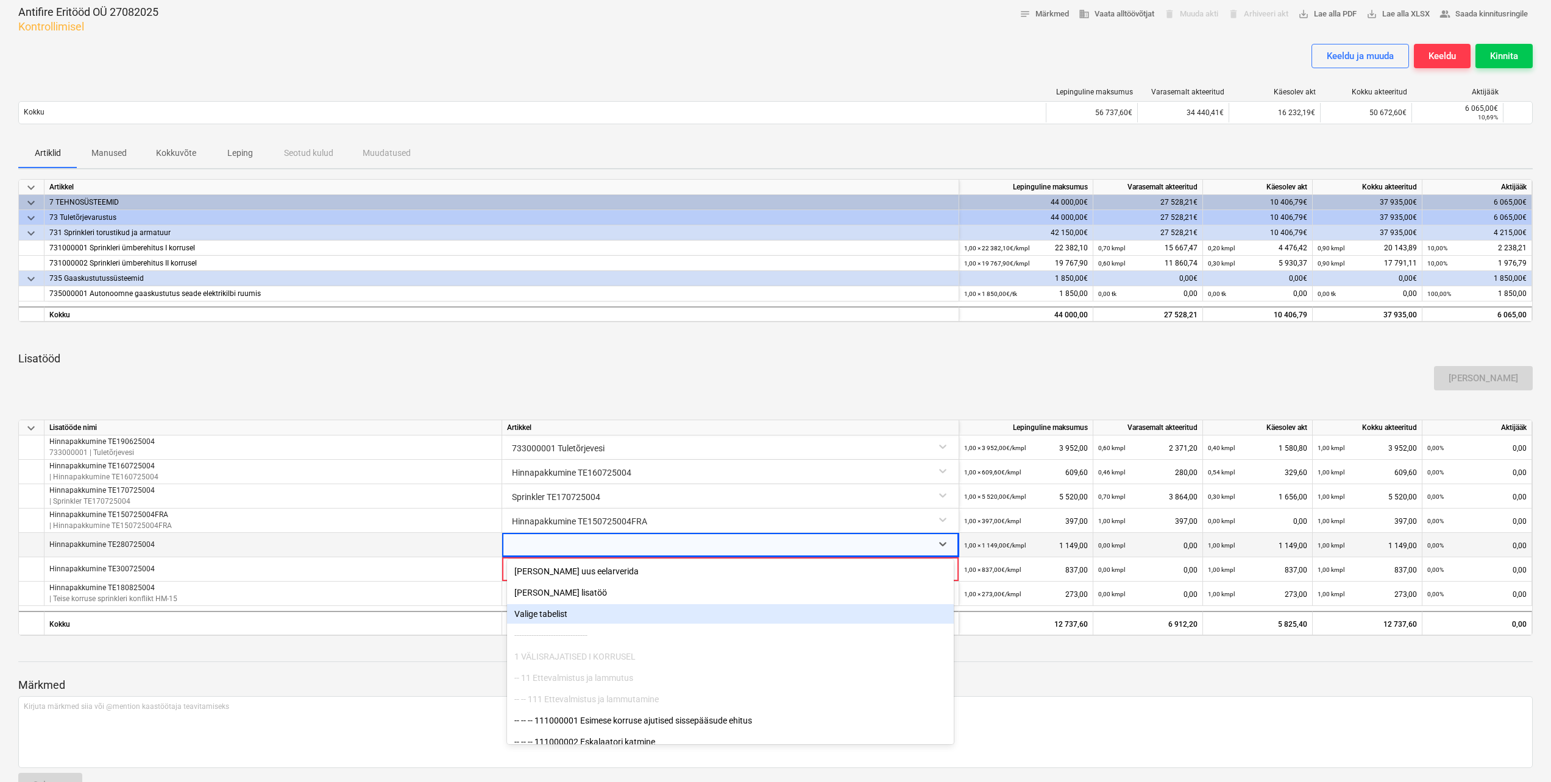
click at [578, 620] on div "Valige tabelist" at bounding box center [730, 613] width 447 height 19
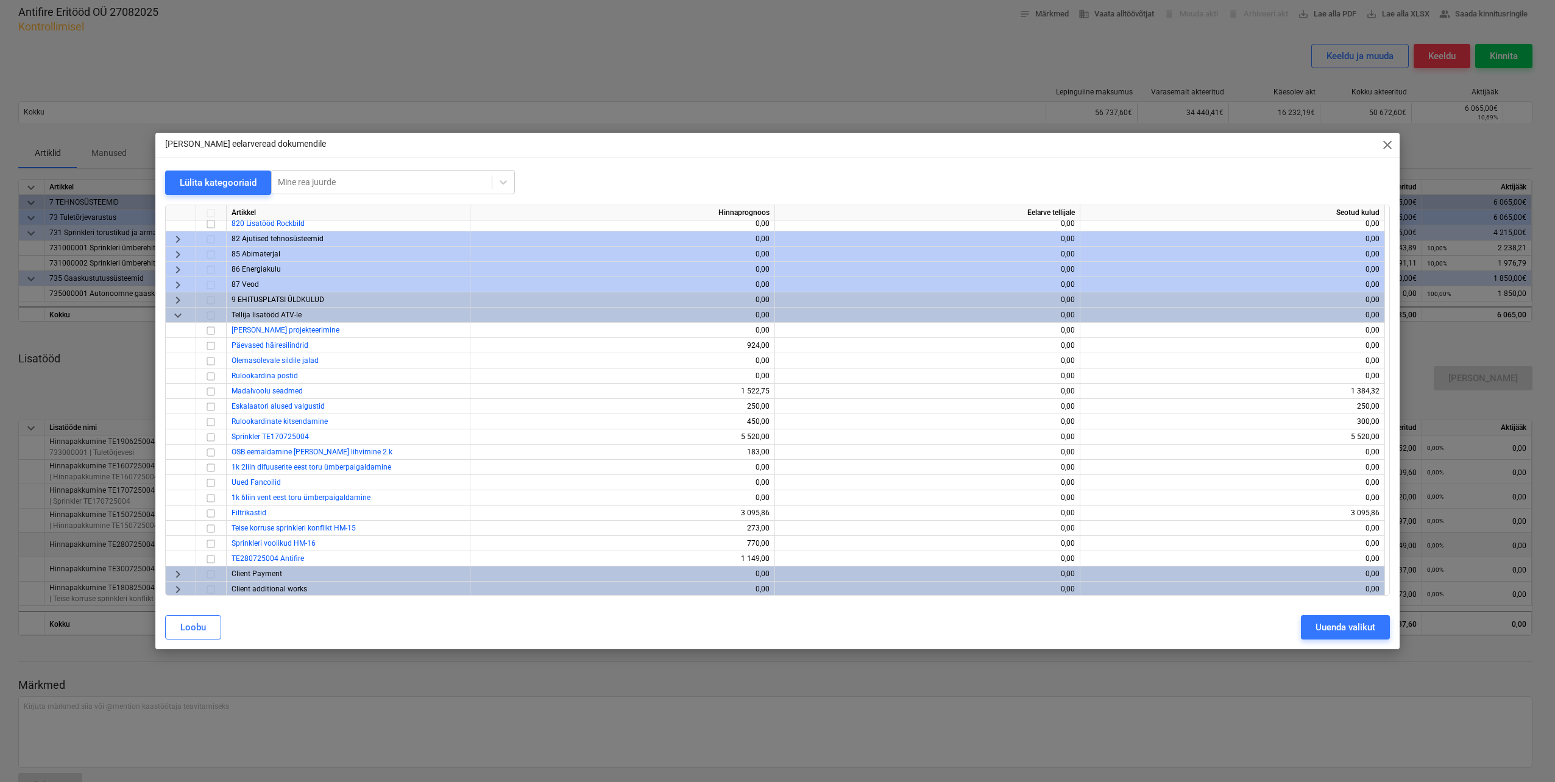
scroll to position [295, 0]
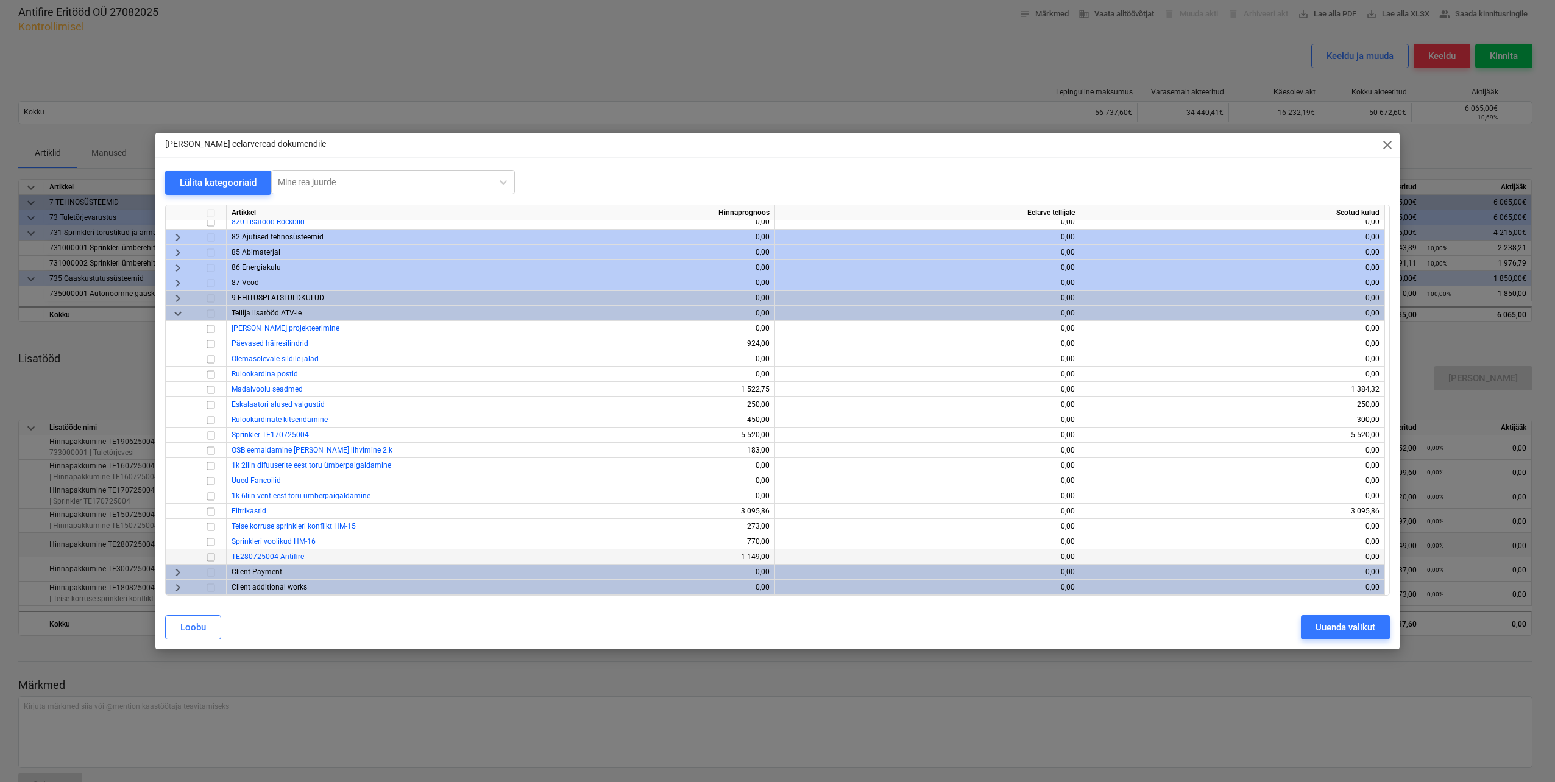
click at [213, 557] on input "checkbox" at bounding box center [210, 557] width 15 height 15
click at [1311, 623] on button "Uuenda valikut" at bounding box center [1345, 627] width 89 height 24
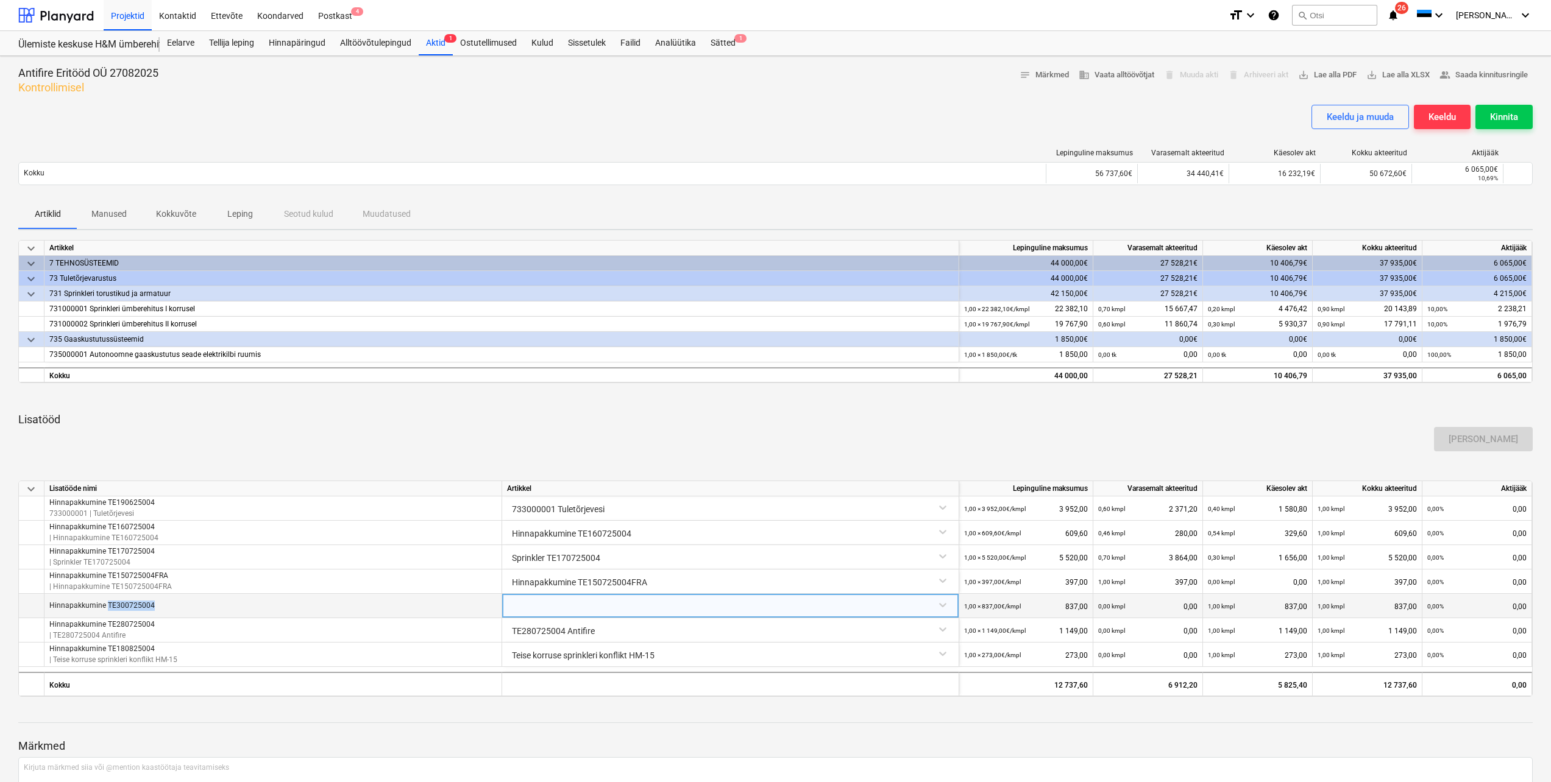
drag, startPoint x: 154, startPoint y: 604, endPoint x: 107, endPoint y: 607, distance: 47.6
click at [107, 607] on div "Hinnapakkumine TE300725004" at bounding box center [273, 606] width 458 height 24
copy p "TE300725004"
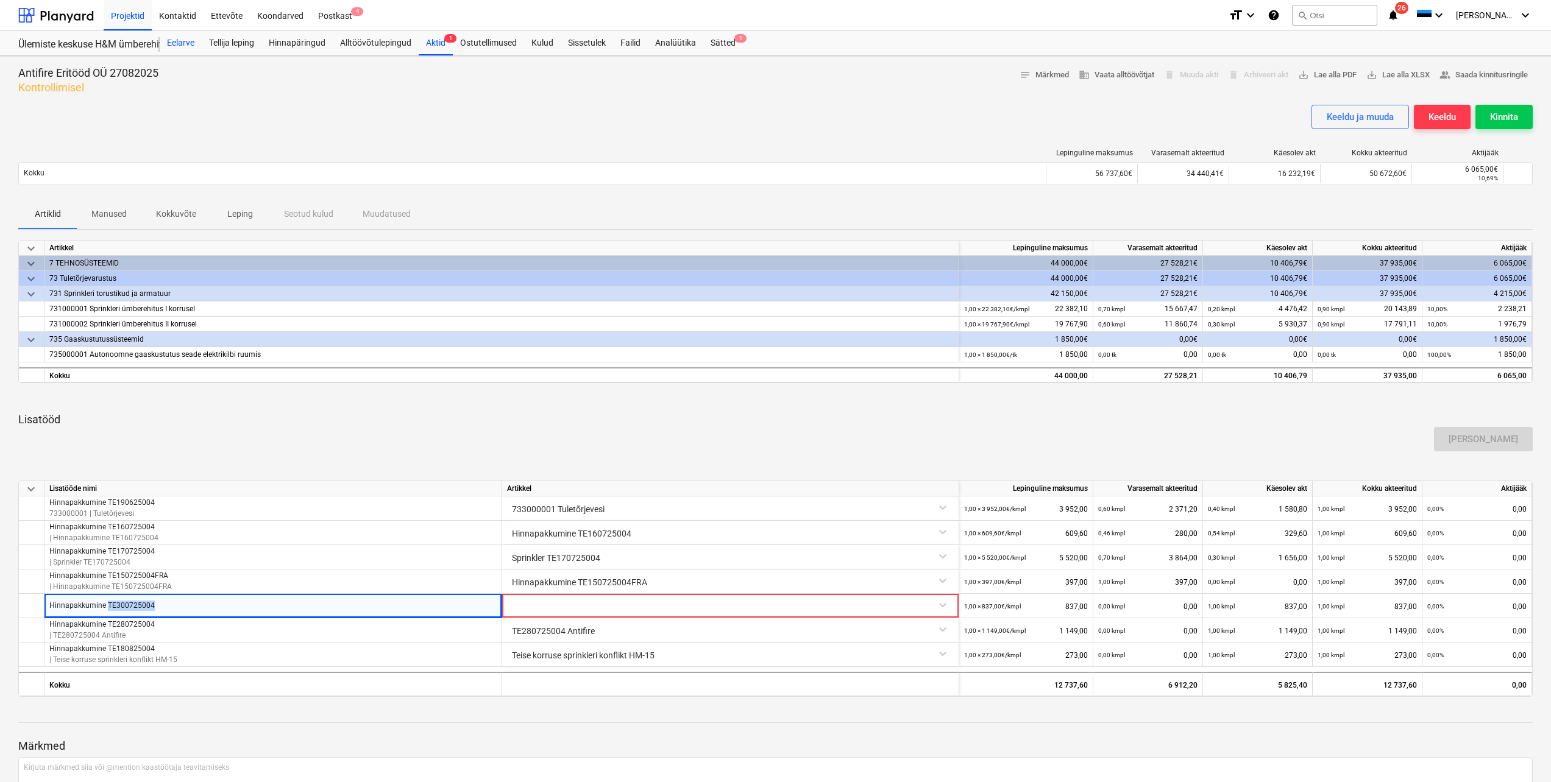
click at [182, 46] on div "Eelarve" at bounding box center [181, 43] width 42 height 24
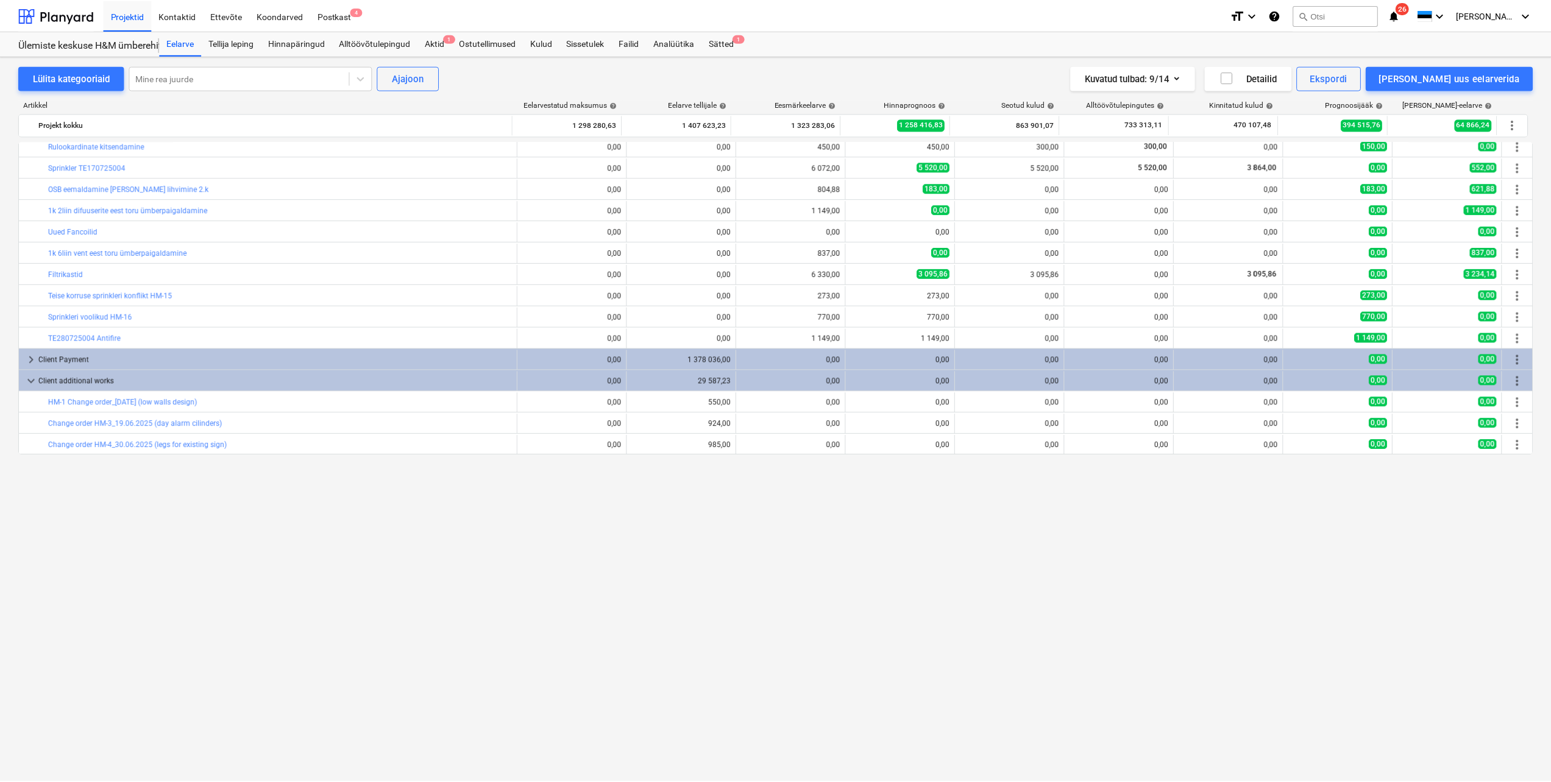
scroll to position [43, 0]
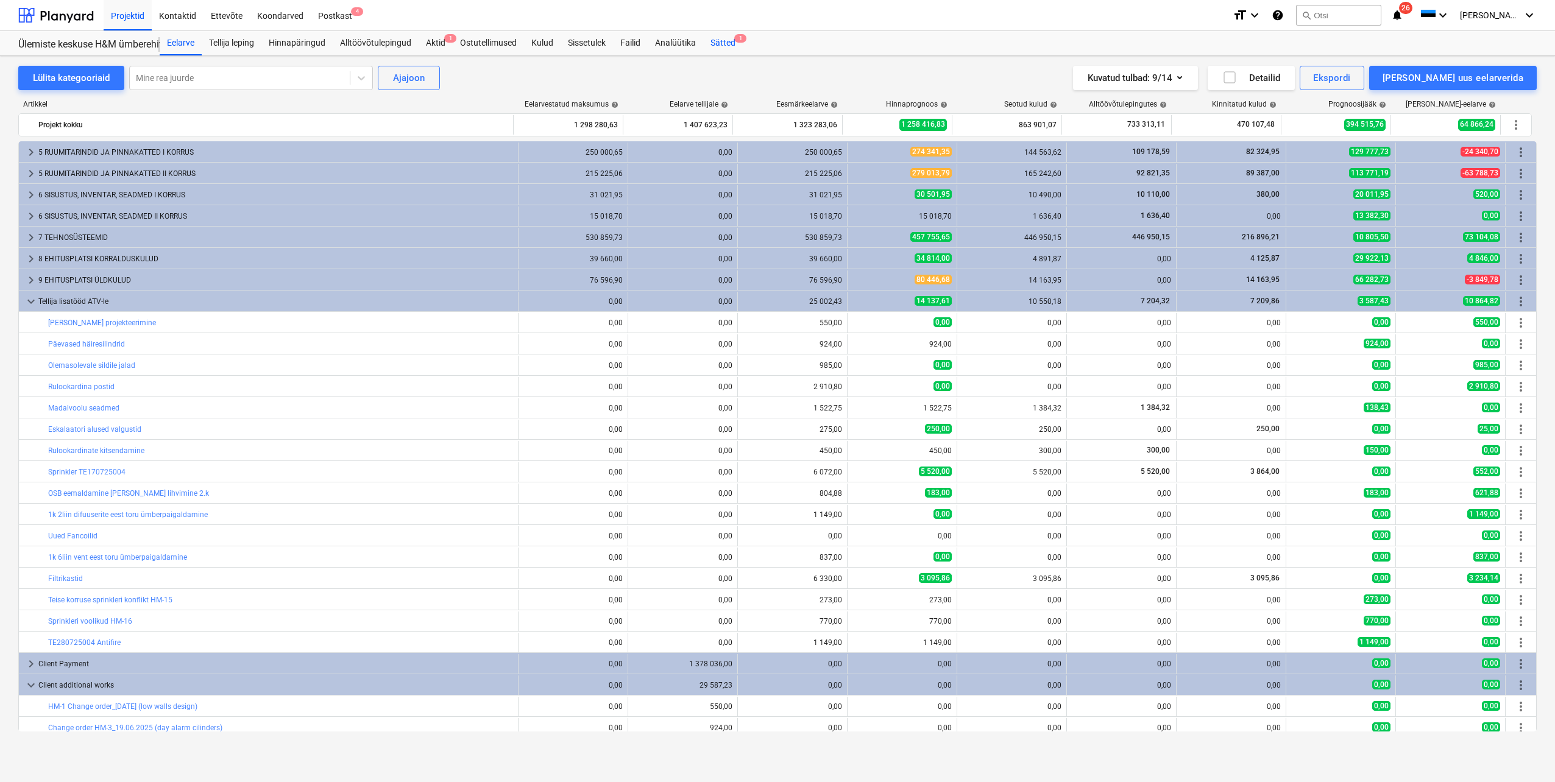
click at [717, 40] on div "Sätted 1" at bounding box center [723, 43] width 40 height 24
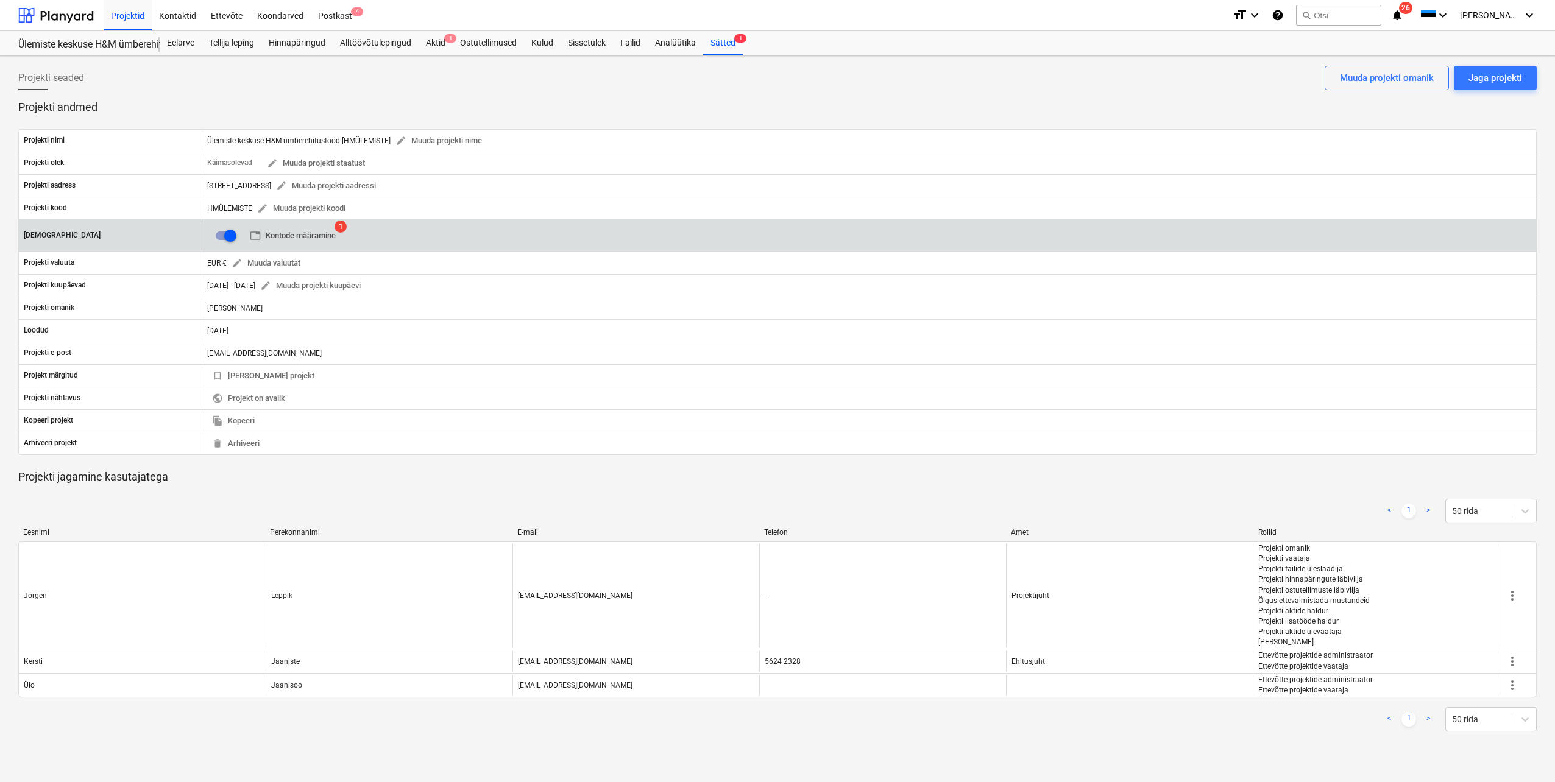
click at [320, 235] on span "table Kontode määramine" at bounding box center [293, 236] width 86 height 14
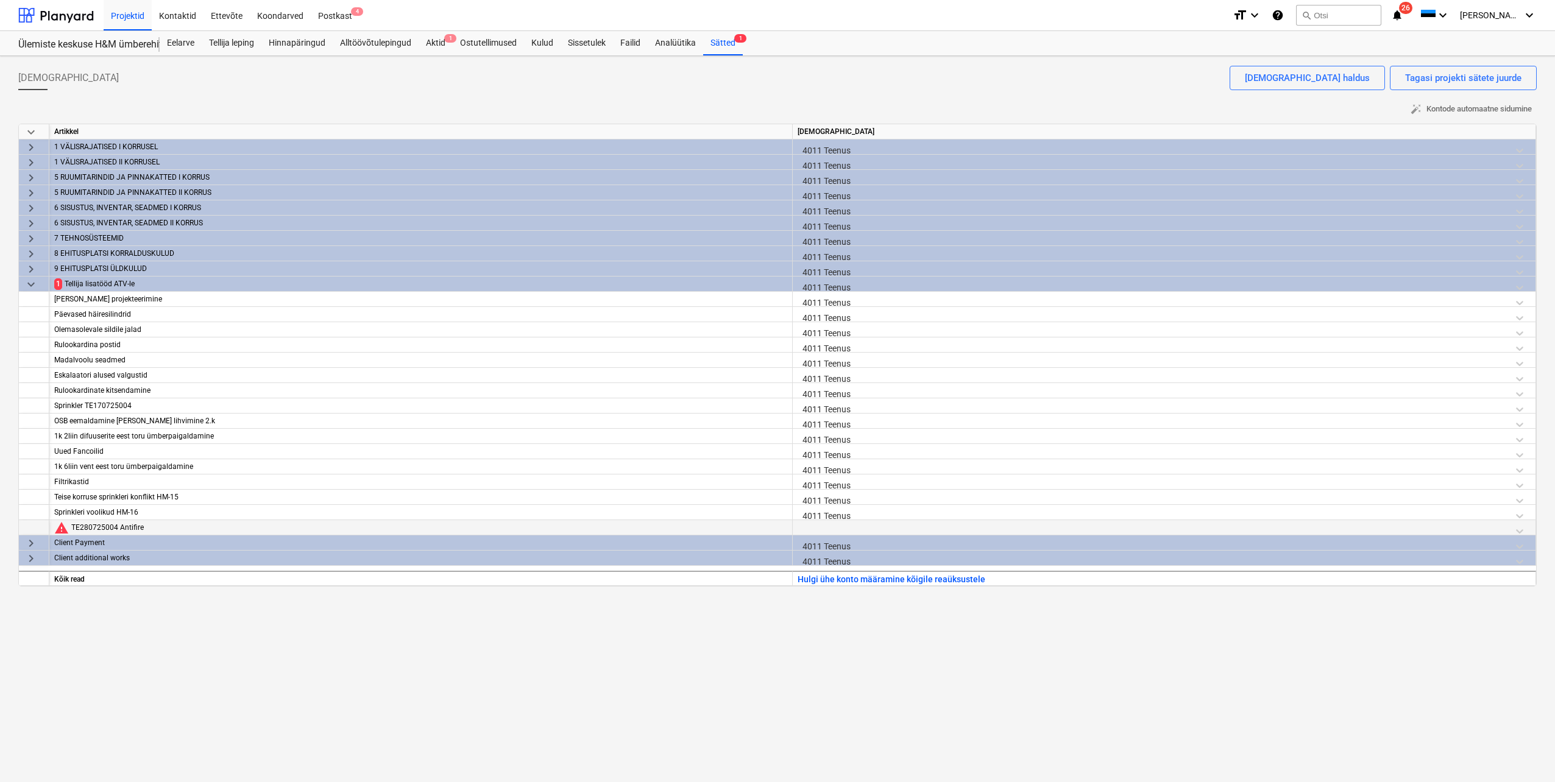
click at [818, 528] on div at bounding box center [1164, 530] width 733 height 21
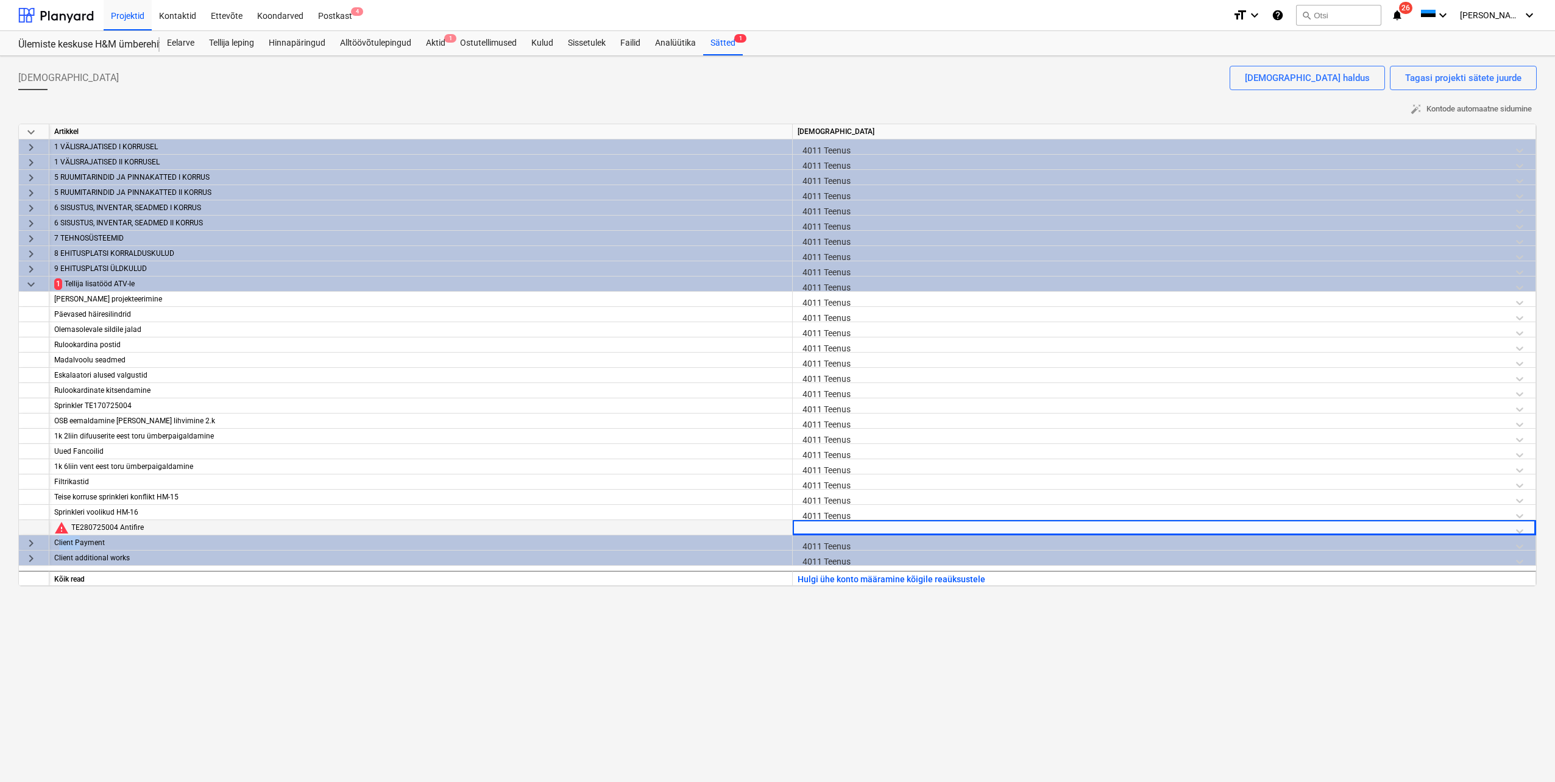
click at [818, 528] on div at bounding box center [1164, 530] width 733 height 21
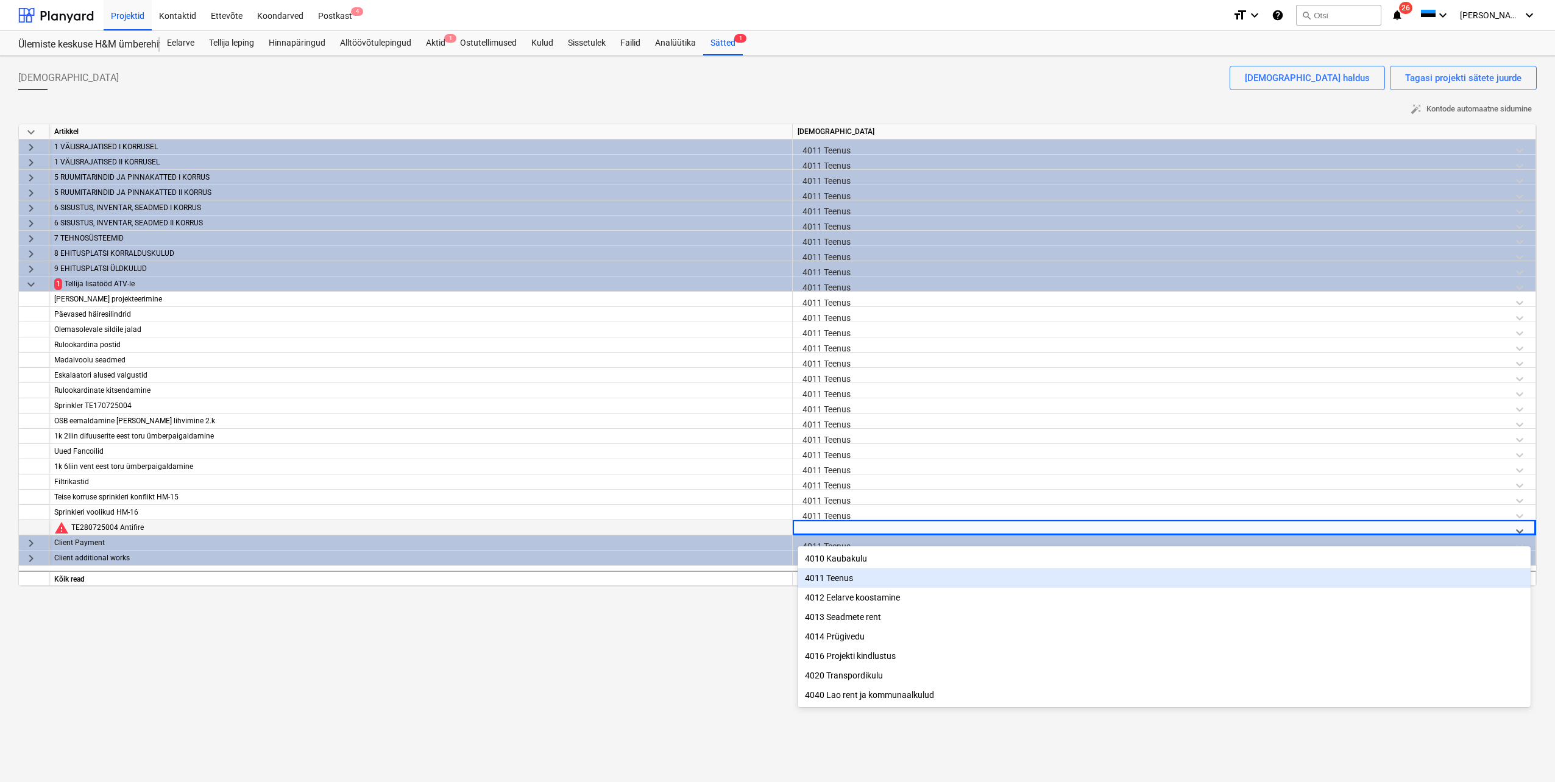
click at [835, 577] on div "4011 Teenus" at bounding box center [1164, 577] width 733 height 19
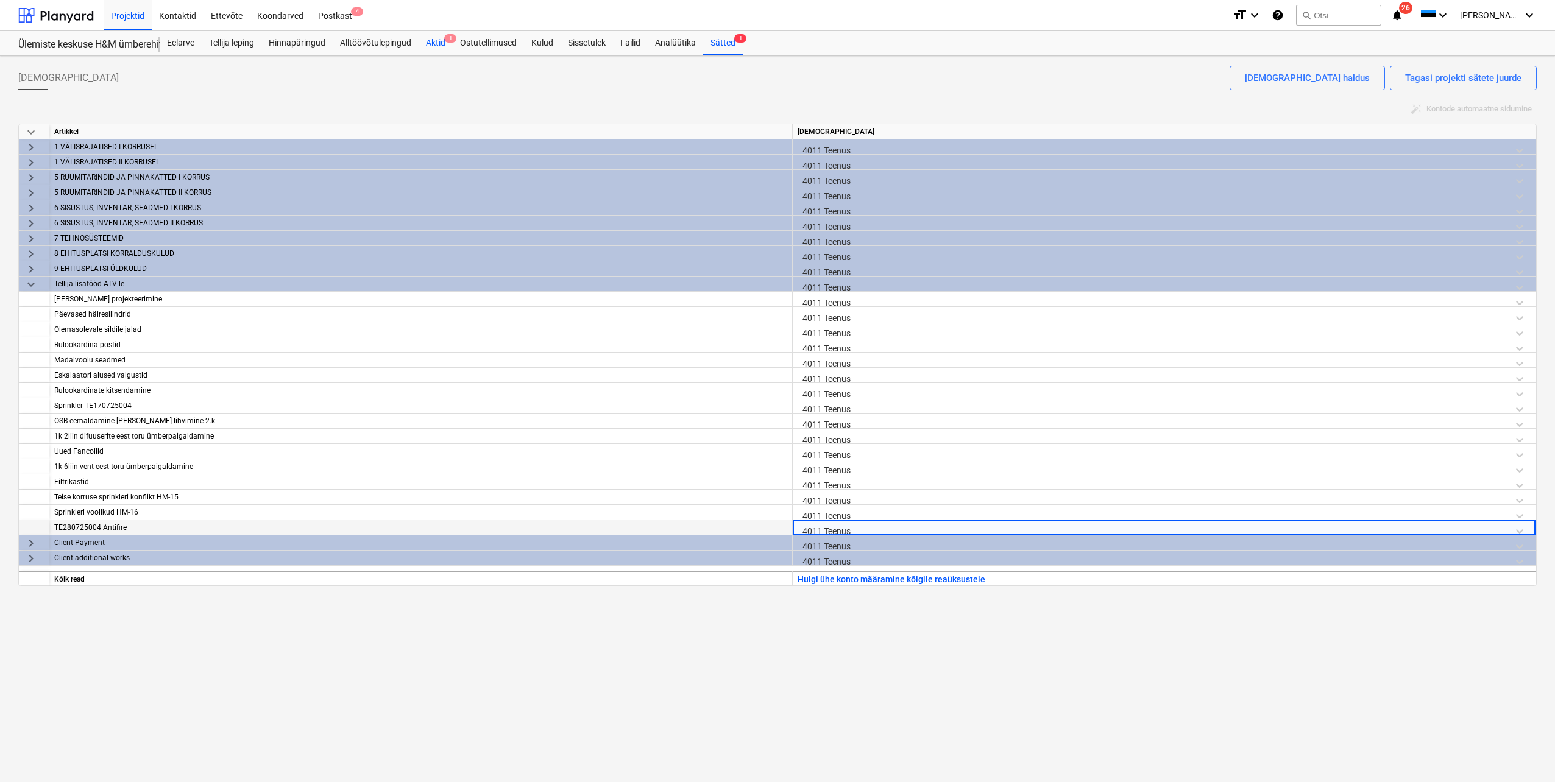
click at [440, 40] on div "Aktid 1" at bounding box center [436, 43] width 34 height 24
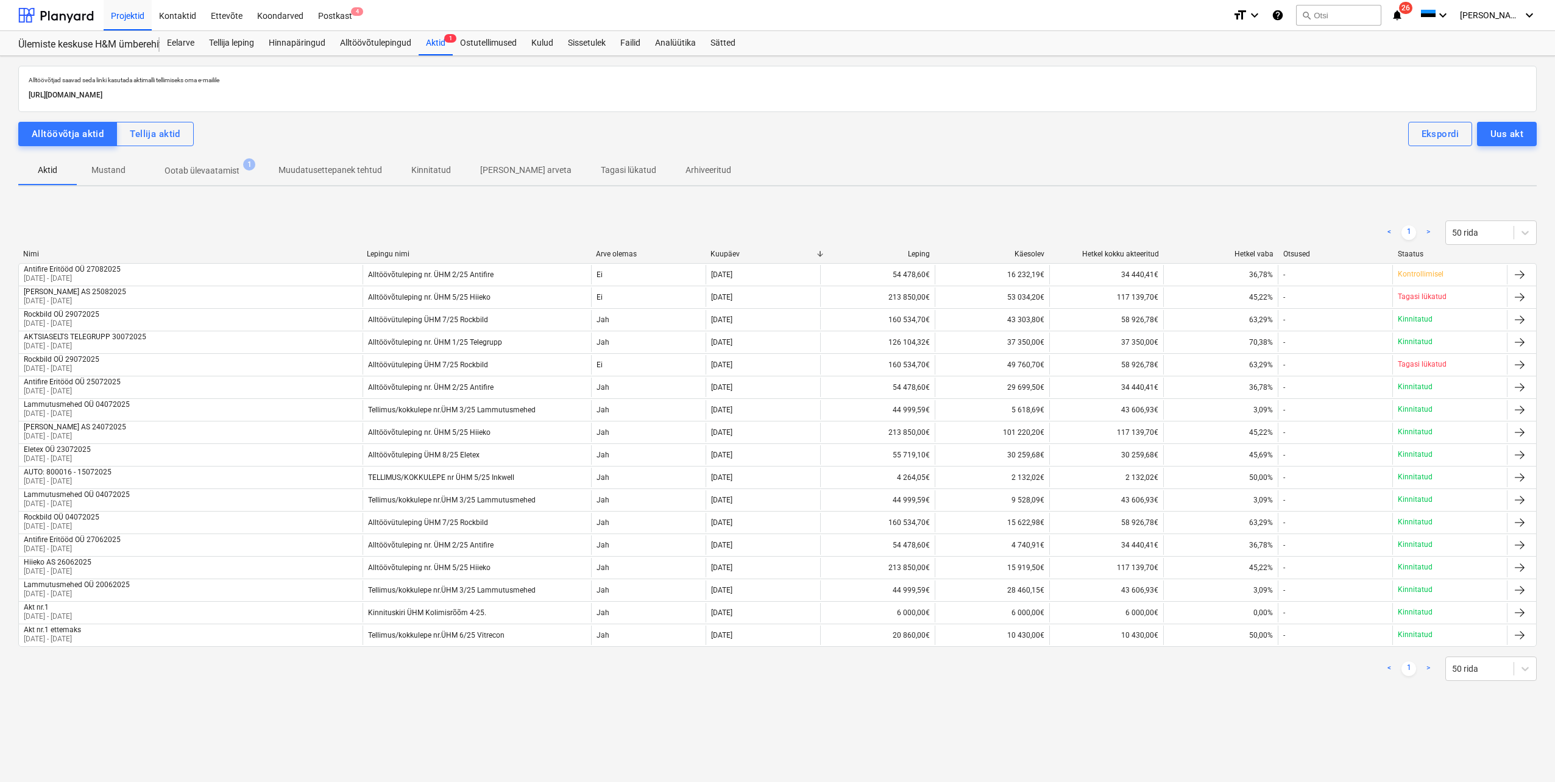
click at [210, 169] on p "Ootab ülevaatamist" at bounding box center [201, 170] width 75 height 13
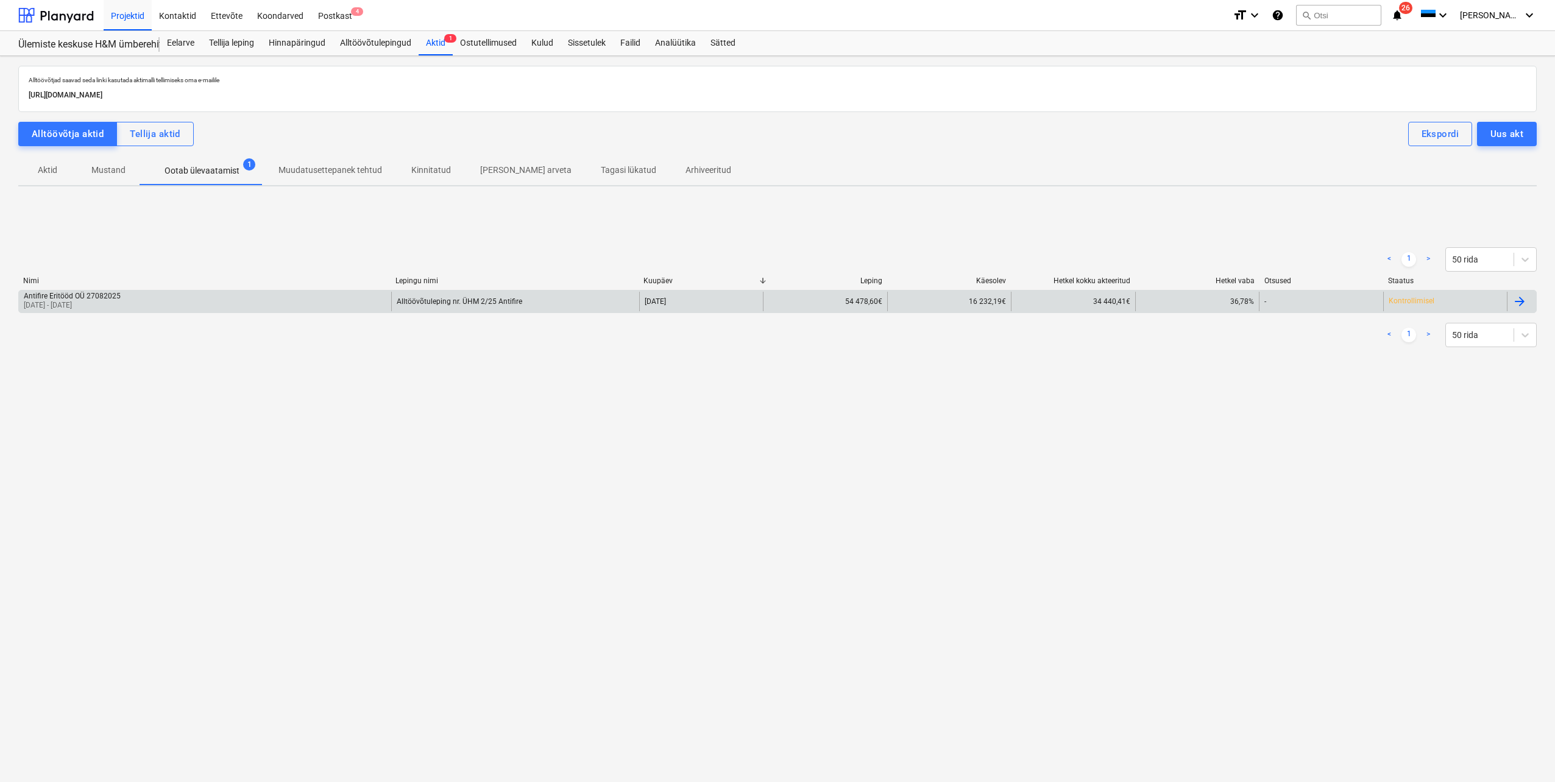
click at [158, 303] on div "Antifire Eritööd OÜ 27082025 [DATE] - [DATE]" at bounding box center [205, 301] width 372 height 19
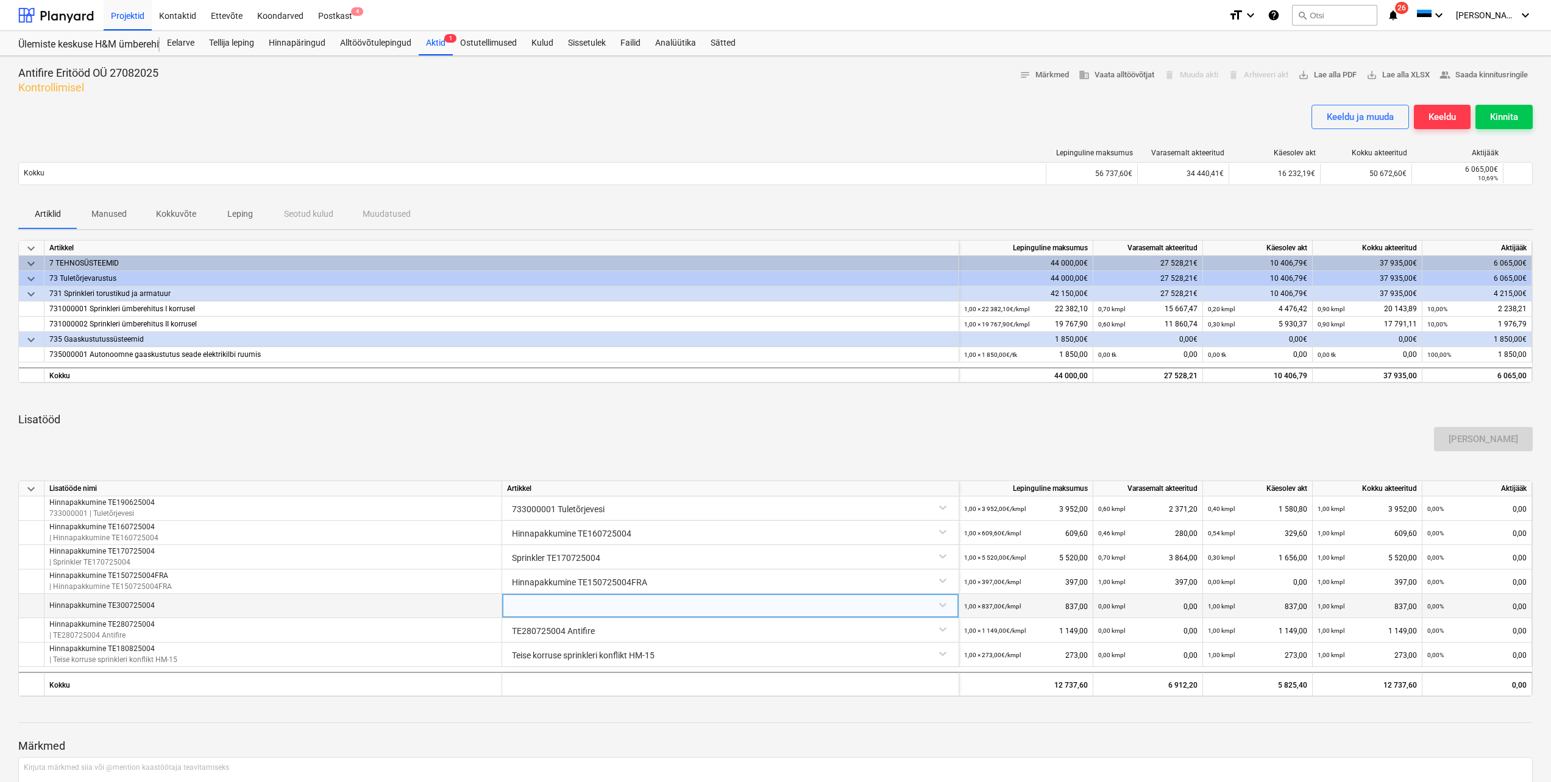
click at [595, 607] on div at bounding box center [730, 604] width 447 height 21
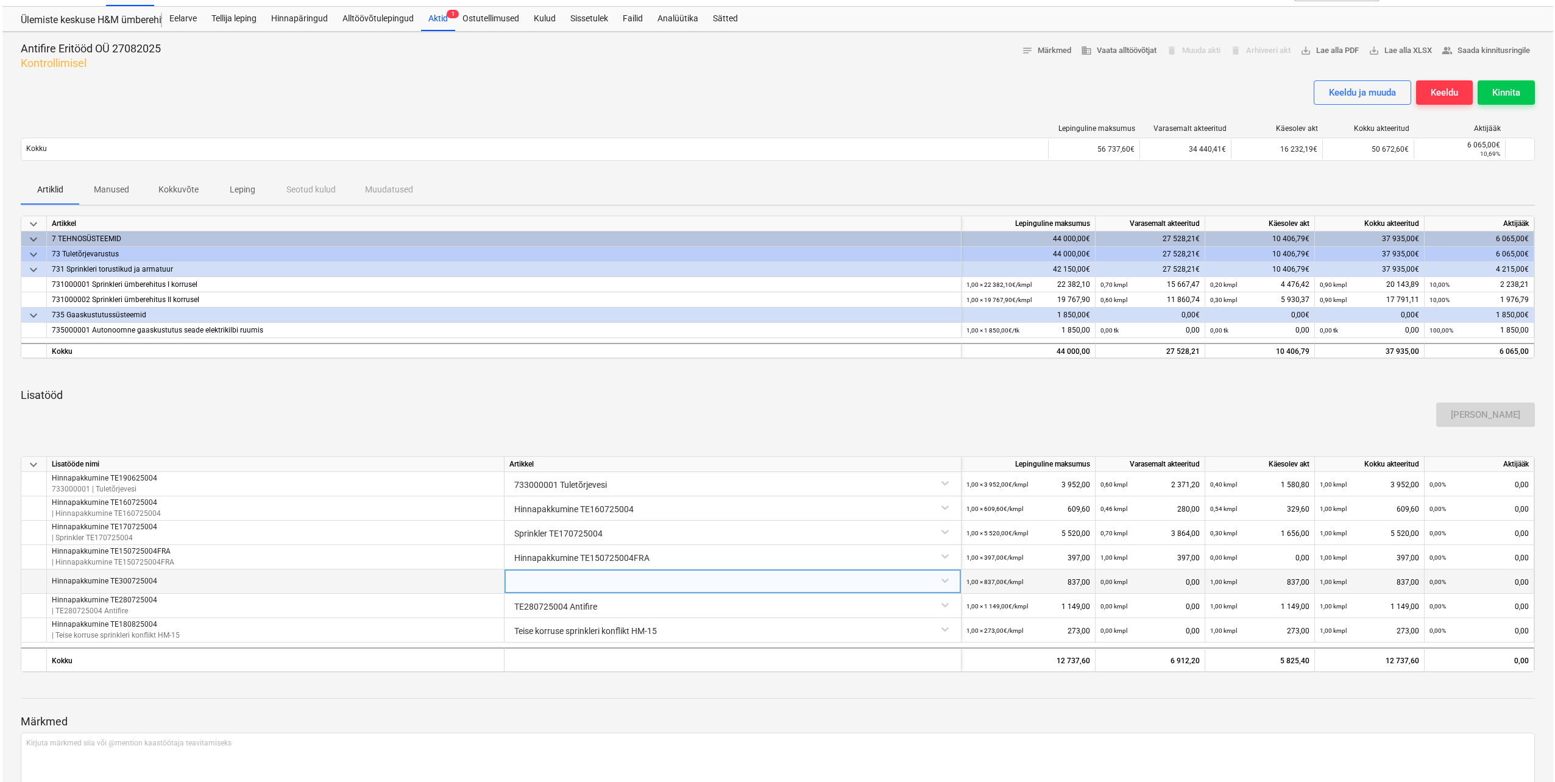
scroll to position [28, 0]
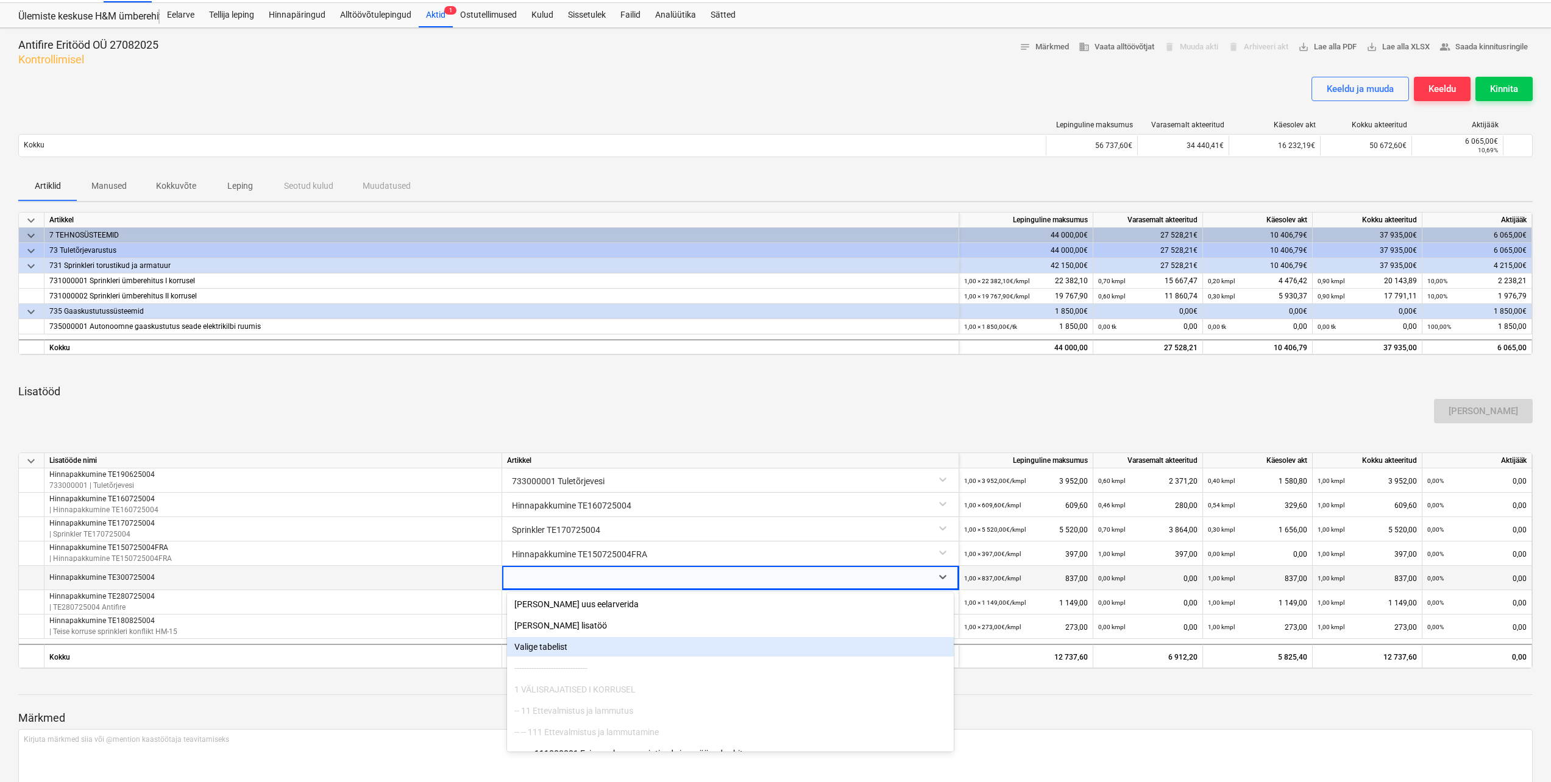
click at [562, 646] on div "Valige tabelist" at bounding box center [730, 646] width 447 height 19
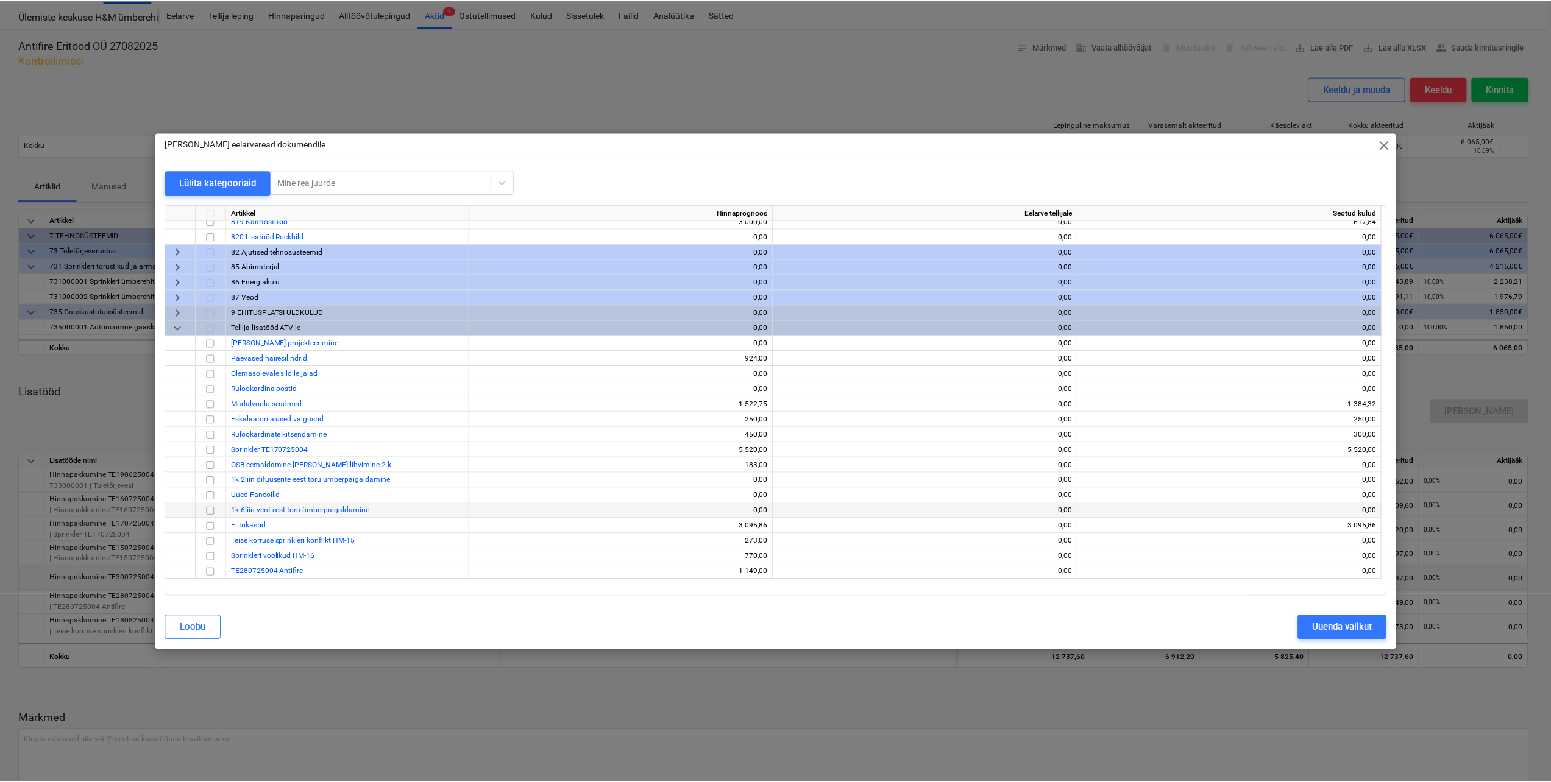
scroll to position [295, 0]
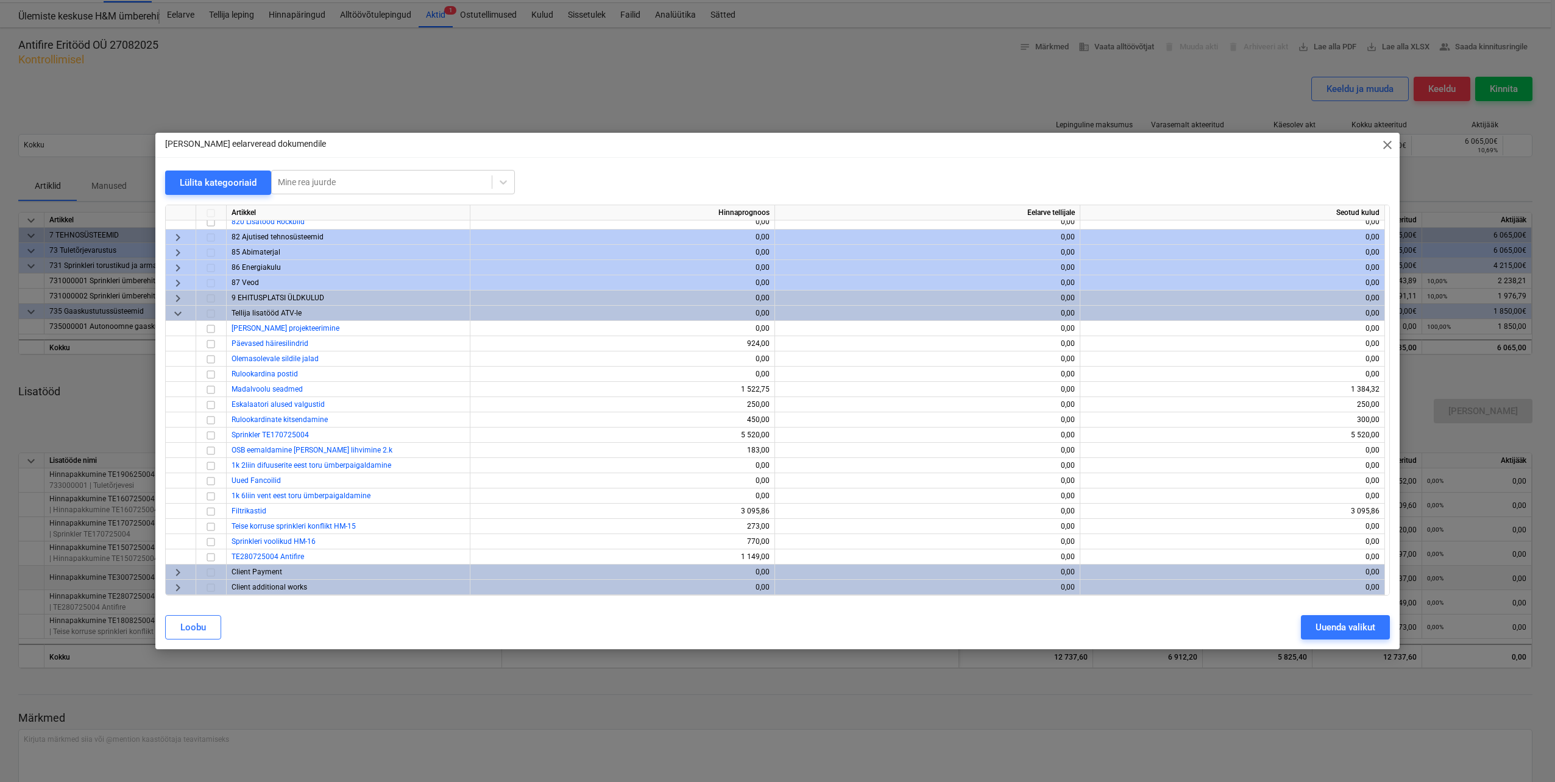
click at [1382, 146] on span "close" at bounding box center [1387, 145] width 15 height 15
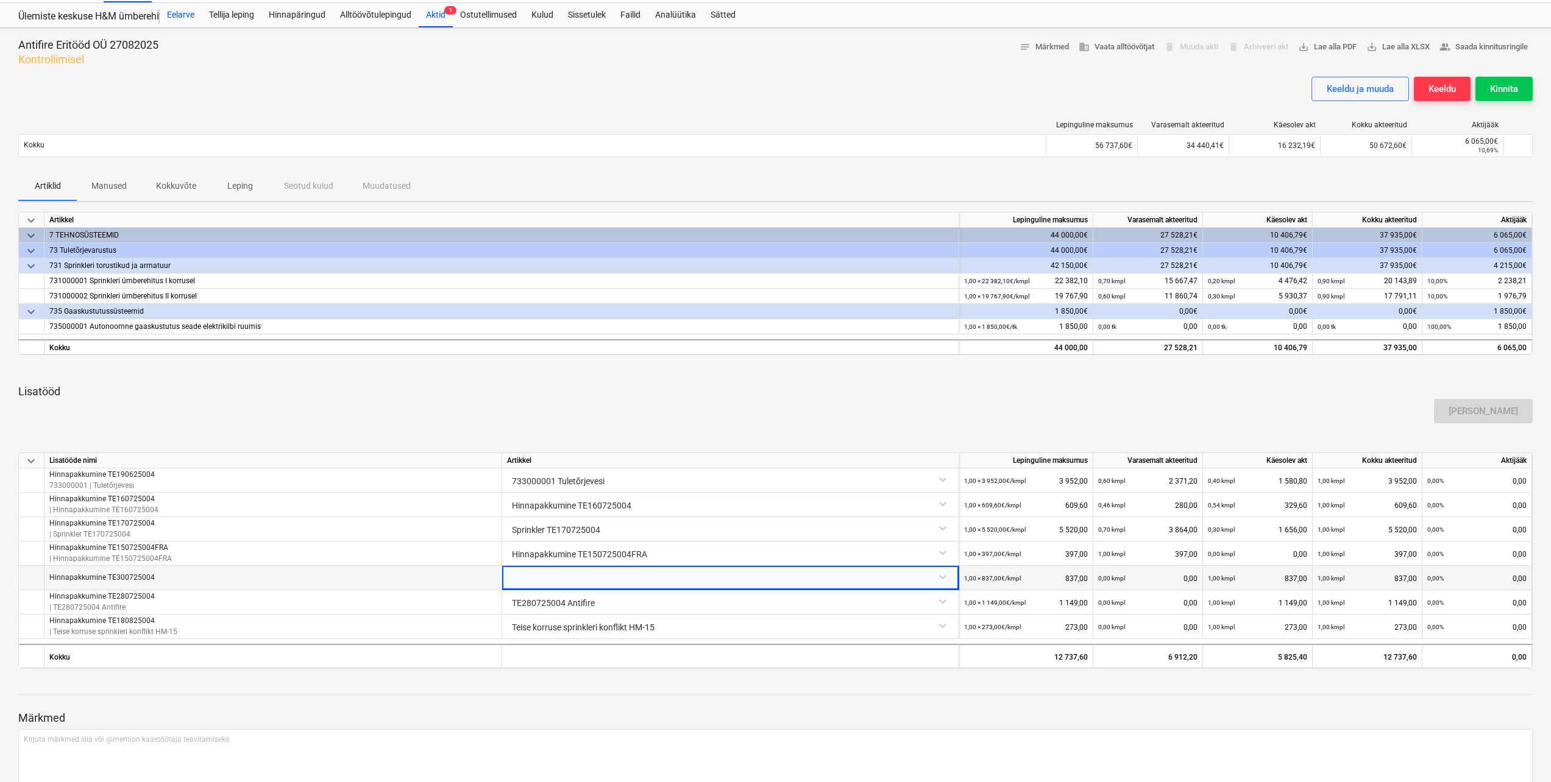
click at [186, 9] on div "Eelarve" at bounding box center [181, 15] width 42 height 24
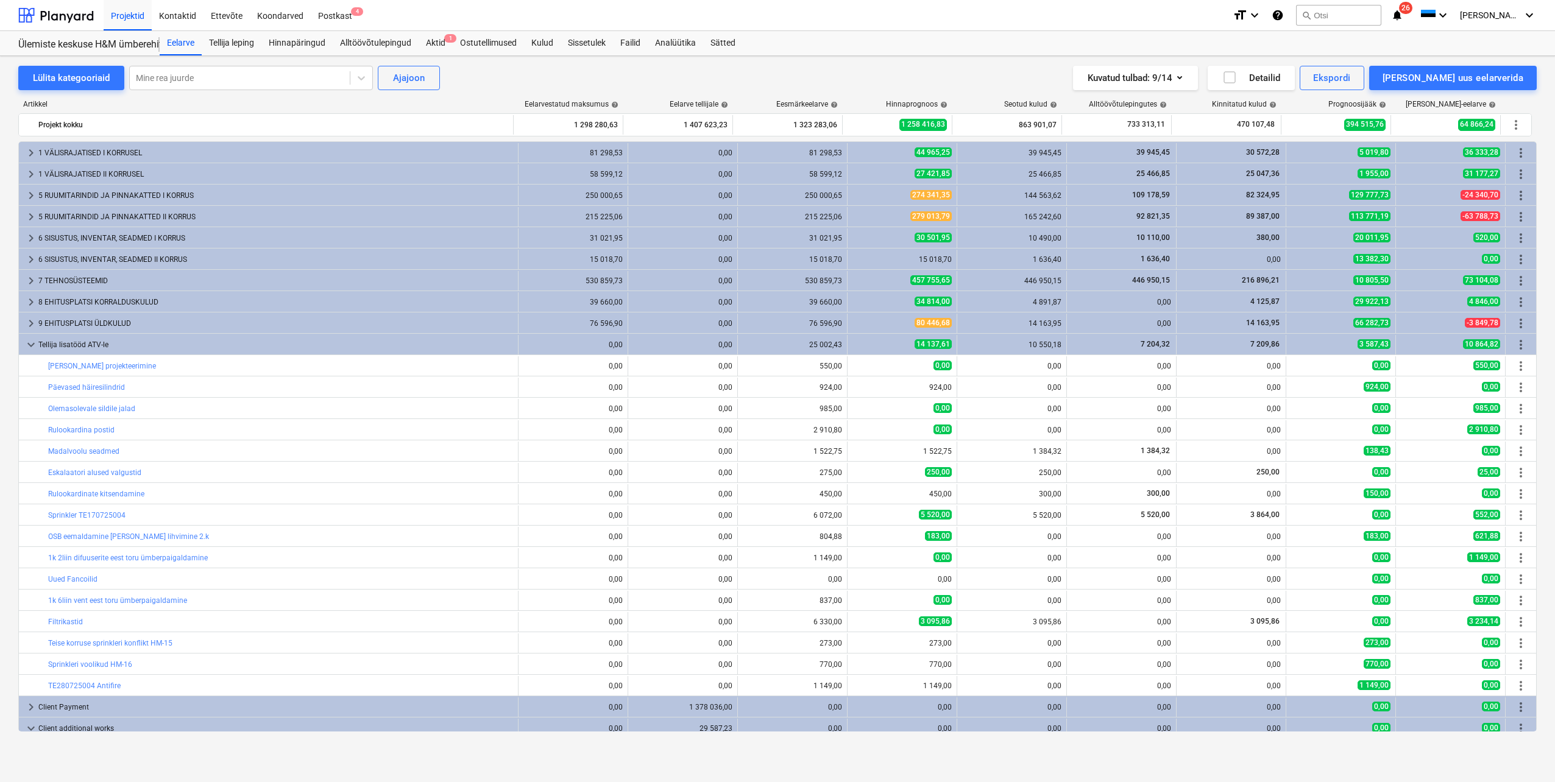
scroll to position [43, 0]
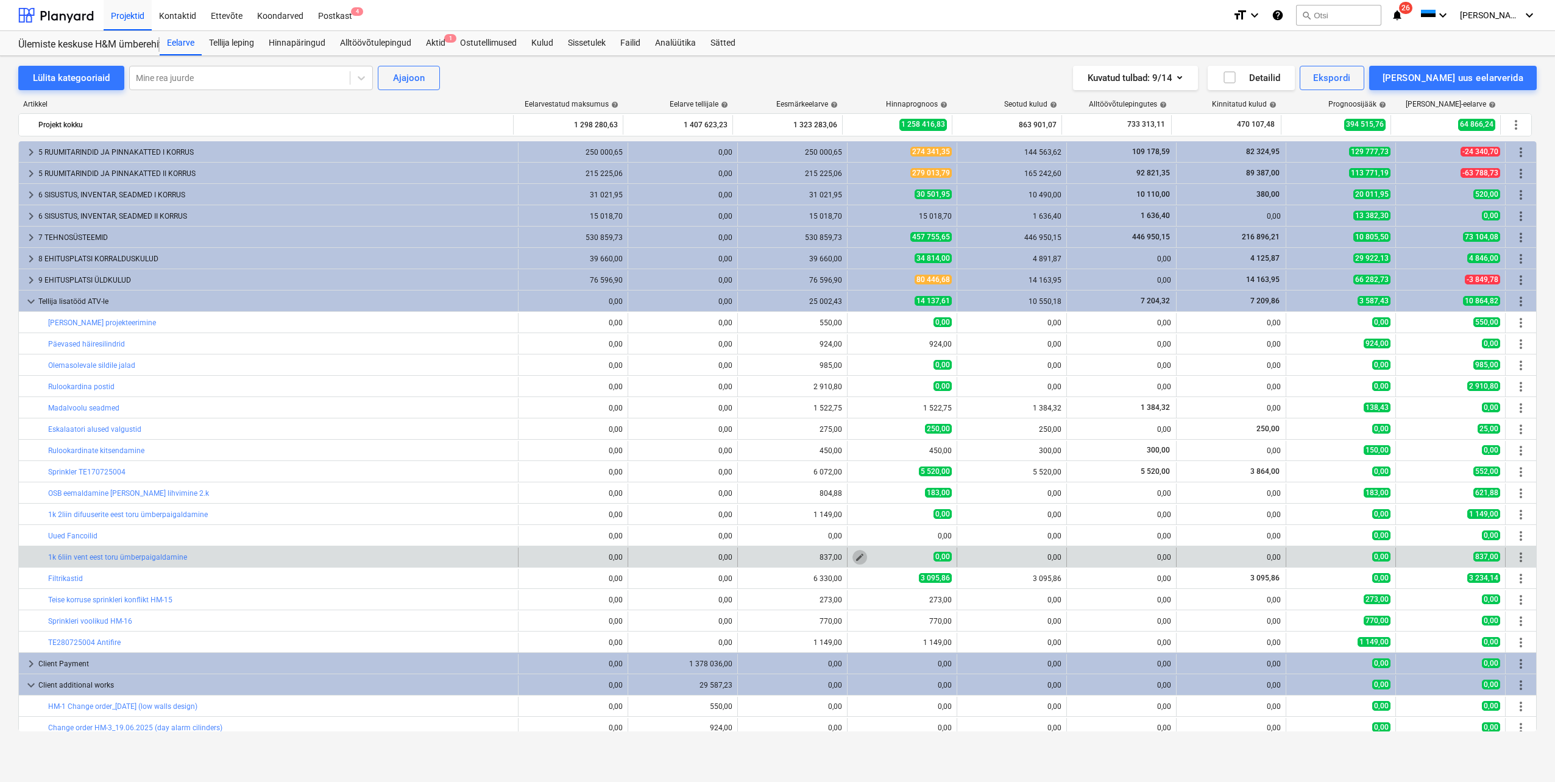
click at [855, 557] on span "edit" at bounding box center [860, 558] width 10 height 10
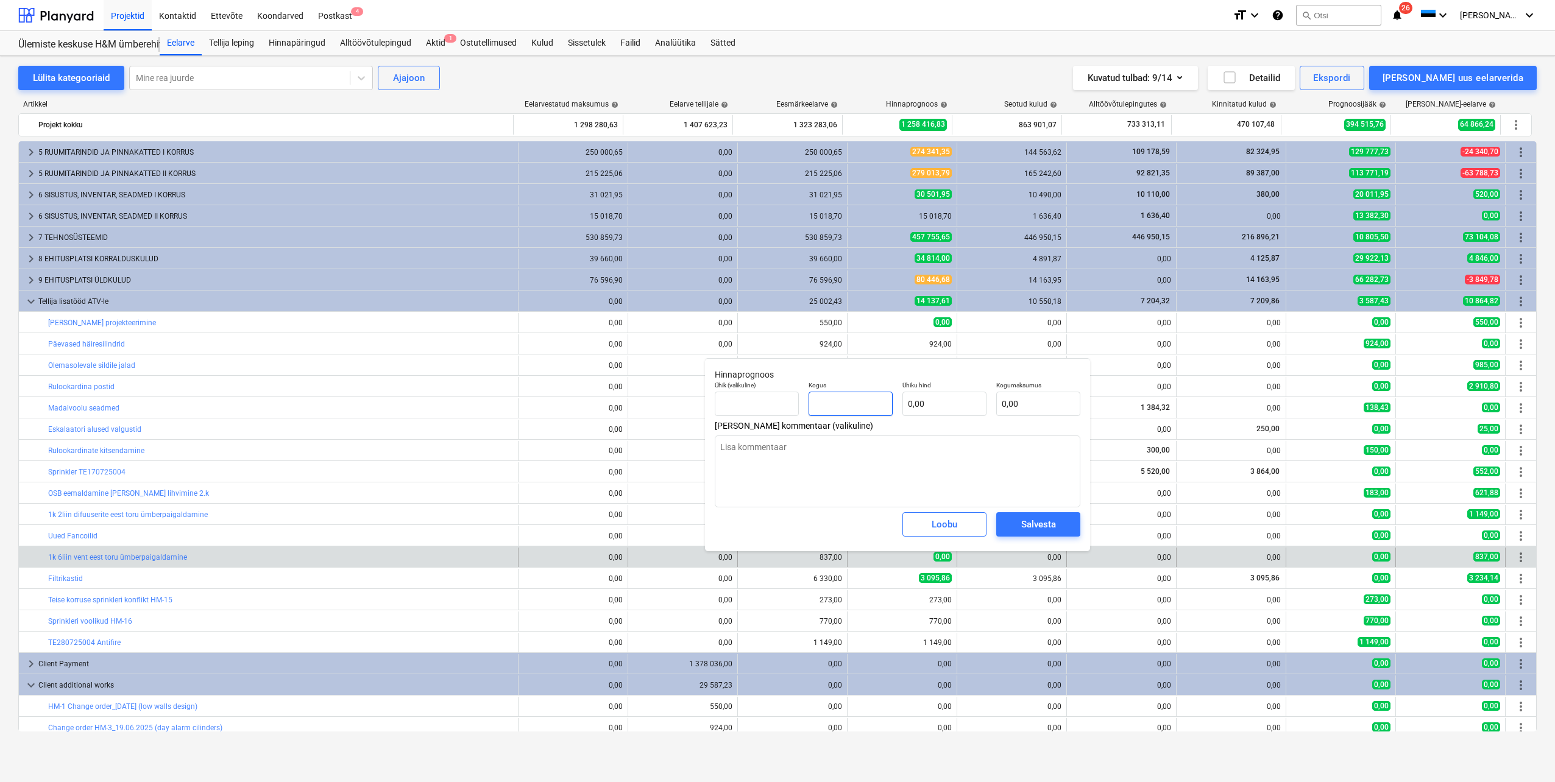
click at [866, 397] on input "text" at bounding box center [850, 404] width 84 height 24
type input "1"
type textarea "x"
type input "1,00"
type textarea "x"
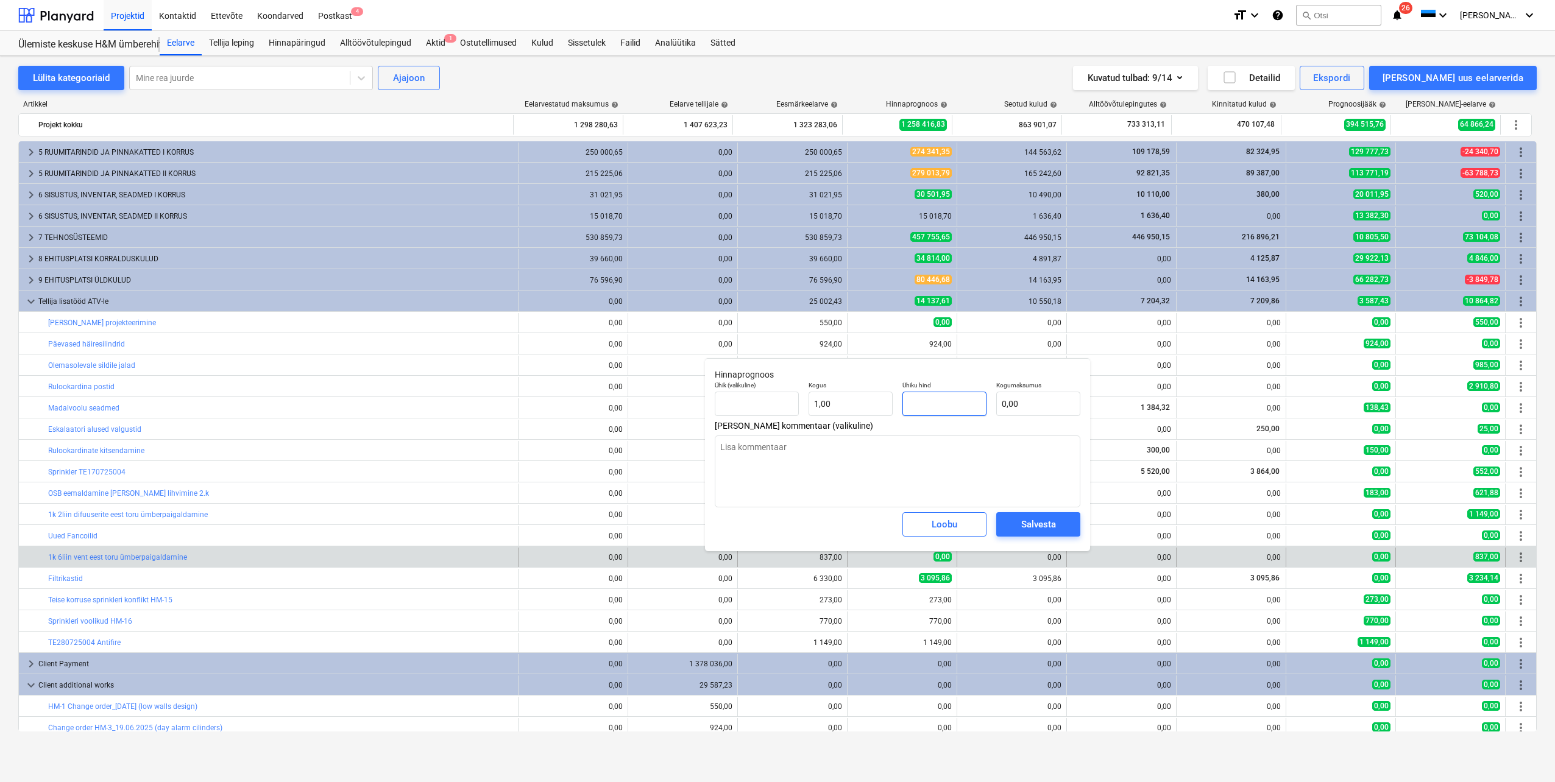
click at [941, 411] on input "text" at bounding box center [944, 404] width 84 height 24
type input "8"
type textarea "x"
type input "8,00"
type input "83"
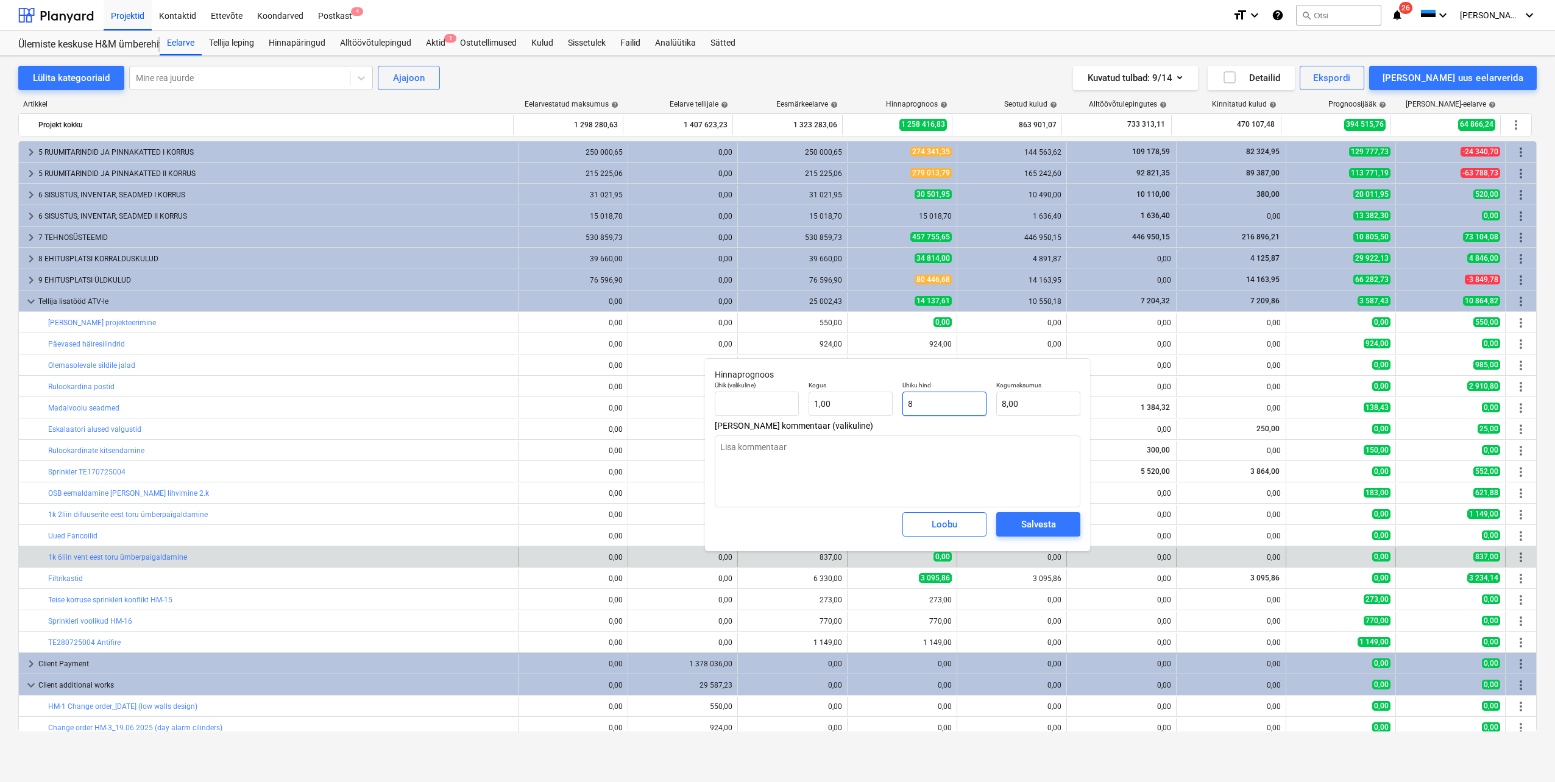
type textarea "x"
type input "83,00"
type input "837"
type textarea "x"
type input "837,00"
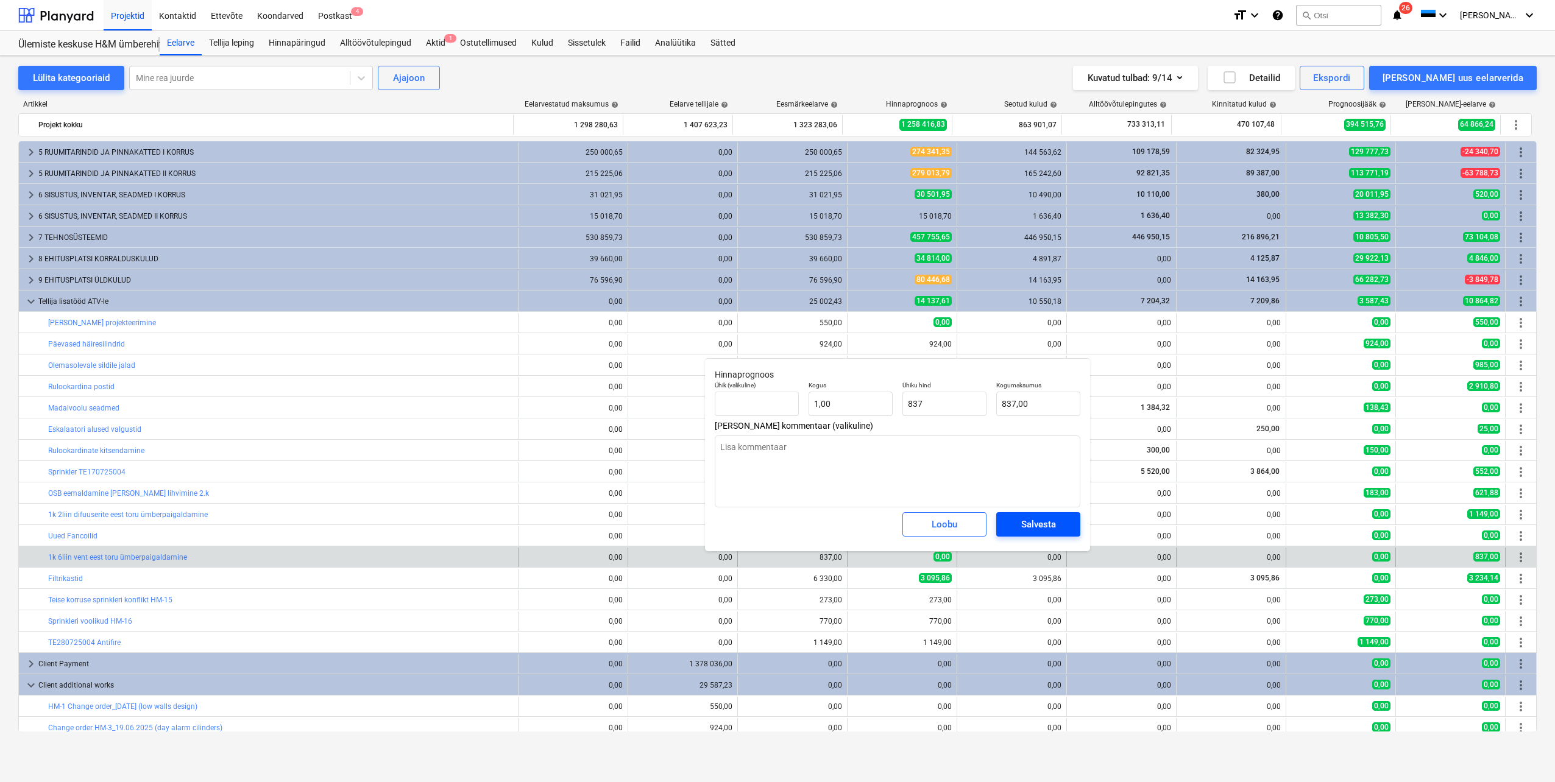
type input "837,00"
click at [1024, 522] on div "Salvesta" at bounding box center [1038, 525] width 35 height 16
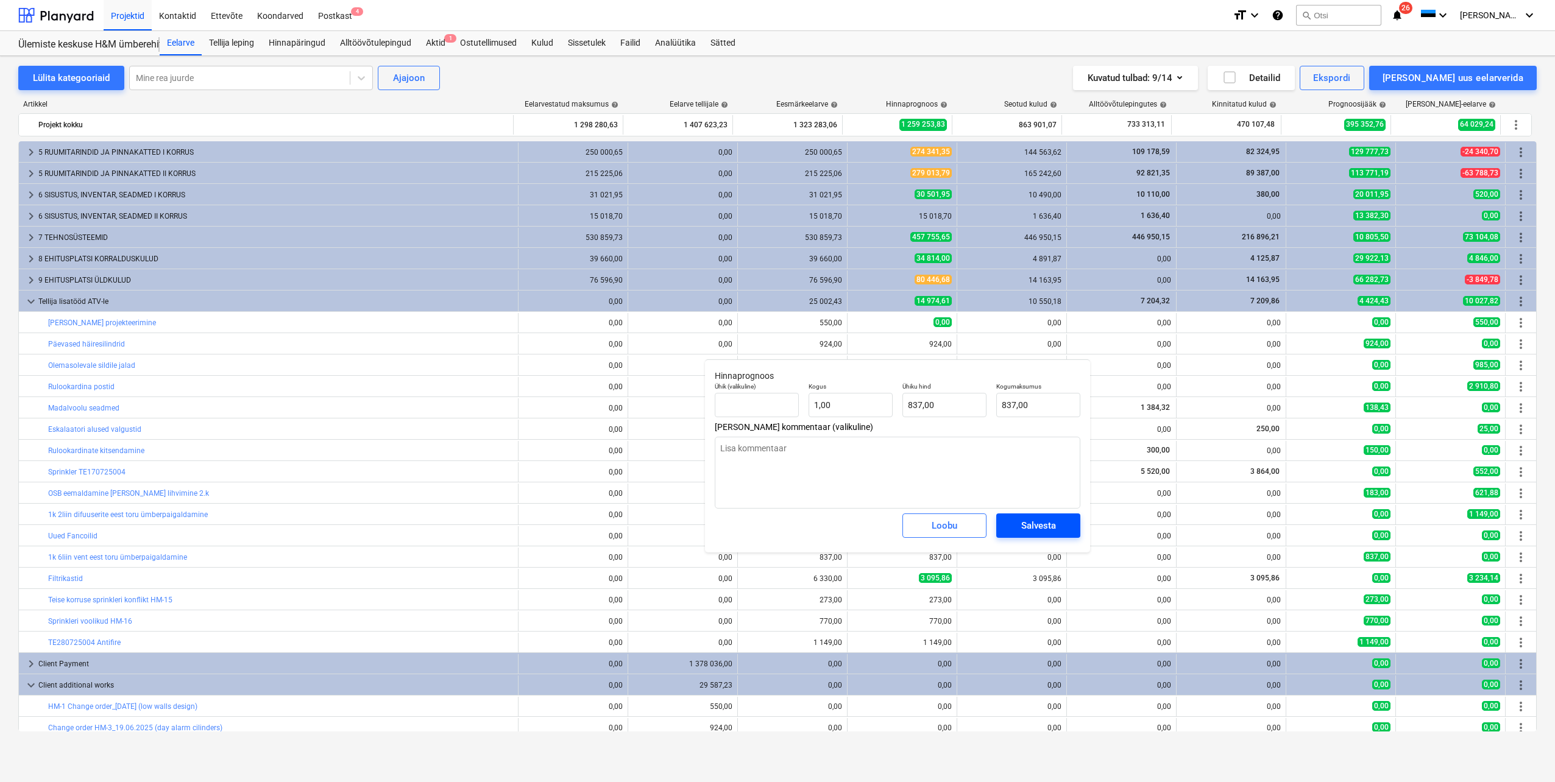
type textarea "x"
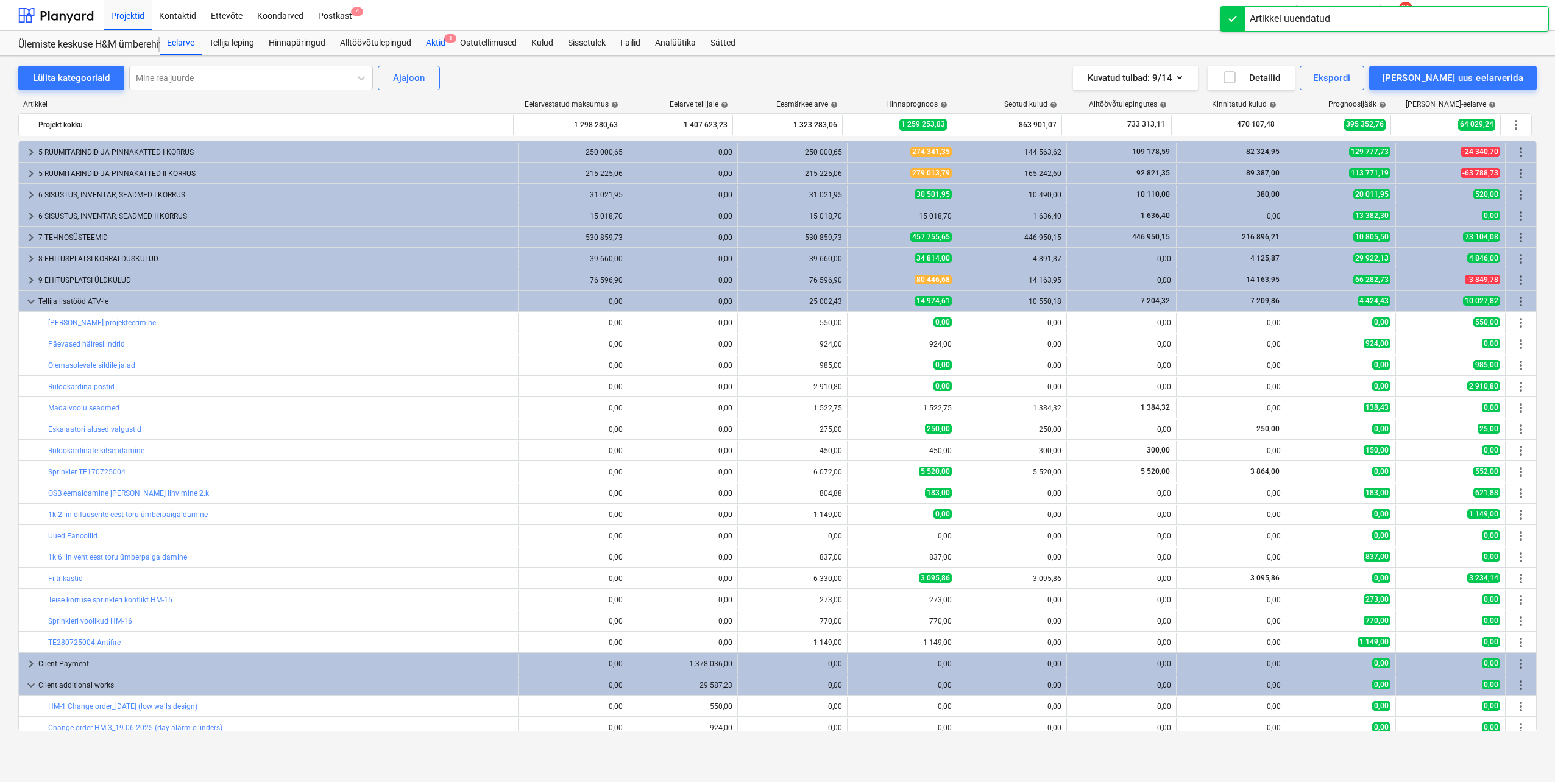
click at [433, 45] on div "Aktid 1" at bounding box center [436, 43] width 34 height 24
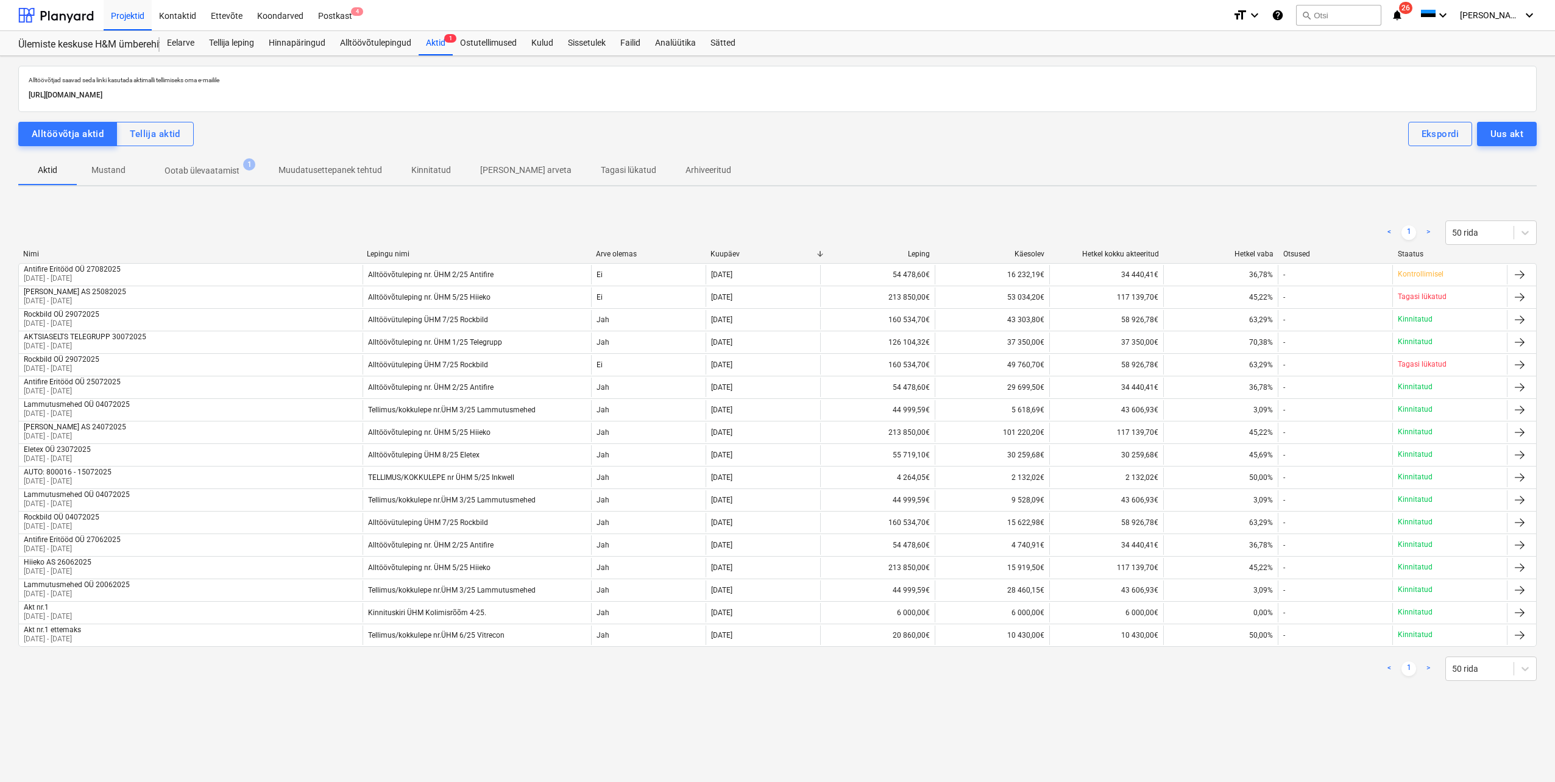
click at [208, 172] on p "Ootab ülevaatamist" at bounding box center [201, 170] width 75 height 13
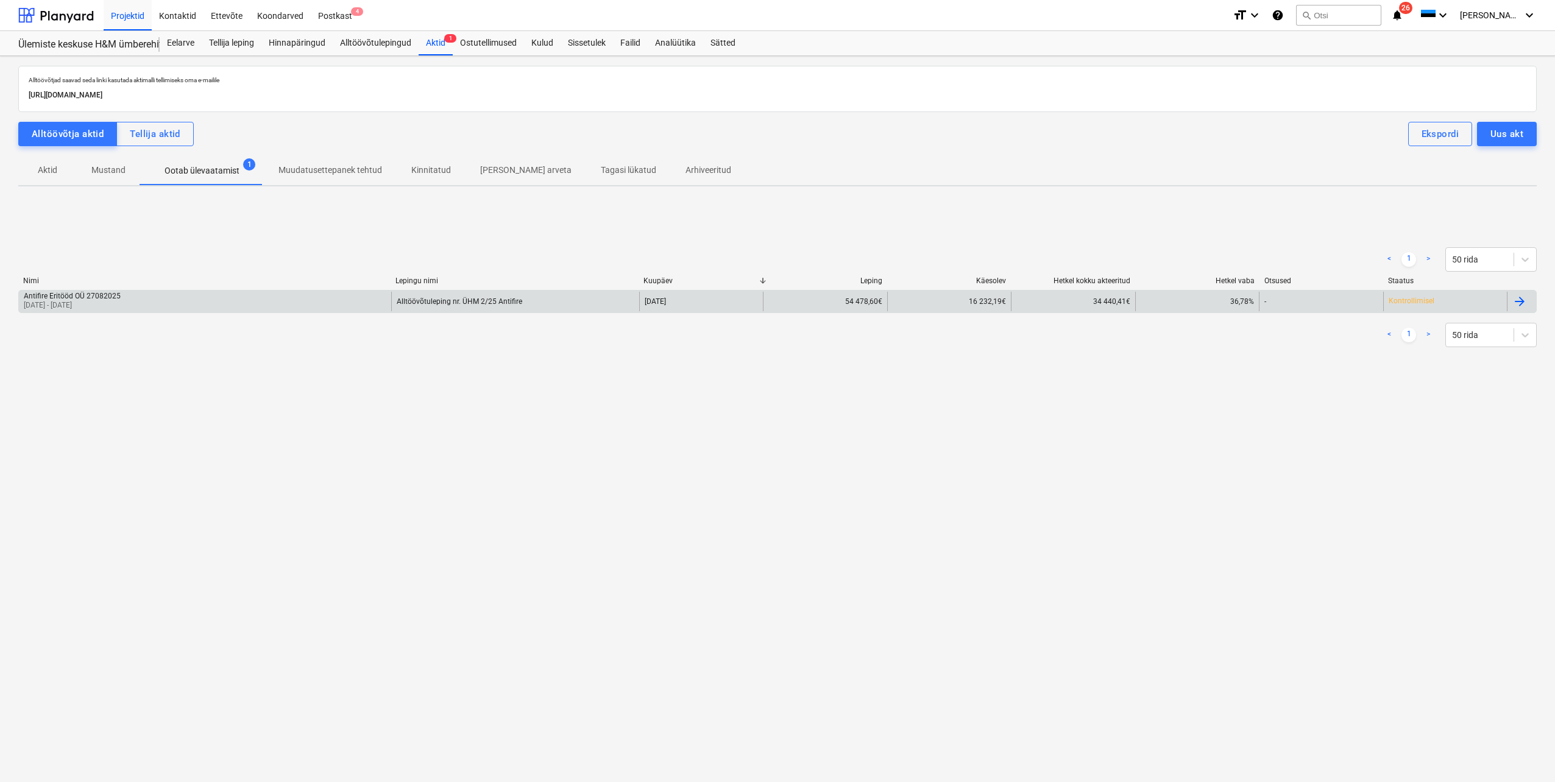
click at [212, 303] on div "Antifire Eritööd OÜ 27082025 [DATE] - [DATE]" at bounding box center [205, 301] width 372 height 19
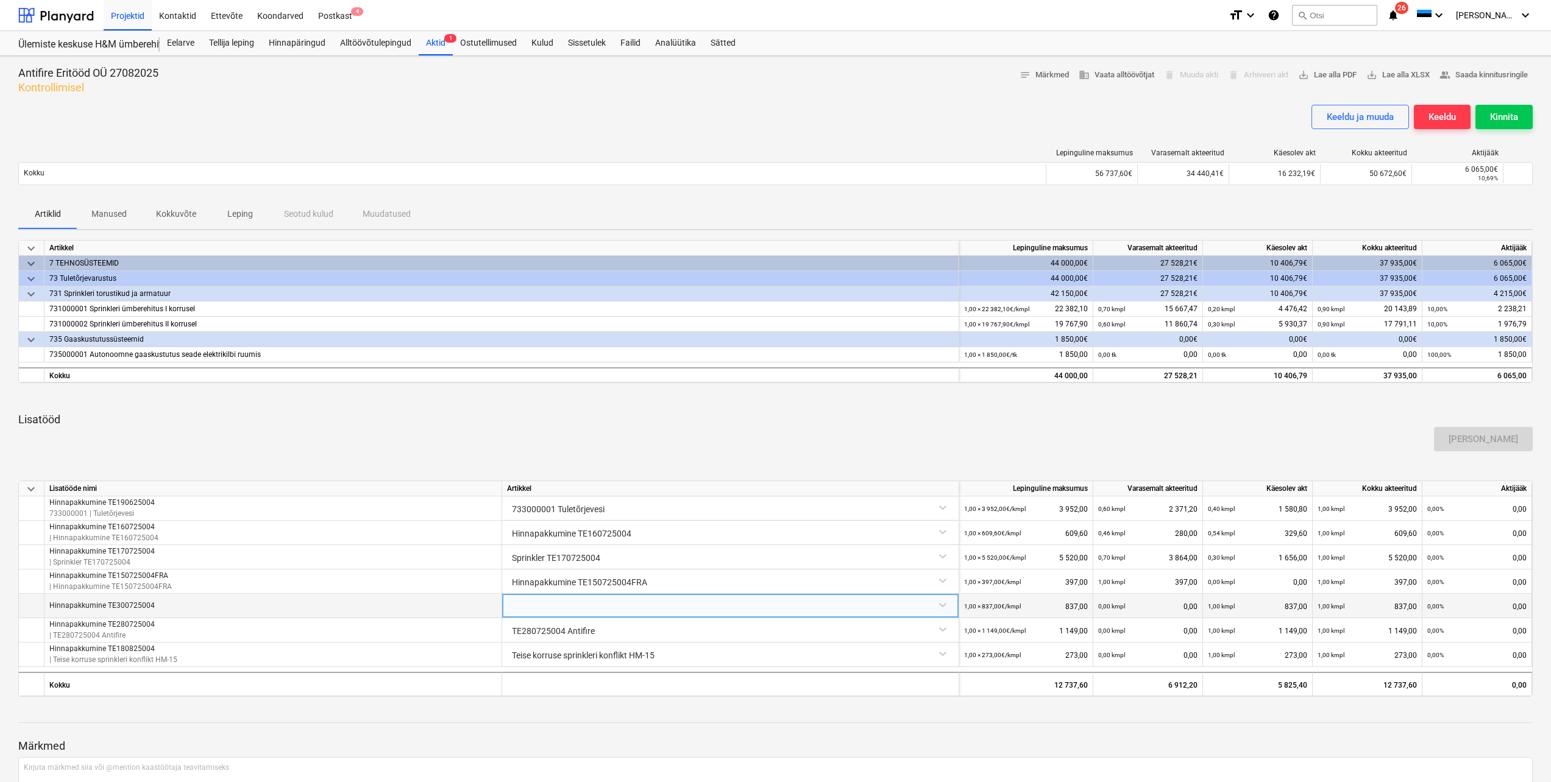
click at [759, 604] on div at bounding box center [730, 604] width 447 height 21
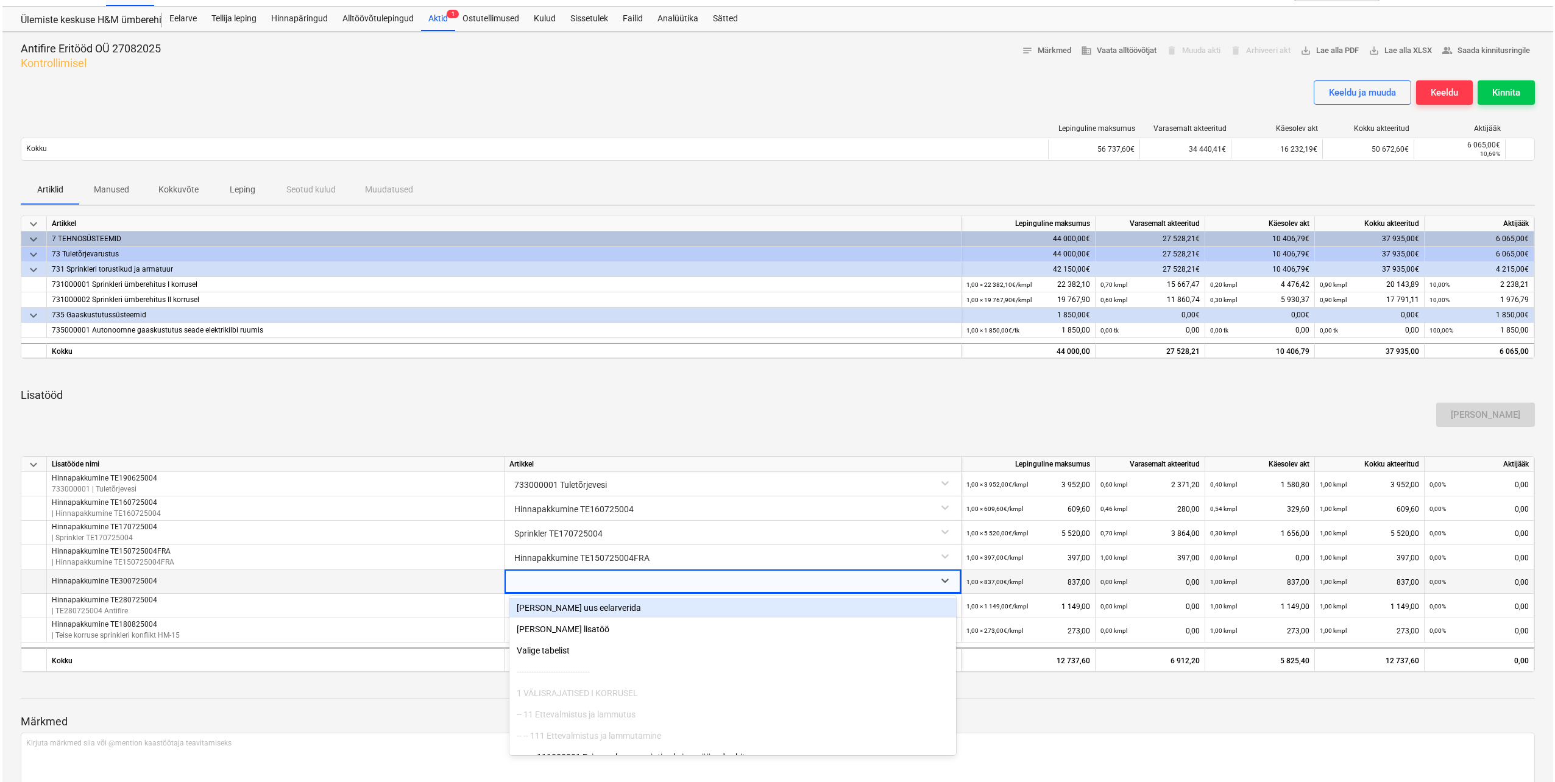
scroll to position [28, 0]
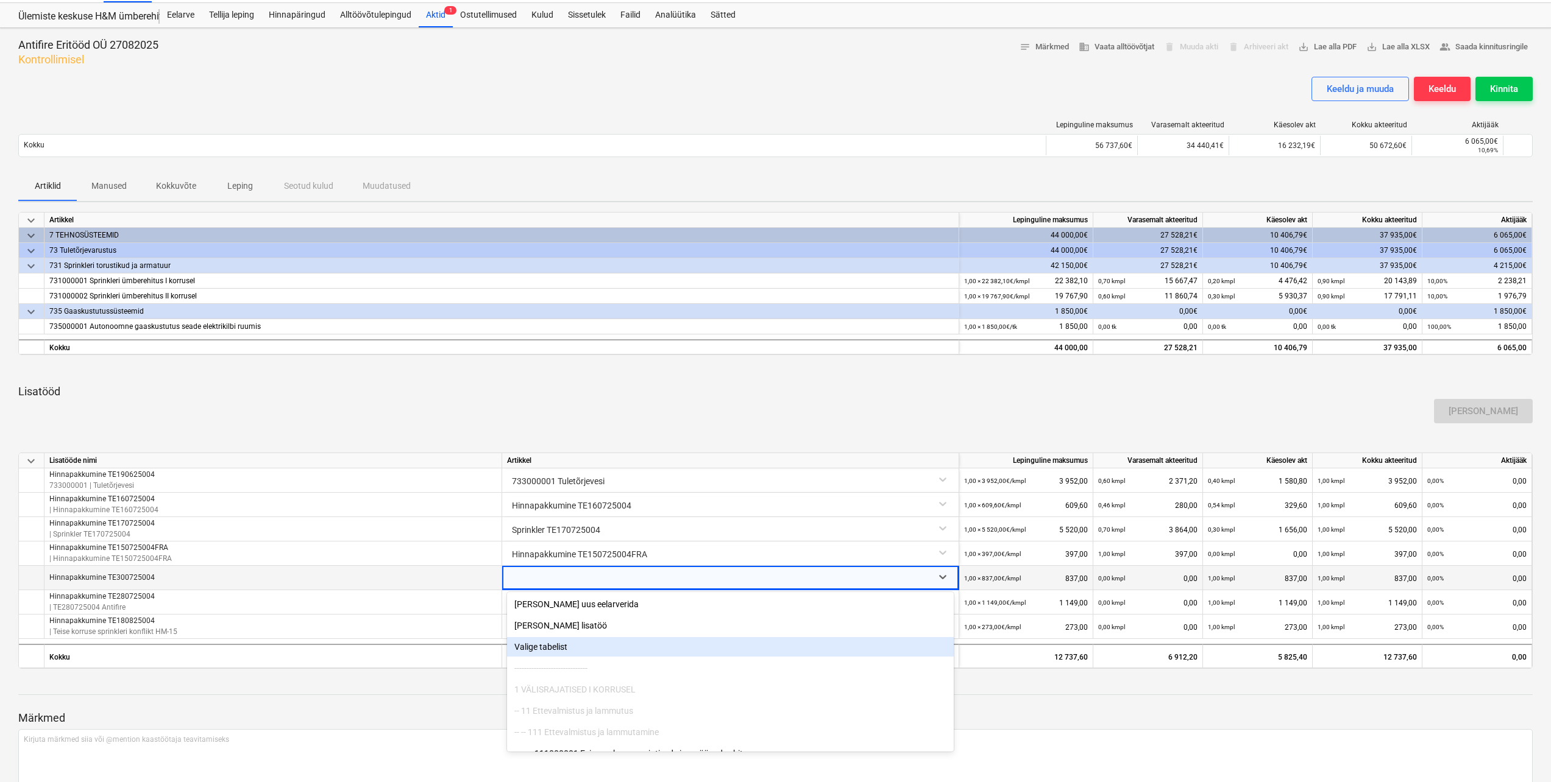
click at [573, 643] on div "Valige tabelist" at bounding box center [730, 646] width 447 height 19
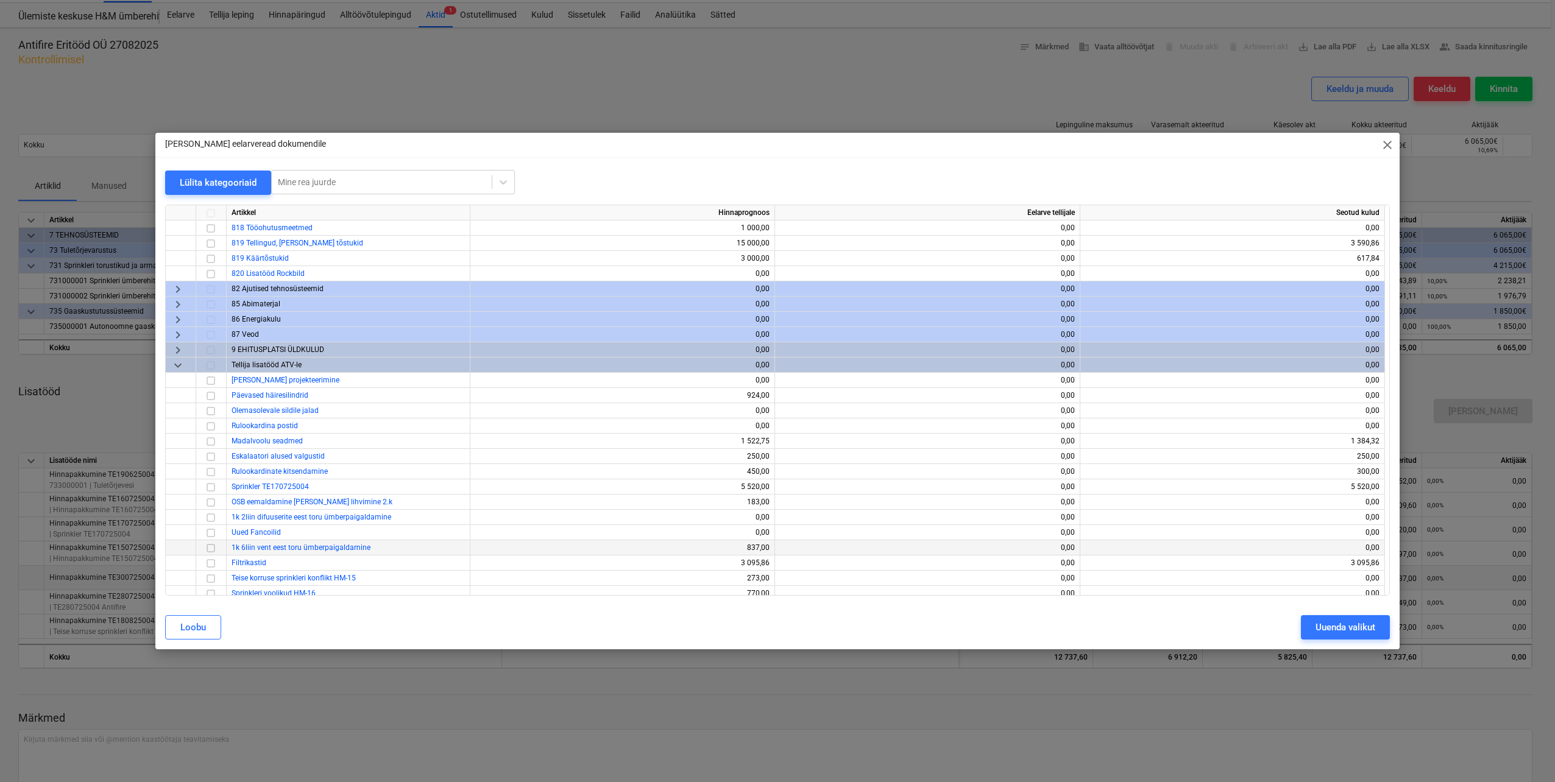
scroll to position [295, 0]
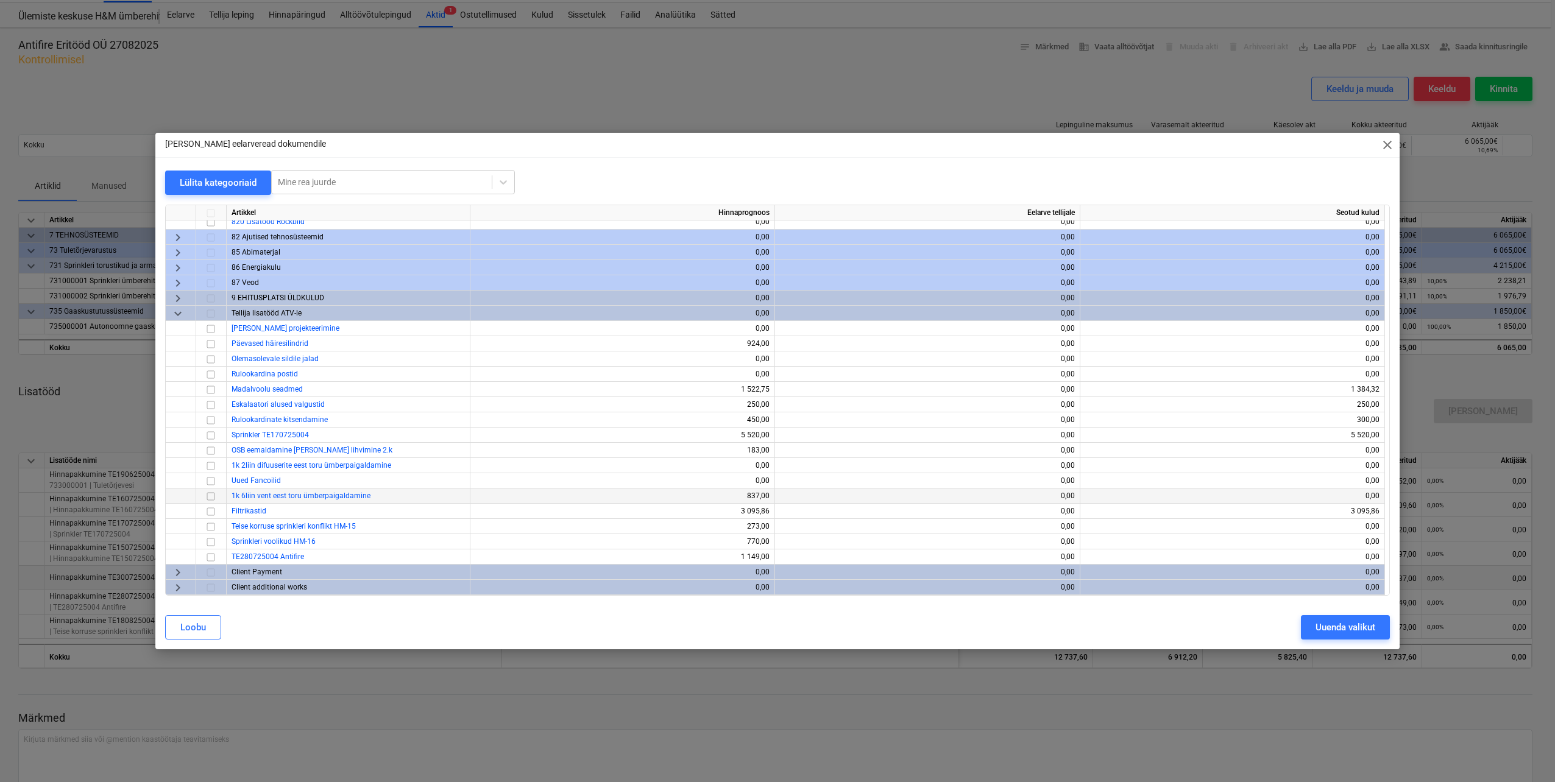
click at [213, 498] on input "checkbox" at bounding box center [210, 496] width 15 height 15
click at [1303, 623] on button "Uuenda valikut" at bounding box center [1345, 627] width 89 height 24
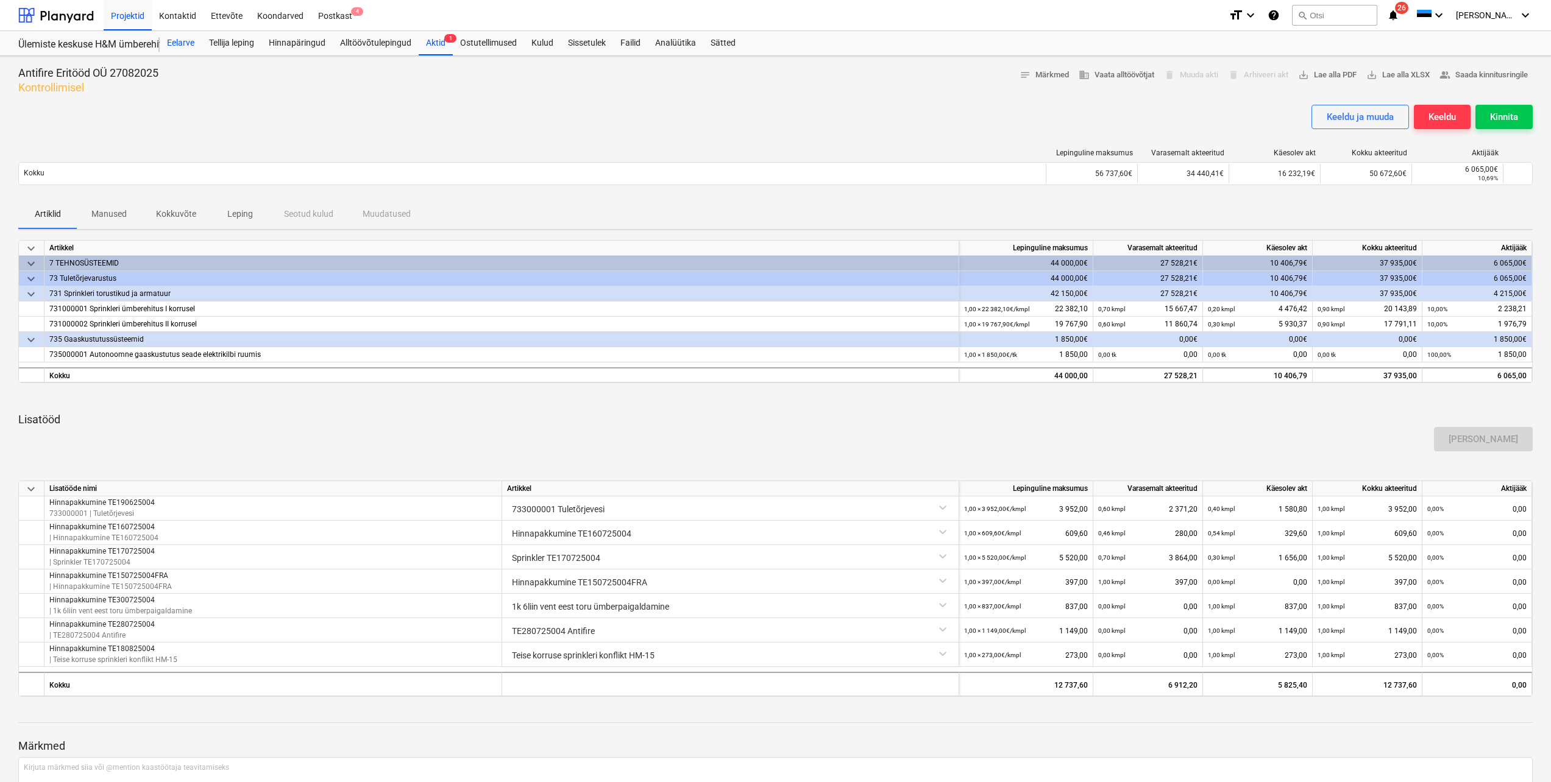
click at [175, 44] on div "Eelarve" at bounding box center [181, 43] width 42 height 24
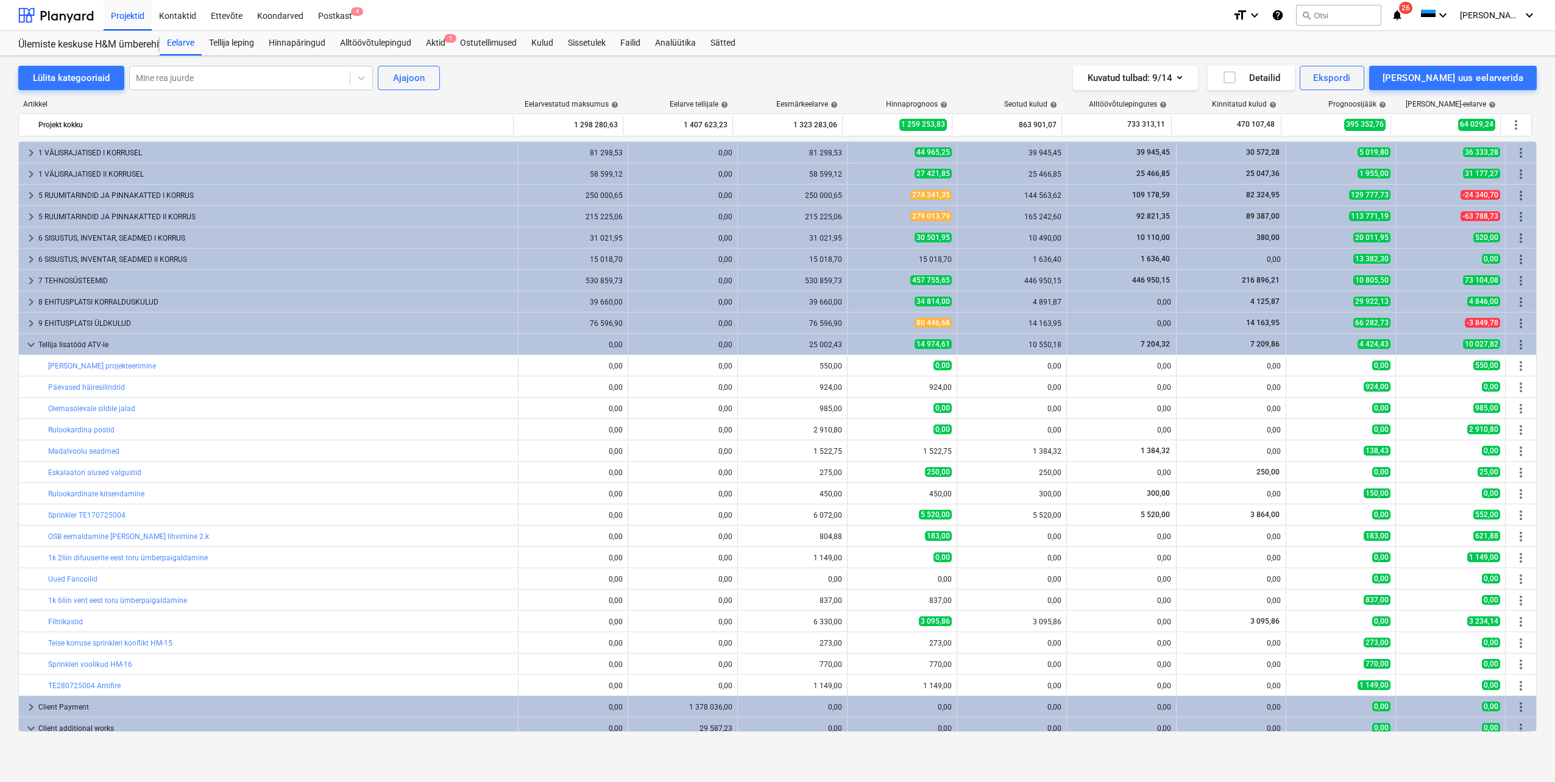
scroll to position [43, 0]
